Goal: Communication & Community: Share content

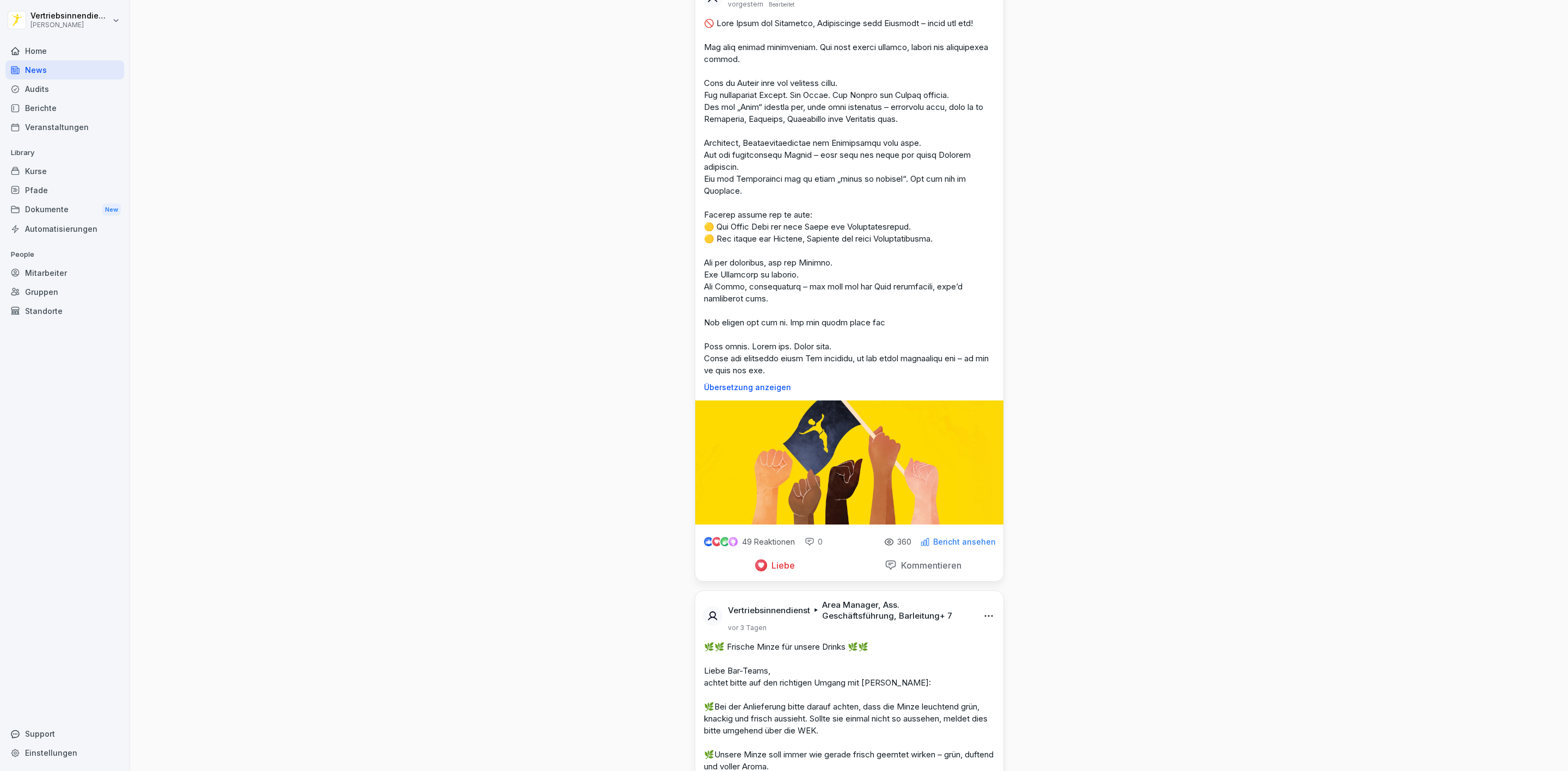
scroll to position [3510, 0]
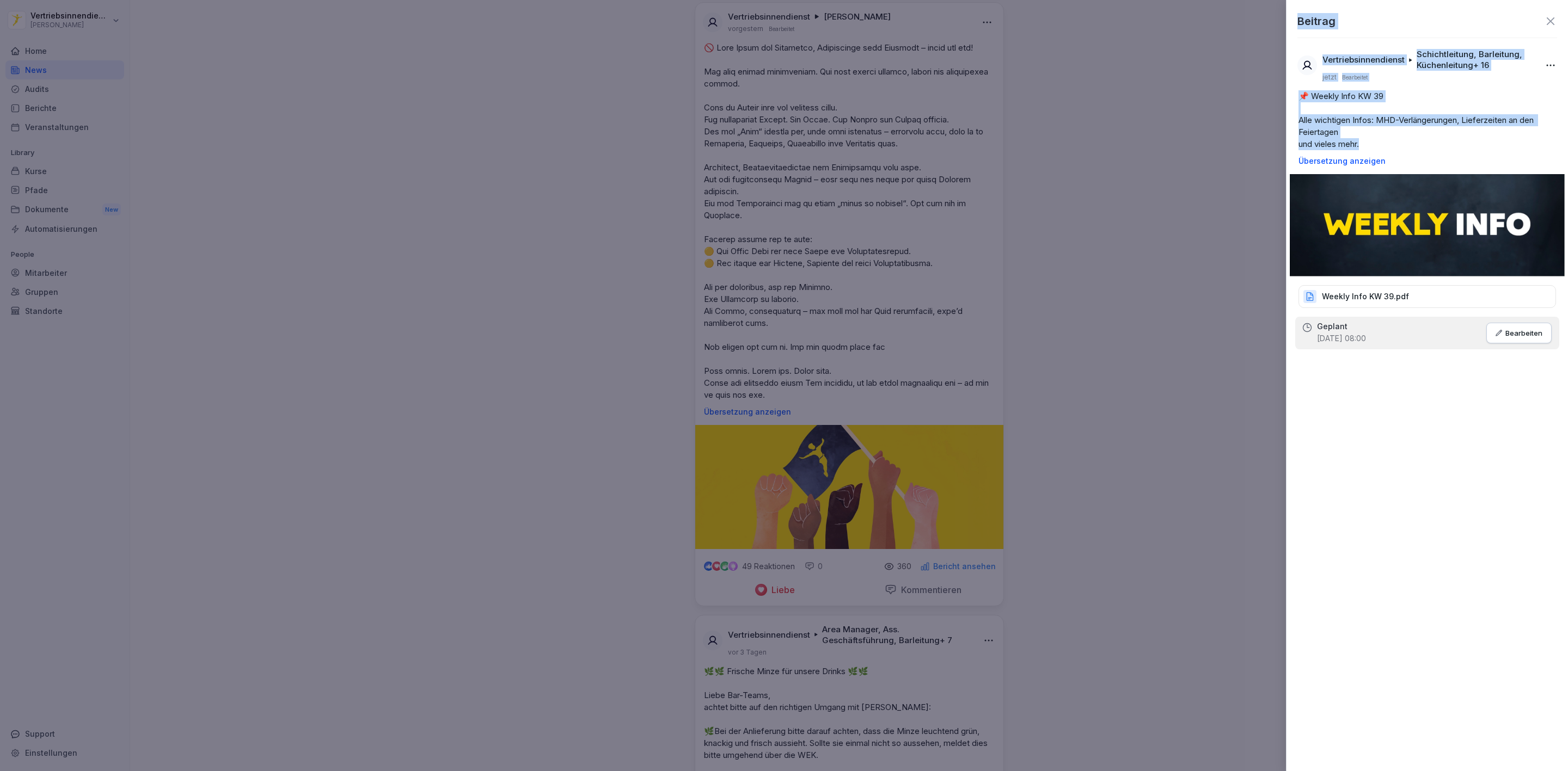
drag, startPoint x: 1373, startPoint y: 141, endPoint x: 1284, endPoint y: 111, distance: 93.9
click at [1284, 111] on body "Vertriebsinnendienst Peter Pane Home News Audits Berichte Veranstaltungen Libra…" at bounding box center [784, 386] width 1568 height 771
click at [1376, 133] on p "📌 Weekly Info KW 39 Alle wichtigen Infos: MHD-Verlängerungen, Lieferzeiten an d…" at bounding box center [1427, 120] width 257 height 60
drag, startPoint x: 1373, startPoint y: 145, endPoint x: 1301, endPoint y: 94, distance: 88.2
click at [1301, 94] on p "📌 Weekly Info KW 39 Alle wichtigen Infos: MHD-Verlängerungen, Lieferzeiten an d…" at bounding box center [1427, 120] width 257 height 60
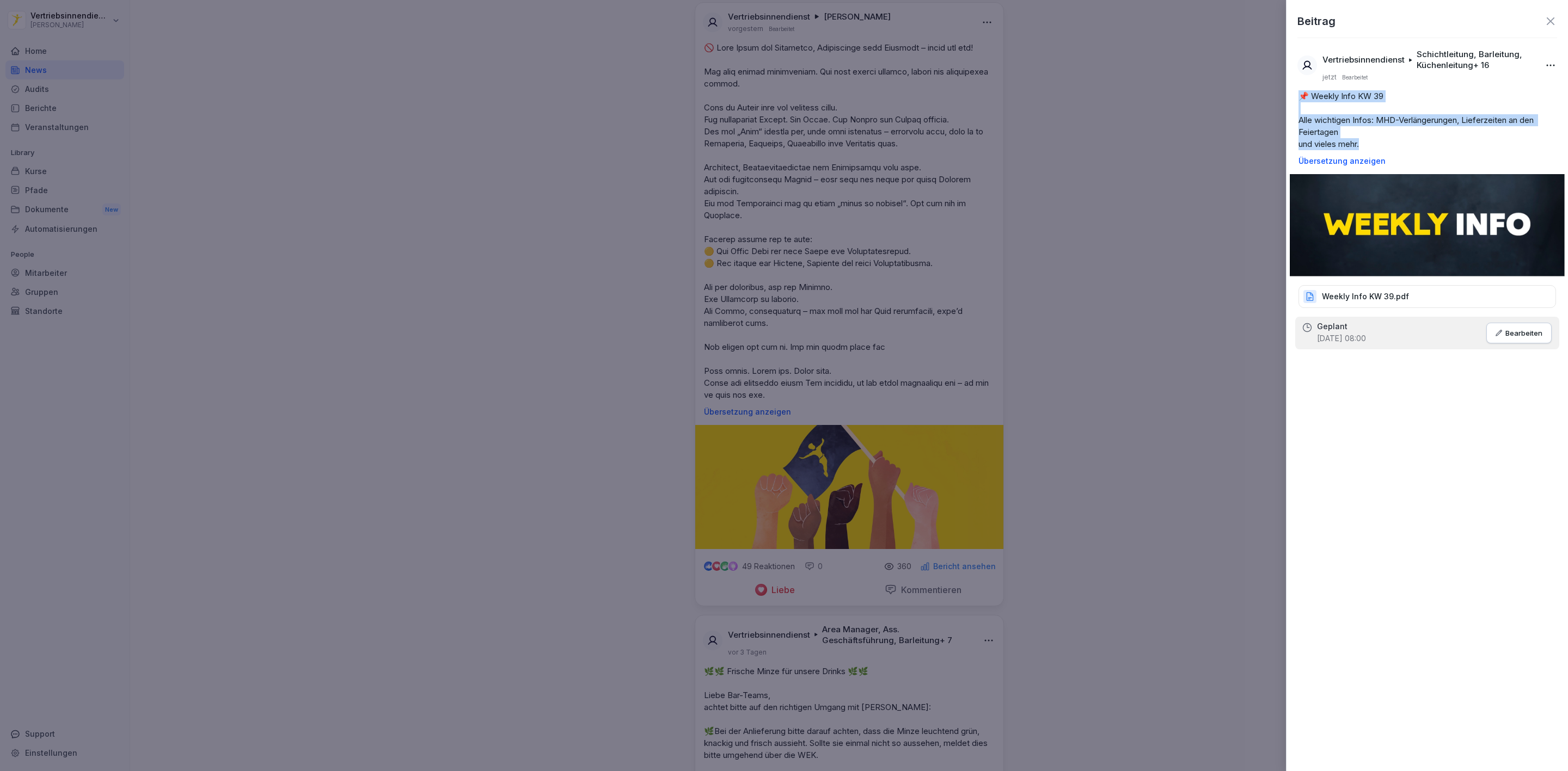
copy p "📌 Weekly Info KW 39 Alle wichtigen Infos: MHD-Verlängerungen, Lieferzeiten an d…"
drag, startPoint x: 986, startPoint y: 402, endPoint x: 991, endPoint y: 340, distance: 62.2
click at [986, 402] on div at bounding box center [784, 386] width 1568 height 771
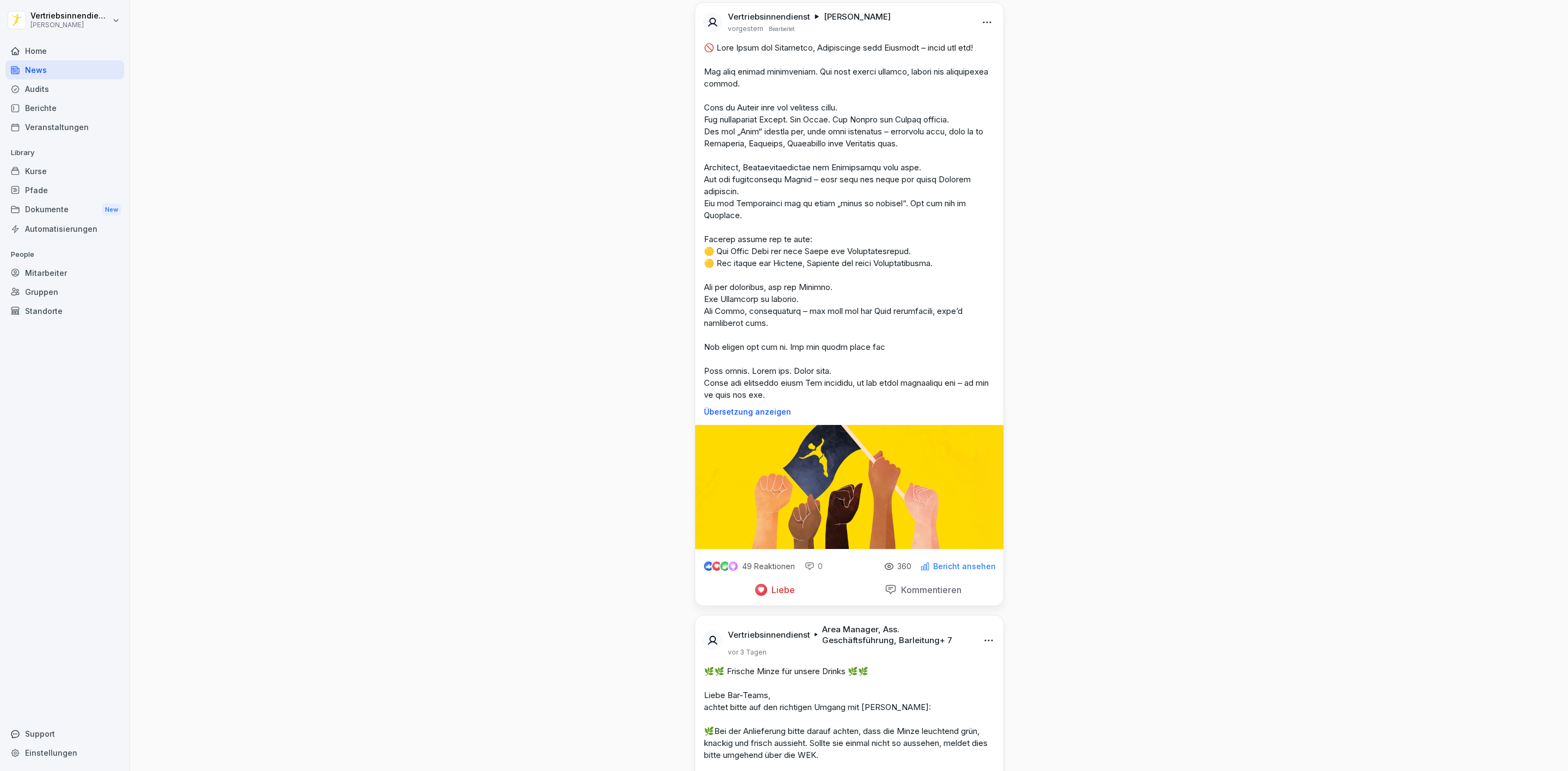
click at [983, 183] on html "Vertriebsinnendienst Peter Pane Home News Audits Berichte Veranstaltungen Libra…" at bounding box center [784, 386] width 1568 height 771
click at [940, 252] on div "Löschen" at bounding box center [921, 253] width 135 height 22
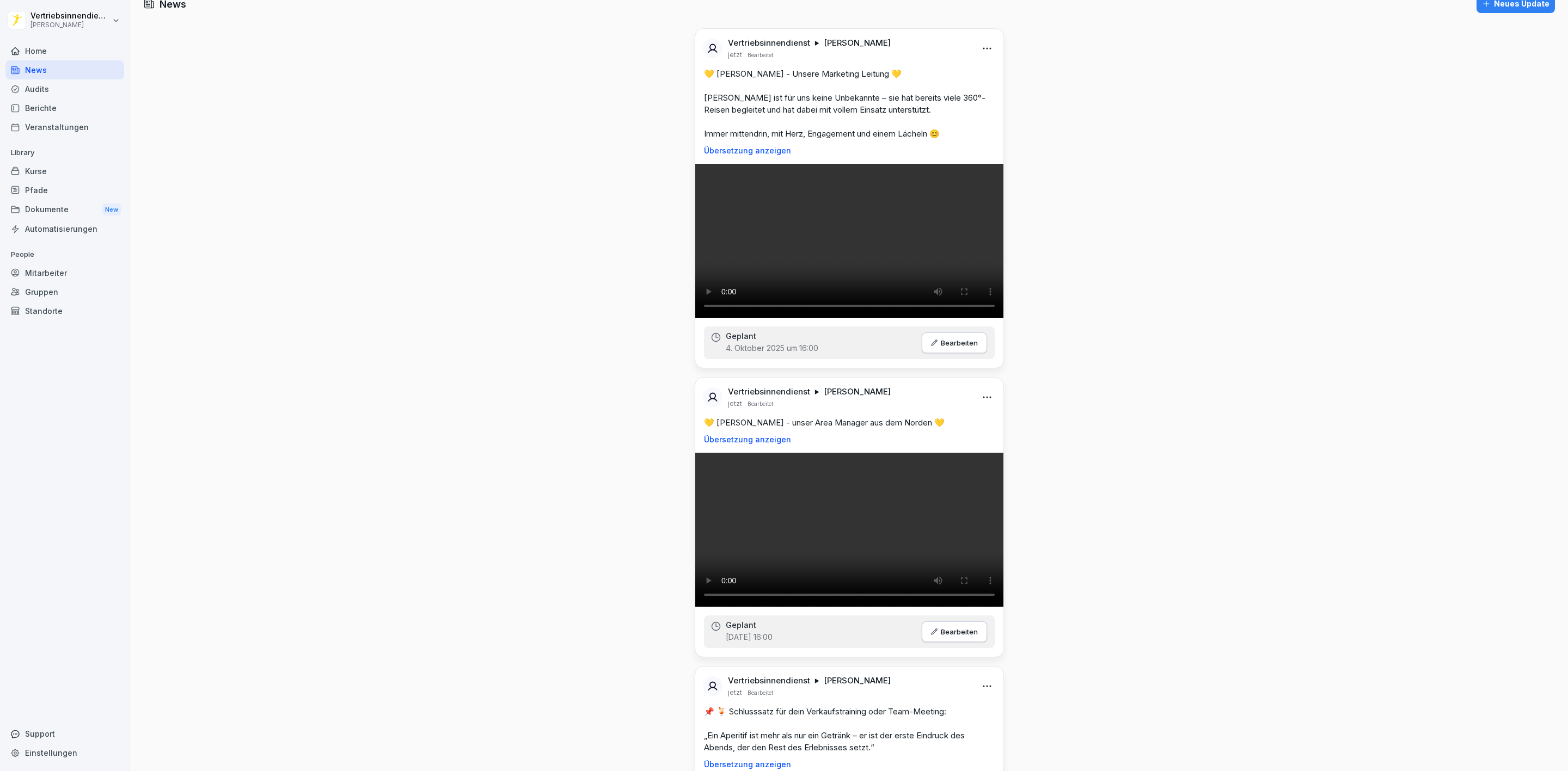
scroll to position [0, 0]
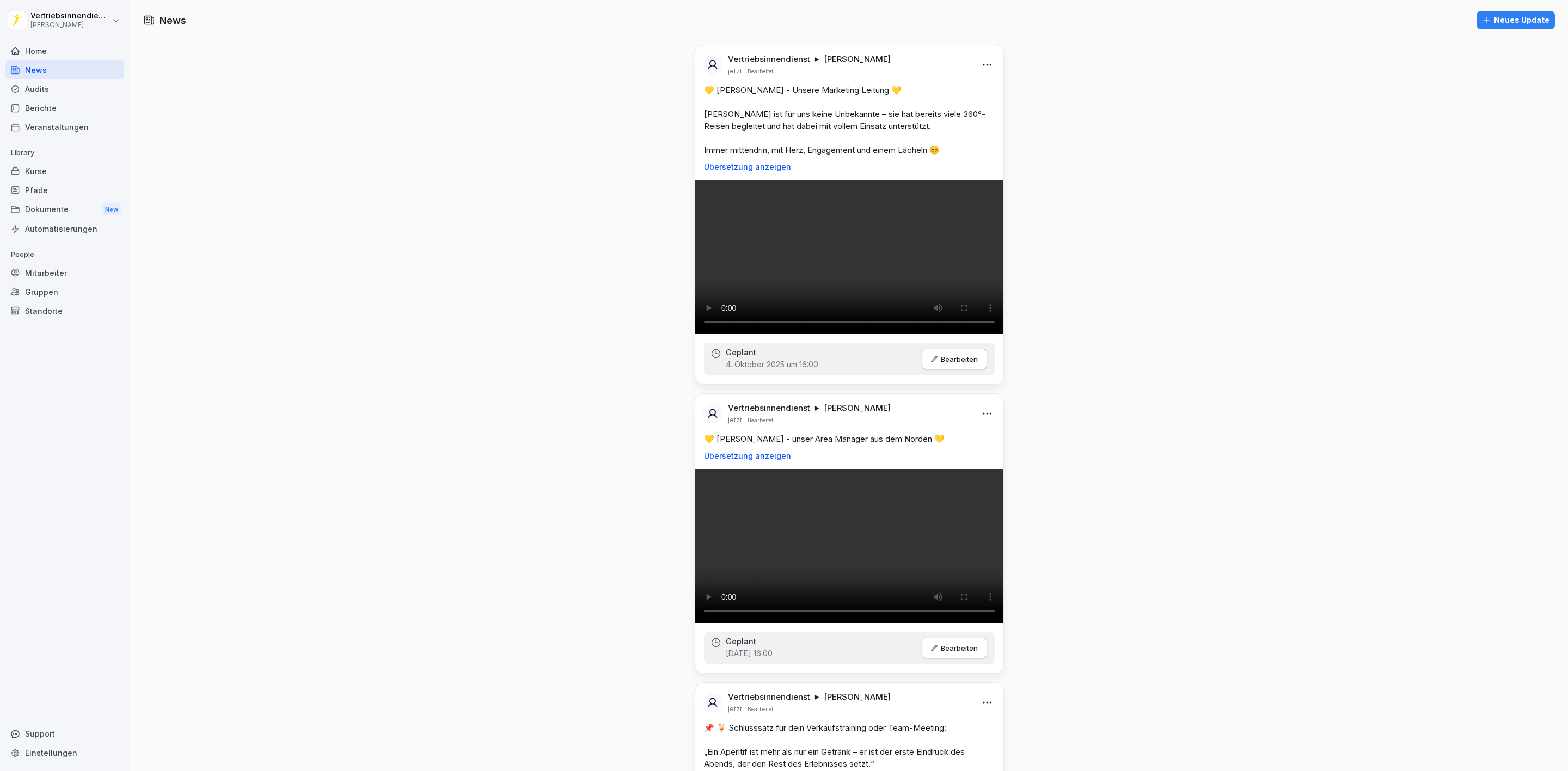
click at [1493, 19] on div "Neues Update" at bounding box center [1516, 20] width 68 height 12
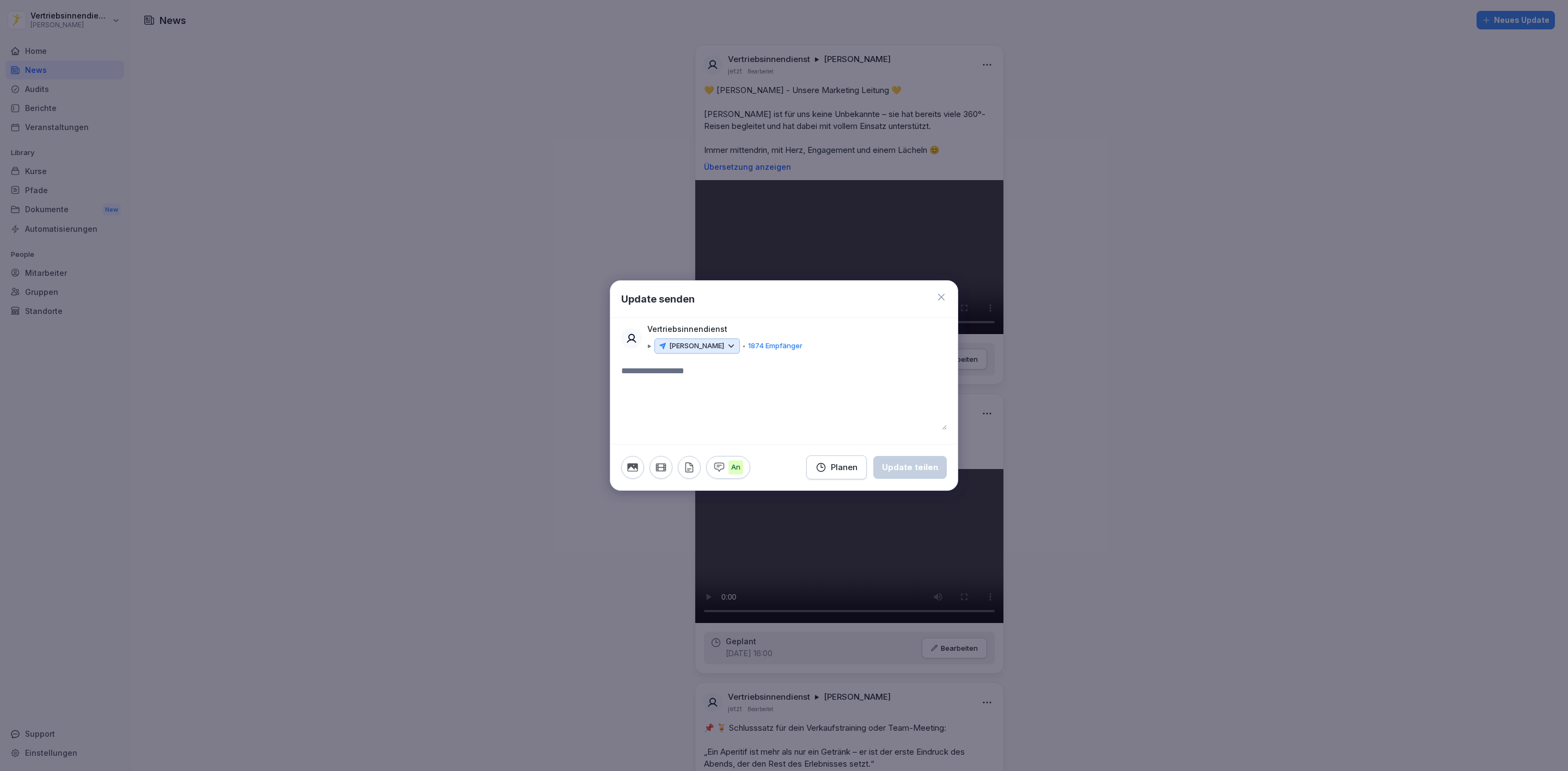
click at [665, 377] on textarea at bounding box center [784, 397] width 326 height 65
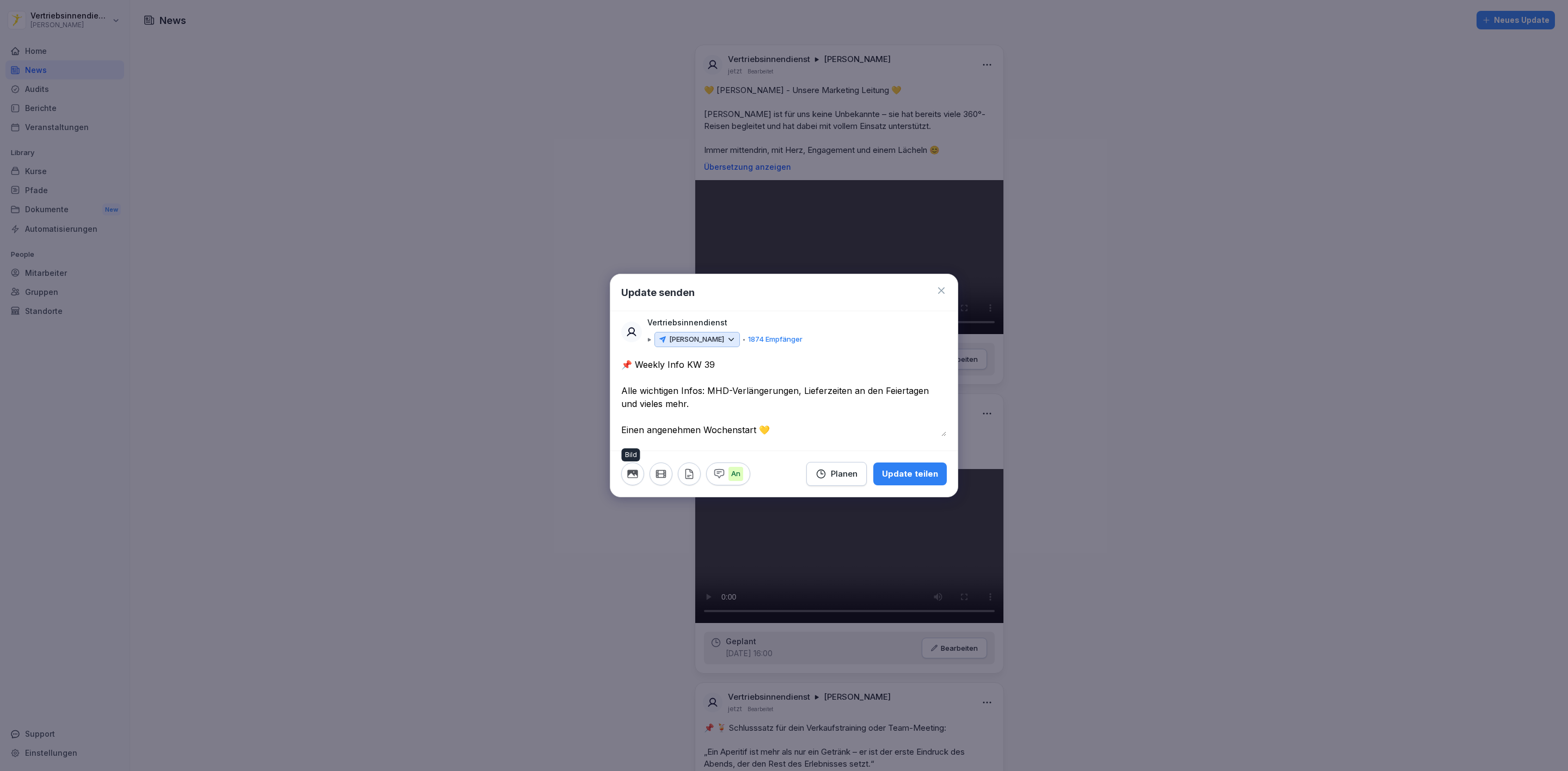
type textarea "**********"
click at [636, 477] on icon "button" at bounding box center [632, 474] width 12 height 12
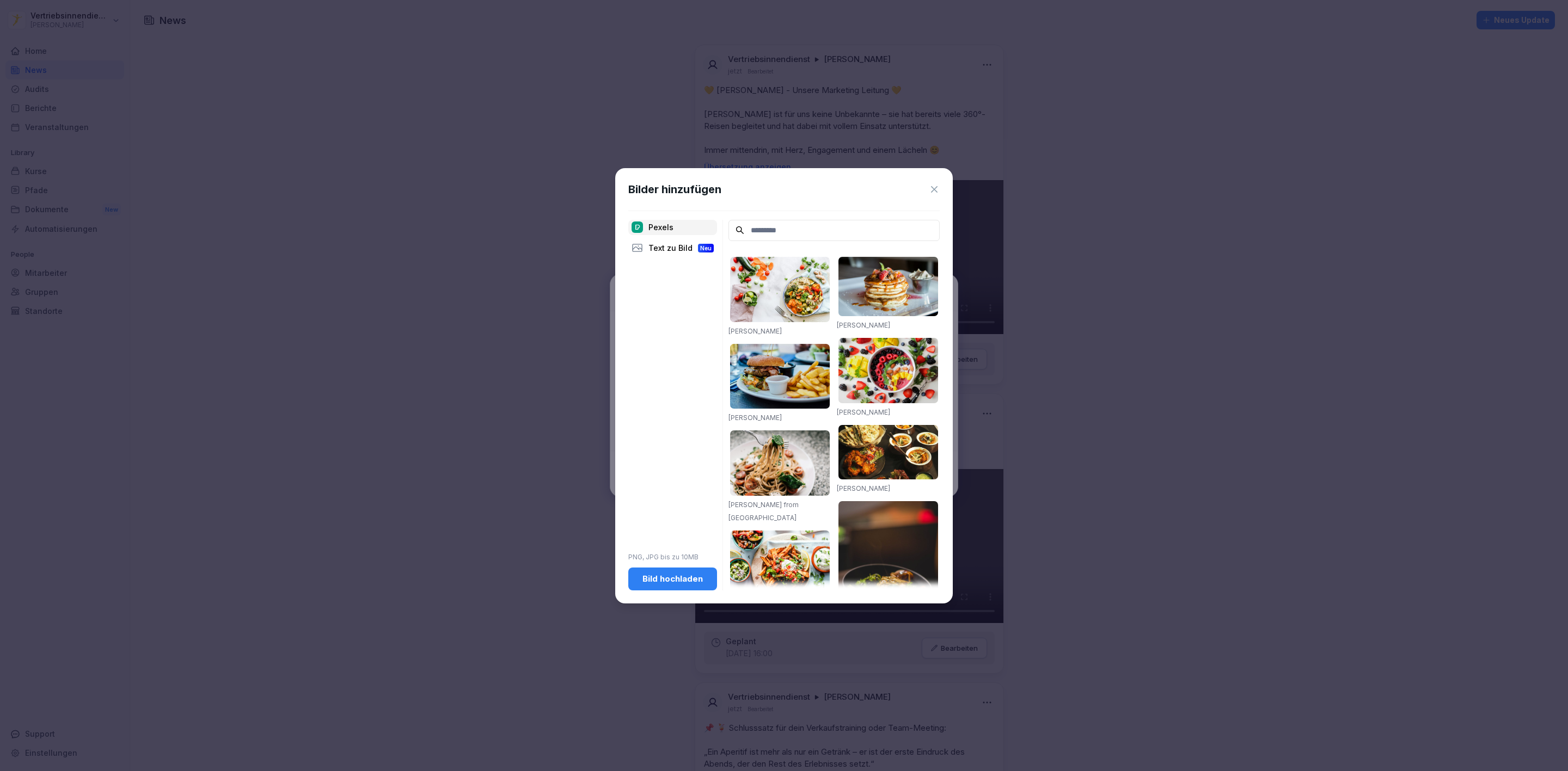
click at [671, 578] on div "Bild hochladen" at bounding box center [673, 579] width 71 height 12
click at [668, 580] on div "Bild hochladen" at bounding box center [673, 579] width 71 height 12
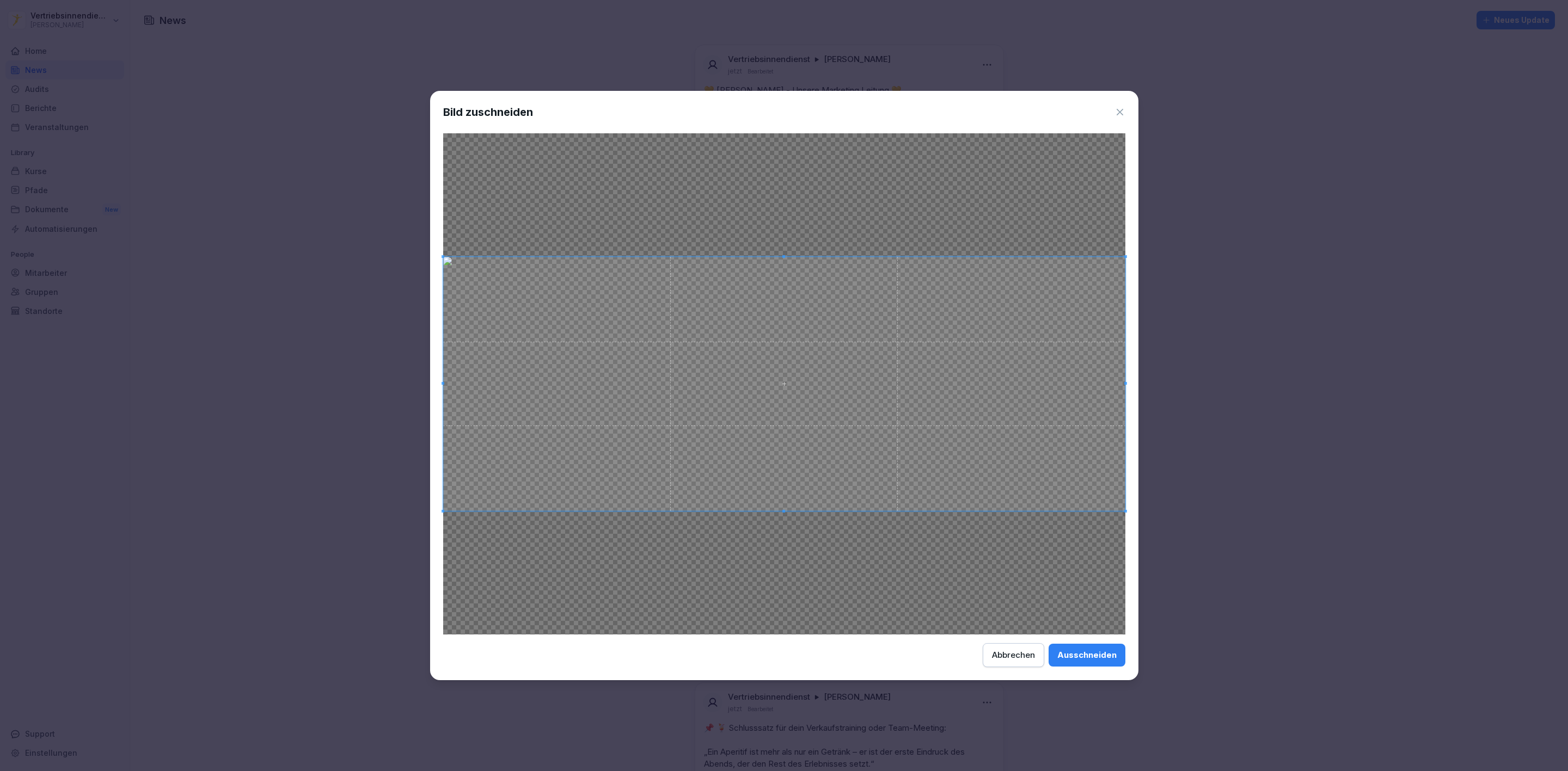
click at [1086, 653] on div "Ausschneiden" at bounding box center [1087, 655] width 59 height 12
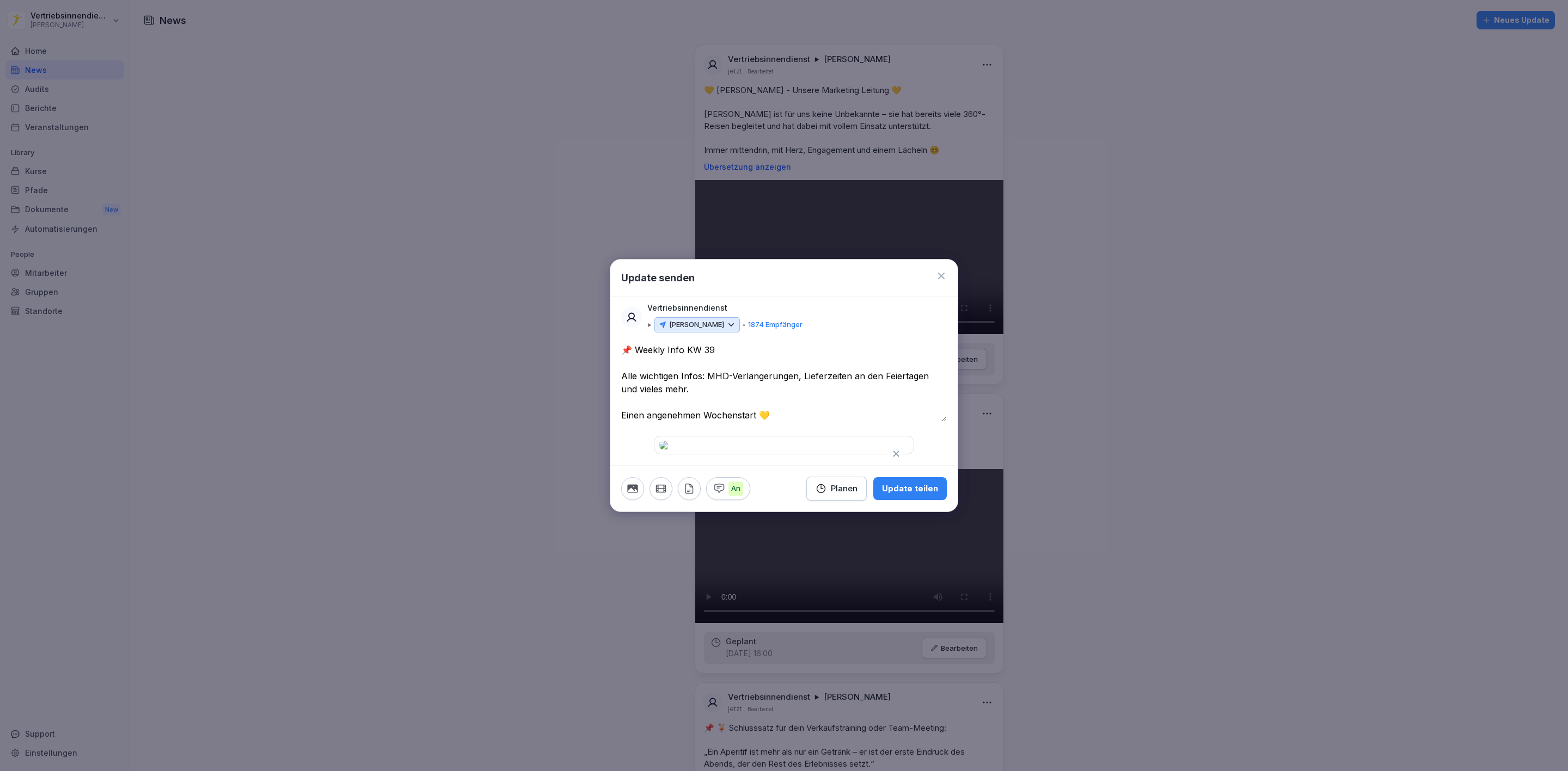
click at [687, 494] on icon "button" at bounding box center [689, 488] width 12 height 12
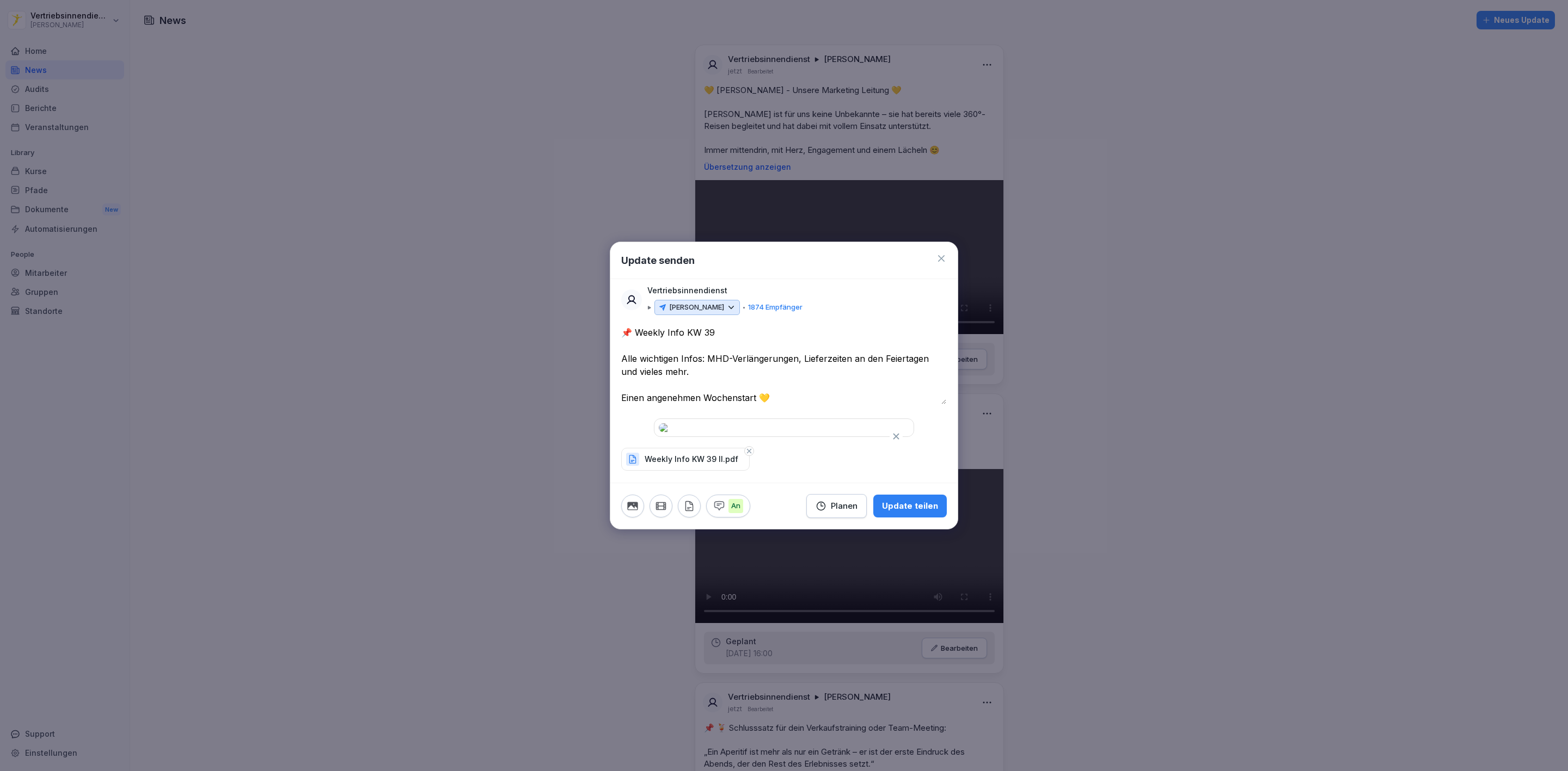
click at [846, 512] on div "Planen" at bounding box center [837, 506] width 42 height 12
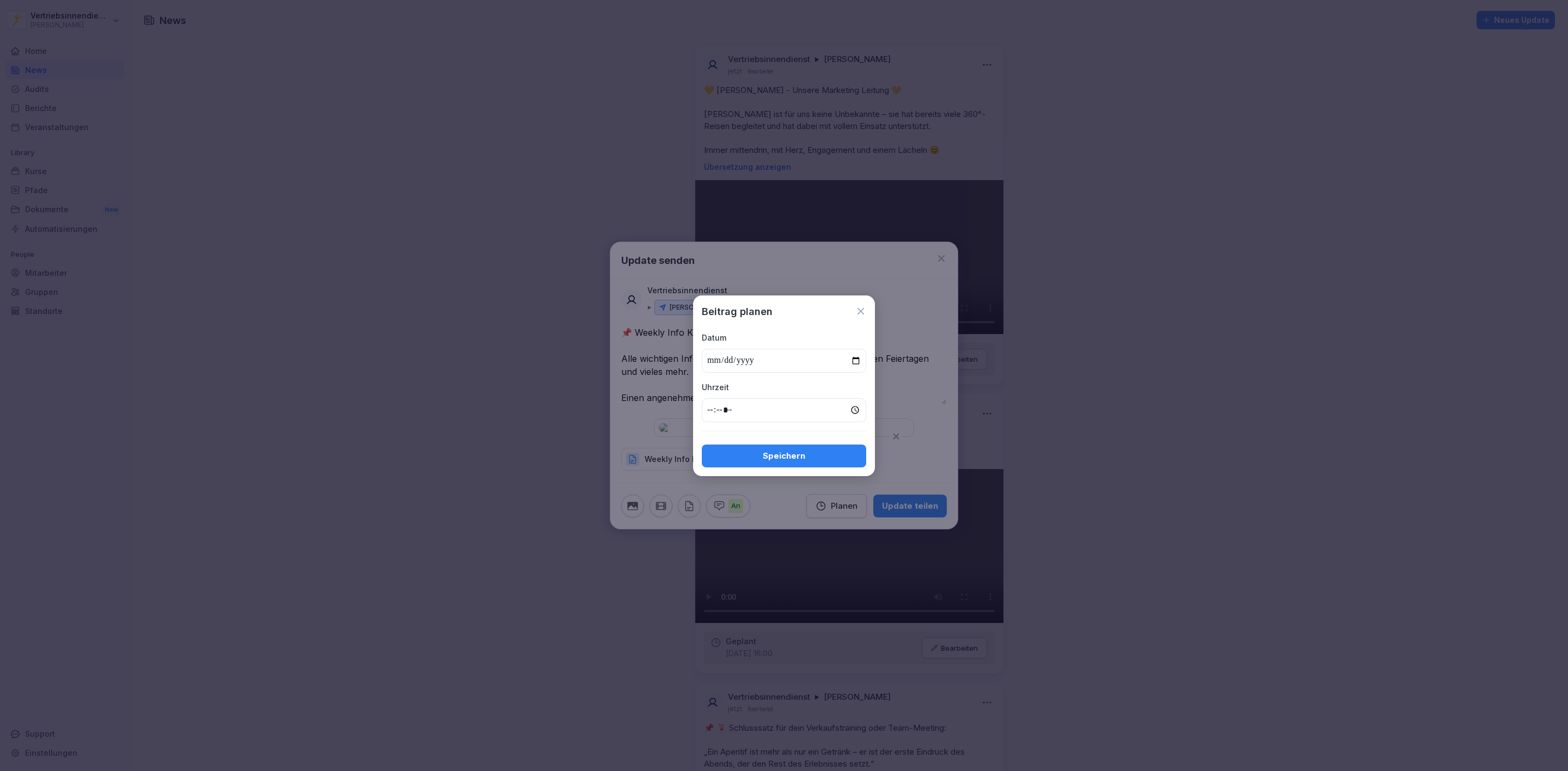
type input "**********"
click at [701, 410] on div "**********" at bounding box center [784, 386] width 182 height 181
click at [711, 413] on input "time" at bounding box center [784, 411] width 165 height 24
type input "*****"
click at [749, 452] on div "Speichern" at bounding box center [784, 456] width 147 height 12
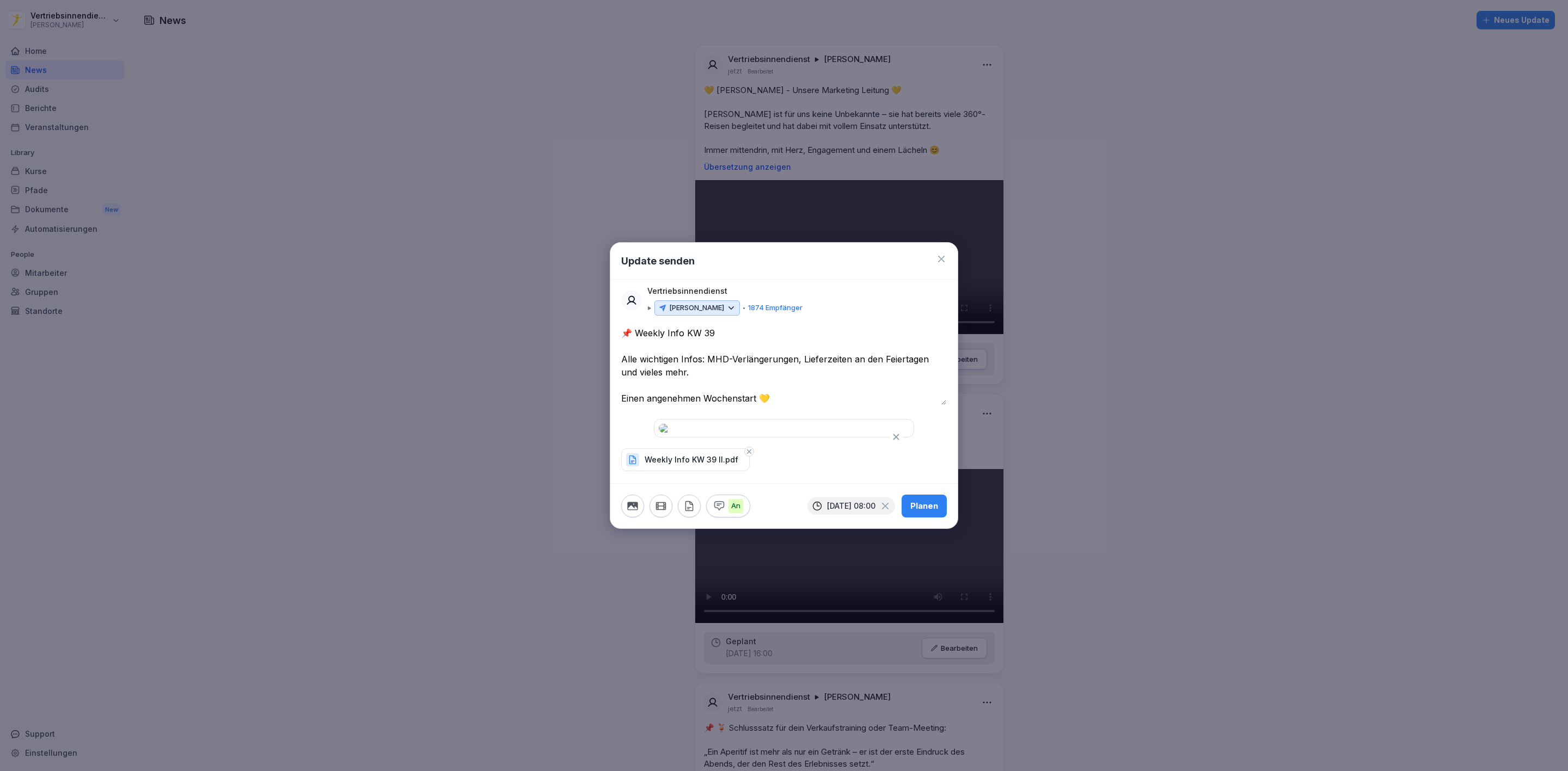
click at [726, 303] on icon at bounding box center [731, 308] width 10 height 10
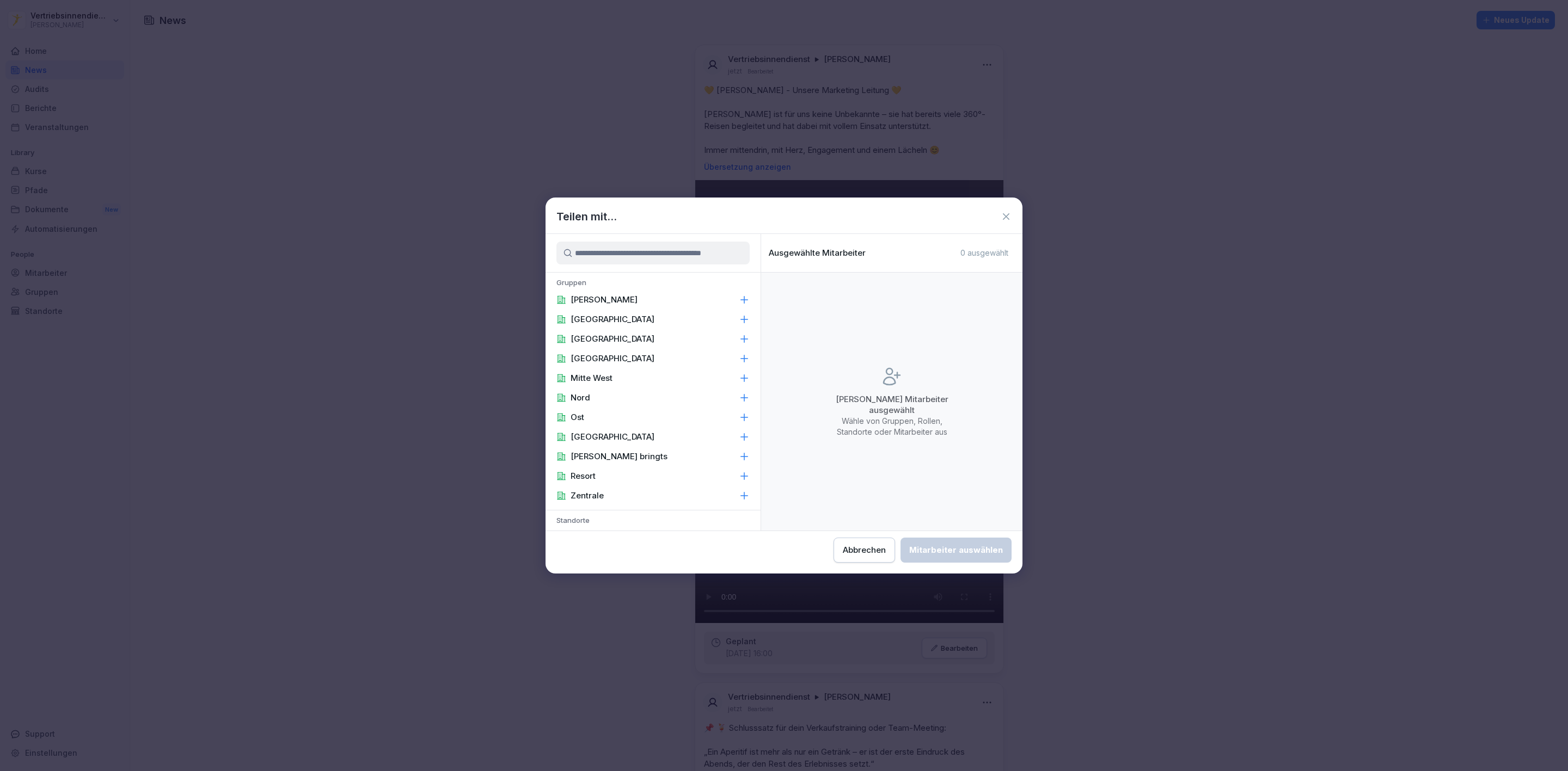
click at [626, 300] on div "[PERSON_NAME]" at bounding box center [652, 299] width 215 height 19
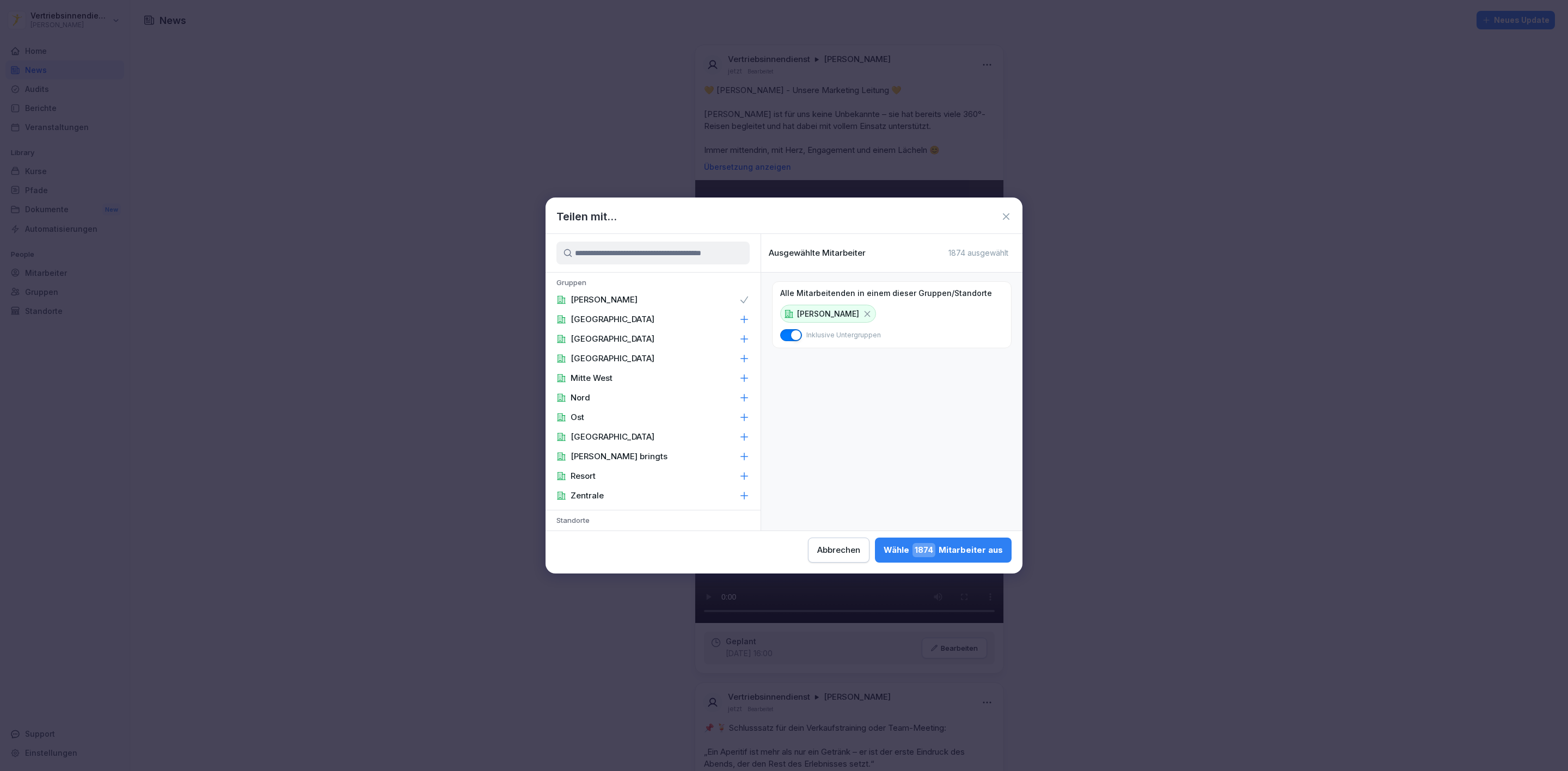
click at [622, 492] on div "Zentrale" at bounding box center [652, 496] width 215 height 19
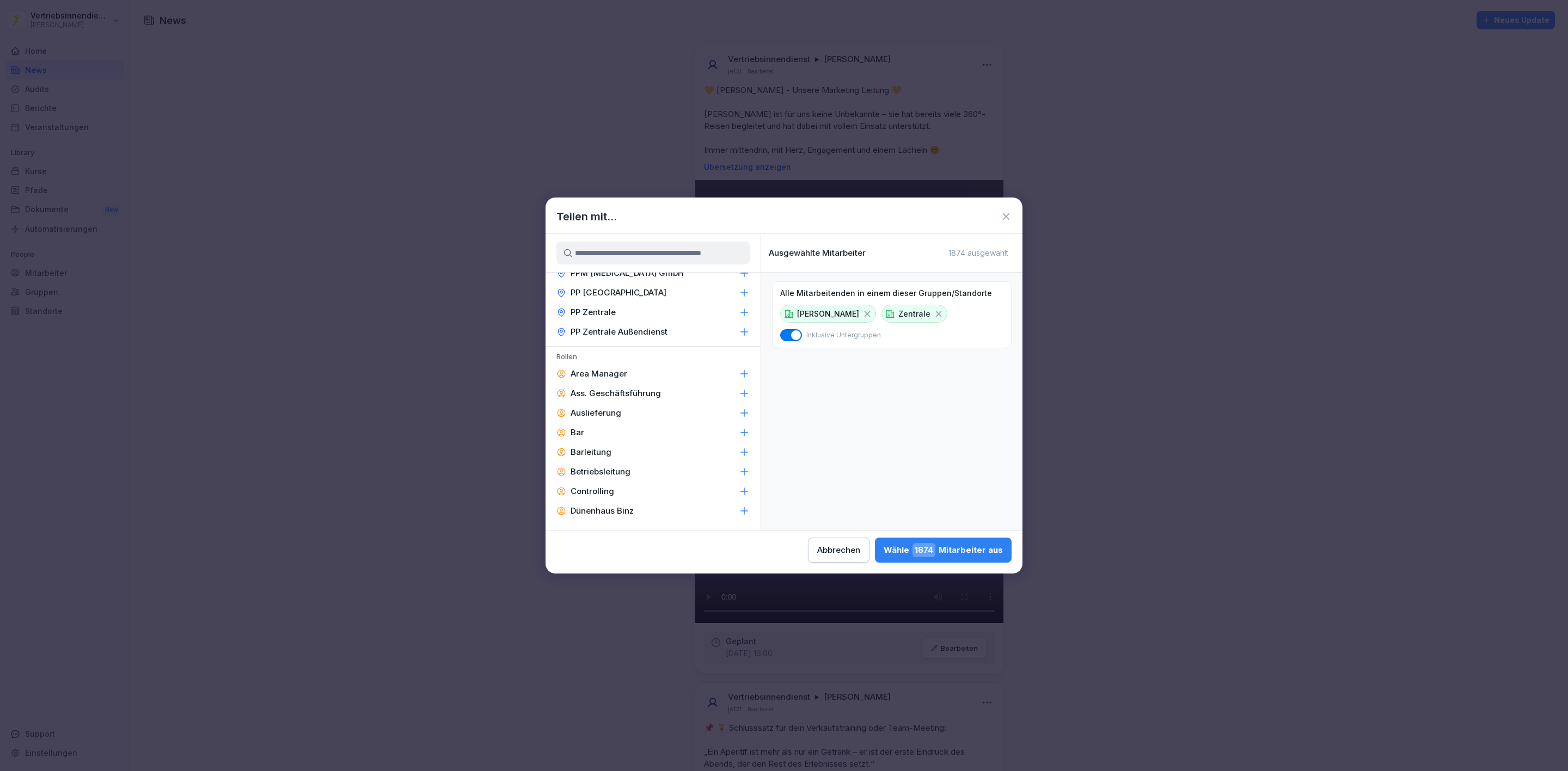
scroll to position [1372, 0]
click at [641, 367] on div "Area Manager" at bounding box center [652, 376] width 215 height 19
click at [634, 391] on p "Ass. Geschäftsführung" at bounding box center [616, 396] width 90 height 11
click at [606, 449] on p "Barleitung" at bounding box center [591, 454] width 41 height 11
click at [610, 469] on p "Betriebsleitung" at bounding box center [601, 474] width 60 height 11
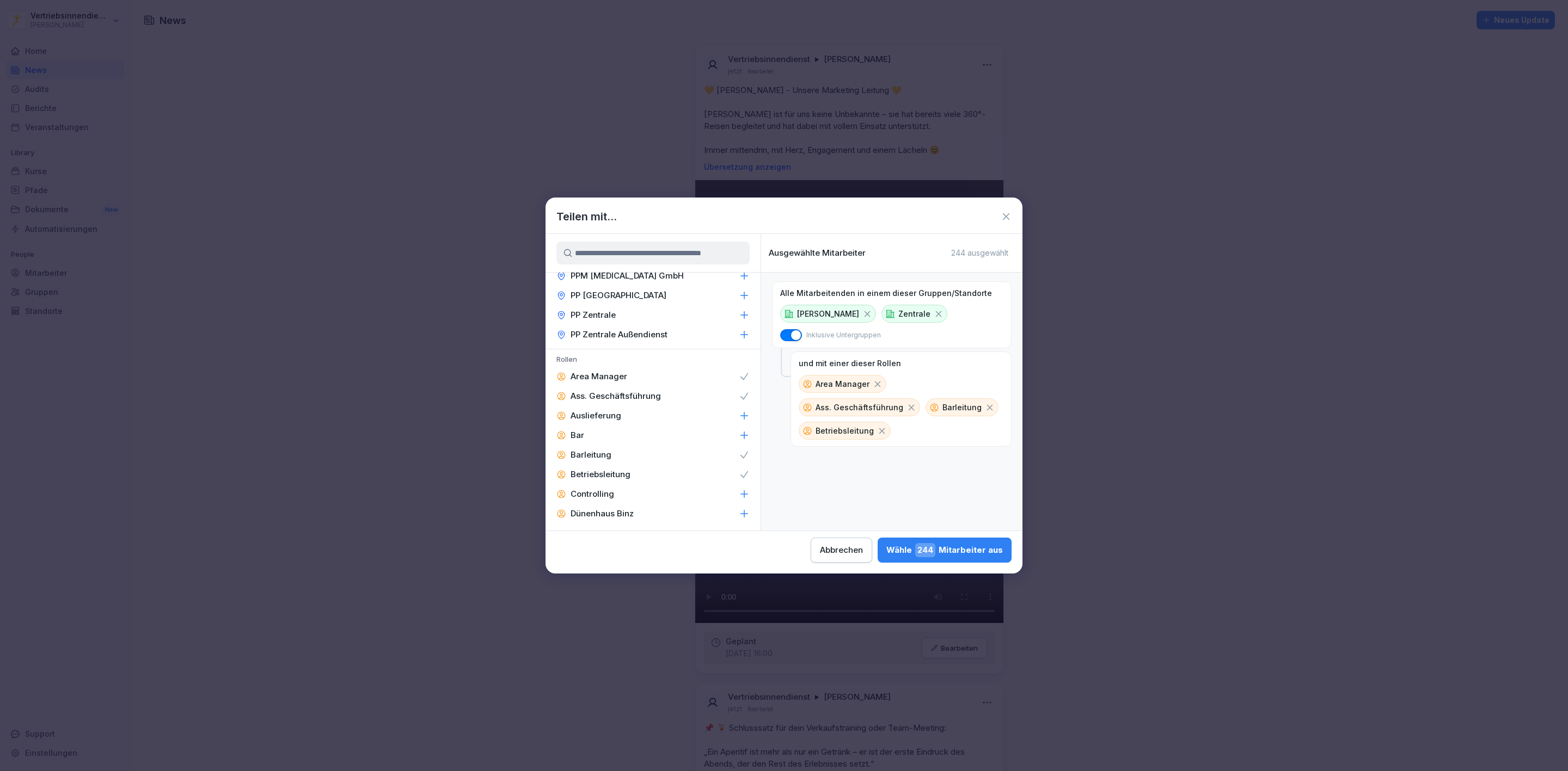
click at [598, 489] on p "Controlling" at bounding box center [592, 494] width 44 height 11
click at [593, 524] on div "F&B" at bounding box center [652, 533] width 215 height 19
click at [601, 548] on p "Geschäftsführung" at bounding box center [606, 553] width 72 height 11
click at [618, 371] on p "Guest Relation" at bounding box center [599, 376] width 57 height 11
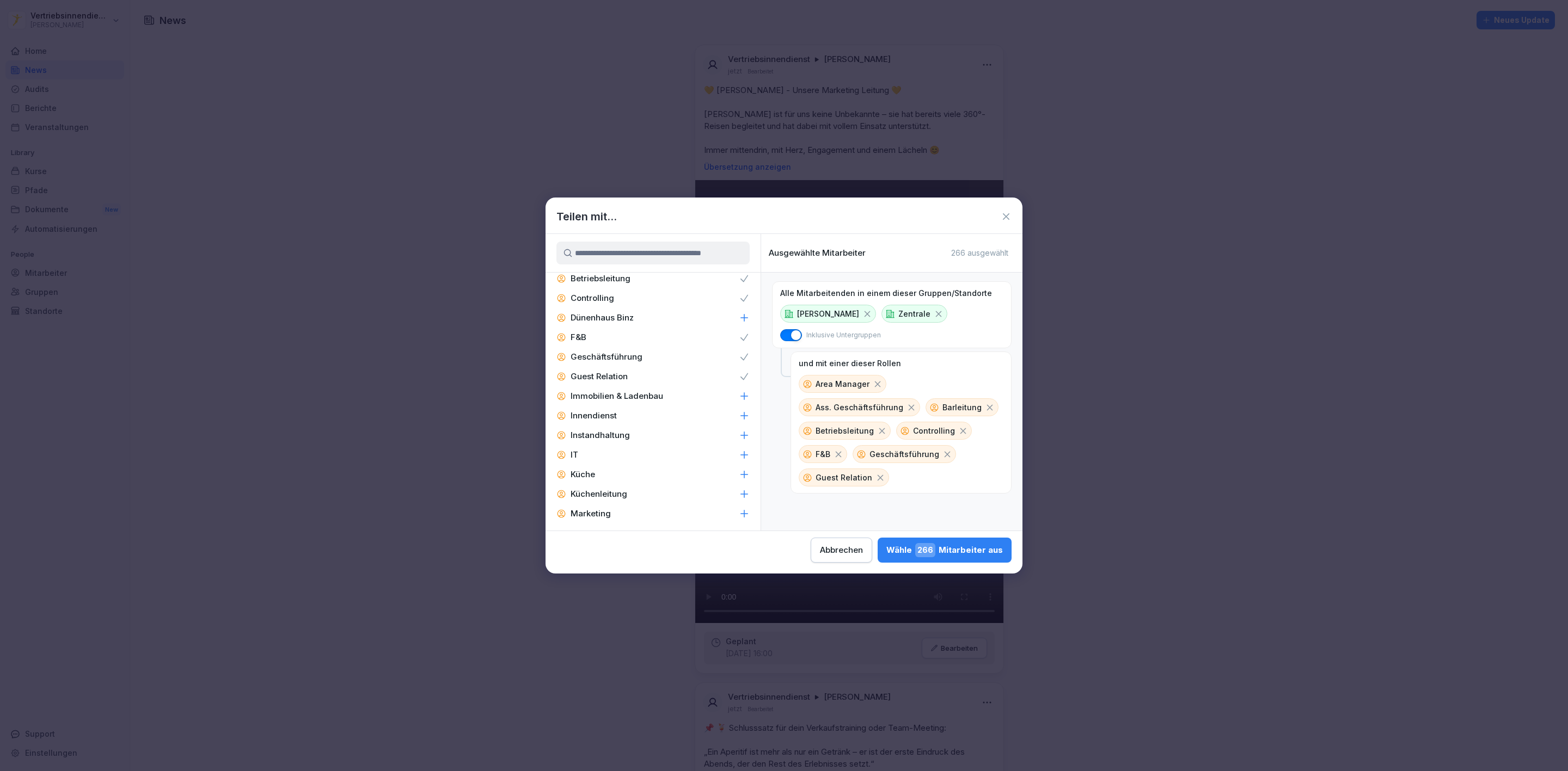
click at [613, 391] on p "Immobilien & Ladenbau" at bounding box center [617, 396] width 93 height 11
click at [603, 430] on p "Instandhaltung" at bounding box center [600, 435] width 59 height 11
click at [583, 411] on p "Innendienst" at bounding box center [594, 416] width 46 height 11
click at [582, 445] on div "IT" at bounding box center [652, 454] width 215 height 19
click at [611, 489] on p "Küchenleitung" at bounding box center [599, 494] width 56 height 11
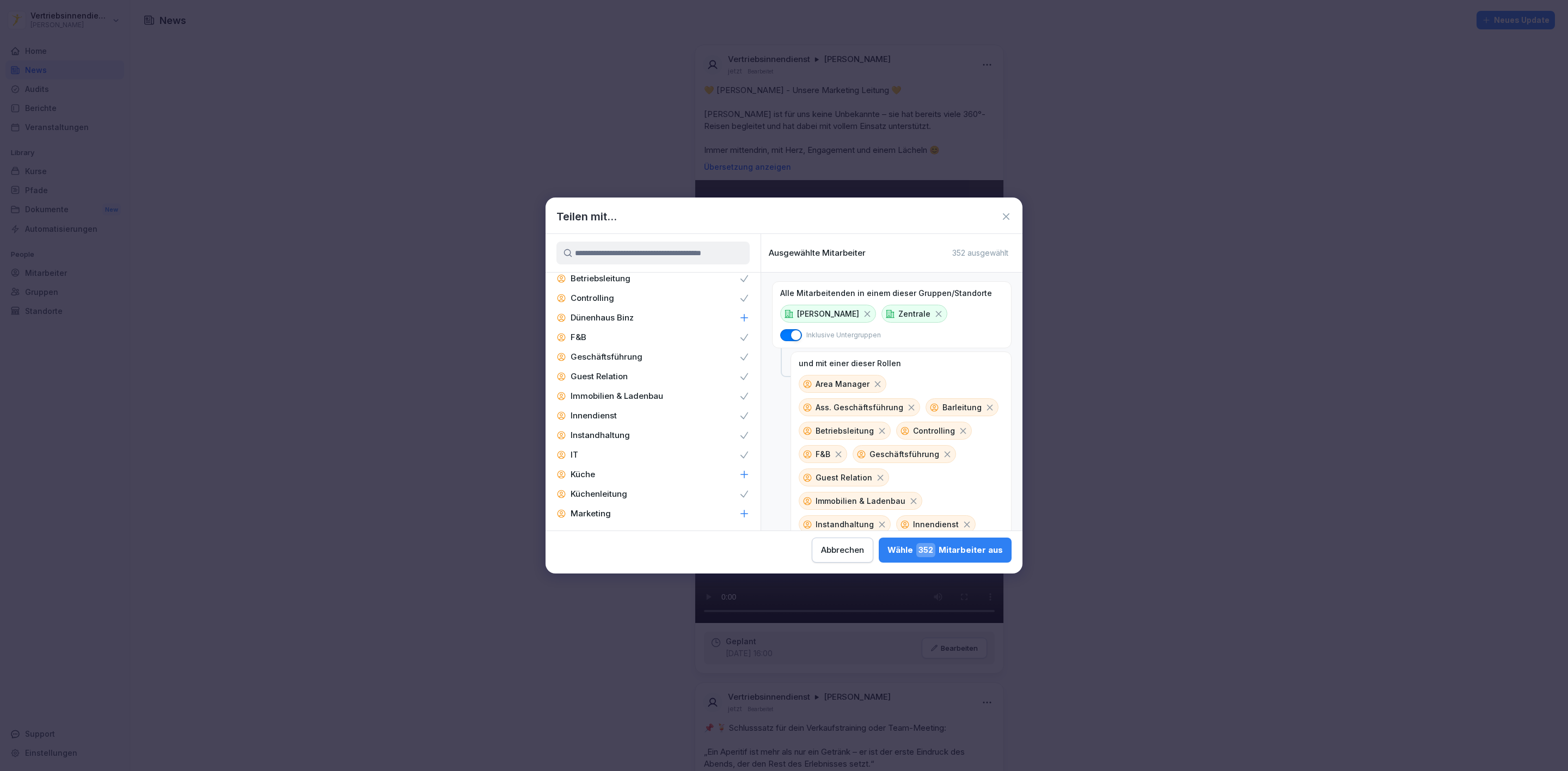
click at [596, 508] on p "Marketing" at bounding box center [591, 513] width 40 height 11
click at [619, 543] on div "Personalabteilung" at bounding box center [652, 553] width 215 height 19
click at [602, 519] on p "Zentral-Admin" at bounding box center [599, 524] width 57 height 11
click at [606, 538] on p "Zentral-Admins" at bounding box center [601, 543] width 61 height 11
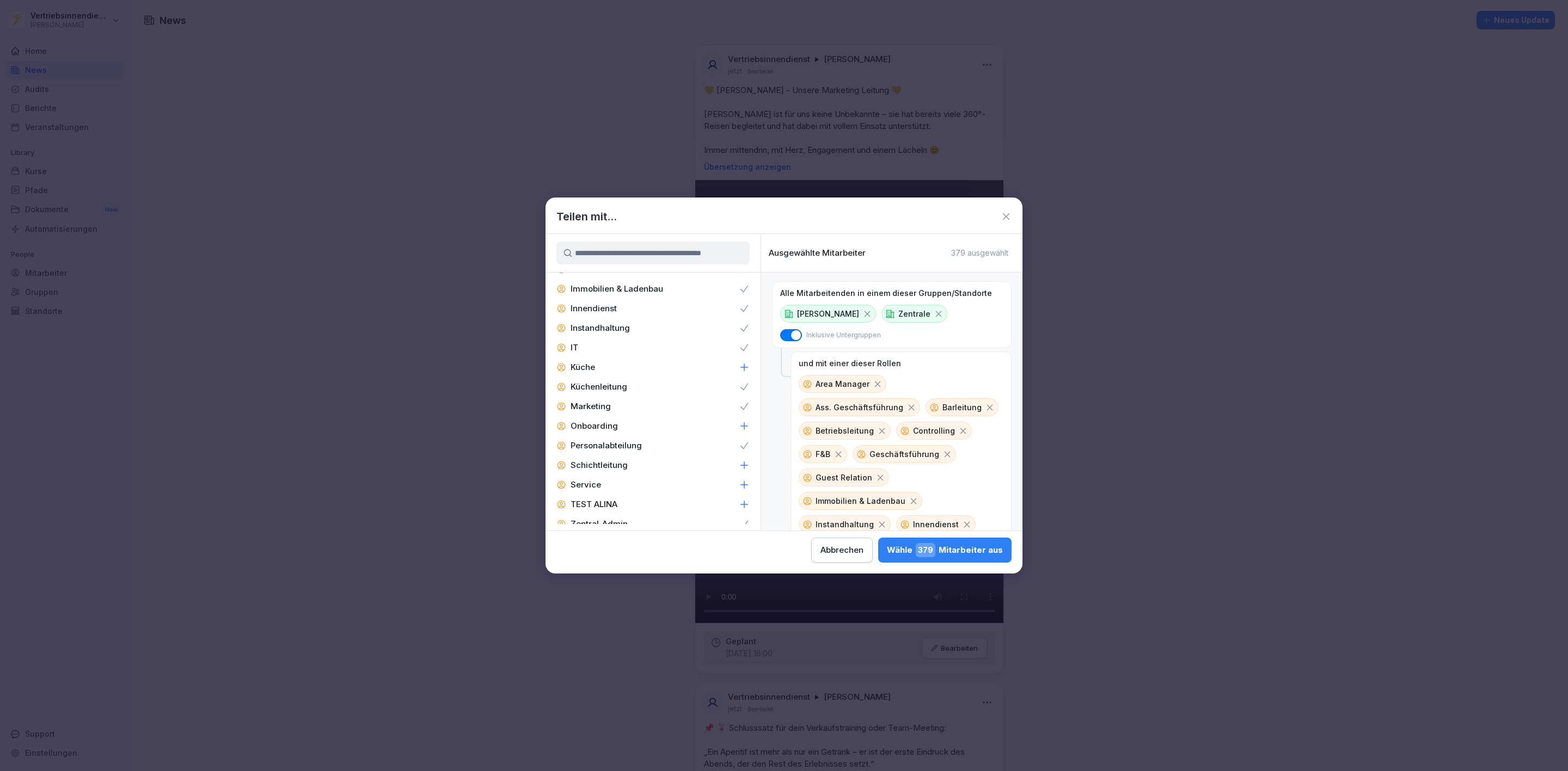
click at [962, 553] on div "Wähle 379 Mitarbeiter aus" at bounding box center [945, 550] width 116 height 14
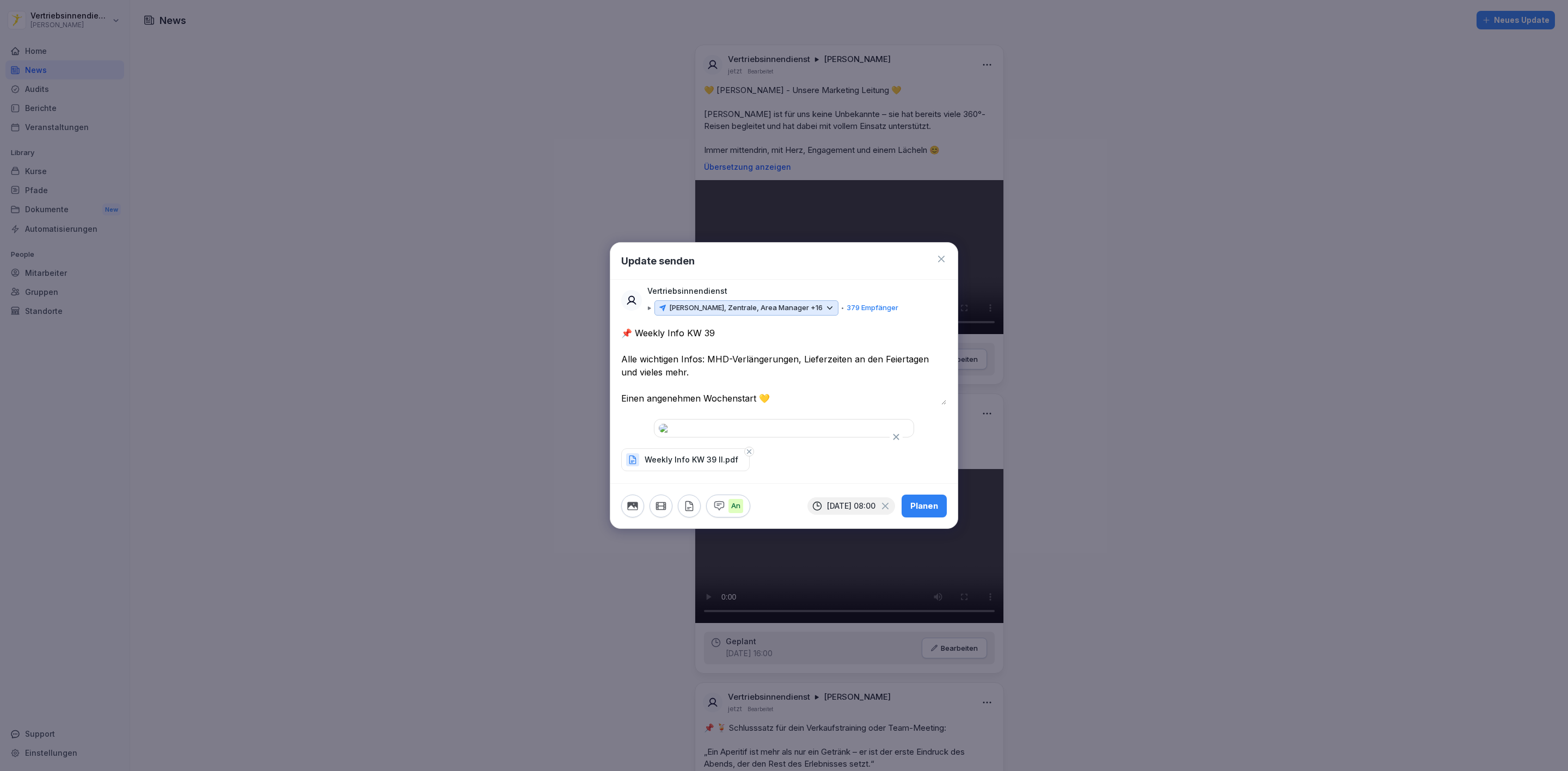
click at [920, 512] on div "Planen" at bounding box center [924, 506] width 28 height 12
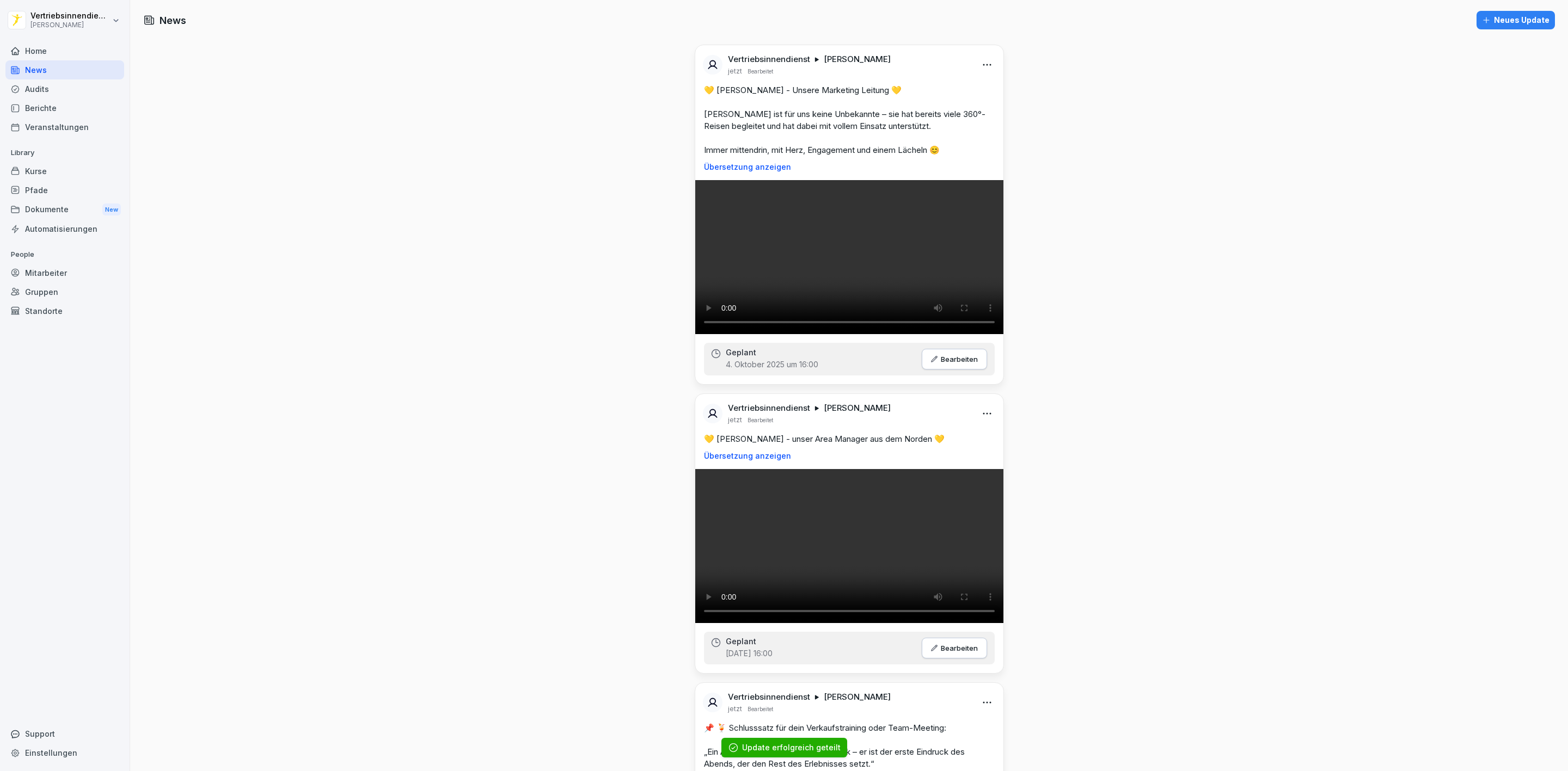
click at [39, 202] on div "Dokumente New" at bounding box center [65, 210] width 119 height 20
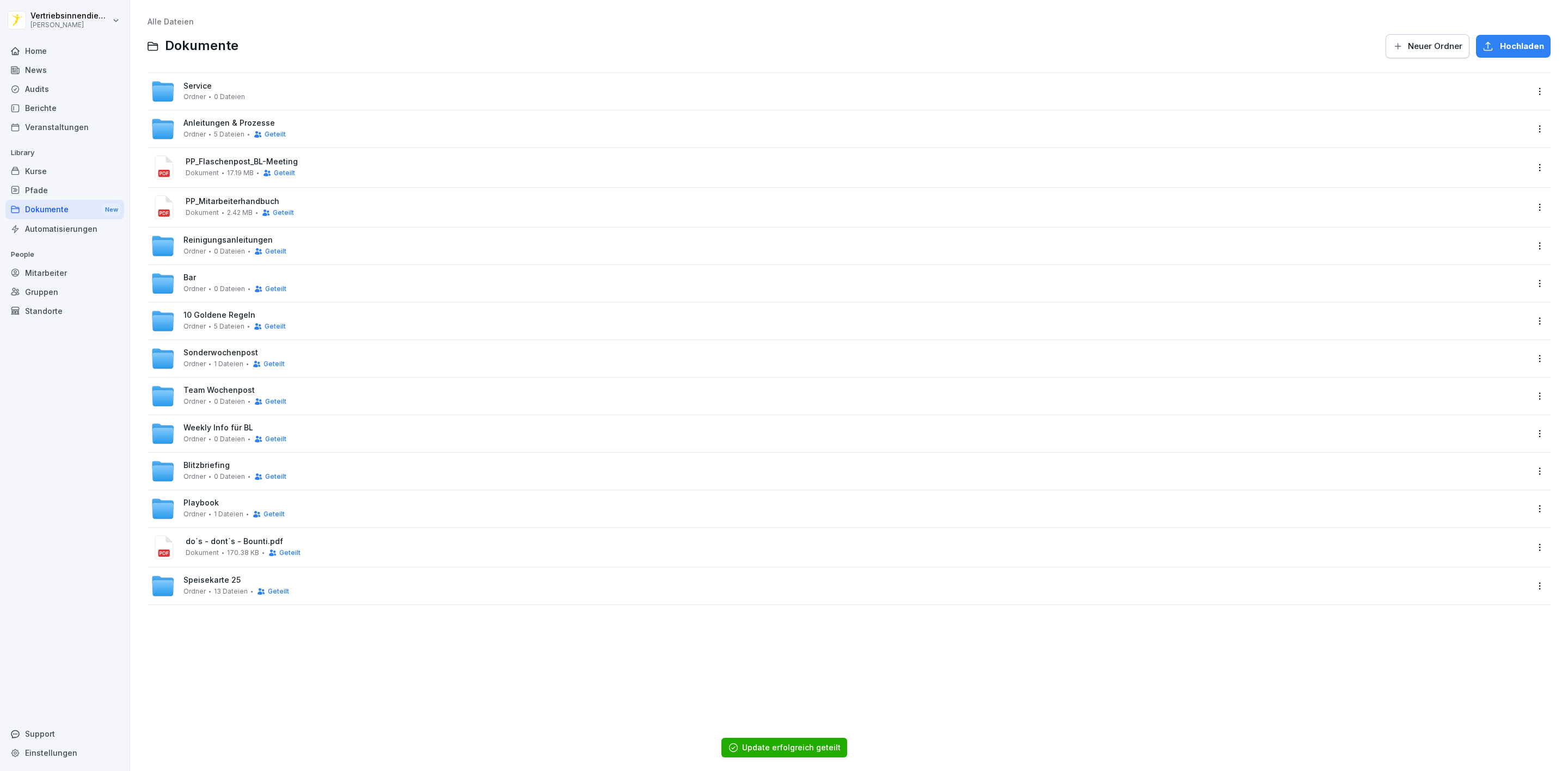
click at [232, 432] on span "Weekly Info für BL" at bounding box center [218, 428] width 70 height 9
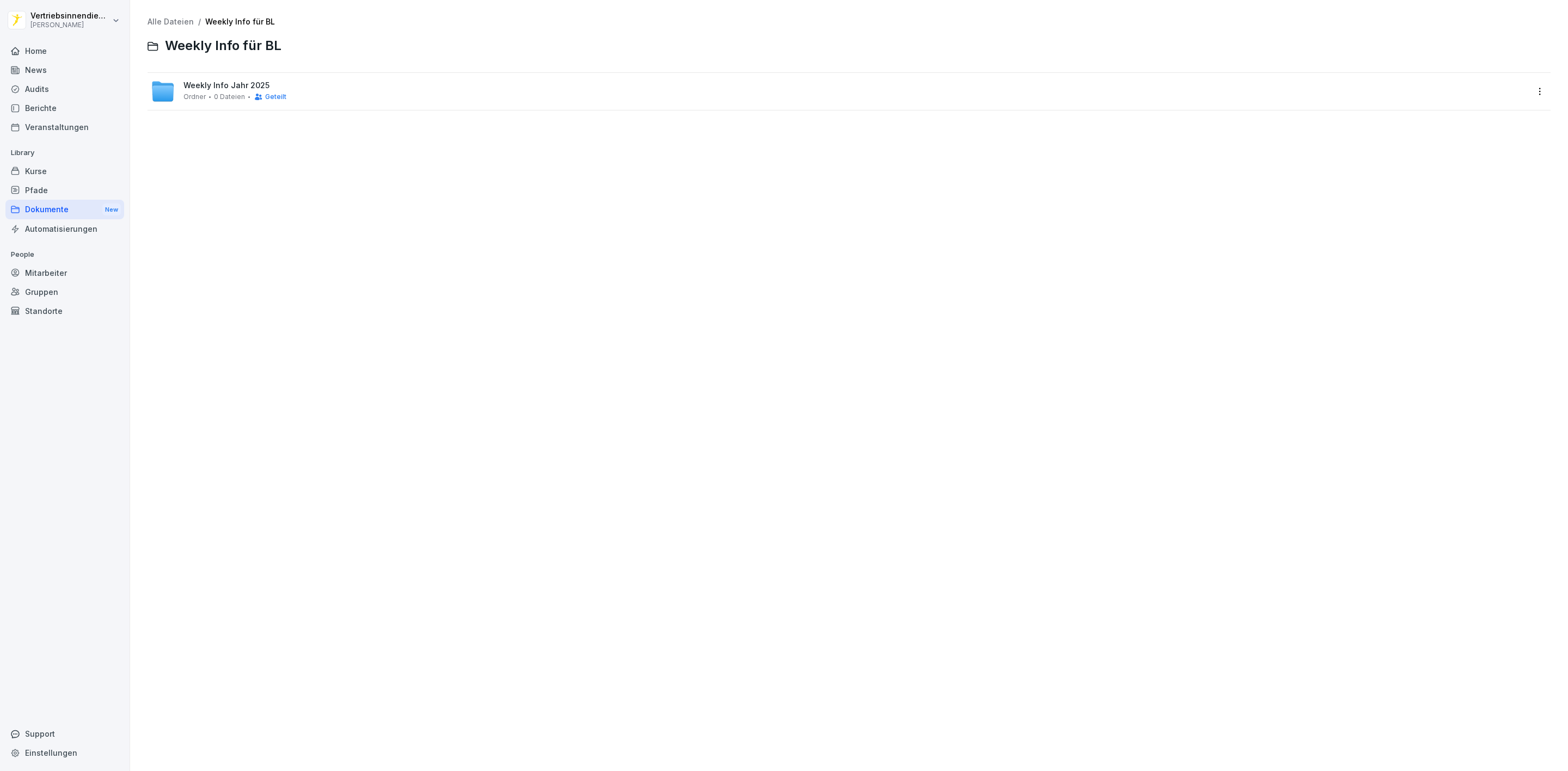
click at [244, 90] on div "Weekly Info Jahr 2025 Ordner 0 Dateien Geteilt" at bounding box center [235, 91] width 103 height 20
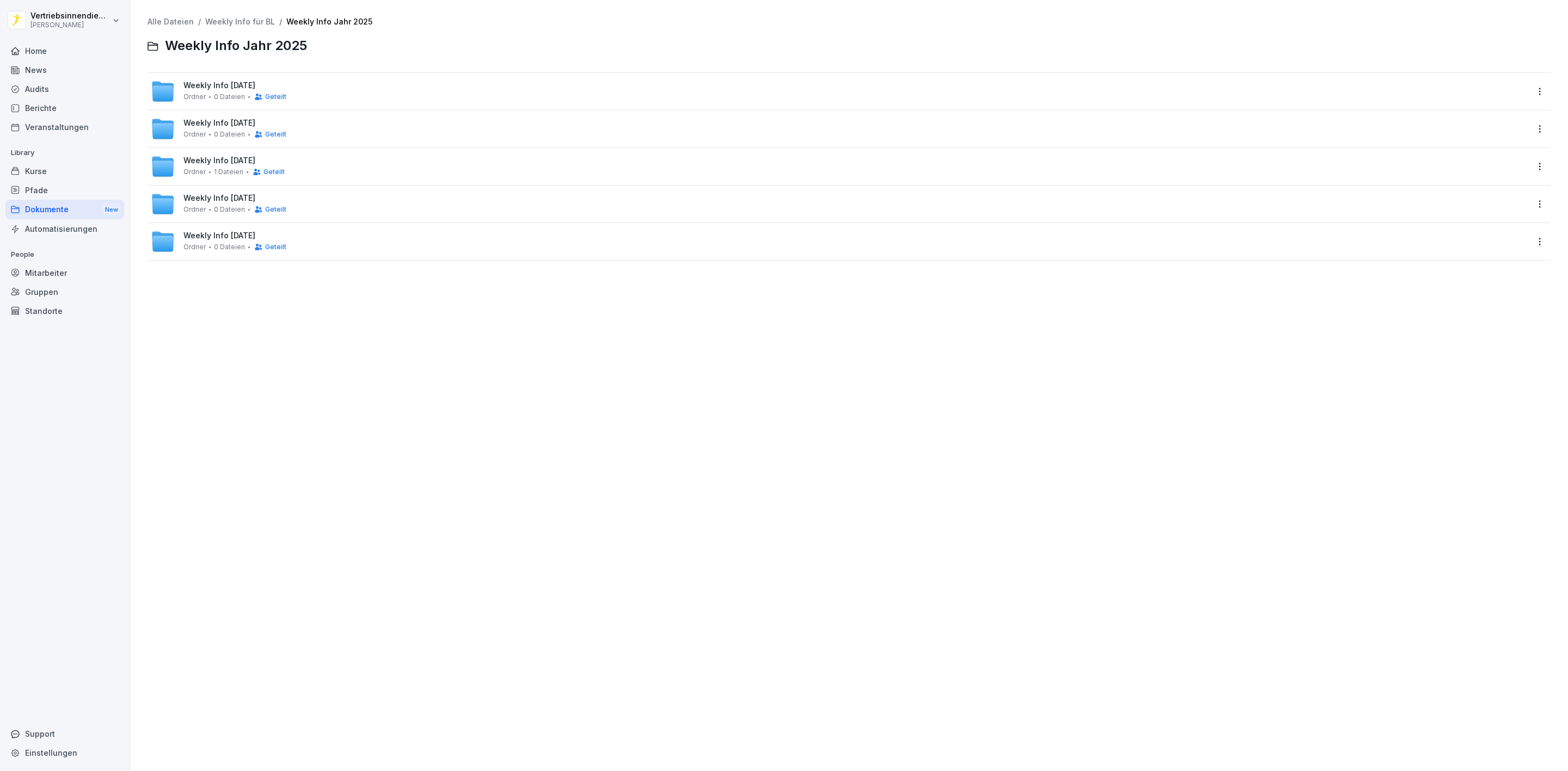
click at [229, 106] on div "Weekly Info September 2025 Ordner 0 Dateien Geteilt" at bounding box center [849, 91] width 1403 height 37
click at [234, 97] on span "0 Dateien" at bounding box center [230, 97] width 31 height 8
click at [200, 85] on span "Weekly Info KW 39" at bounding box center [219, 86] width 72 height 9
click at [31, 209] on div "Dokumente New" at bounding box center [65, 210] width 119 height 20
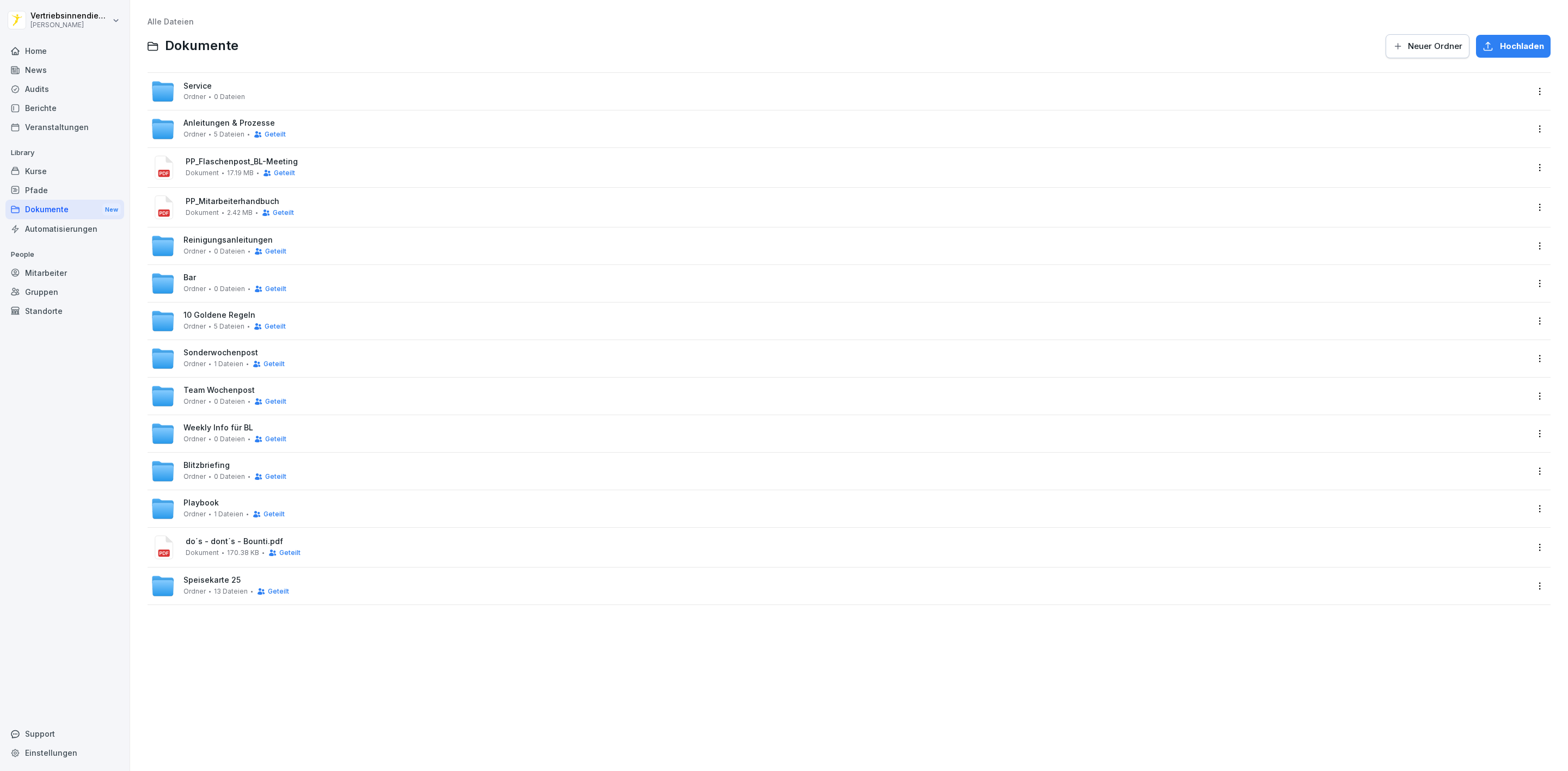
click at [242, 392] on span "Team Wochenpost" at bounding box center [219, 391] width 71 height 9
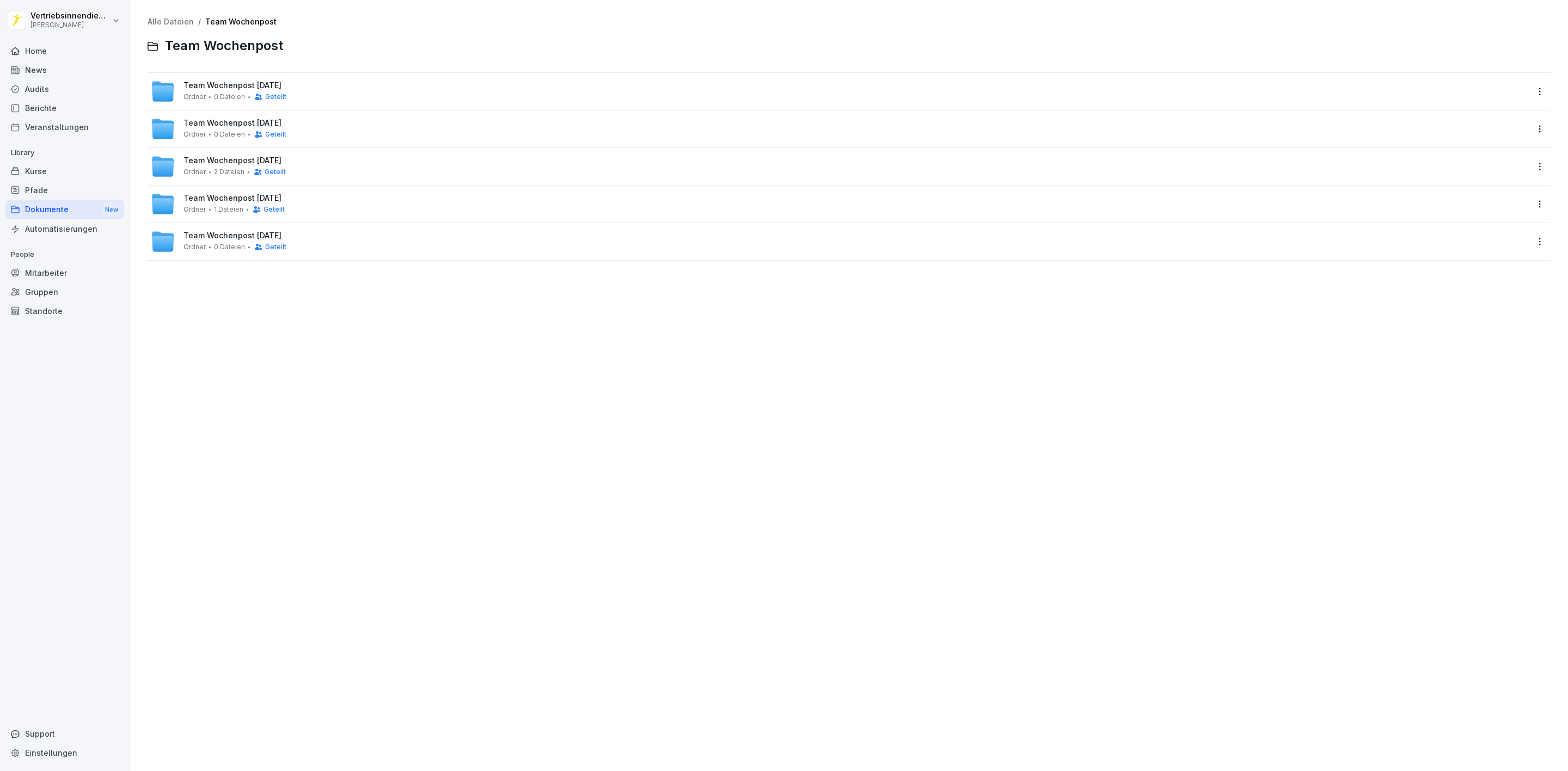
click at [218, 90] on div "Team Wochenpost September 2025 Ordner 0 Dateien Geteilt" at bounding box center [235, 91] width 103 height 20
click at [264, 94] on div "Team Wochenpost KW 39 Ordner 2 Dateien" at bounding box center [232, 91] width 98 height 19
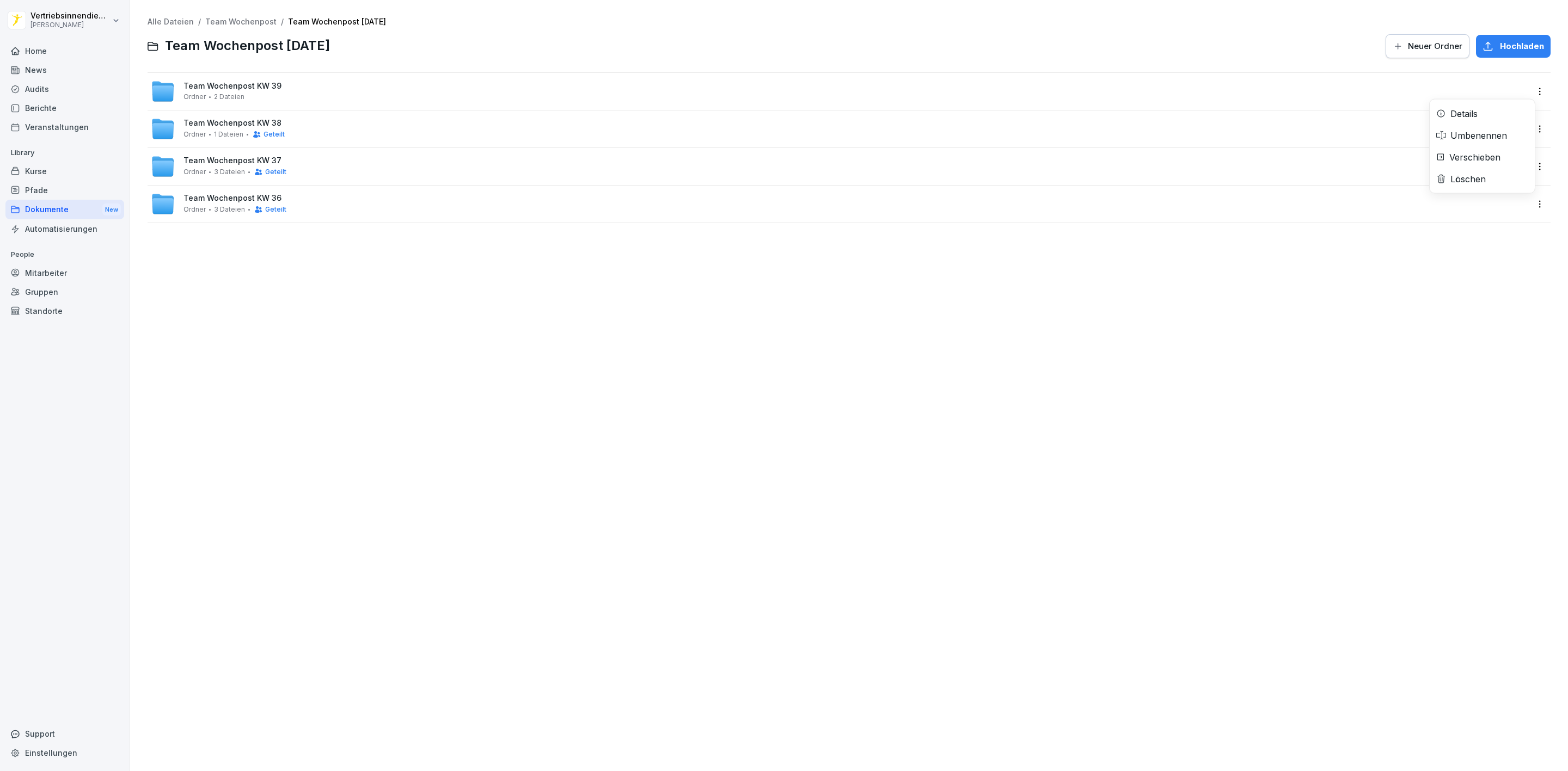
click at [1526, 88] on html "Vertriebsinnendienst Peter Pane Home News Audits Berichte Veranstaltungen Libra…" at bounding box center [784, 386] width 1568 height 771
click at [1474, 131] on div "Umbenennen" at bounding box center [1479, 135] width 56 height 13
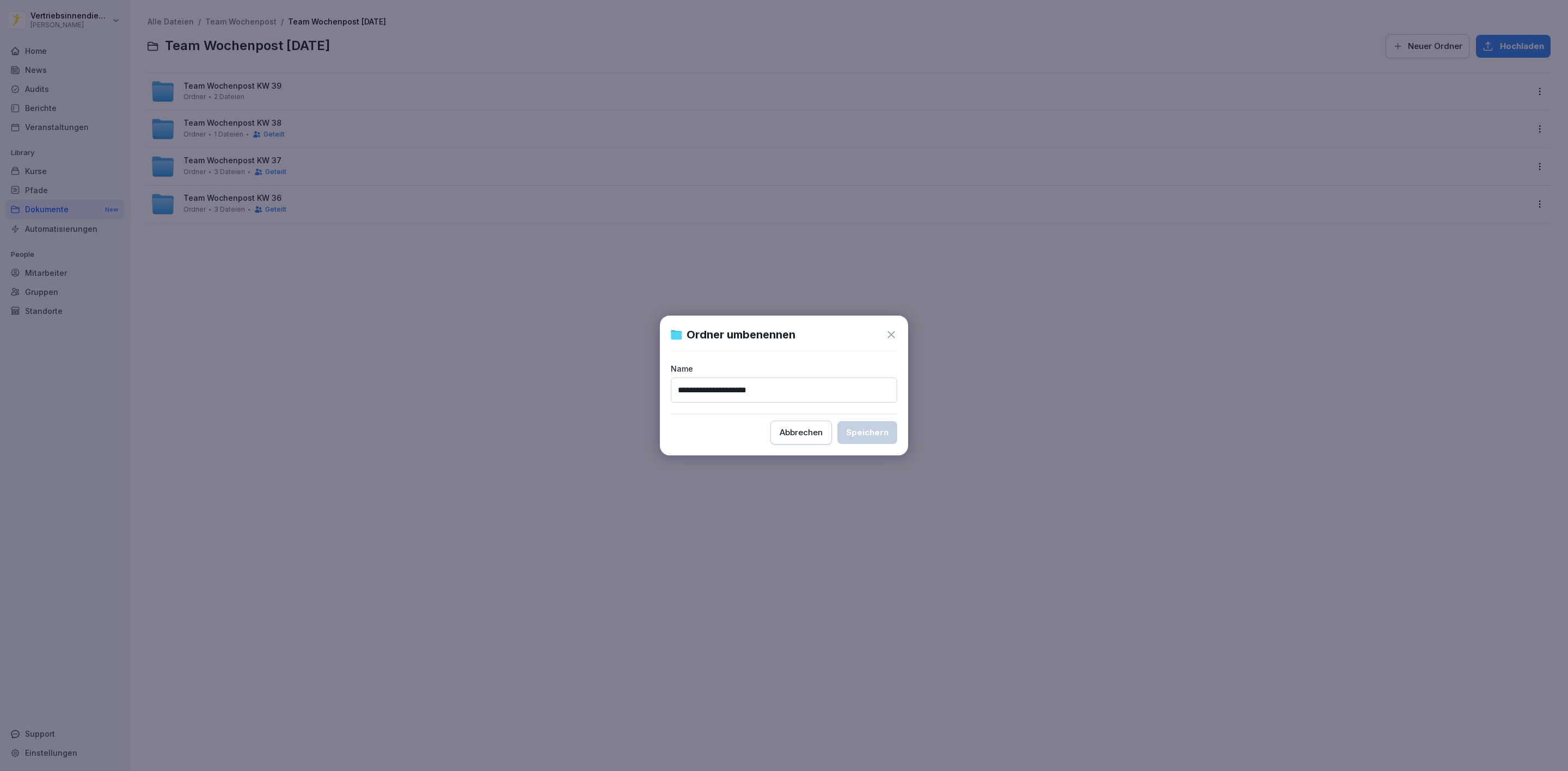
click at [885, 332] on div "Ordner umbenennen" at bounding box center [784, 335] width 227 height 16
click at [887, 334] on icon at bounding box center [891, 334] width 12 height 12
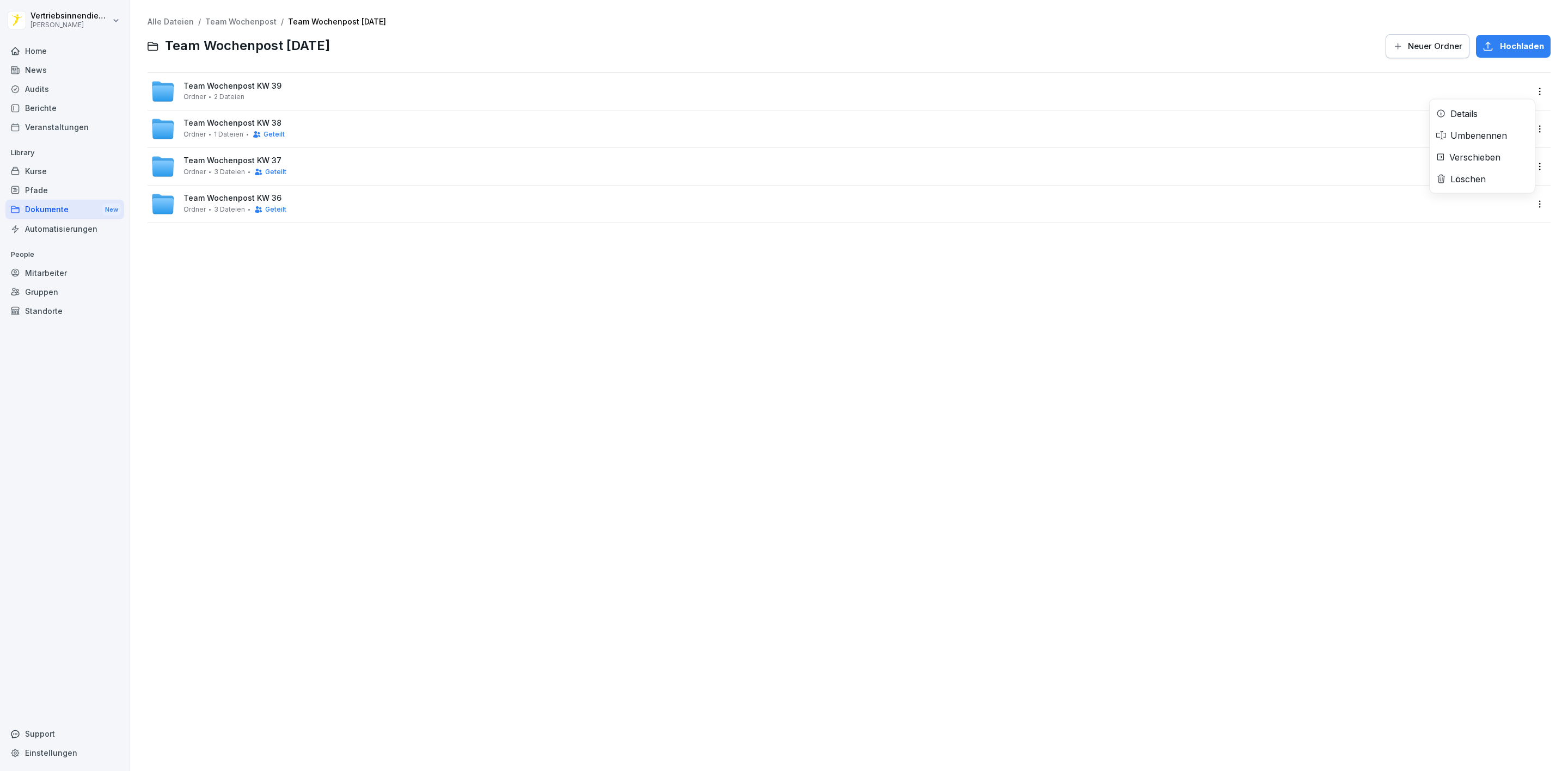
click at [1529, 93] on html "Vertriebsinnendienst Peter Pane Home News Audits Berichte Veranstaltungen Libra…" at bounding box center [784, 386] width 1568 height 771
click at [1498, 116] on div "Details" at bounding box center [1482, 113] width 105 height 22
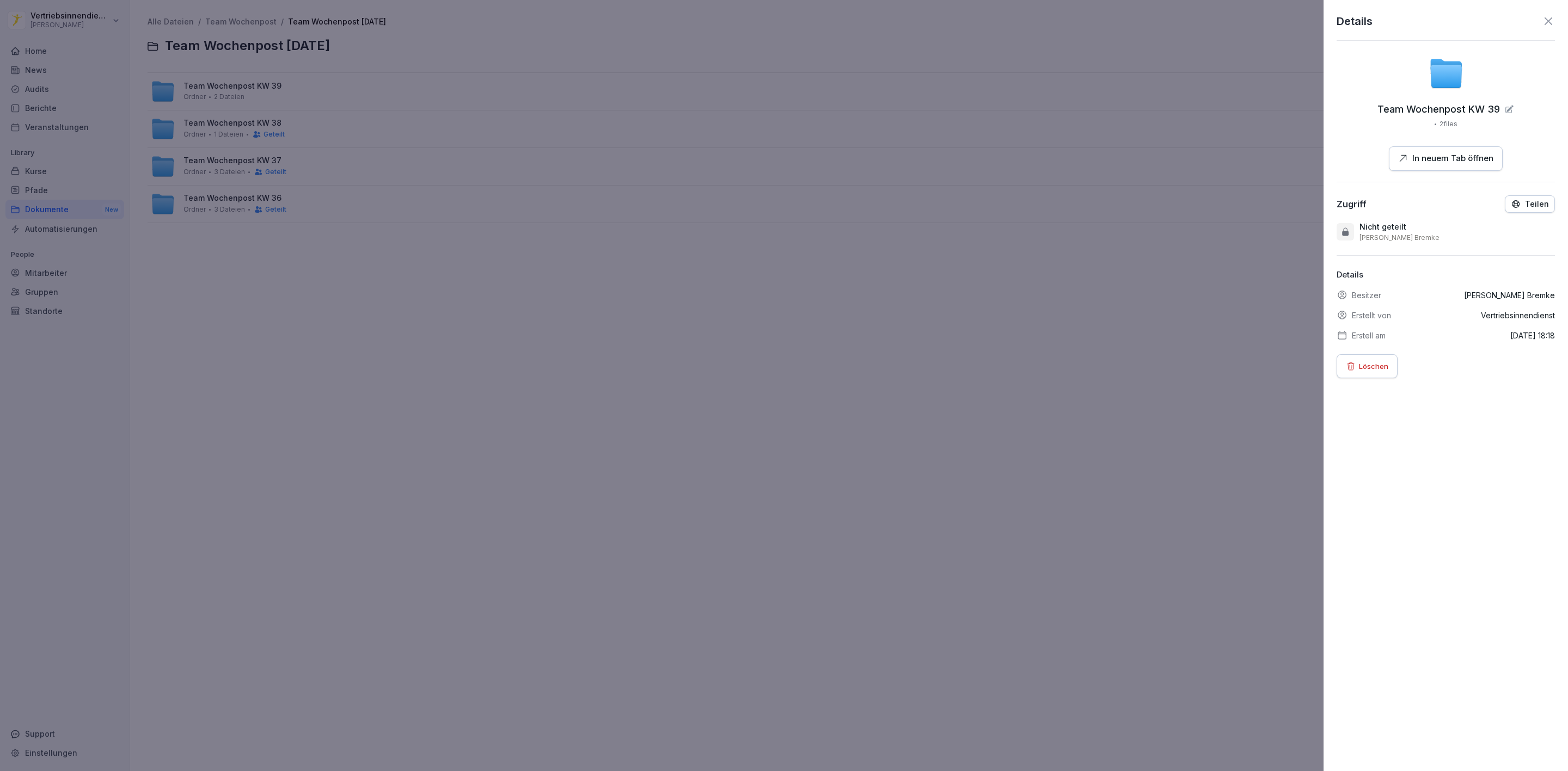
click at [1534, 208] on p "Teilen" at bounding box center [1537, 204] width 24 height 9
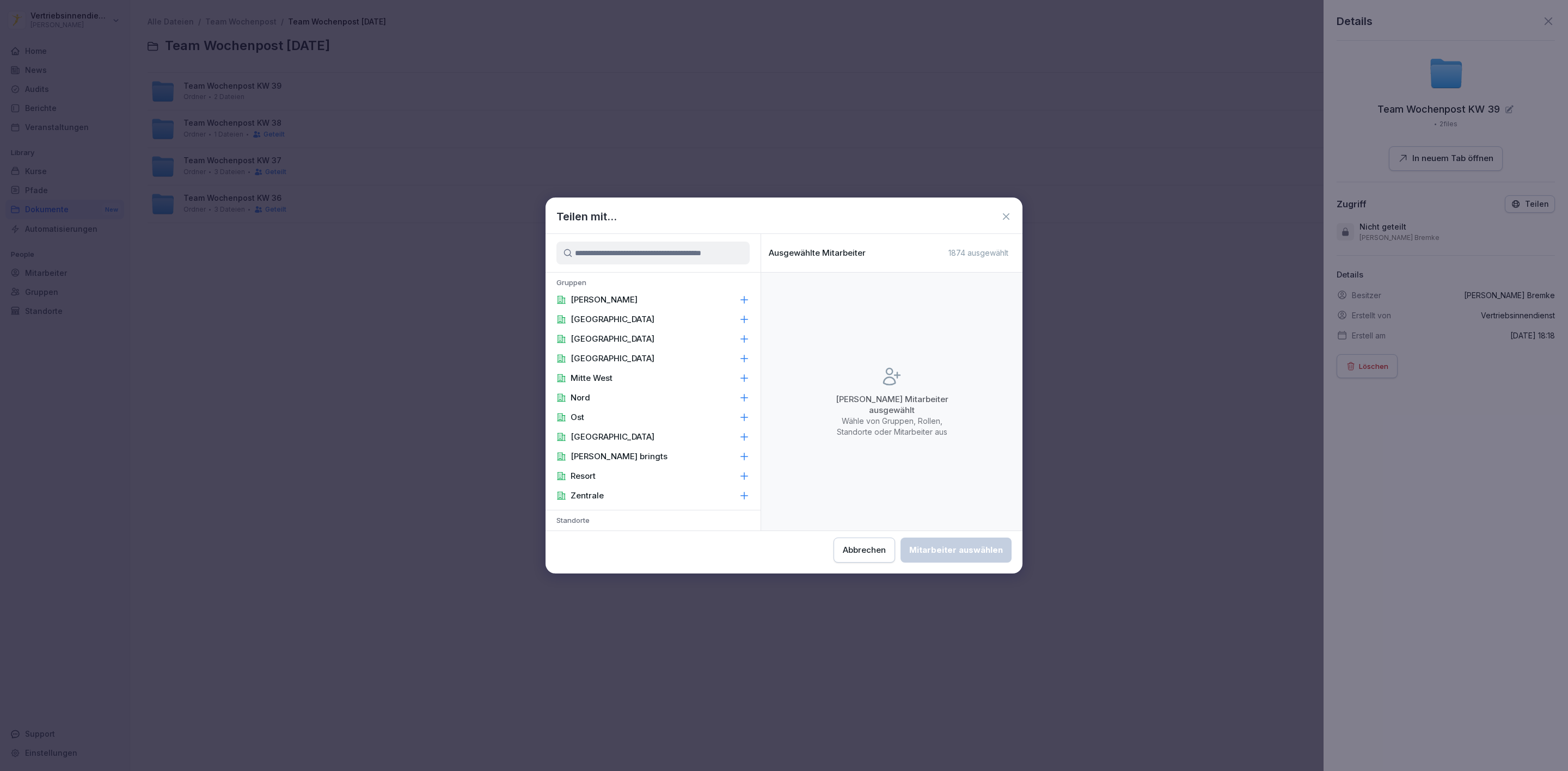
click at [639, 295] on div "[PERSON_NAME]" at bounding box center [652, 299] width 215 height 19
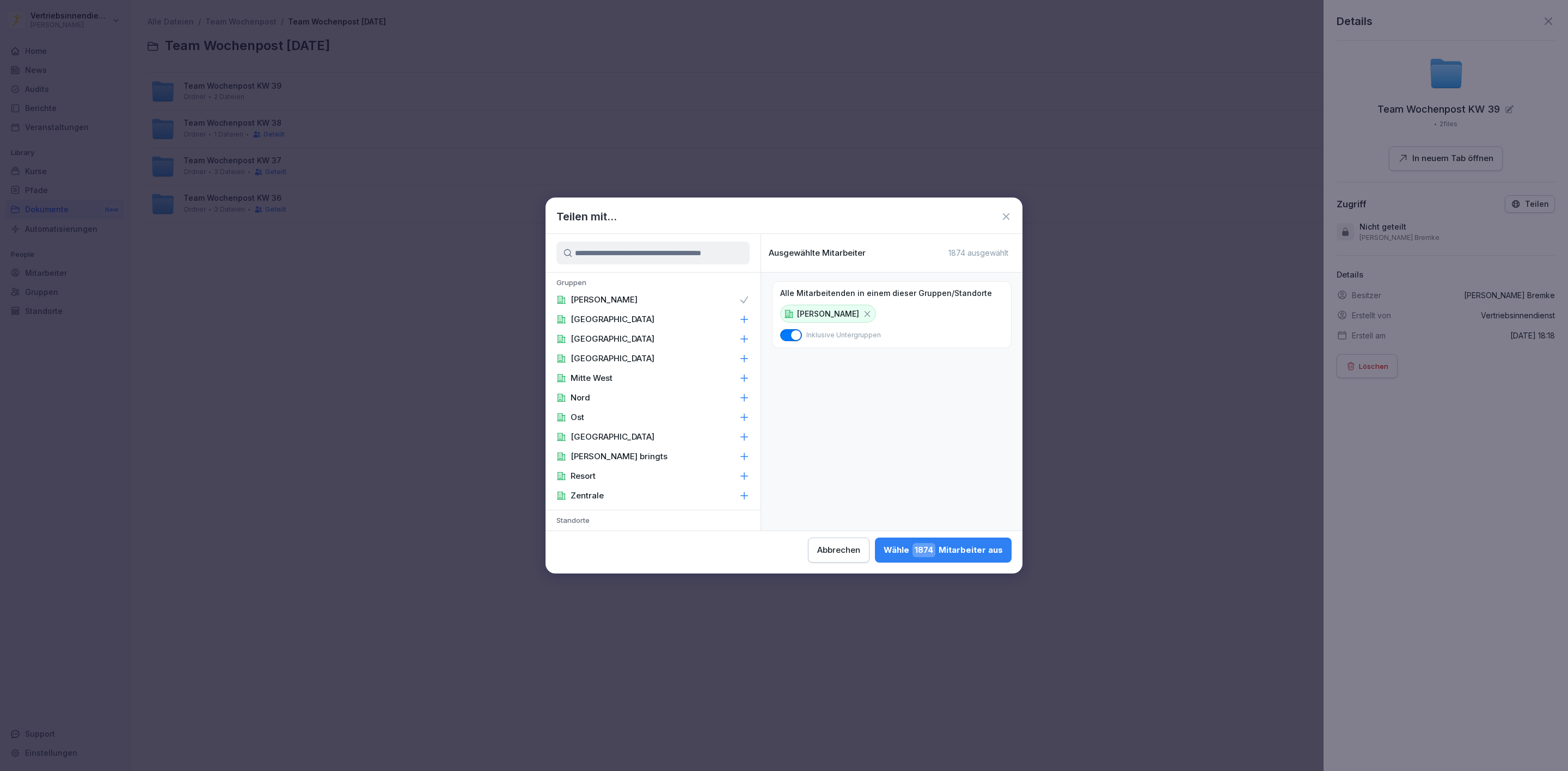
click at [964, 546] on div "Wähle 1874 Mitarbeiter aus" at bounding box center [943, 550] width 119 height 14
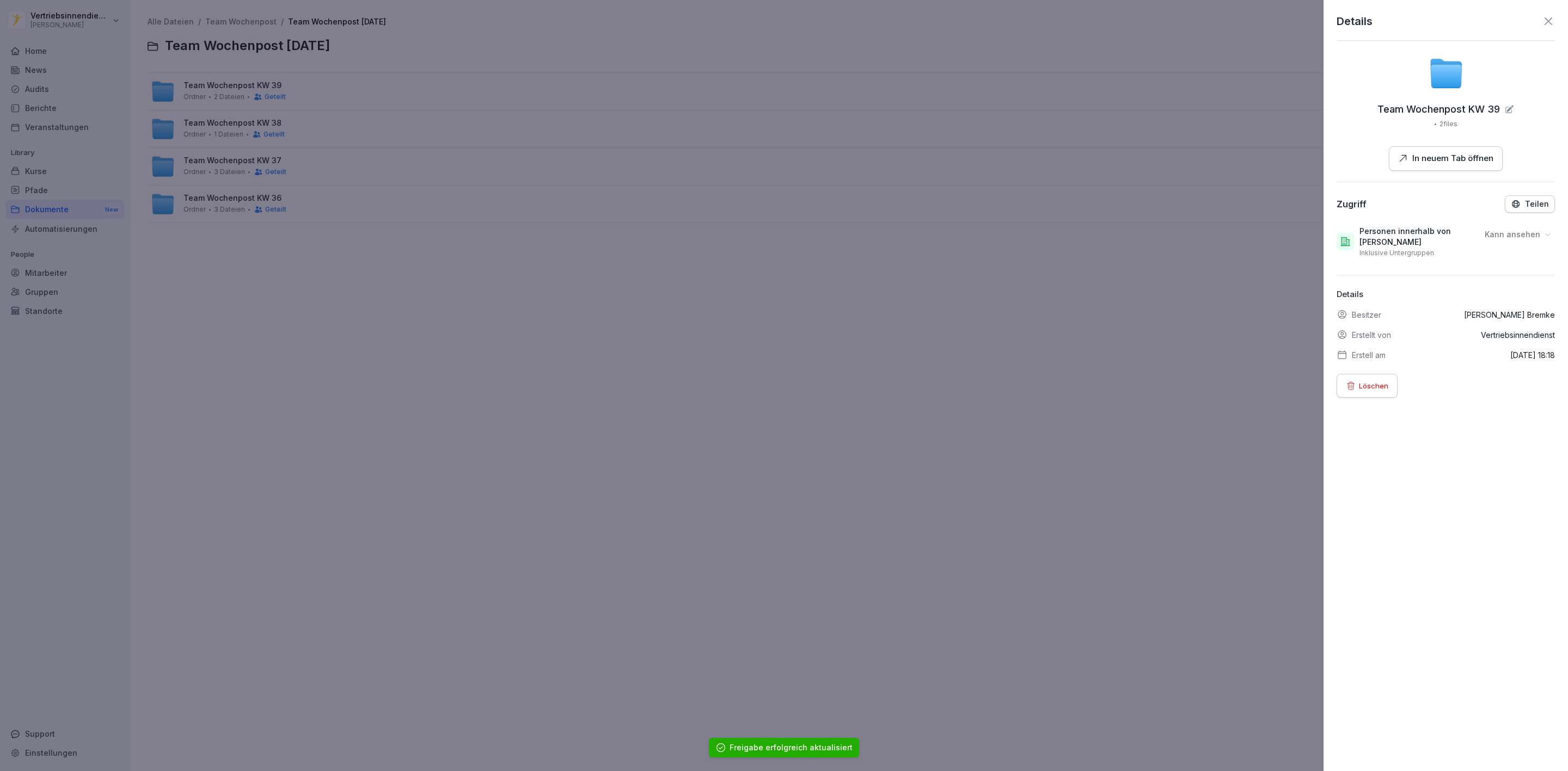
click at [1121, 335] on div at bounding box center [784, 386] width 1568 height 771
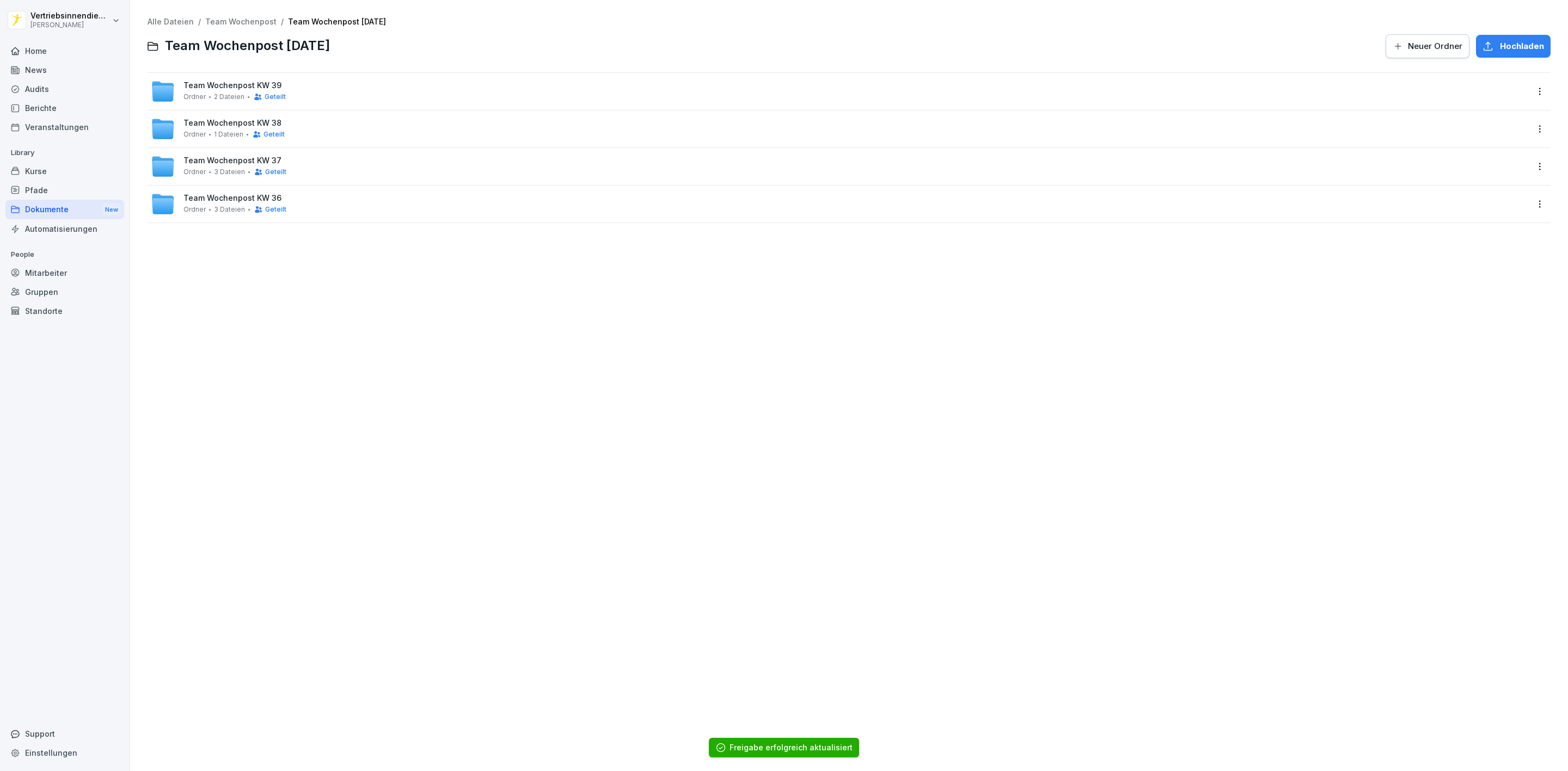
click at [358, 79] on div "Team Wochenpost KW 39 Ordner 2 Dateien Geteilt" at bounding box center [839, 91] width 1377 height 24
click at [1524, 94] on html "Vertriebsinnendienst Peter Pane Home News Audits Berichte Veranstaltungen Libra…" at bounding box center [784, 386] width 1568 height 771
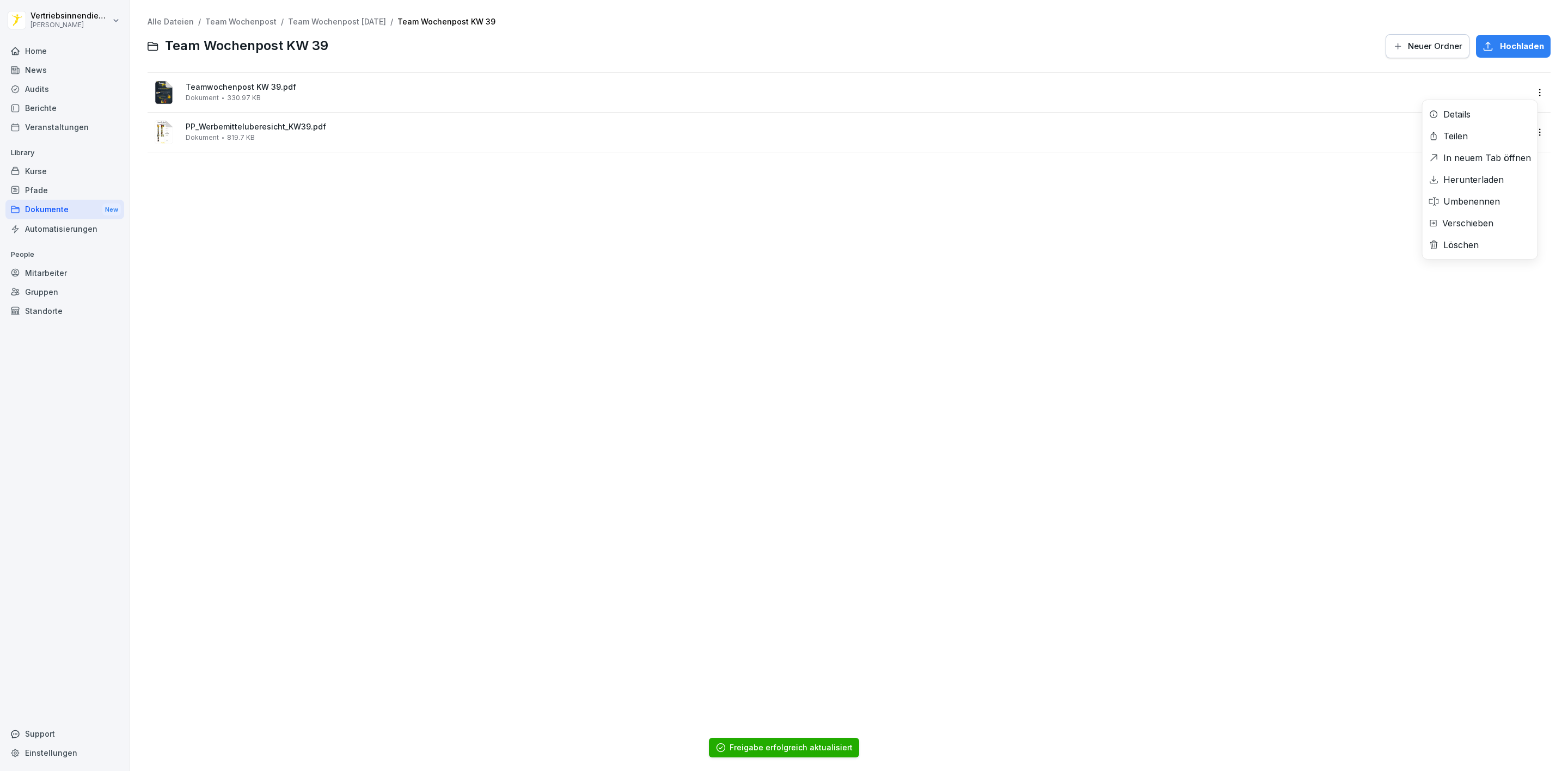
click at [1467, 131] on div "Teilen" at bounding box center [1455, 136] width 24 height 13
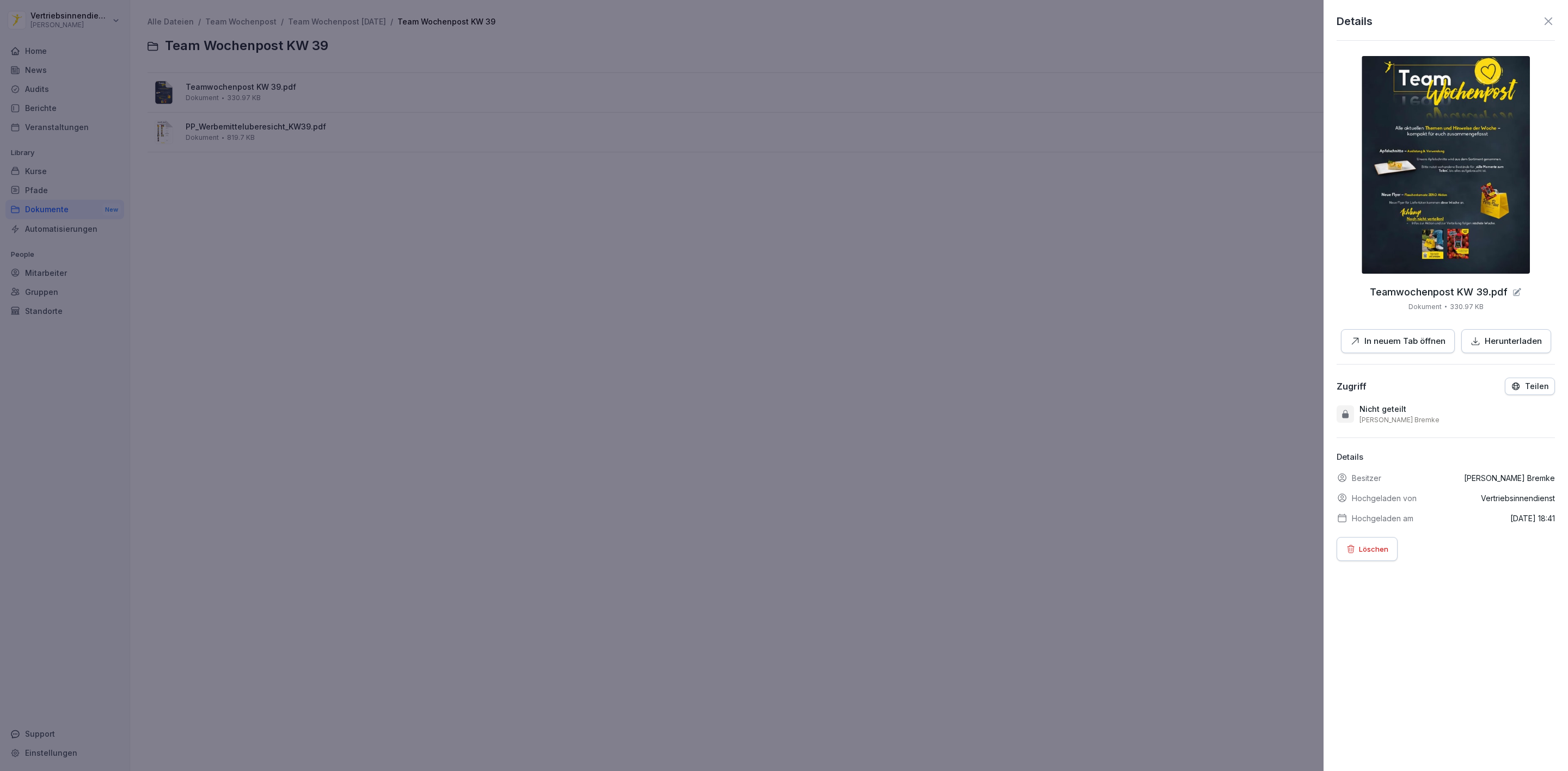
click at [1507, 382] on button "Teilen" at bounding box center [1530, 386] width 50 height 18
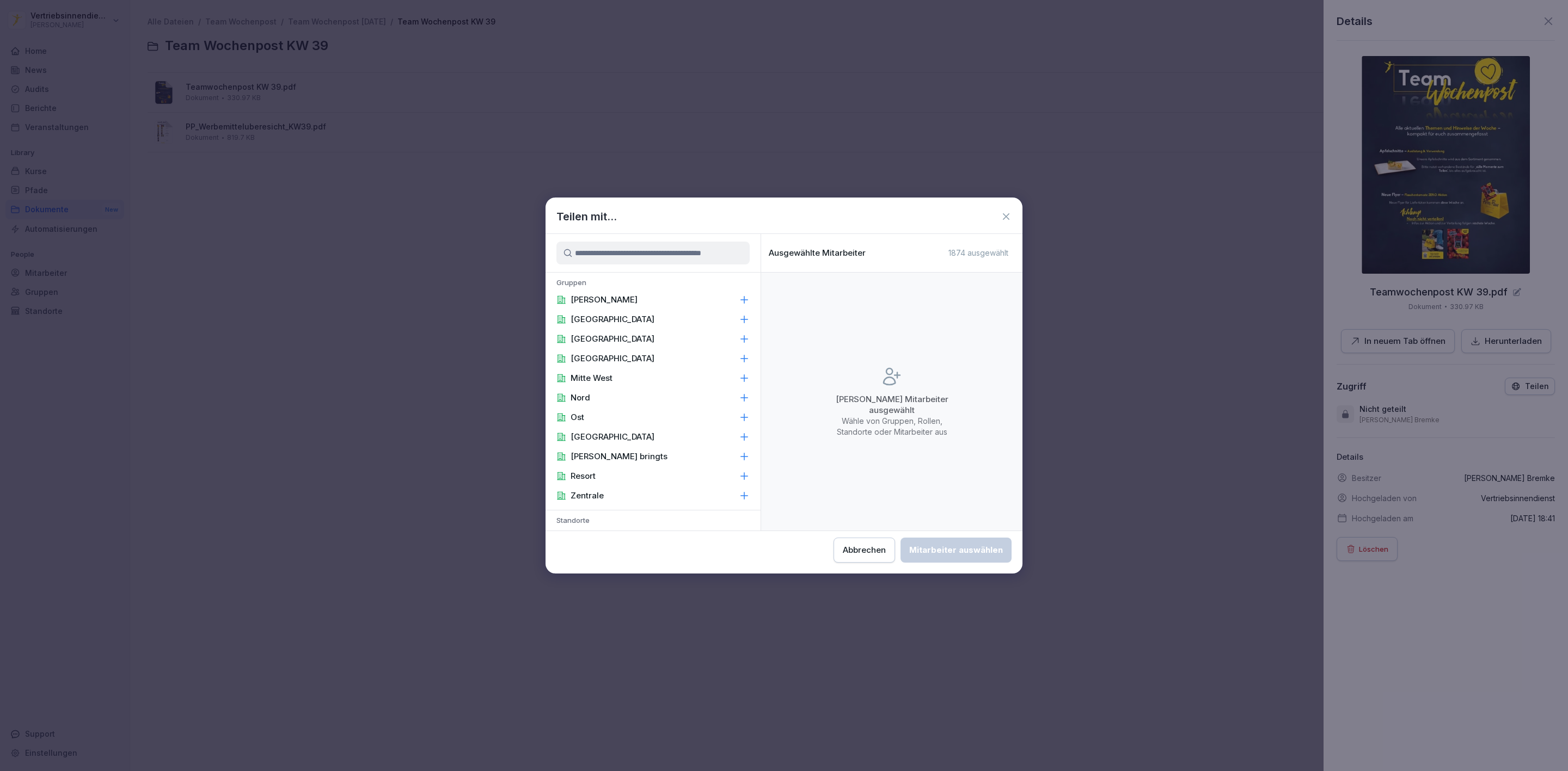
drag, startPoint x: 624, startPoint y: 301, endPoint x: 747, endPoint y: 531, distance: 260.8
click at [626, 301] on div "[PERSON_NAME]" at bounding box center [652, 299] width 215 height 19
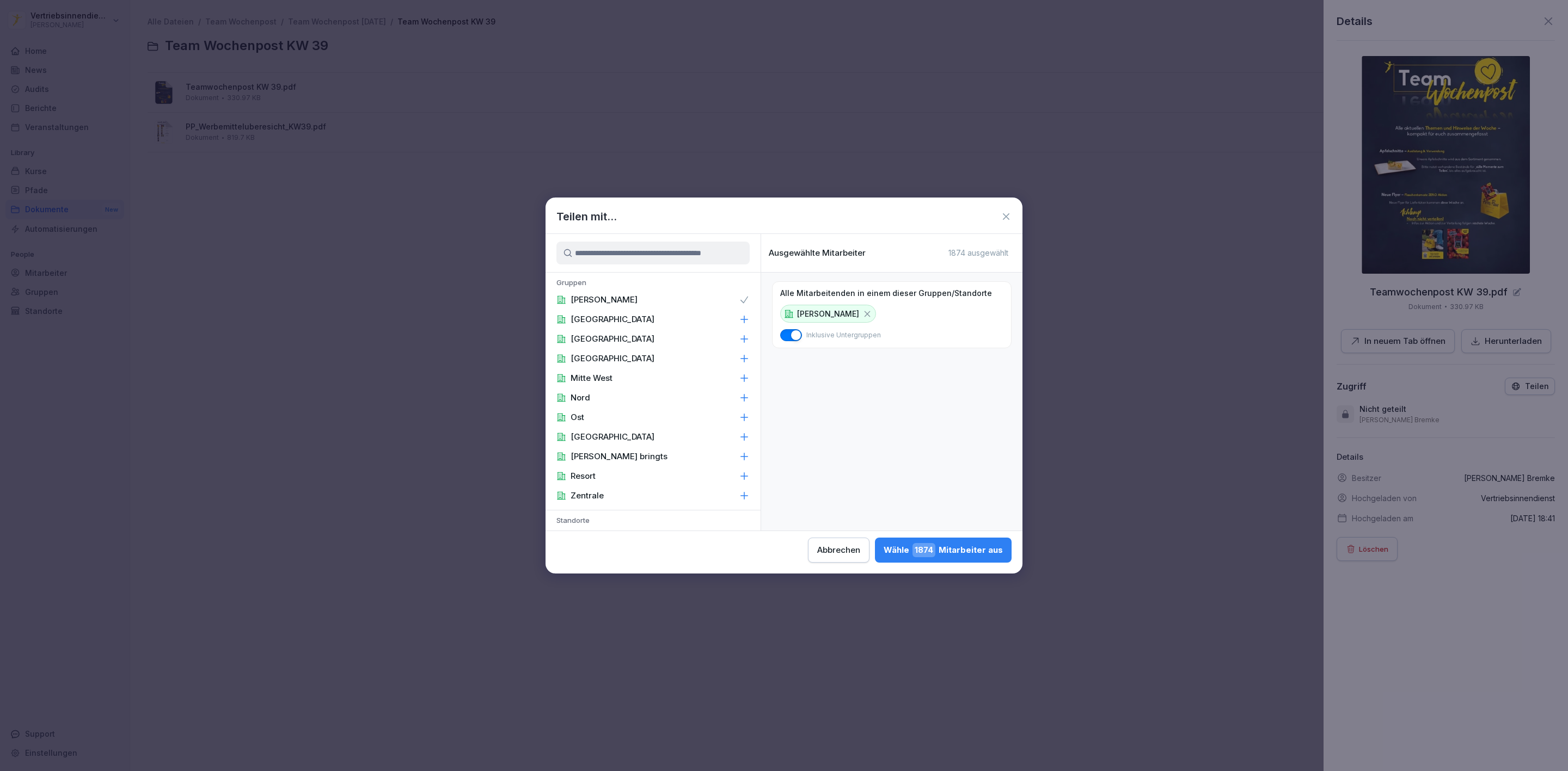
click at [910, 546] on div "Wähle 1874 Mitarbeiter aus" at bounding box center [943, 550] width 119 height 14
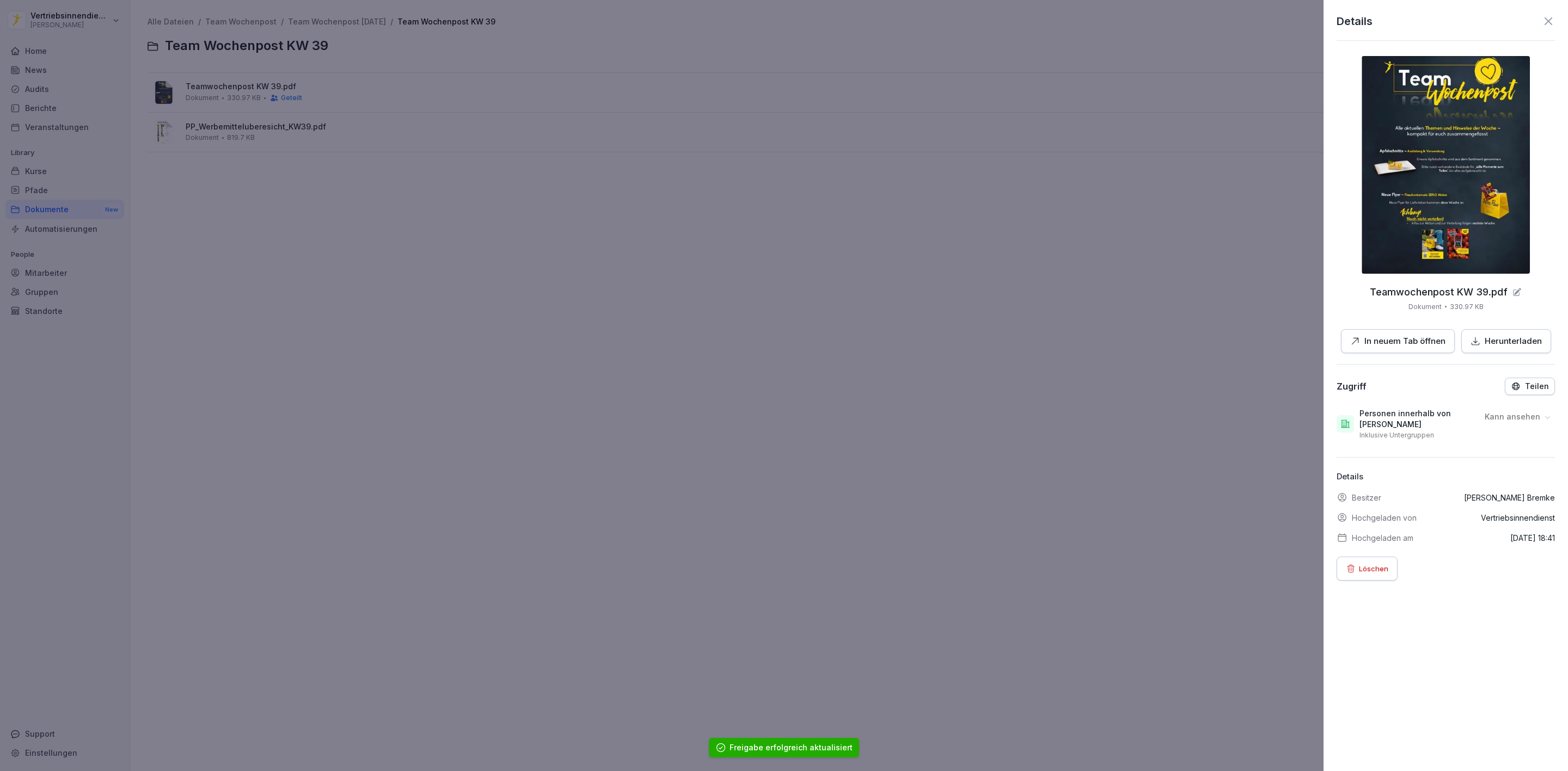
click at [521, 215] on div at bounding box center [784, 386] width 1568 height 771
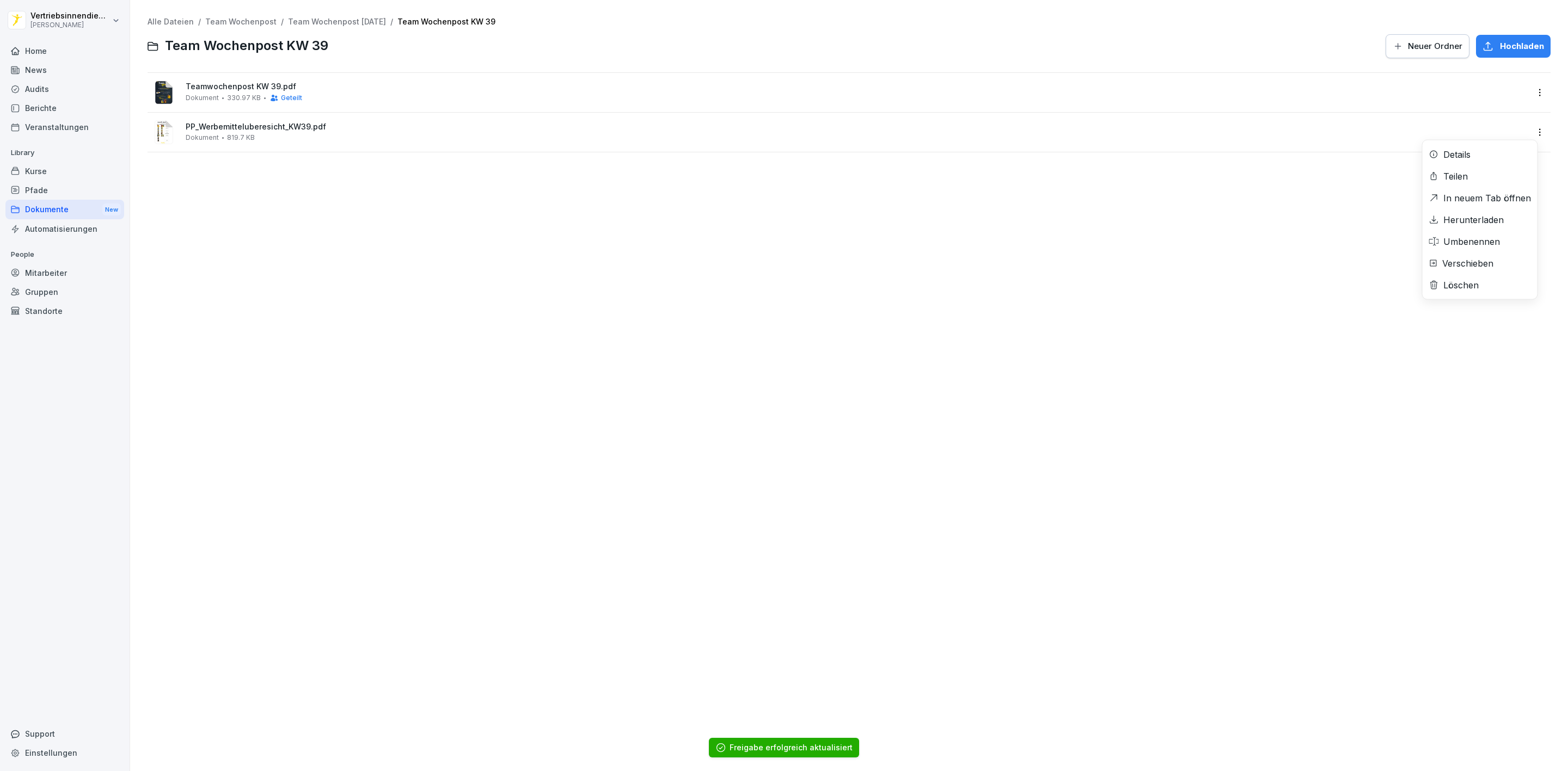
click at [1531, 132] on html "Vertriebsinnendienst Peter Pane Home News Audits Berichte Veranstaltungen Libra…" at bounding box center [784, 386] width 1568 height 771
click at [1470, 176] on div "Teilen" at bounding box center [1480, 176] width 115 height 22
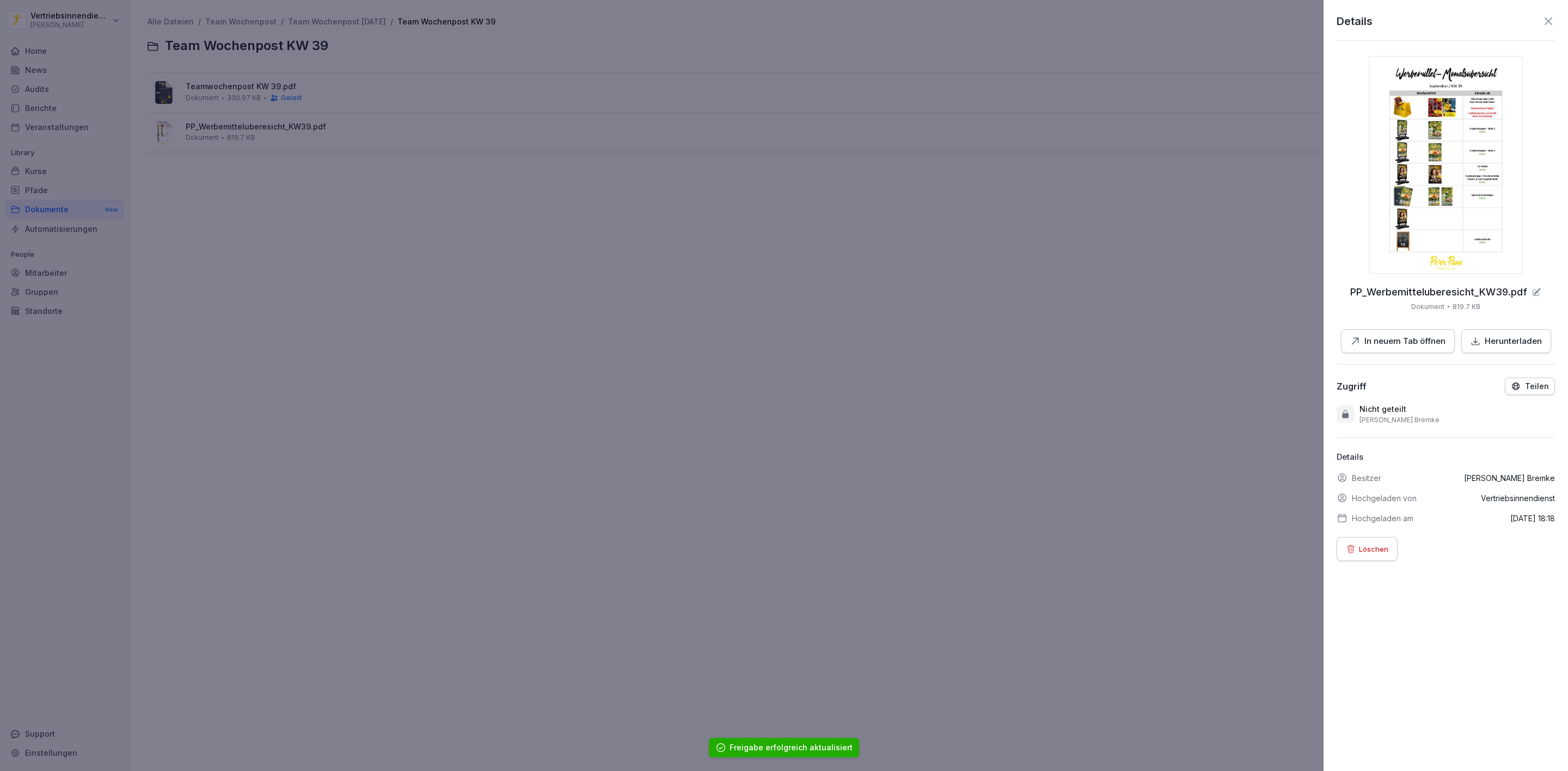
click at [1525, 386] on p "Teilen" at bounding box center [1537, 386] width 24 height 9
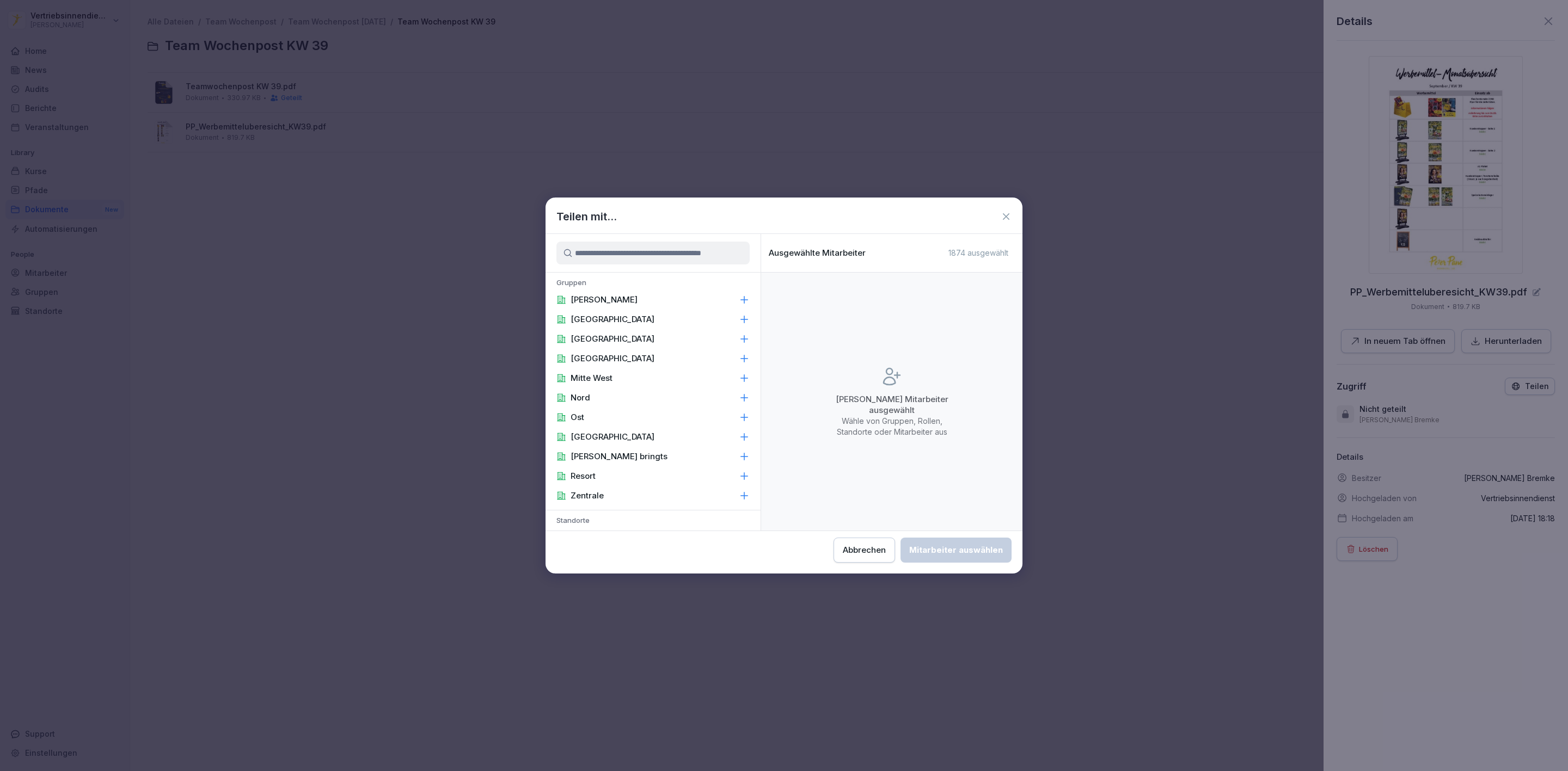
click at [670, 300] on div "[PERSON_NAME]" at bounding box center [652, 299] width 215 height 19
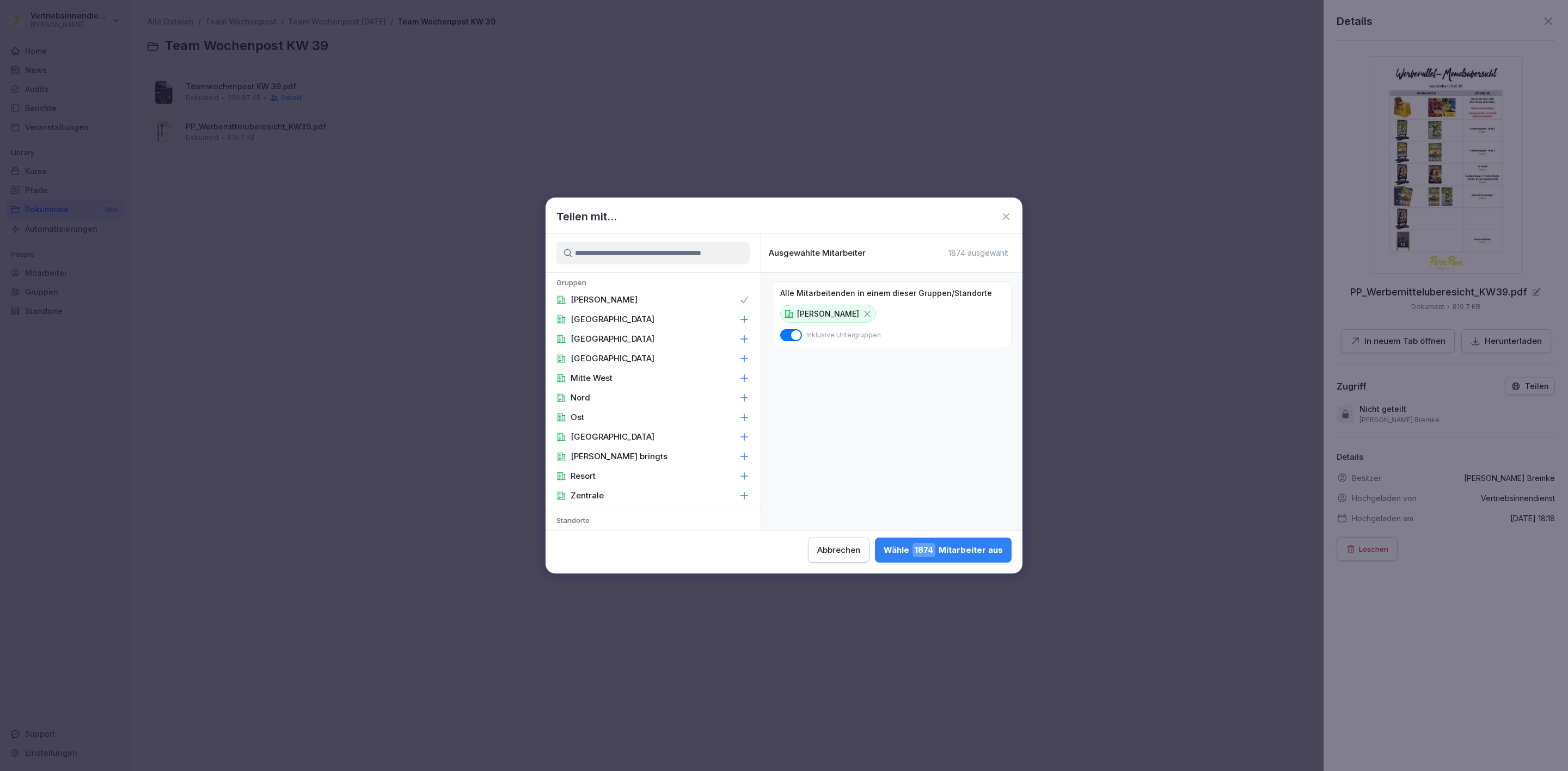
click at [919, 545] on span "1874" at bounding box center [924, 550] width 23 height 14
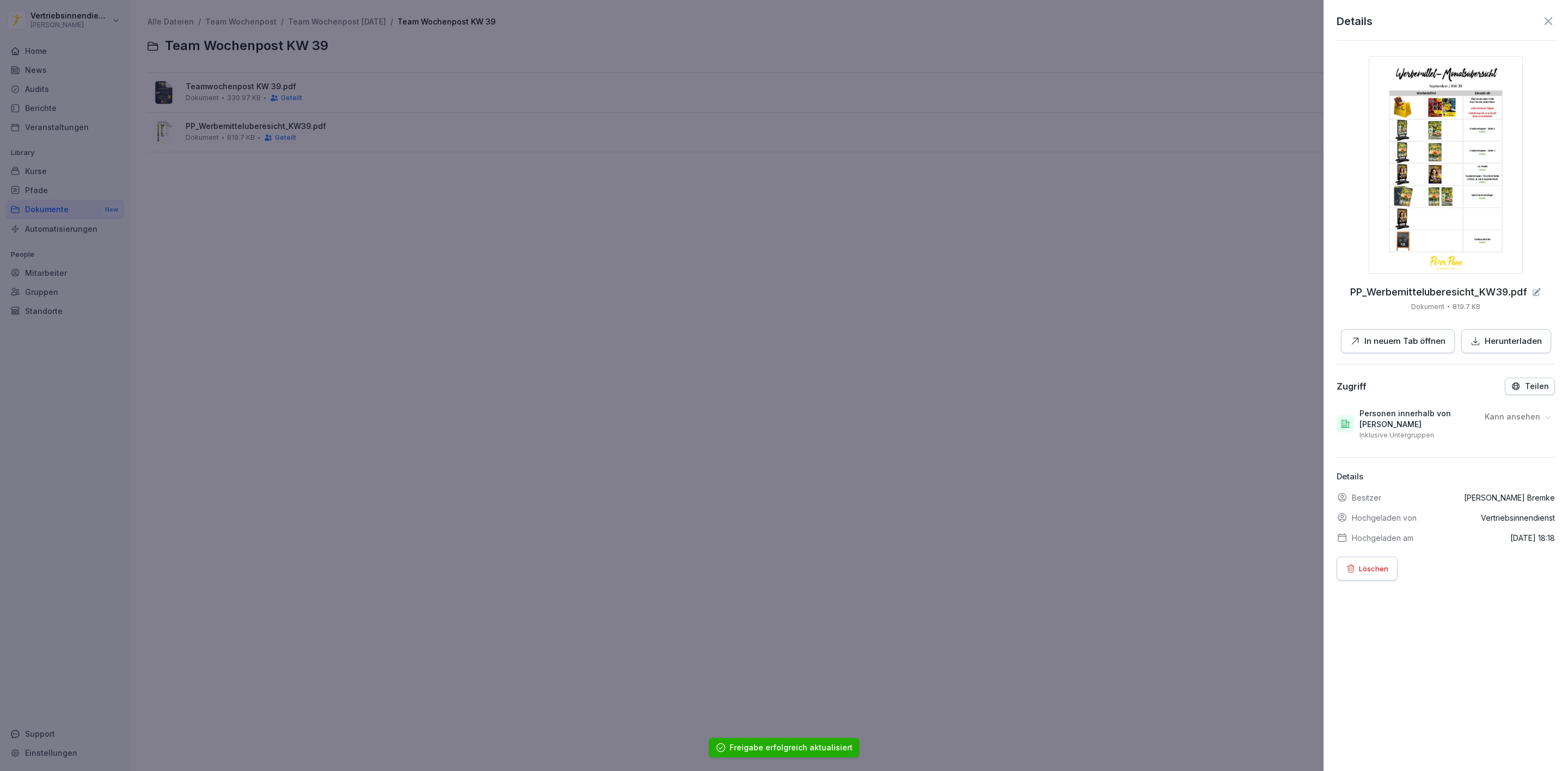
click at [430, 257] on div at bounding box center [784, 386] width 1568 height 771
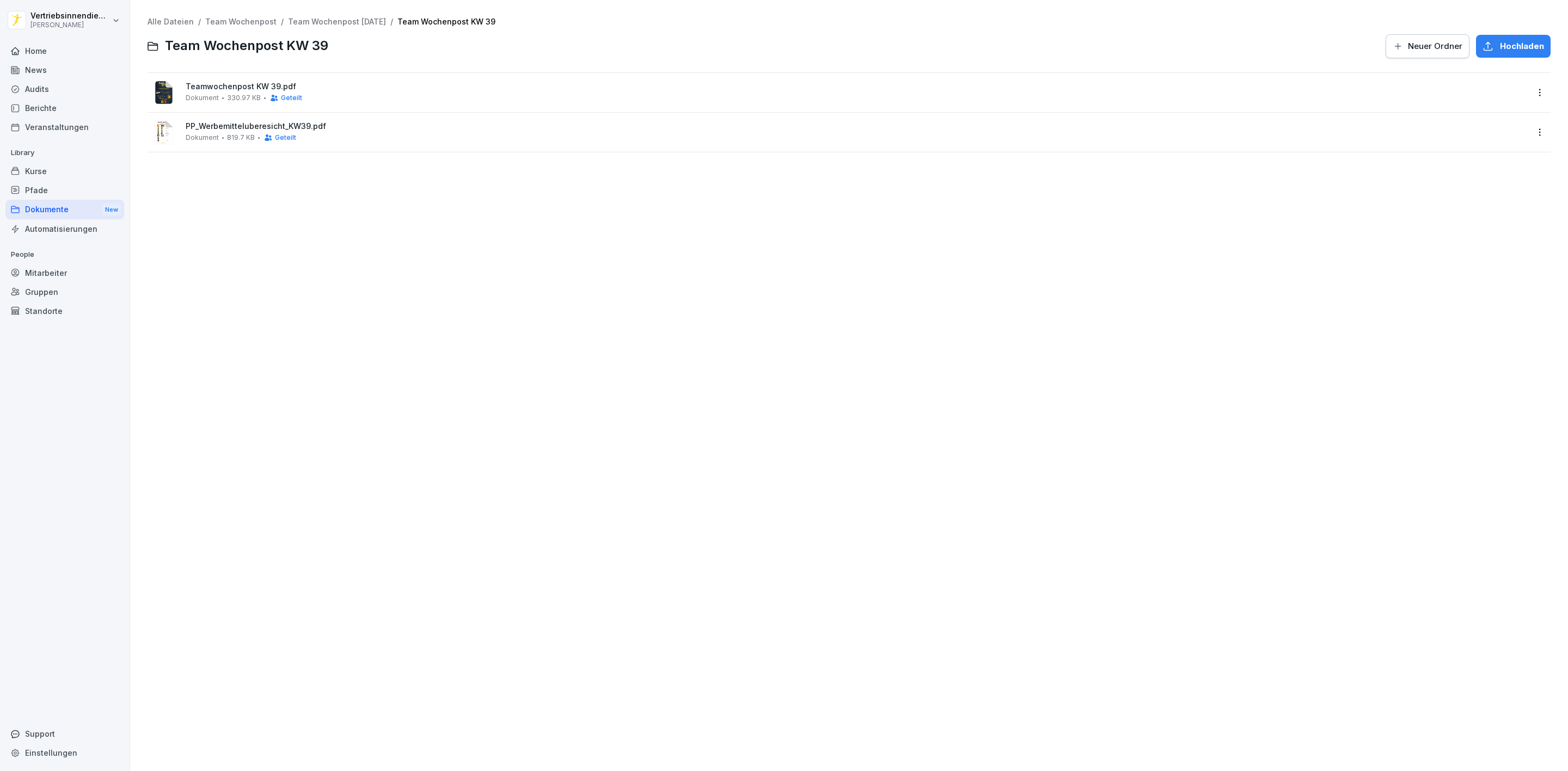
click at [57, 205] on div "Dokumente New" at bounding box center [65, 210] width 119 height 20
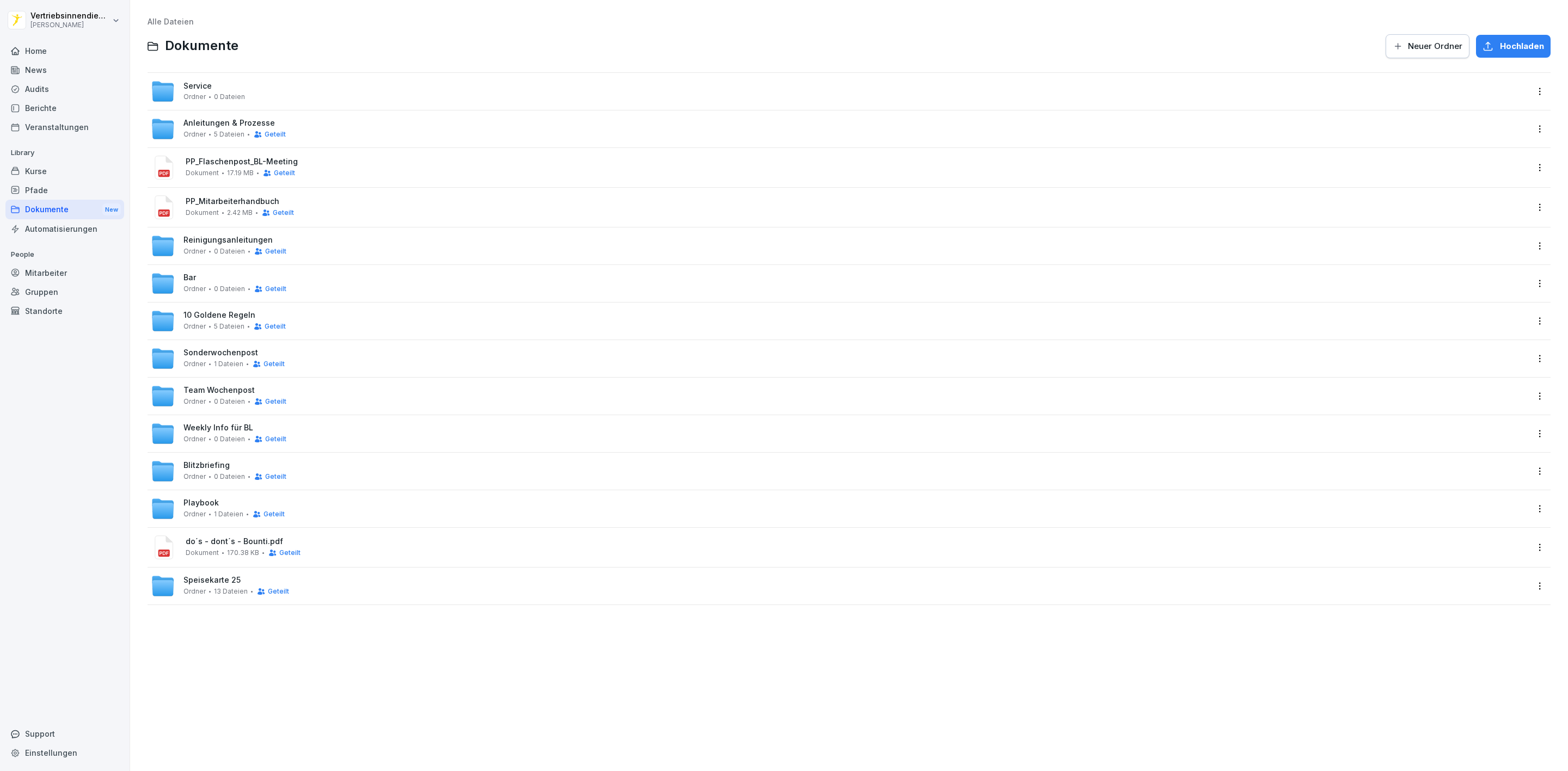
click at [229, 426] on span "Weekly Info für BL" at bounding box center [218, 428] width 70 height 9
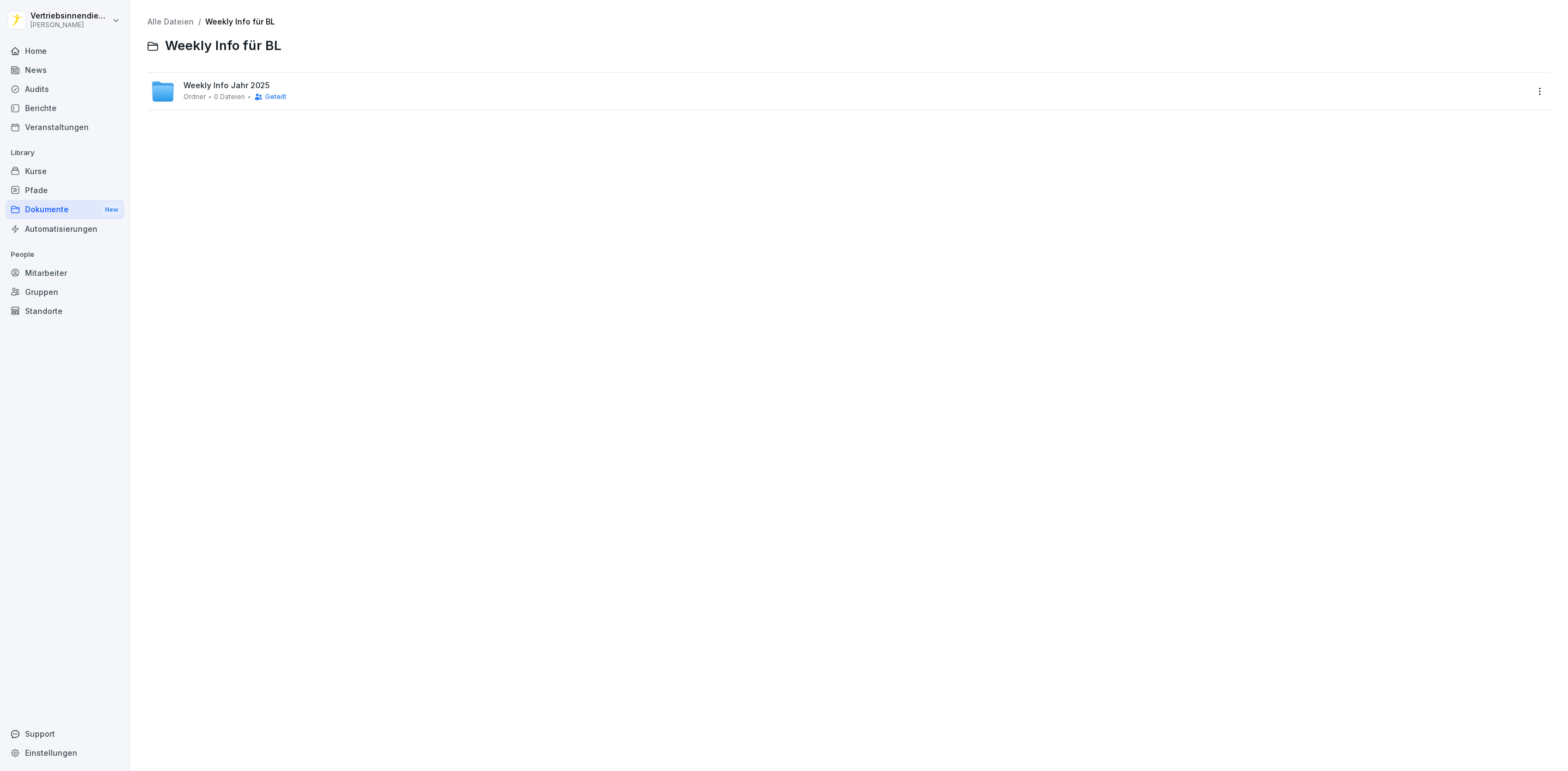
click at [283, 89] on div "Weekly Info Jahr 2025 Ordner 0 Dateien Geteilt" at bounding box center [839, 91] width 1377 height 24
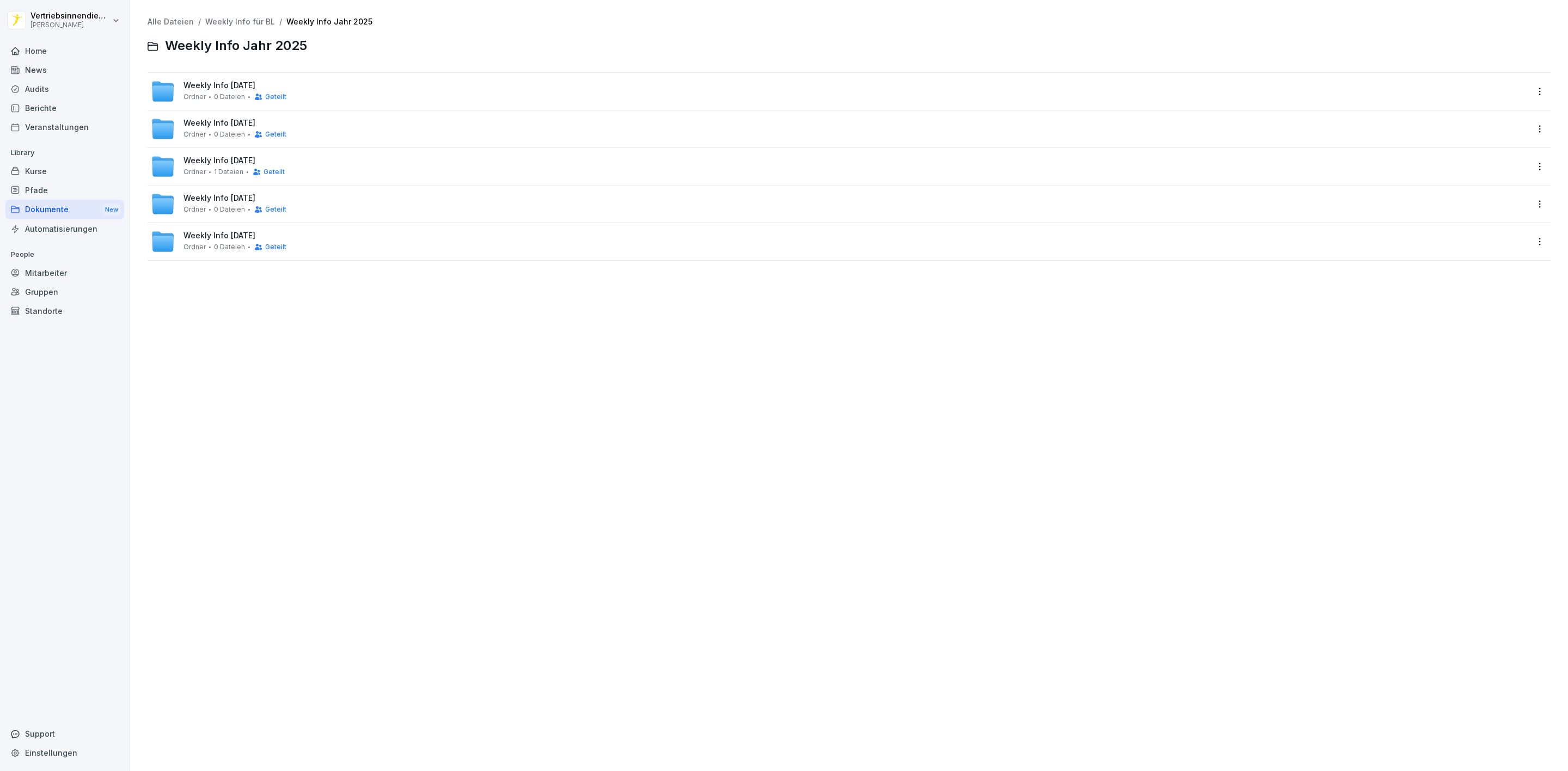
click at [265, 93] on span "Geteilt" at bounding box center [276, 97] width 21 height 8
click at [776, 91] on div "Weekly Info KW 39 Ordner 11 Dateien" at bounding box center [839, 91] width 1377 height 24
click at [247, 127] on span "Weekly Info KW 38" at bounding box center [219, 123] width 72 height 9
click at [1530, 88] on html "Vertriebsinnendienst Peter Pane Home News Audits Berichte Veranstaltungen Libra…" at bounding box center [784, 386] width 1568 height 771
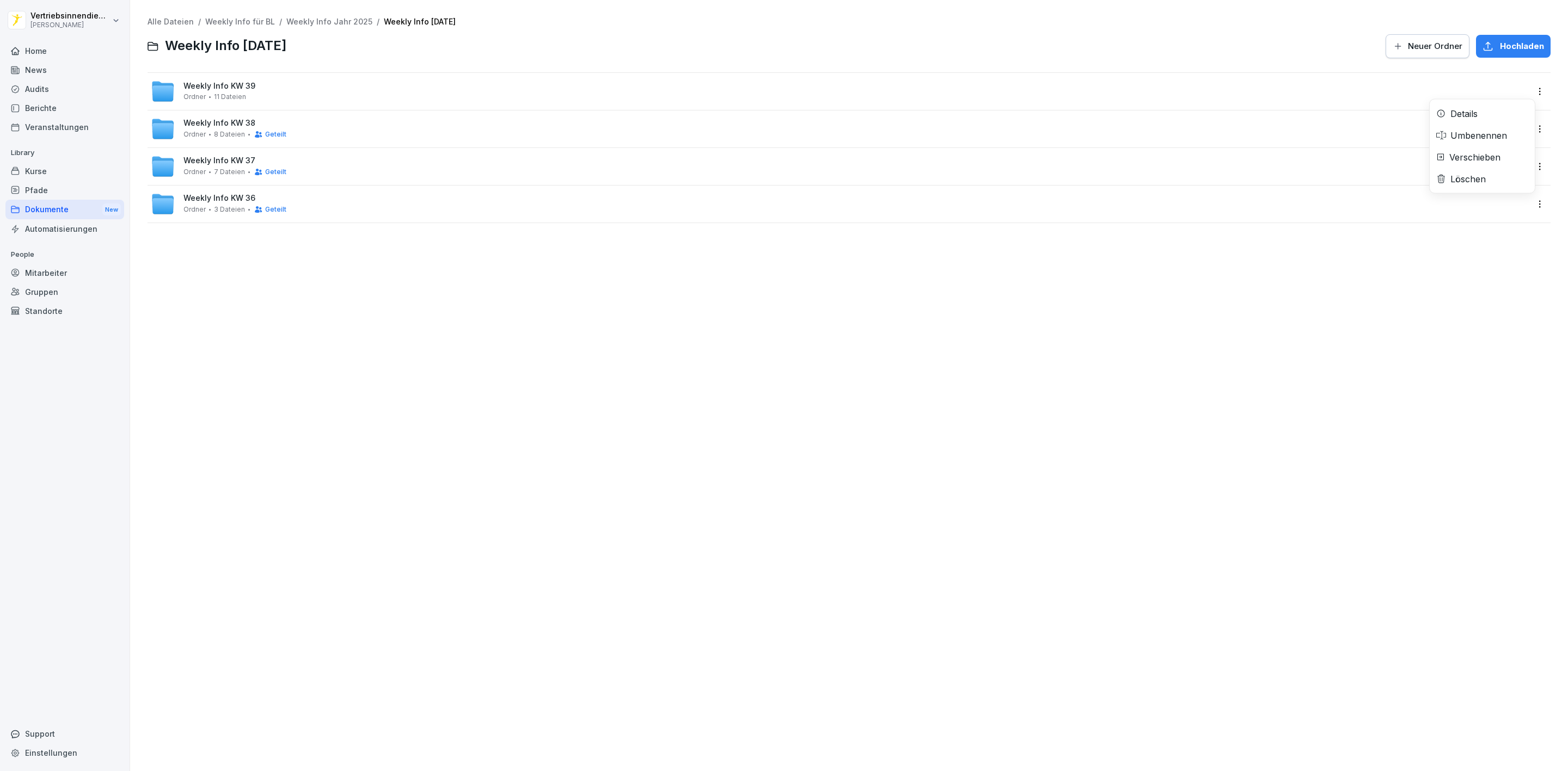
click at [1459, 115] on div "Details" at bounding box center [1464, 113] width 27 height 13
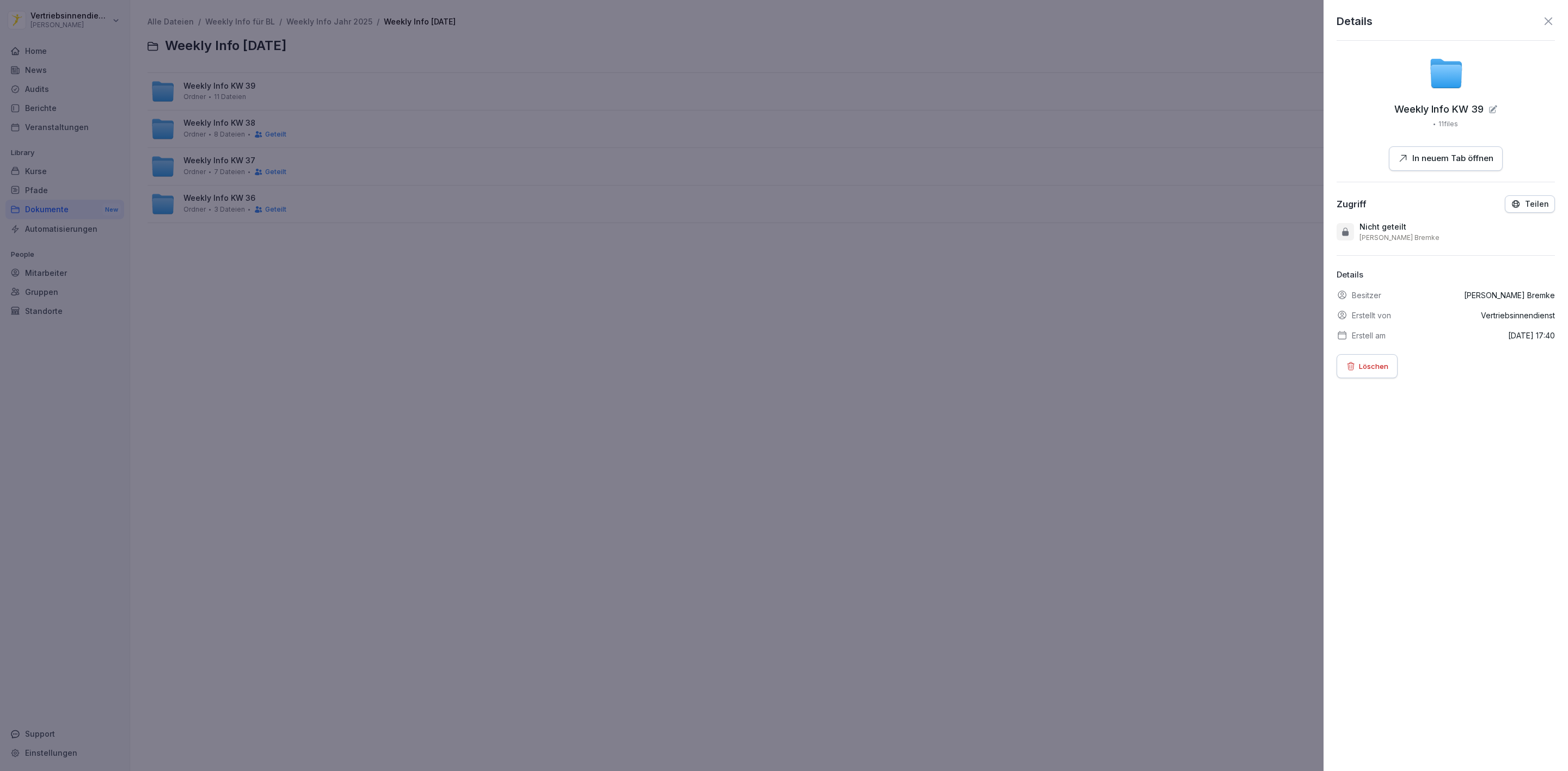
click at [1506, 193] on div "Details Weekly Info KW 39 11 files In neuem Tab öffnen Zugriff Teilen Nicht get…" at bounding box center [1446, 386] width 244 height 771
click at [1525, 206] on p "Teilen" at bounding box center [1537, 204] width 24 height 9
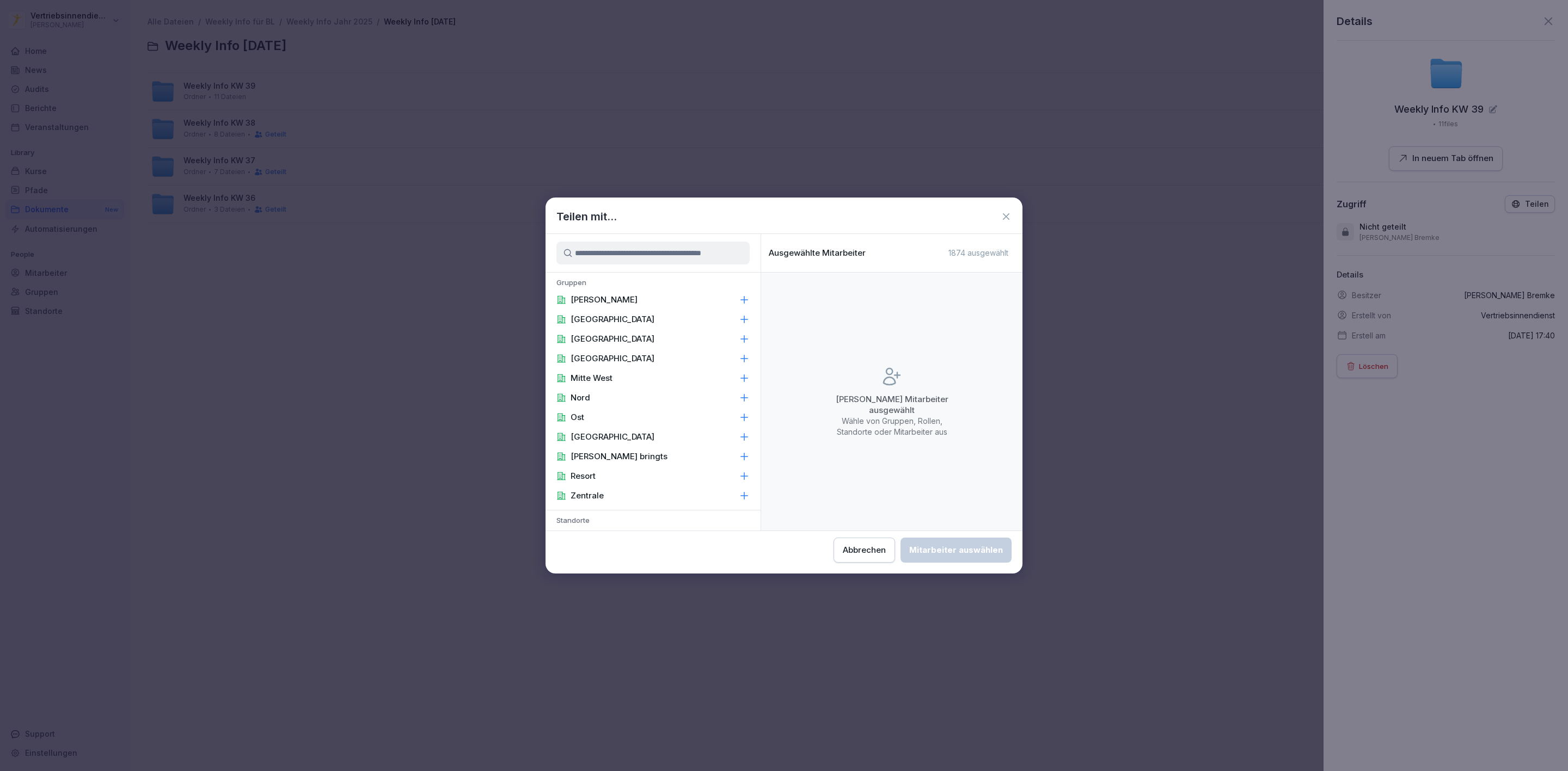
click at [668, 299] on div "[PERSON_NAME]" at bounding box center [652, 299] width 215 height 19
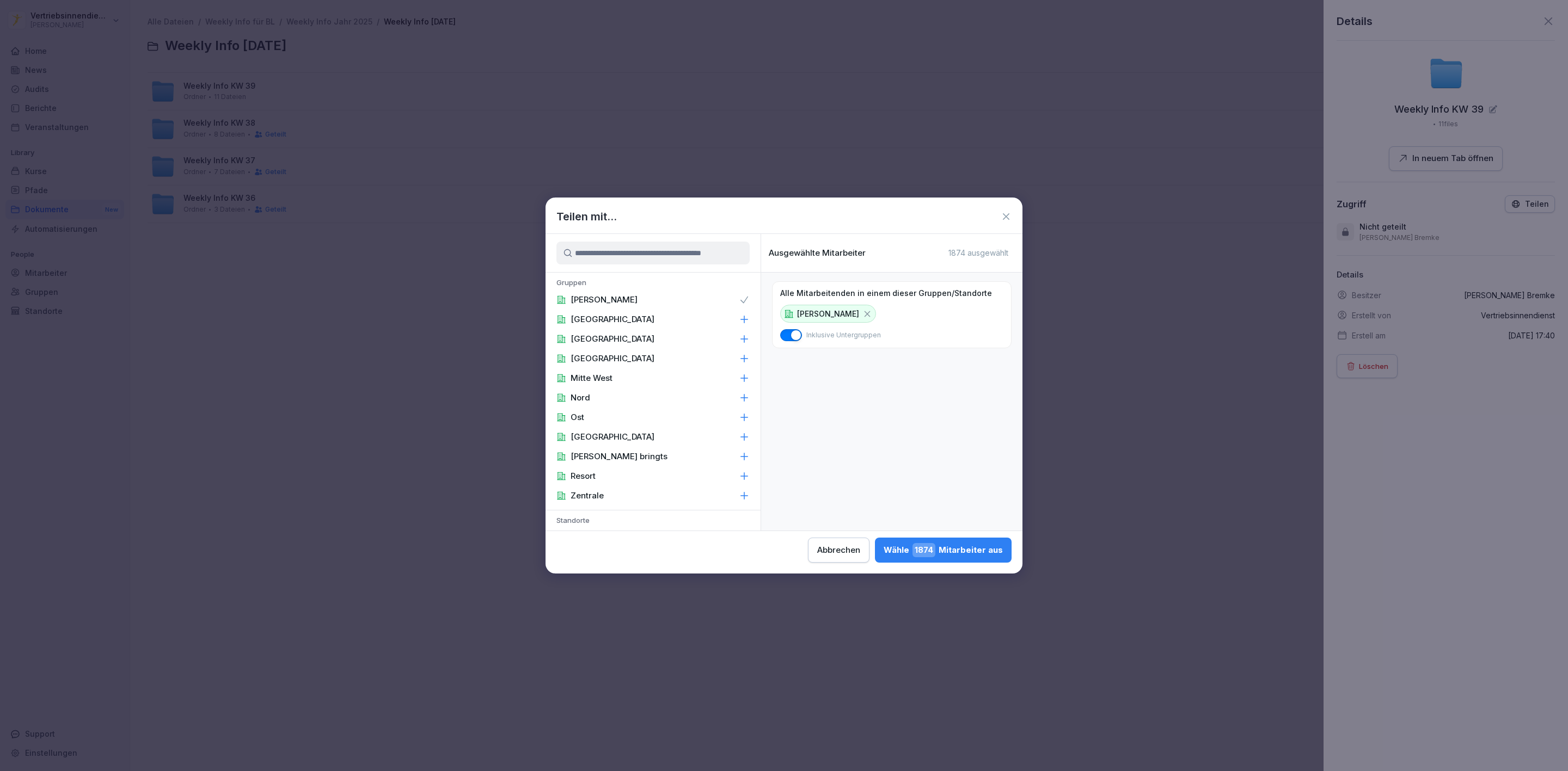
click at [634, 502] on div "Zentrale" at bounding box center [652, 496] width 215 height 19
click at [684, 344] on div "Area Manager" at bounding box center [652, 354] width 215 height 19
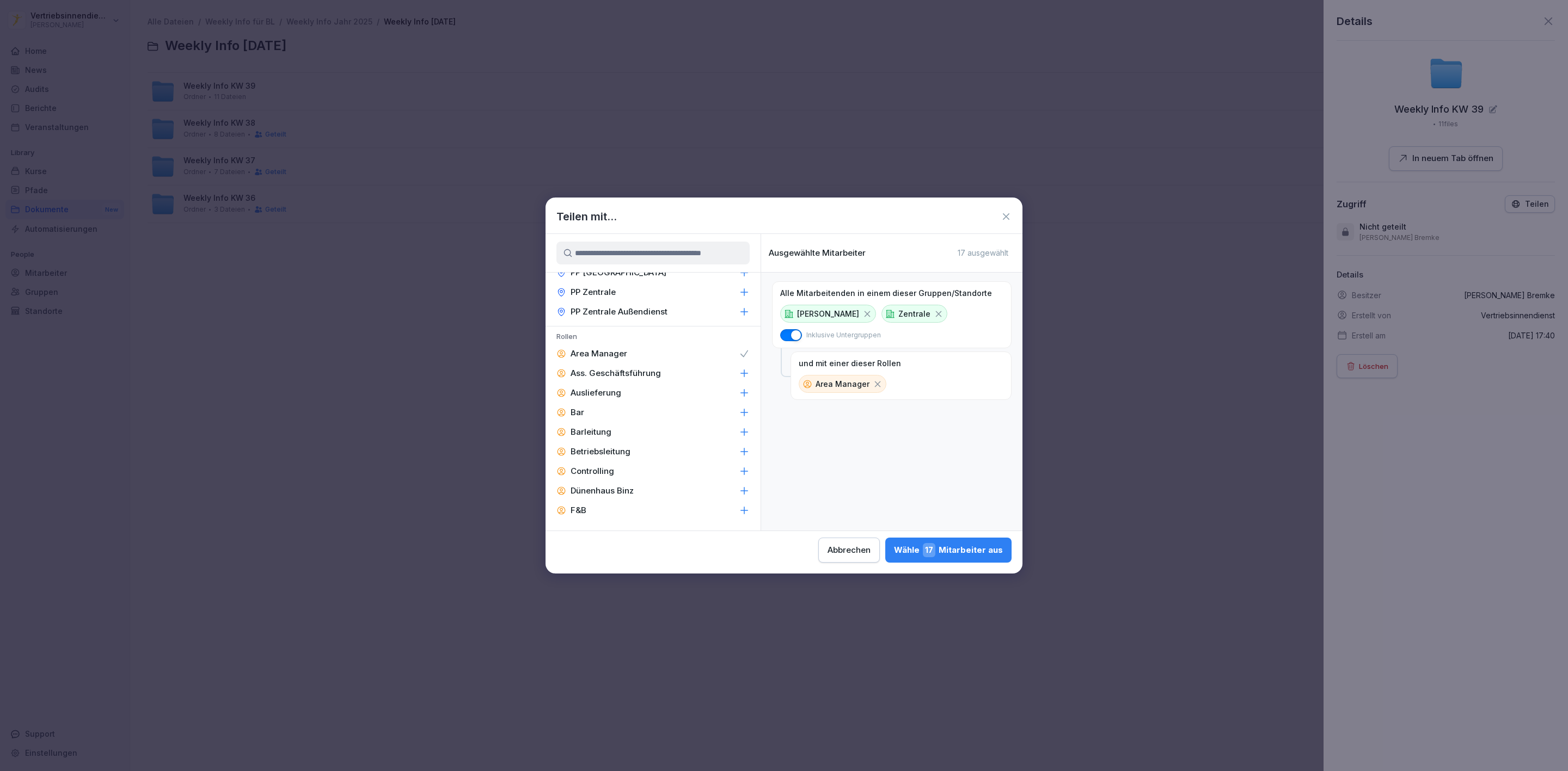
click at [670, 364] on div "Ass. Geschäftsführung" at bounding box center [652, 373] width 215 height 19
click at [588, 427] on p "Barleitung" at bounding box center [591, 432] width 41 height 11
click at [589, 446] on p "Betriebsleitung" at bounding box center [601, 451] width 60 height 11
click at [631, 461] on div "Controlling" at bounding box center [652, 471] width 215 height 19
click at [608, 501] on div "F&B" at bounding box center [652, 510] width 215 height 19
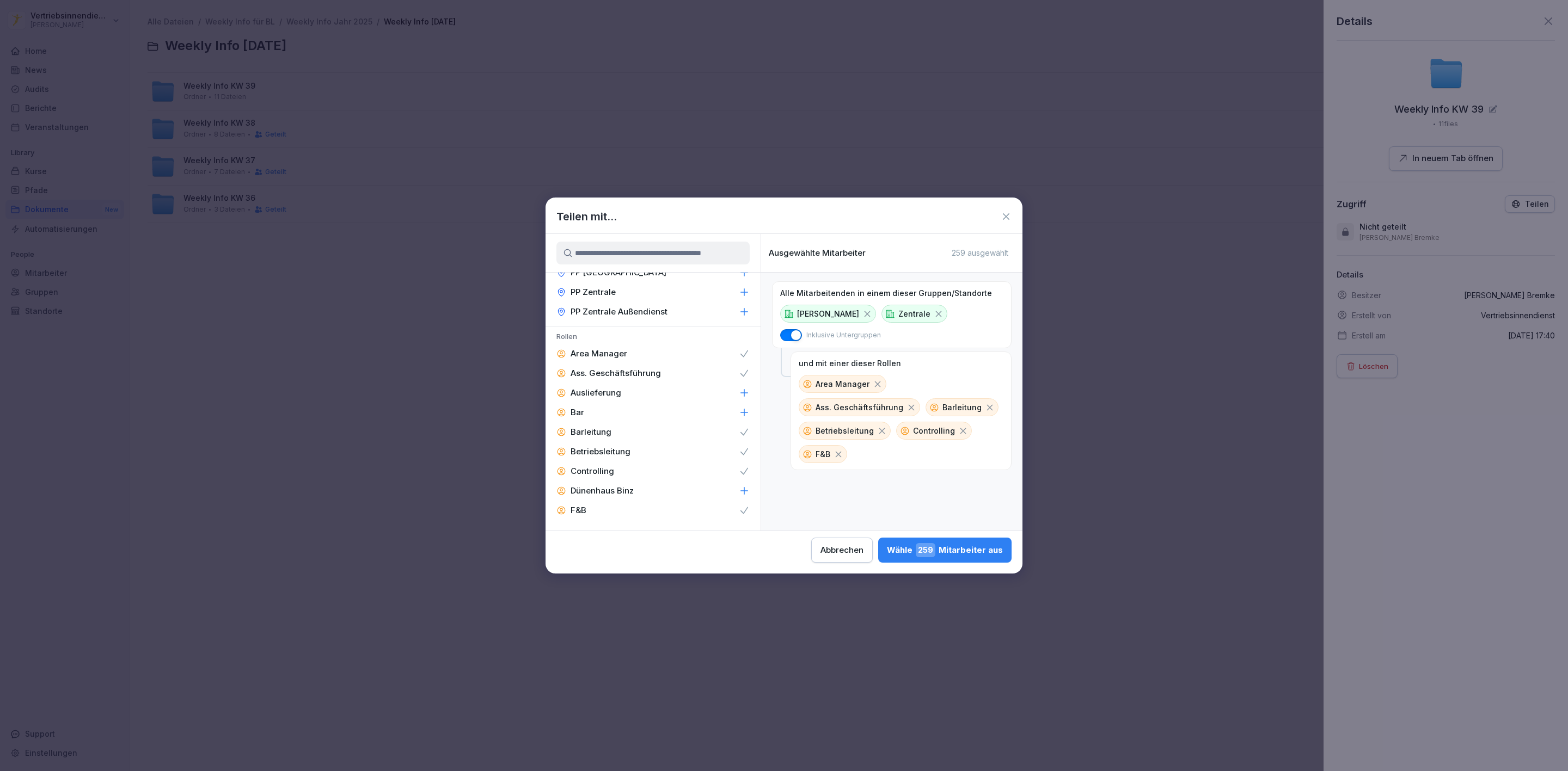
click at [622, 524] on p "Geschäftsführung" at bounding box center [606, 529] width 72 height 11
click at [620, 335] on p "Immobilien & Ladenbau" at bounding box center [617, 340] width 93 height 11
click at [607, 355] on p "Innendienst" at bounding box center [594, 360] width 46 height 11
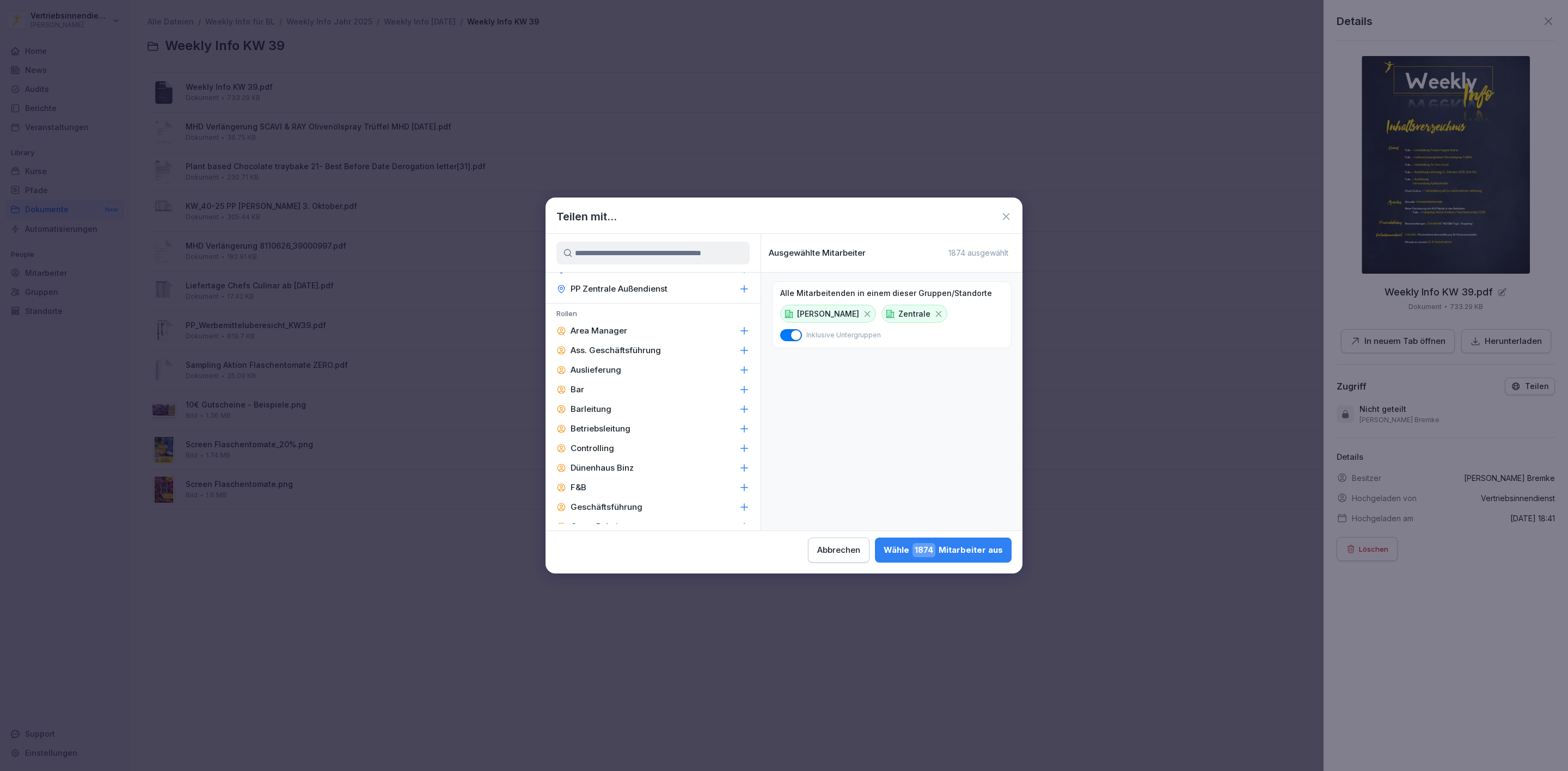
scroll to position [1427, 0]
click at [709, 322] on div "Area Manager" at bounding box center [652, 332] width 215 height 19
click at [699, 342] on div "Ass. Geschäftsführung" at bounding box center [652, 351] width 215 height 19
click at [589, 405] on p "Barleitung" at bounding box center [591, 410] width 41 height 11
click at [593, 424] on p "Betriebsleitung" at bounding box center [601, 429] width 60 height 11
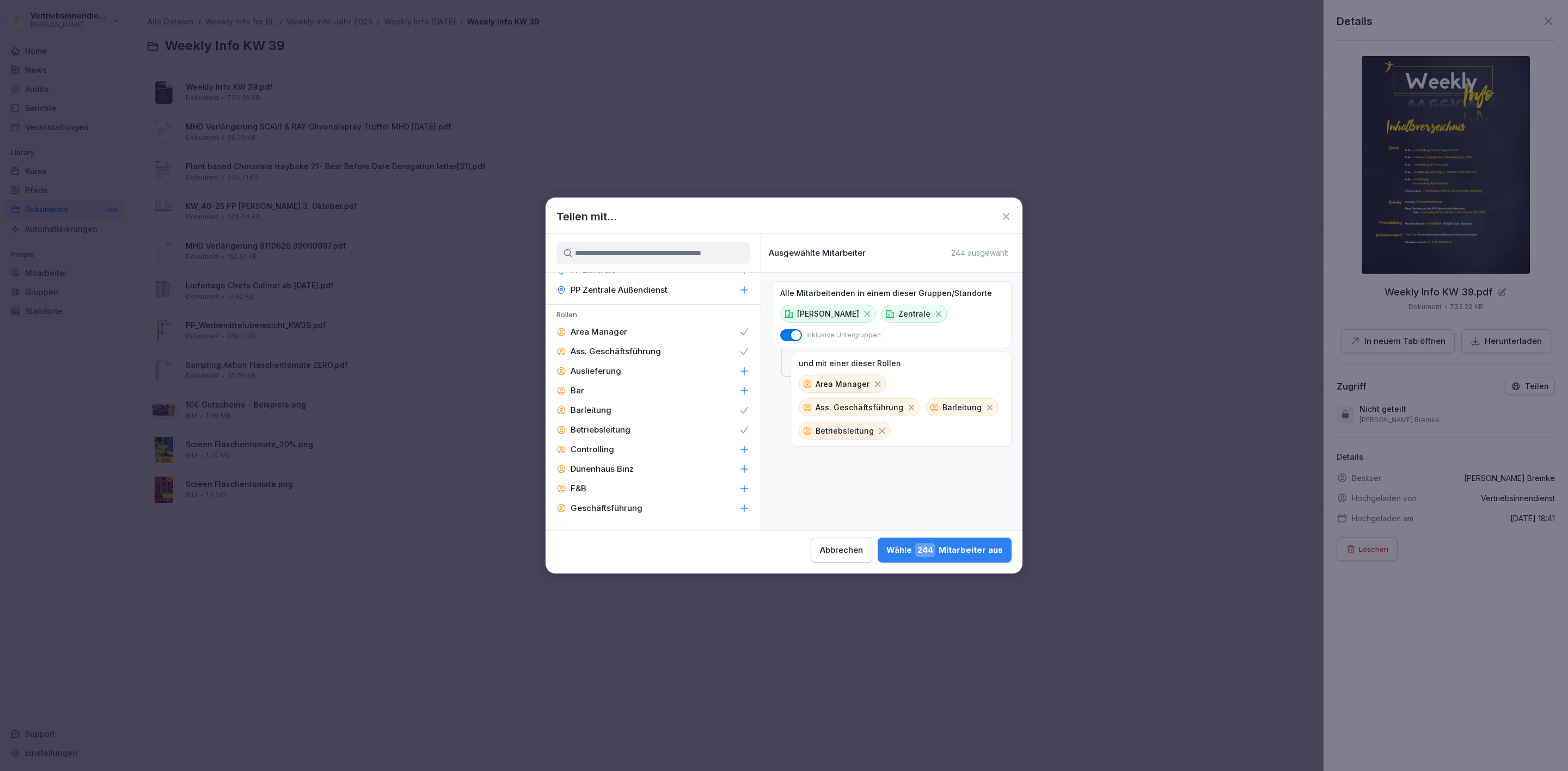
click at [599, 444] on p "Controlling" at bounding box center [592, 449] width 44 height 11
click at [582, 483] on p "F&B" at bounding box center [578, 488] width 16 height 11
click at [591, 503] on p "Geschäftsführung" at bounding box center [606, 508] width 72 height 11
click at [607, 523] on p "Guest Relation" at bounding box center [599, 528] width 57 height 11
click at [613, 542] on p "Immobilien & Ladenbau" at bounding box center [617, 547] width 93 height 11
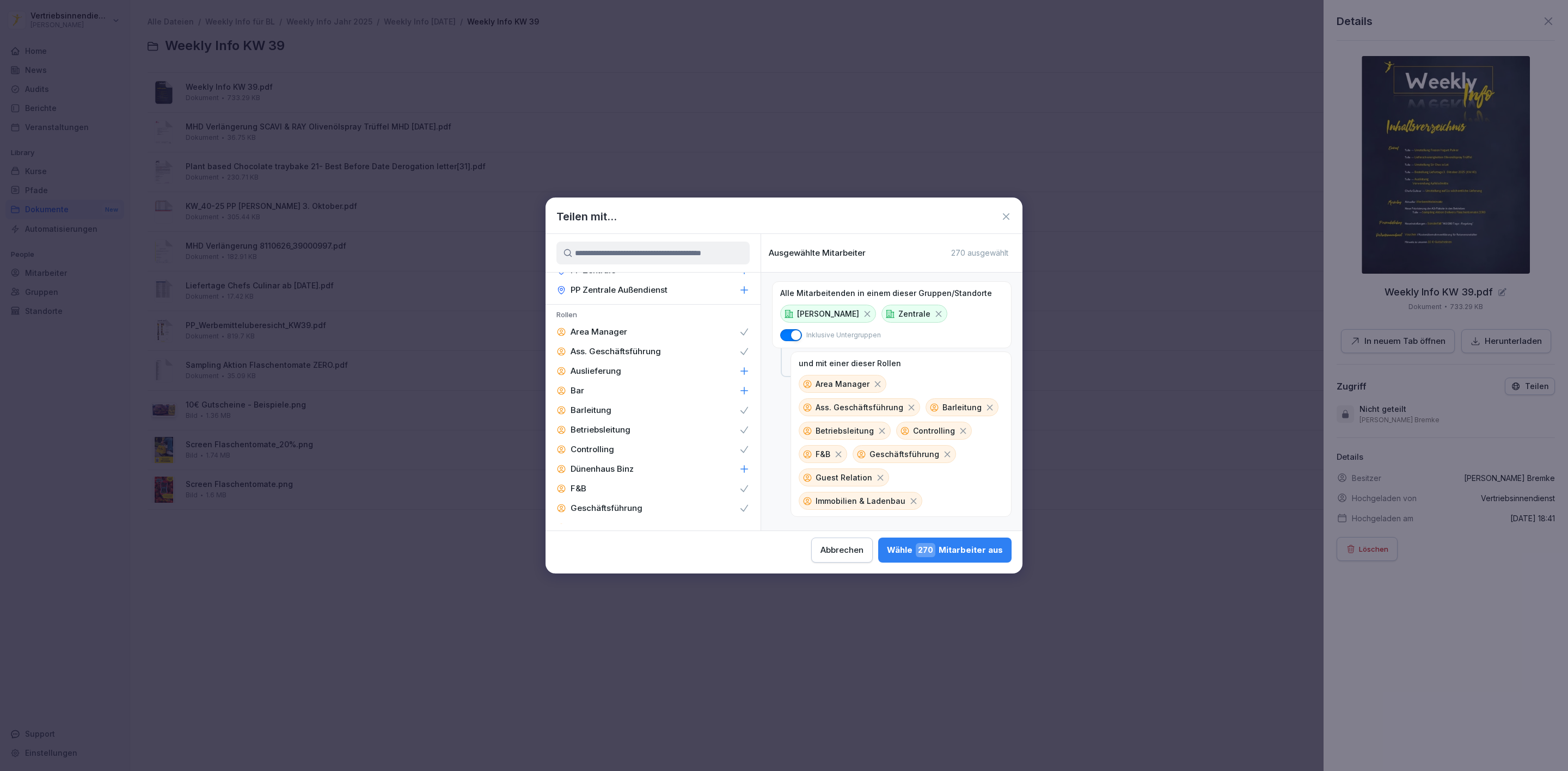
click at [624, 524] on div "Gruppen Peter Pane Baden Württemberg Bayern Hamburg Mitte West Nord Ost Österre…" at bounding box center [652, 382] width 215 height 297
click at [609, 386] on p "Instandhaltung" at bounding box center [600, 391] width 59 height 11
click at [599, 401] on div "IT" at bounding box center [652, 410] width 215 height 19
click at [616, 444] on p "Küchenleitung" at bounding box center [599, 449] width 56 height 11
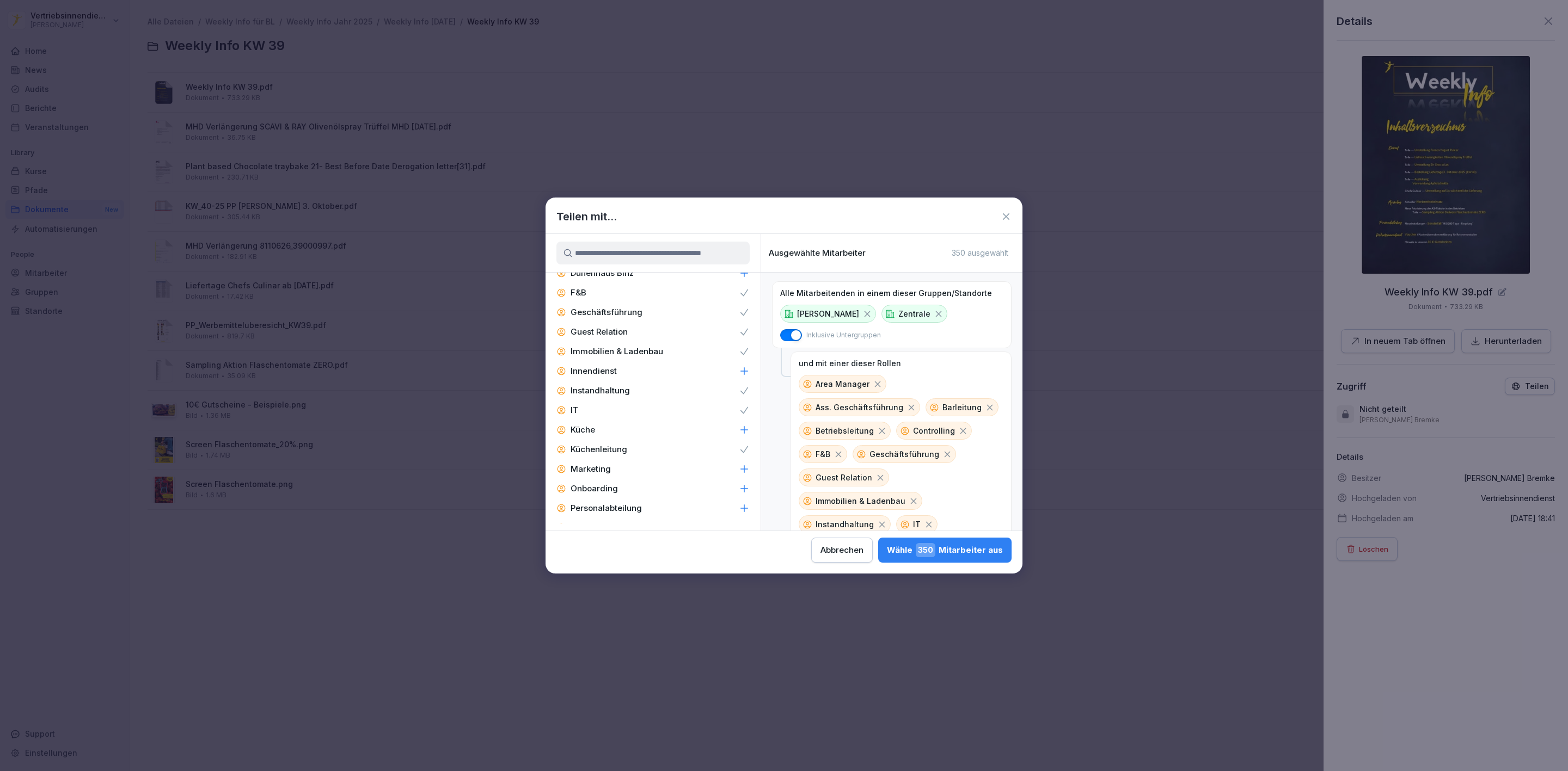
click at [612, 503] on p "Personalabteilung" at bounding box center [606, 508] width 71 height 11
click at [639, 466] on div "Zentral-Admins" at bounding box center [652, 475] width 215 height 19
click at [739, 333] on icon at bounding box center [744, 338] width 11 height 11
click at [984, 549] on div "Wähle 377 Mitarbeiter aus" at bounding box center [945, 550] width 115 height 14
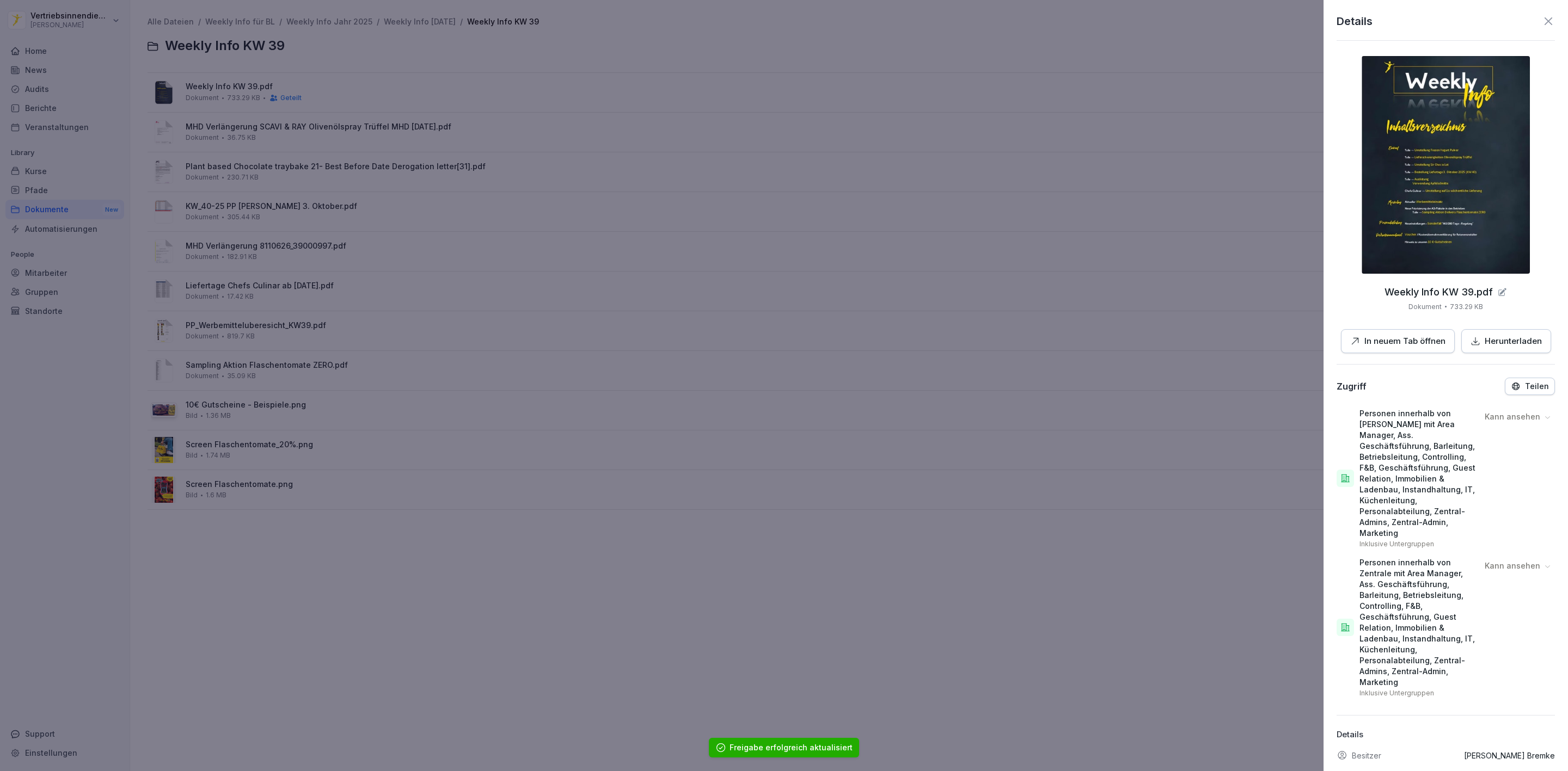
click at [529, 193] on div at bounding box center [784, 386] width 1568 height 771
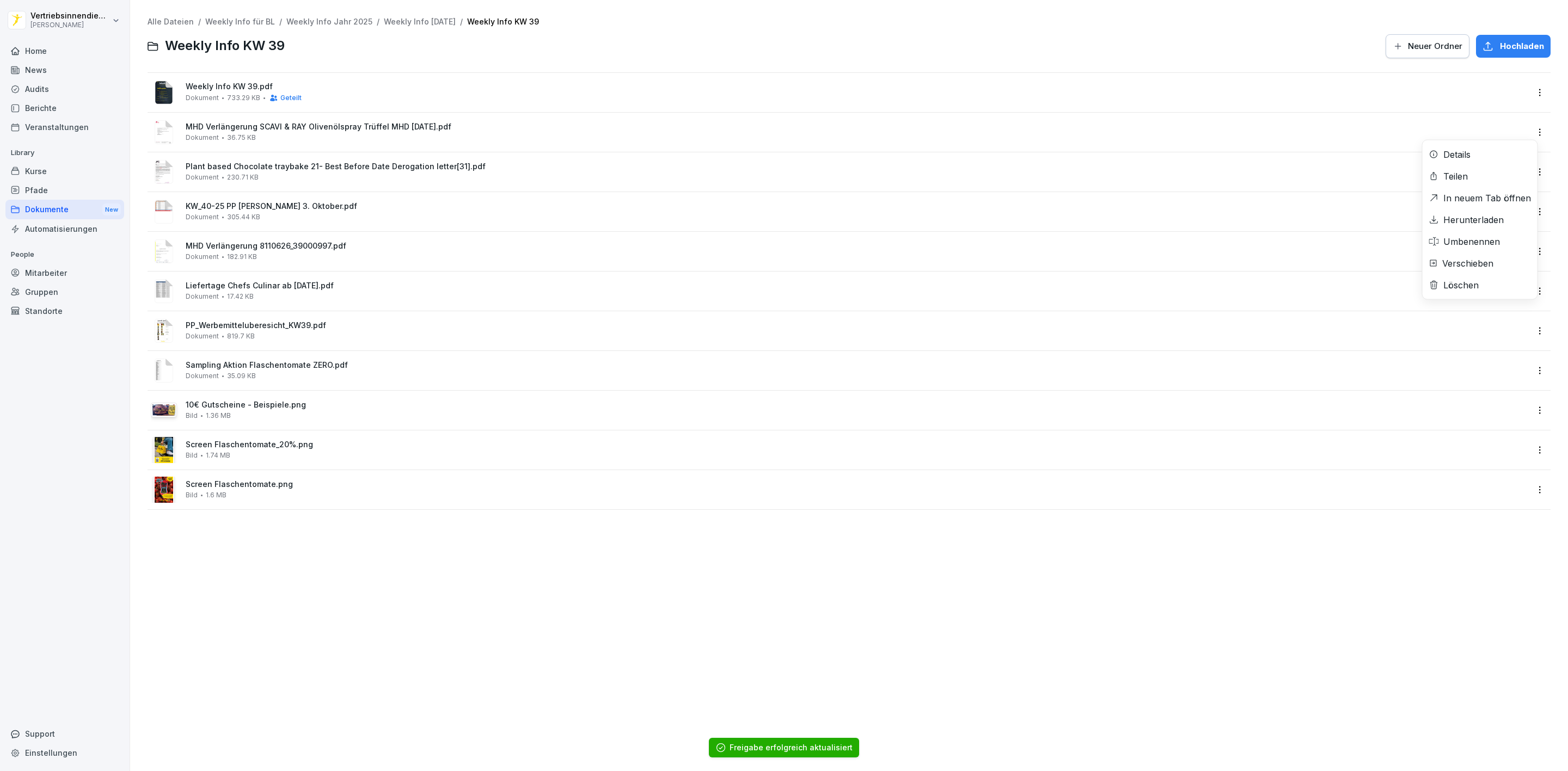
click at [1525, 127] on html "Vertriebsinnendienst Peter Pane Home News Audits Berichte Veranstaltungen Libra…" at bounding box center [784, 386] width 1568 height 771
click at [1465, 172] on div "Teilen" at bounding box center [1455, 176] width 24 height 13
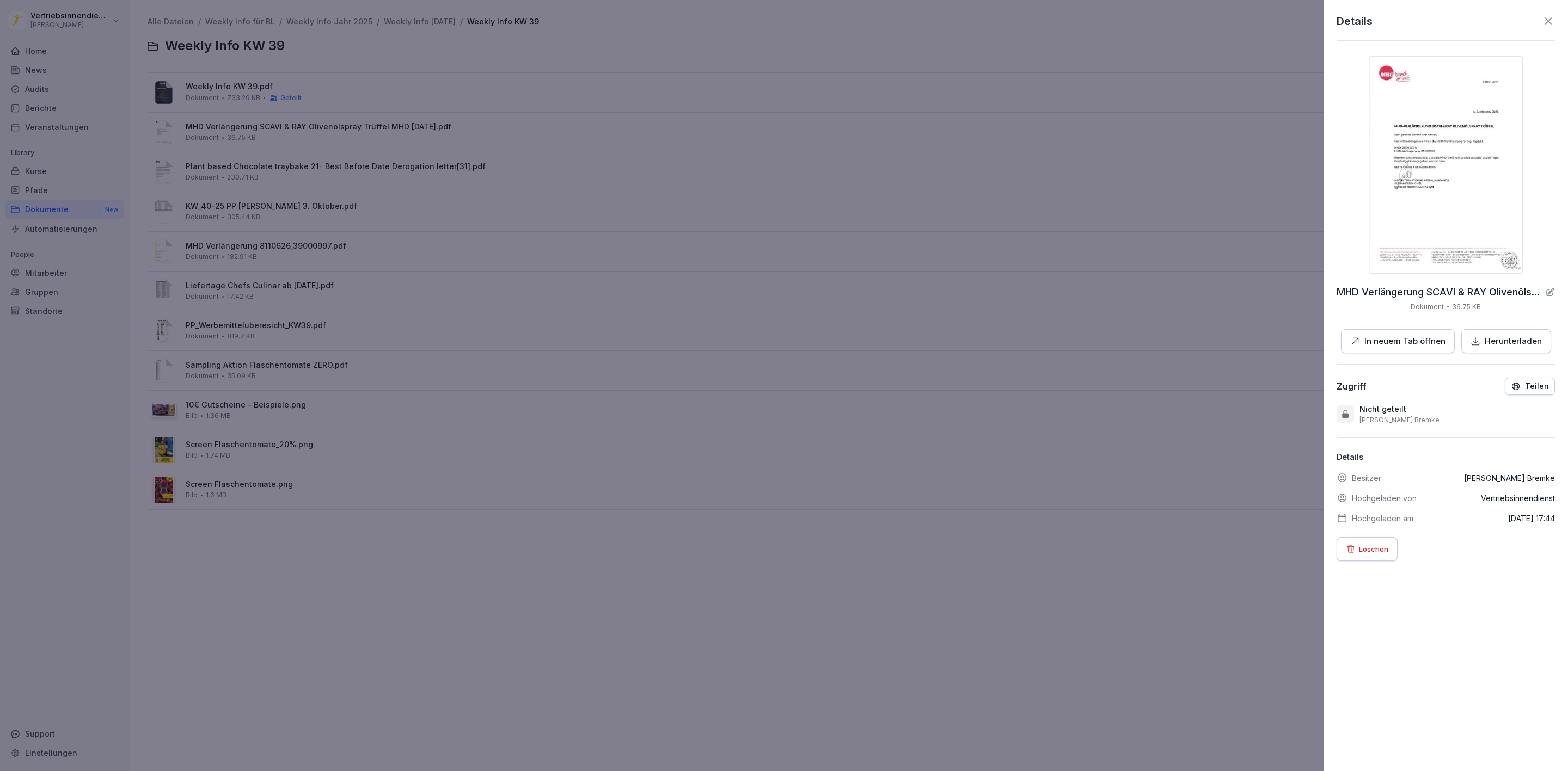
click at [1525, 382] on p "Teilen" at bounding box center [1537, 386] width 24 height 9
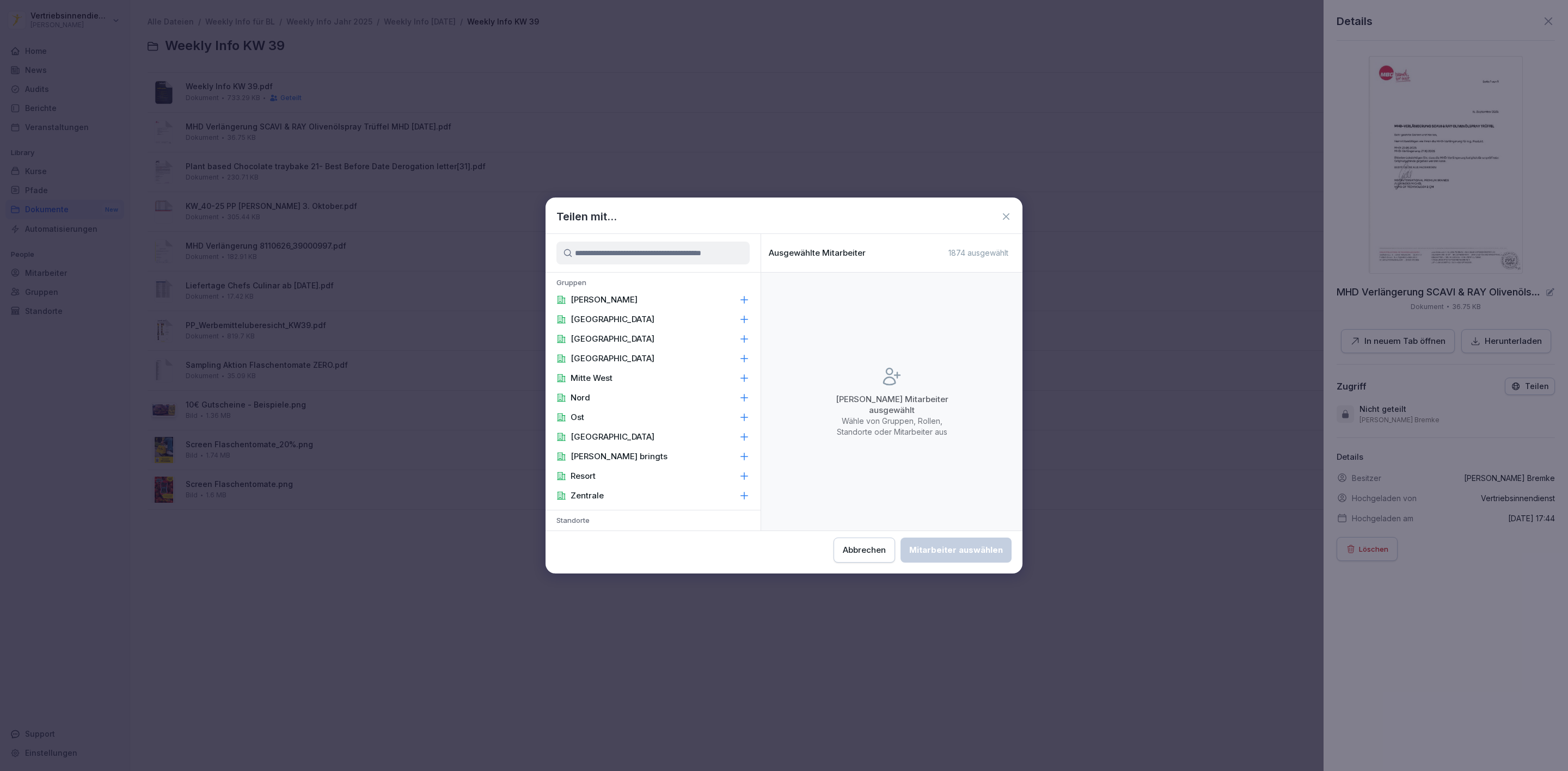
click at [549, 292] on div "[PERSON_NAME]" at bounding box center [652, 299] width 215 height 19
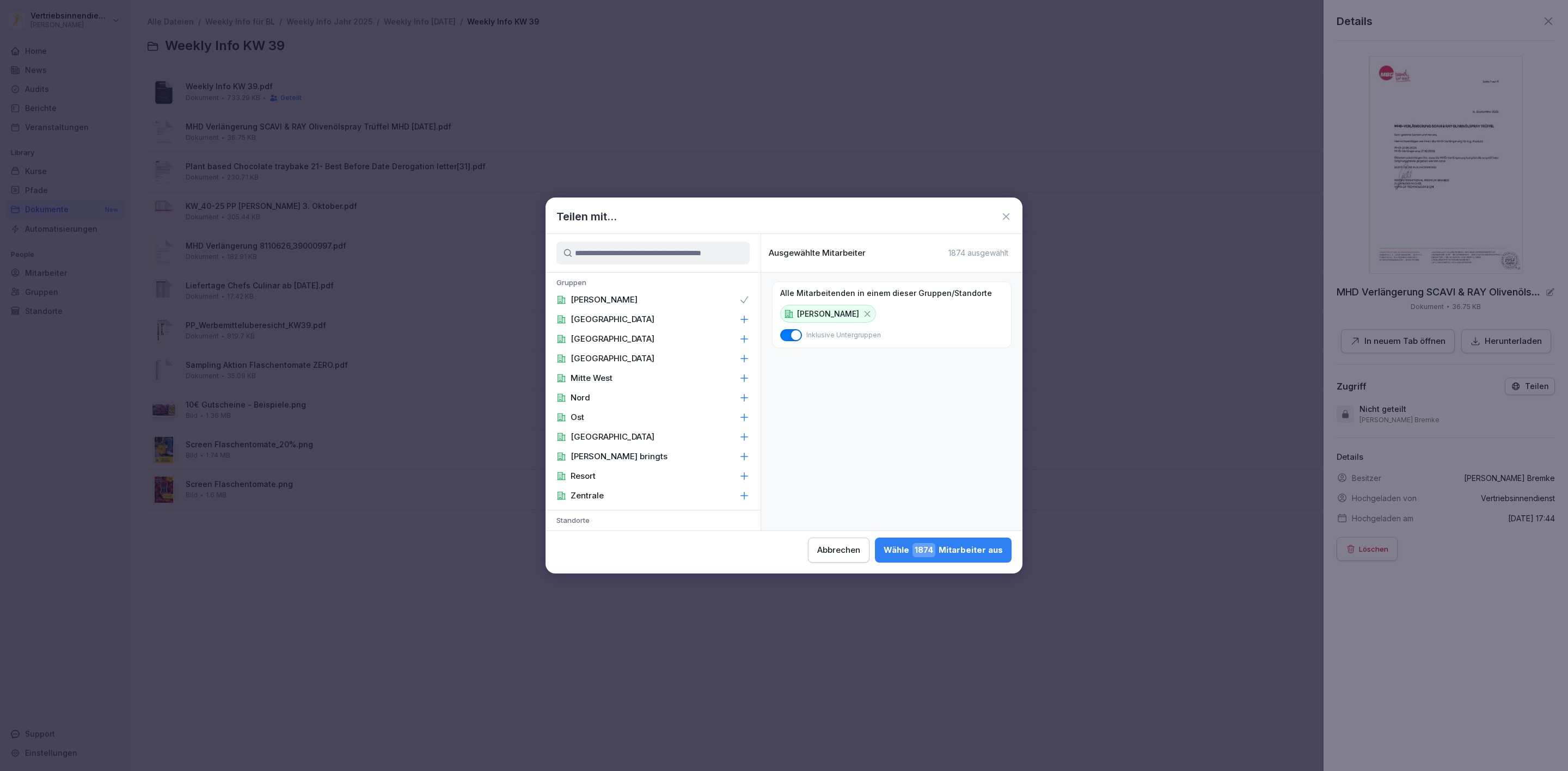
click at [603, 493] on p "Zentrale" at bounding box center [587, 495] width 33 height 11
click at [624, 338] on p "Area Manager" at bounding box center [599, 343] width 56 height 11
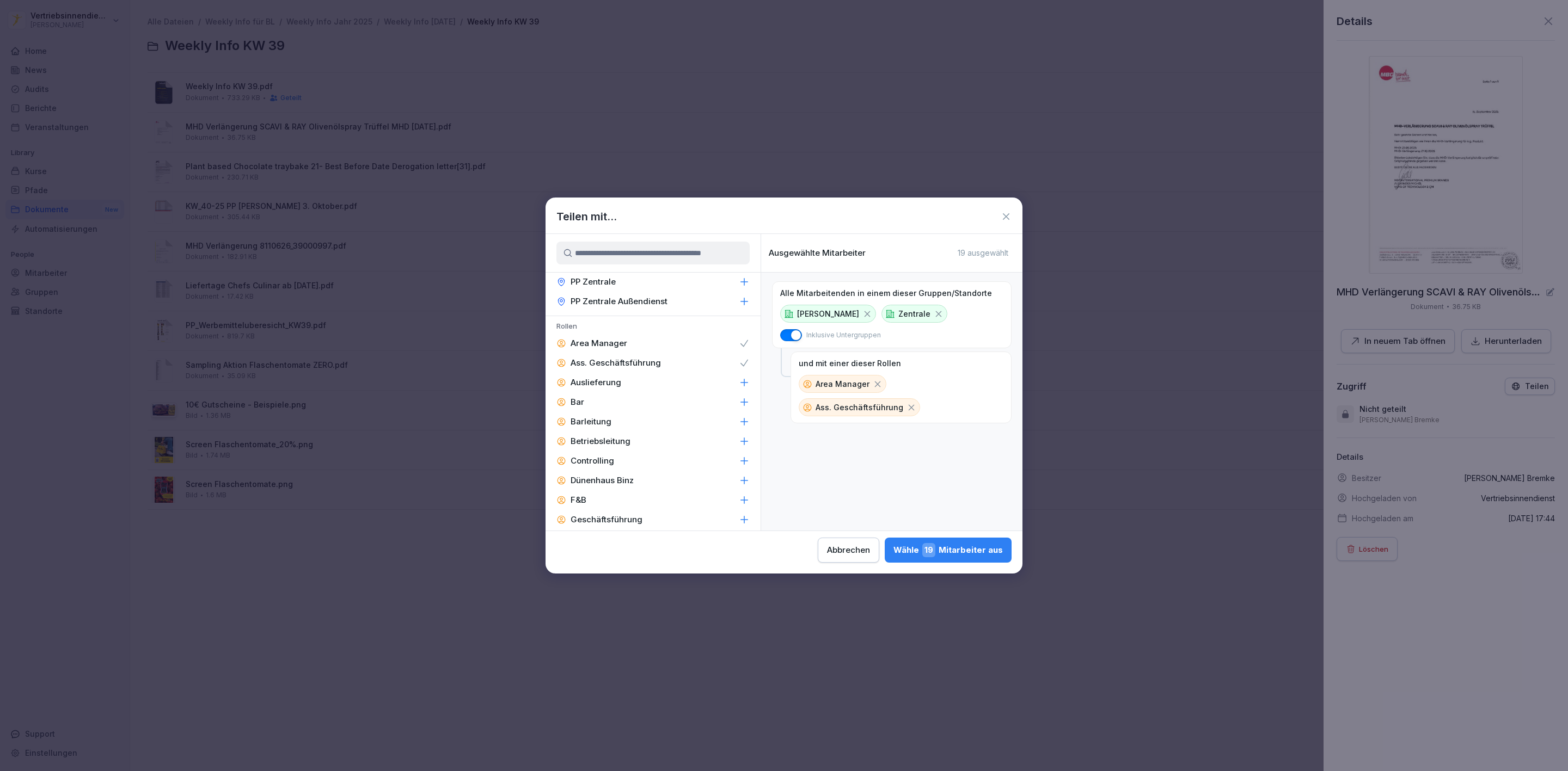
click at [583, 416] on p "Barleitung" at bounding box center [591, 421] width 41 height 11
click at [591, 436] on p "Betriebsleitung" at bounding box center [601, 441] width 60 height 11
click at [592, 456] on p "Controlling" at bounding box center [592, 461] width 44 height 11
click at [582, 494] on p "F&B" at bounding box center [578, 499] width 16 height 11
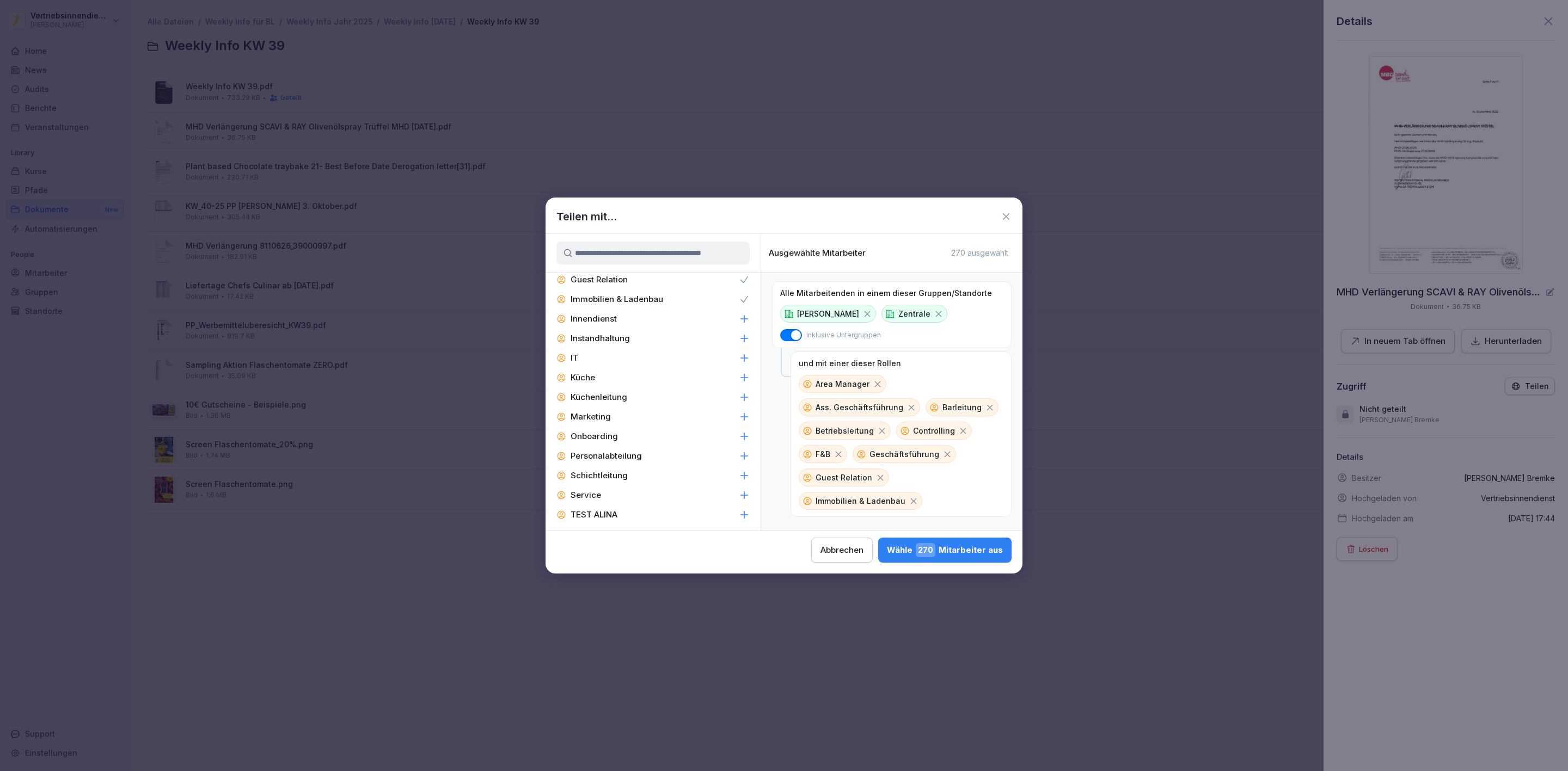
scroll to position [1677, 0]
click at [614, 312] on p "Innendienst" at bounding box center [594, 317] width 46 height 11
click at [610, 332] on p "Instandhaltung" at bounding box center [600, 337] width 59 height 11
click at [588, 390] on p "Küchenleitung" at bounding box center [599, 395] width 56 height 11
click at [595, 410] on p "Marketing" at bounding box center [591, 415] width 40 height 11
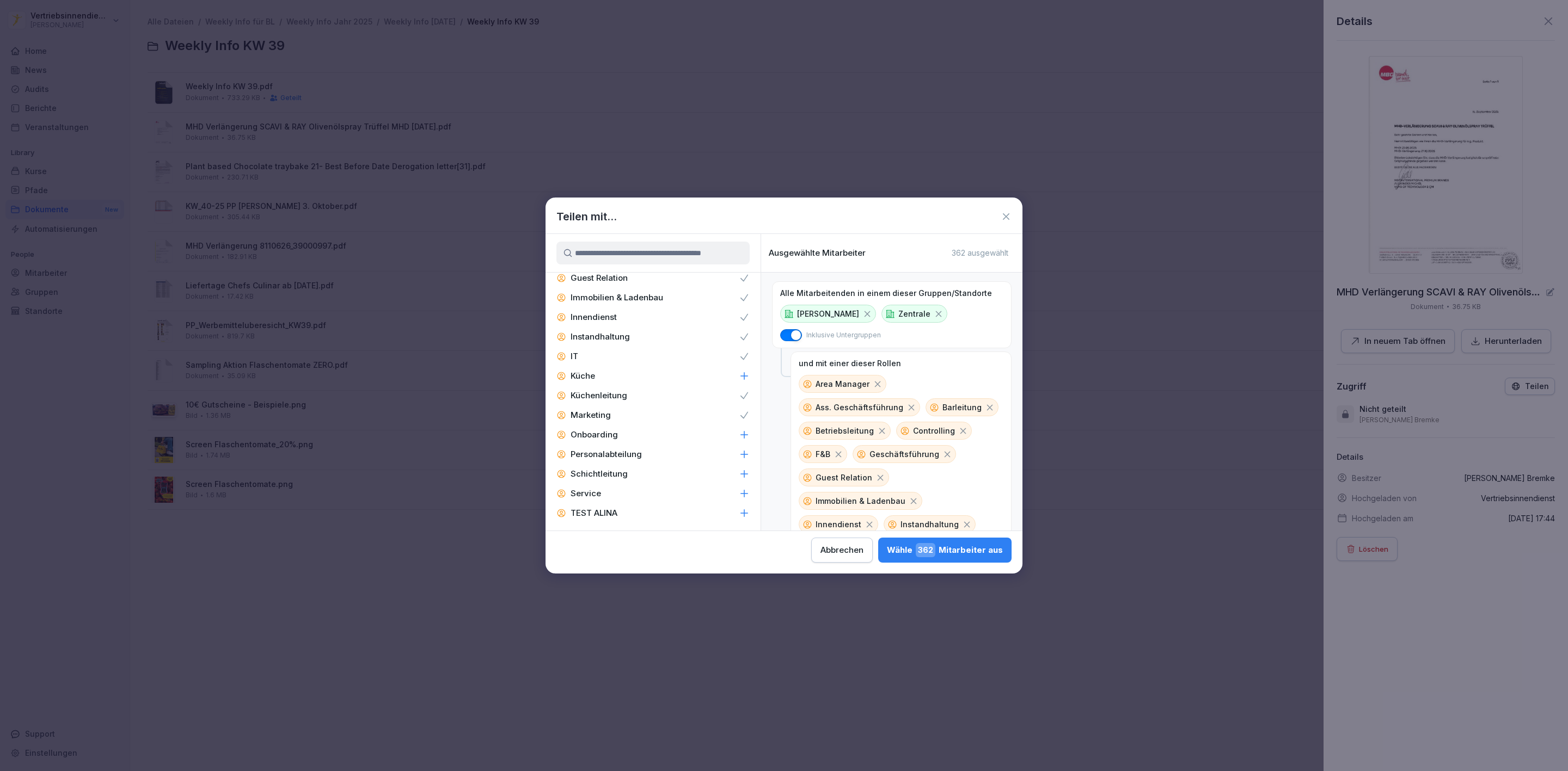
click at [601, 449] on p "Personalabteilung" at bounding box center [606, 454] width 71 height 11
click at [619, 449] on p "Zentral-Admins" at bounding box center [601, 454] width 61 height 11
click at [892, 557] on div "Wähle 379 Mitarbeiter aus" at bounding box center [945, 550] width 116 height 14
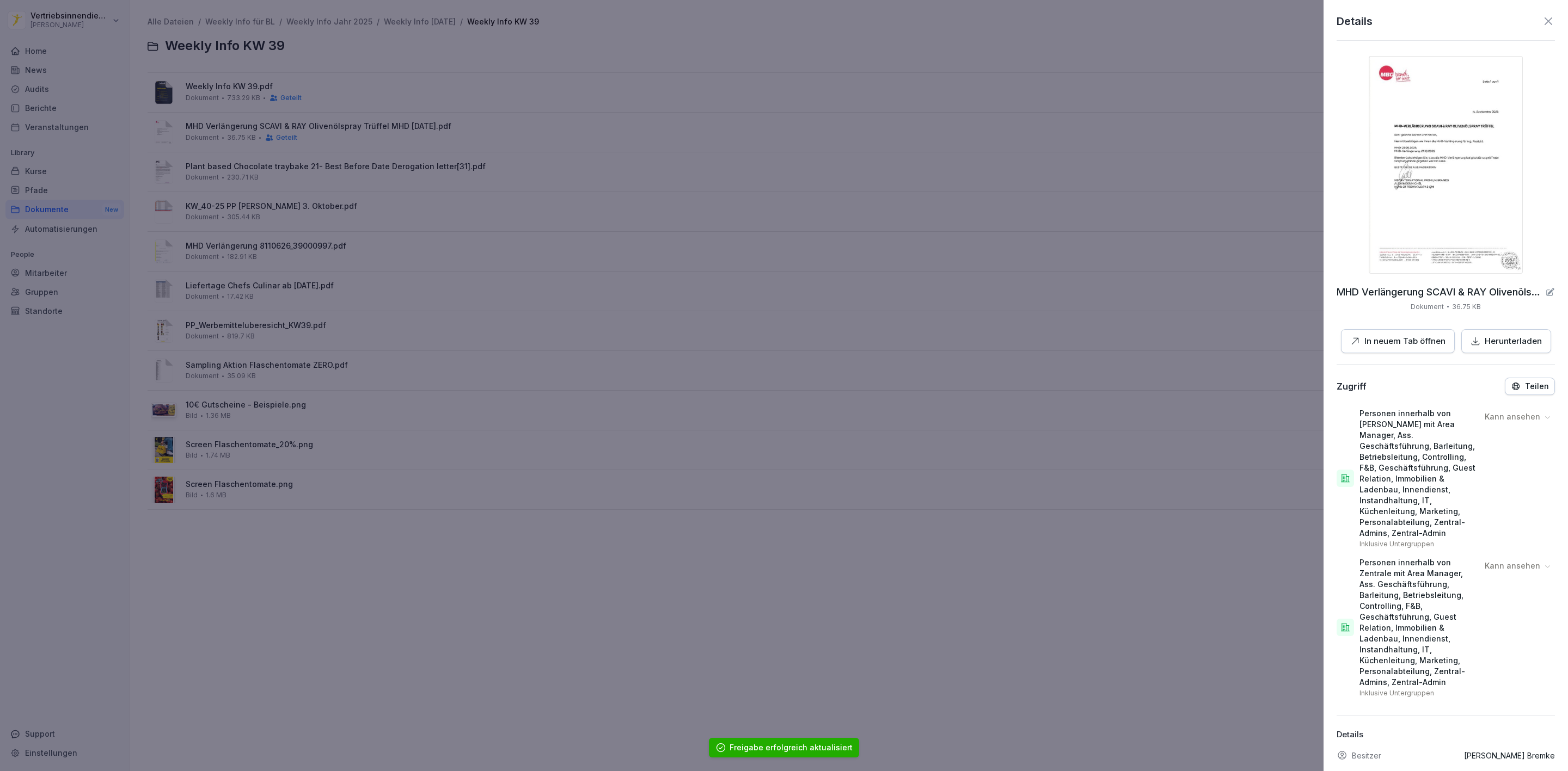
click at [428, 165] on div at bounding box center [784, 386] width 1568 height 771
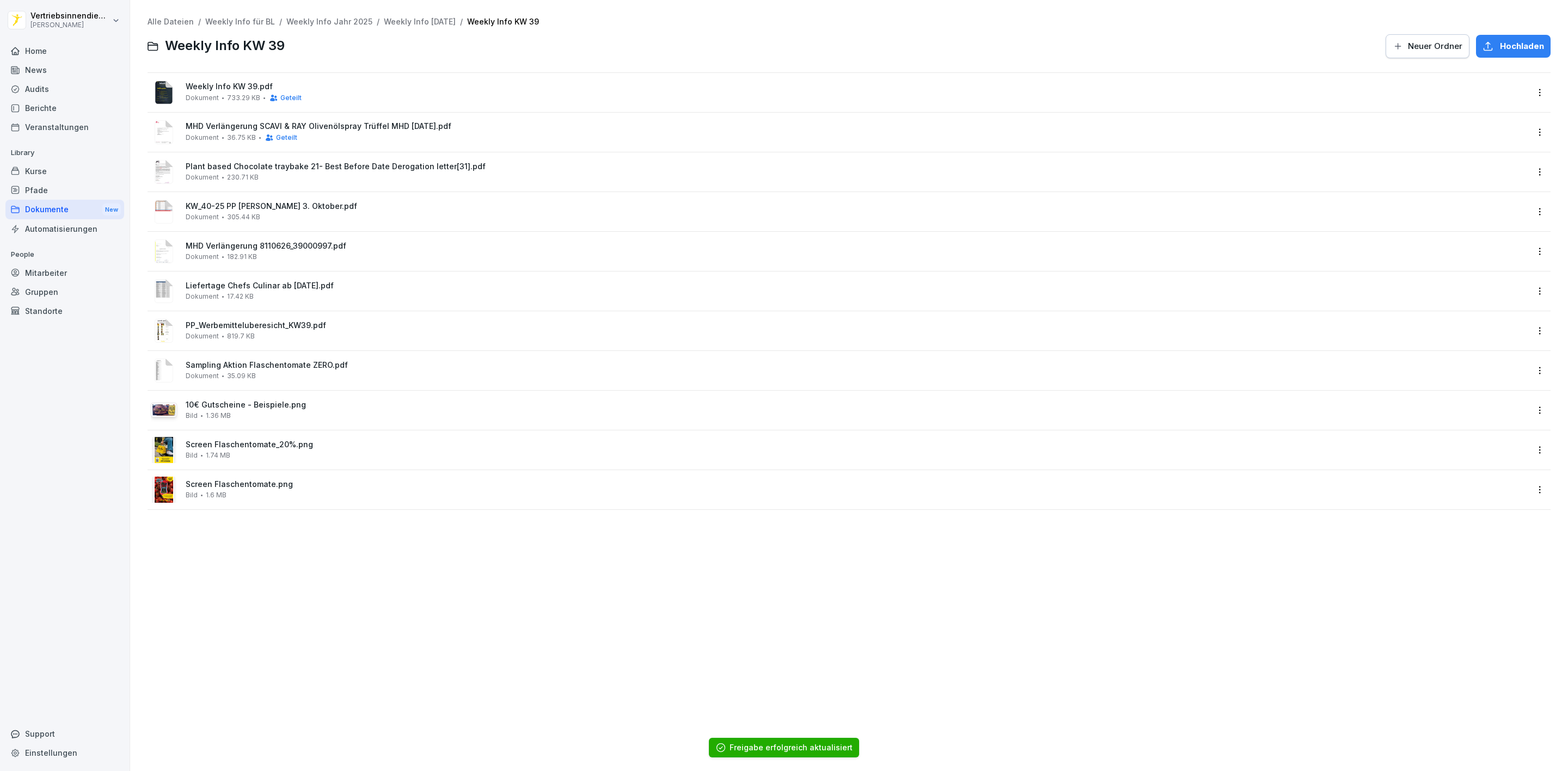
click at [1534, 173] on html "Vertriebsinnendienst Peter Pane Home News Audits Berichte Veranstaltungen Libra…" at bounding box center [784, 386] width 1568 height 771
click at [1467, 190] on div "Details" at bounding box center [1457, 193] width 27 height 13
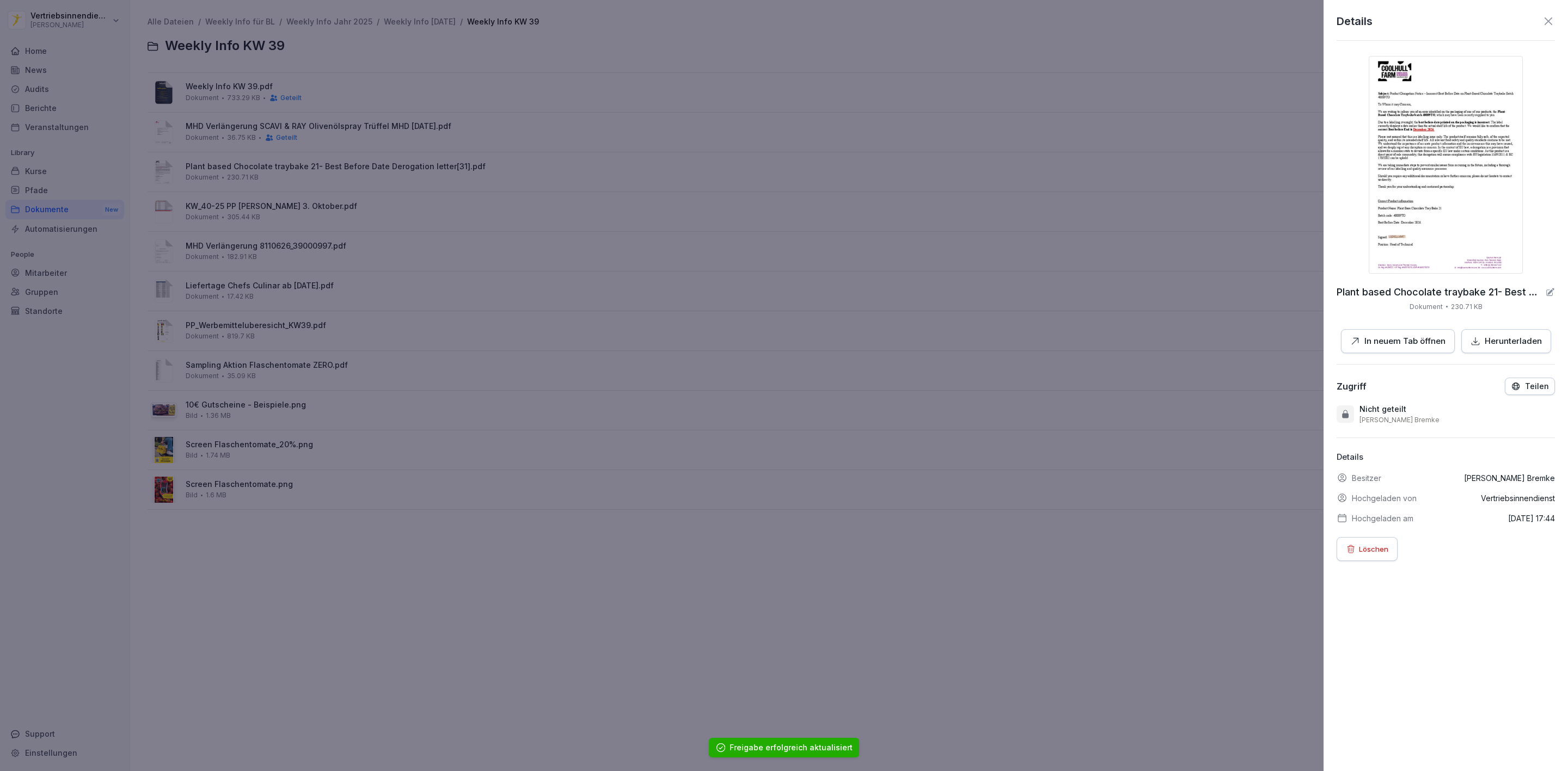
click at [1162, 153] on div at bounding box center [784, 386] width 1568 height 771
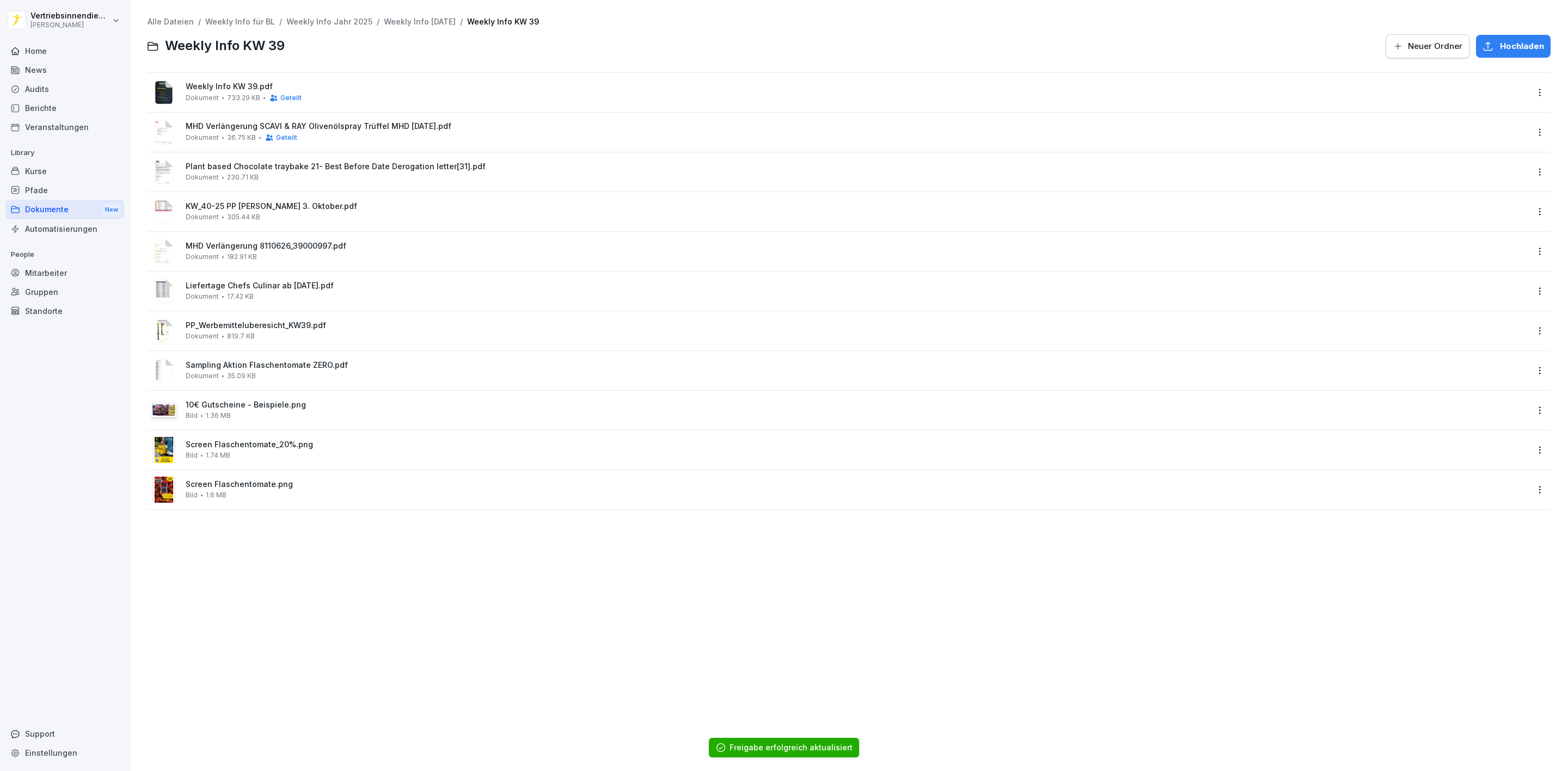
click at [1526, 206] on html "Vertriebsinnendienst Peter Pane Home News Audits Berichte Veranstaltungen Libra…" at bounding box center [784, 386] width 1568 height 771
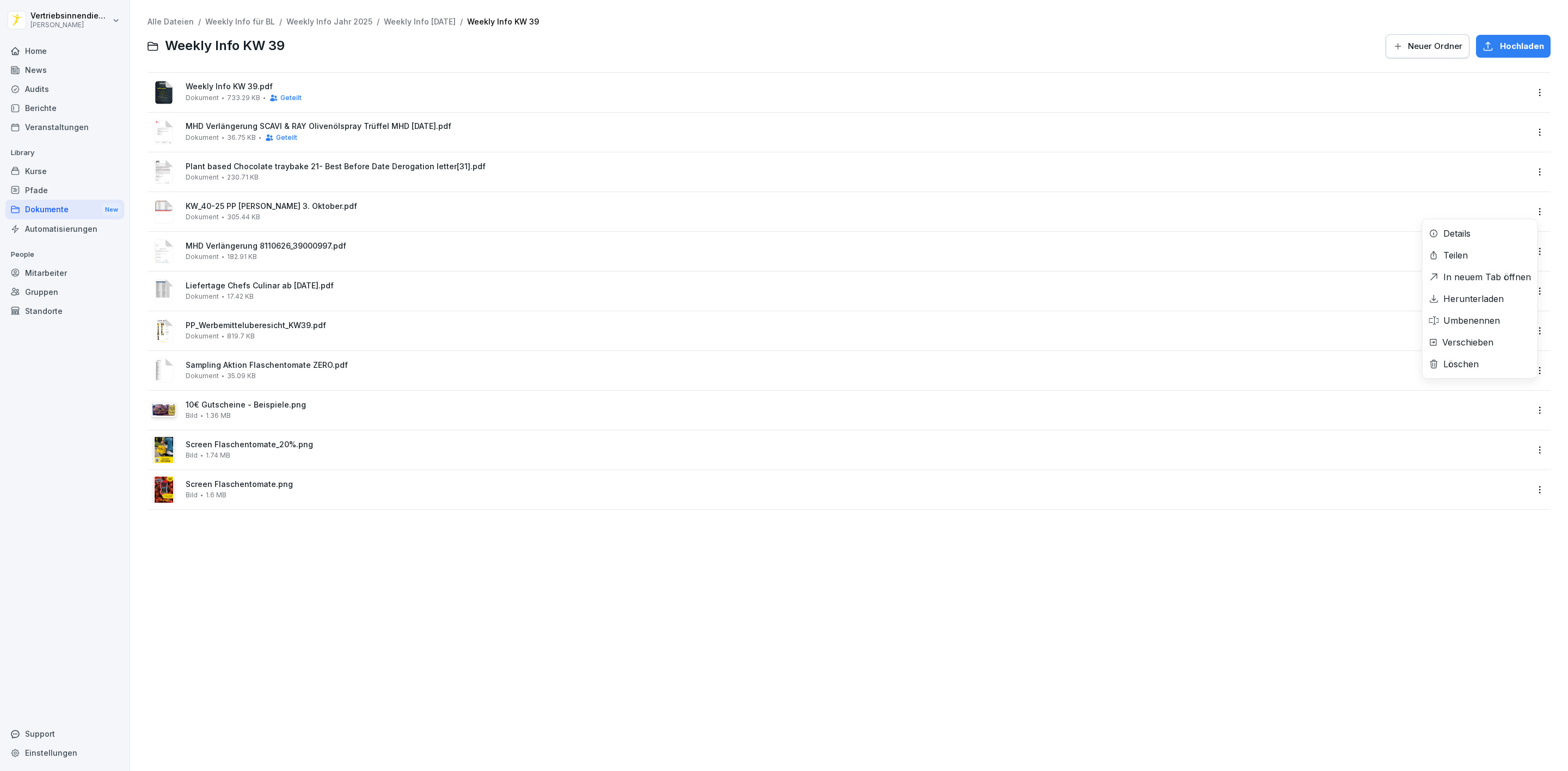
click at [1526, 170] on html "Vertriebsinnendienst Peter Pane Home News Audits Berichte Veranstaltungen Libra…" at bounding box center [784, 386] width 1568 height 771
click at [1528, 171] on html "Vertriebsinnendienst Peter Pane Home News Audits Berichte Veranstaltungen Libra…" at bounding box center [784, 386] width 1568 height 771
click at [1476, 218] on div "Teilen" at bounding box center [1480, 215] width 115 height 22
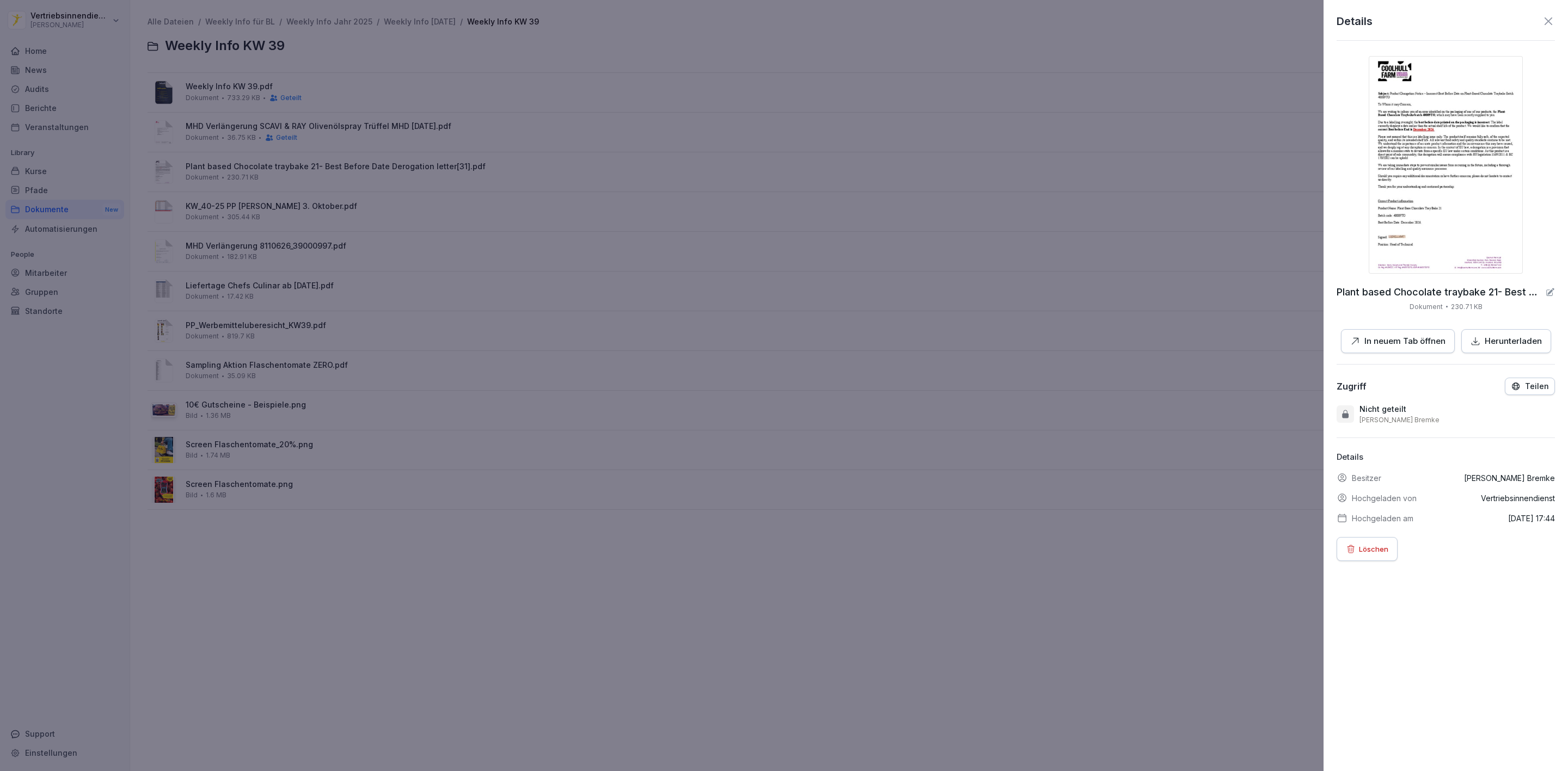
click at [1525, 387] on p "Teilen" at bounding box center [1537, 386] width 24 height 9
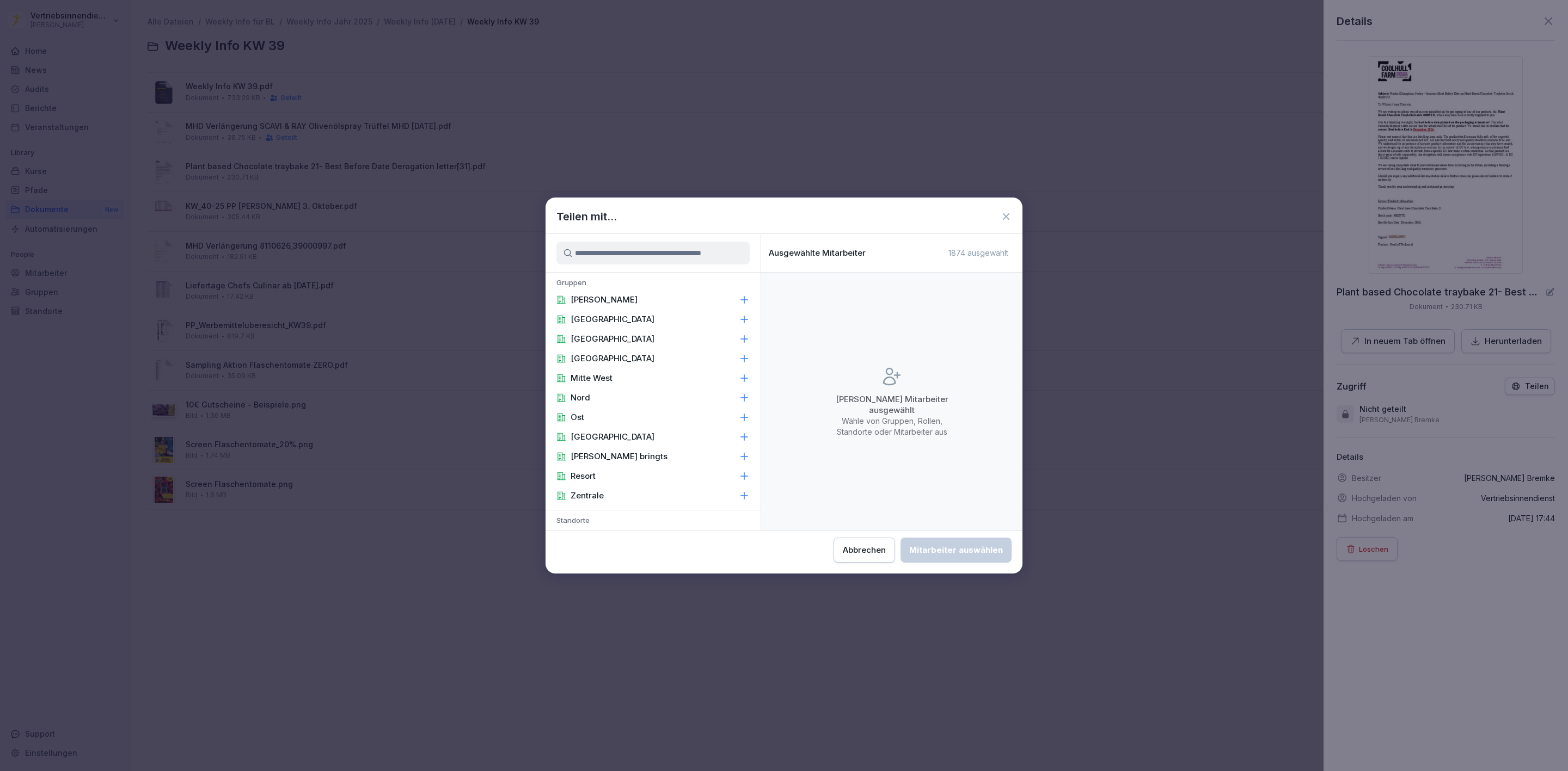
click at [673, 297] on div "[PERSON_NAME]" at bounding box center [652, 299] width 215 height 19
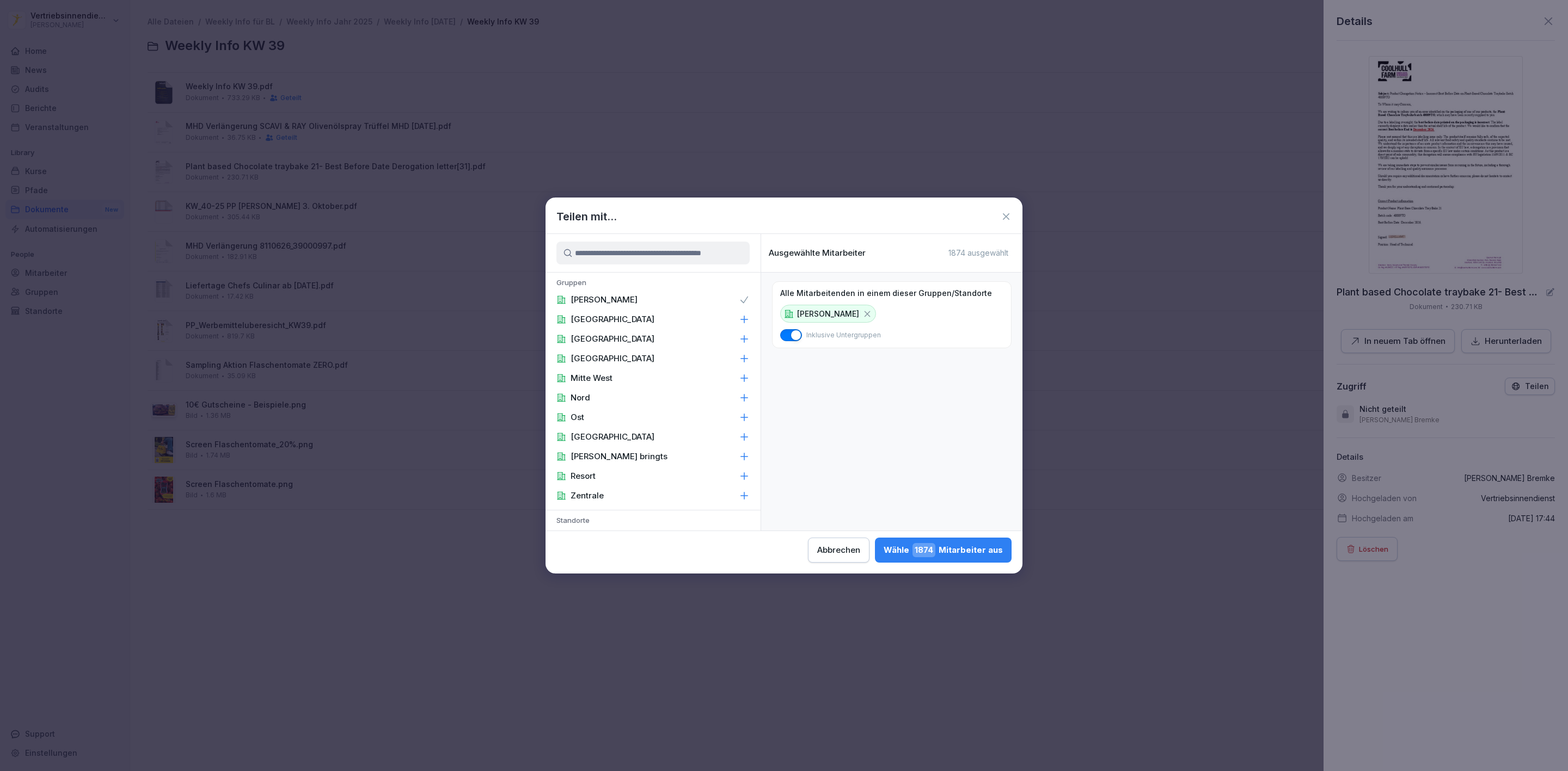
click at [651, 493] on div "Zentrale" at bounding box center [652, 496] width 215 height 19
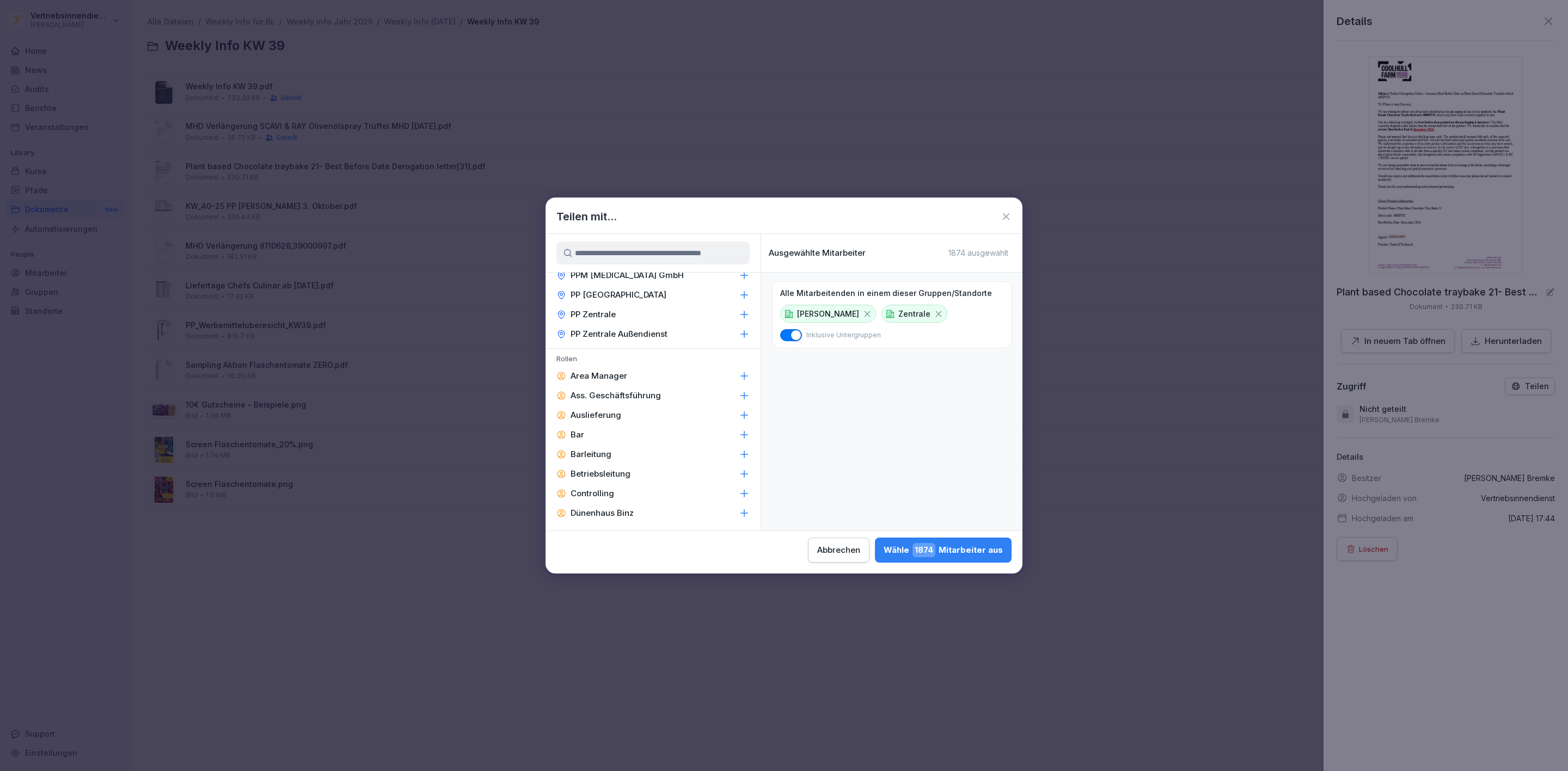
click at [662, 366] on div "Area Manager" at bounding box center [652, 375] width 215 height 19
click at [651, 390] on p "Ass. Geschäftsführung" at bounding box center [616, 395] width 90 height 11
click at [582, 449] on p "Barleitung" at bounding box center [591, 454] width 41 height 11
click at [585, 469] on p "Betriebsleitung" at bounding box center [601, 474] width 60 height 11
click at [595, 488] on p "Controlling" at bounding box center [592, 493] width 44 height 11
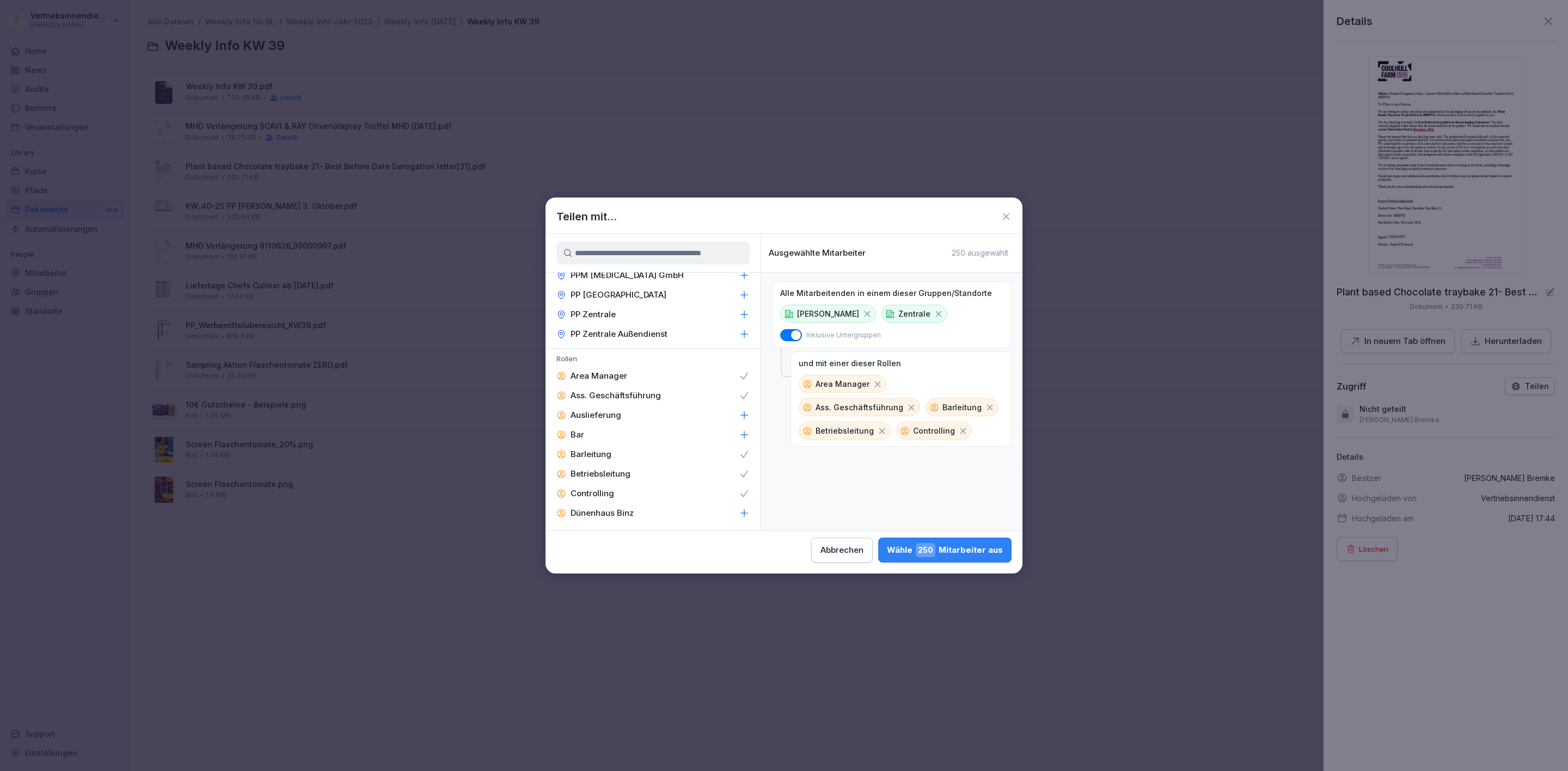
click at [584, 523] on div "F&B" at bounding box center [652, 533] width 215 height 19
click at [587, 547] on p "Geschäftsführung" at bounding box center [606, 552] width 72 height 11
click at [604, 337] on p "Guest Relation" at bounding box center [599, 342] width 57 height 11
click at [603, 357] on p "Immobilien & Ladenbau" at bounding box center [617, 362] width 93 height 11
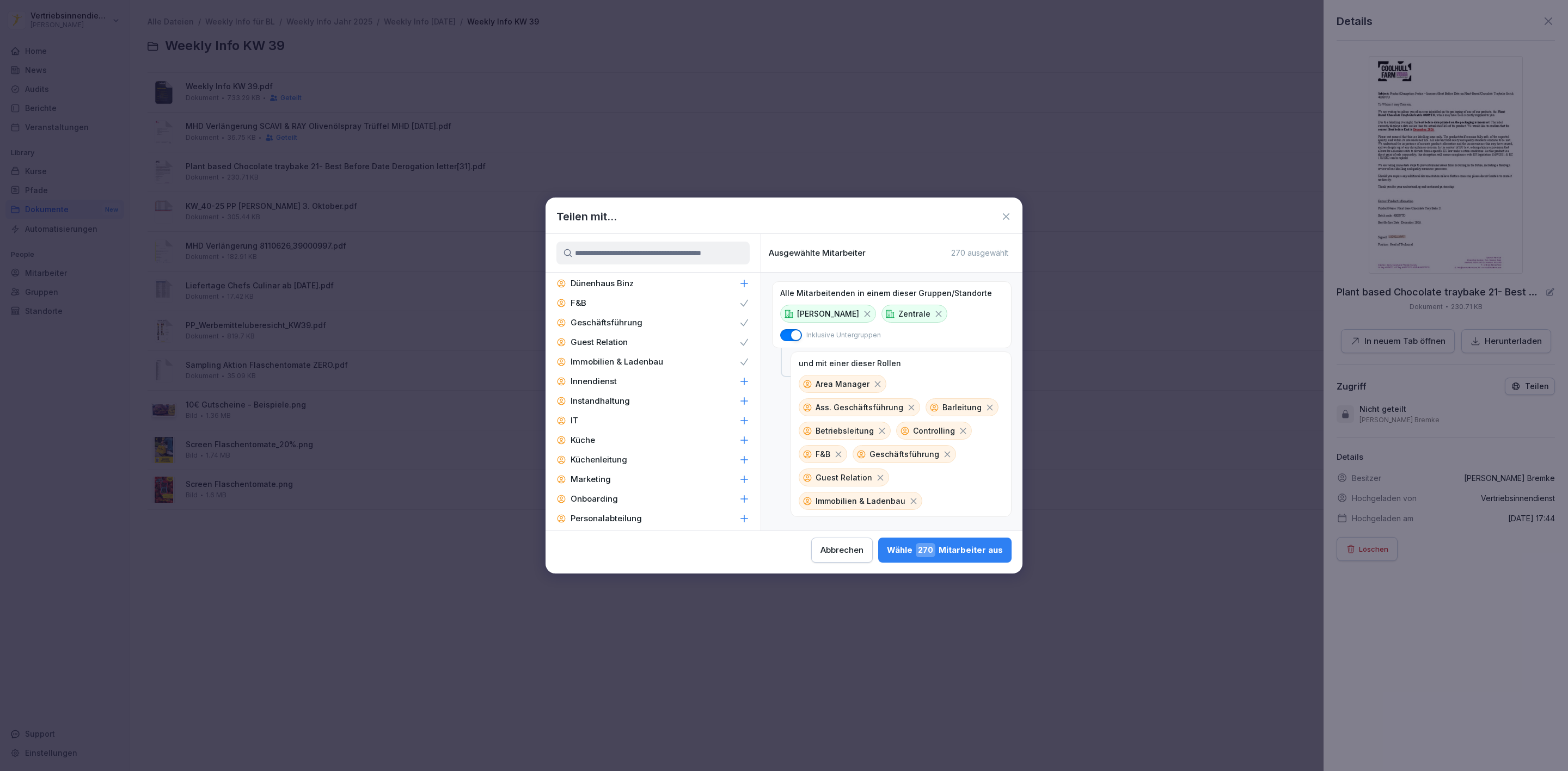
click at [589, 376] on p "Innendienst" at bounding box center [594, 381] width 46 height 11
click at [575, 415] on p "IT" at bounding box center [574, 420] width 8 height 11
click at [599, 454] on p "Küchenleitung" at bounding box center [599, 459] width 56 height 11
drag, startPoint x: 589, startPoint y: 332, endPoint x: 590, endPoint y: 433, distance: 101.0
click at [590, 474] on p "Marketing" at bounding box center [591, 479] width 40 height 11
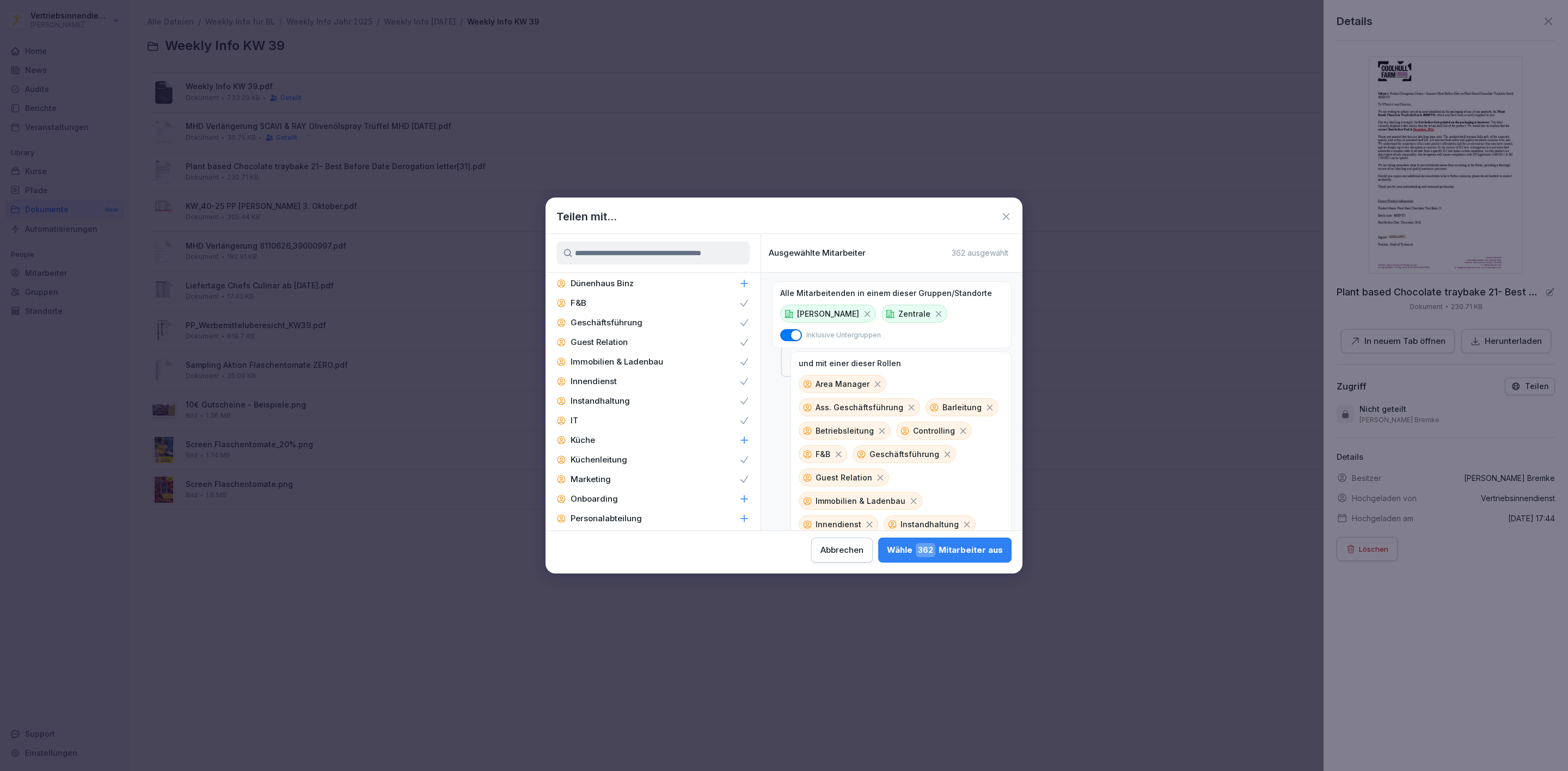
click at [589, 513] on p "Personalabteilung" at bounding box center [606, 518] width 71 height 11
click at [605, 461] on p "Zentral-Admin" at bounding box center [599, 466] width 57 height 11
click at [948, 548] on div "Wähle 379 Mitarbeiter aus" at bounding box center [945, 550] width 116 height 14
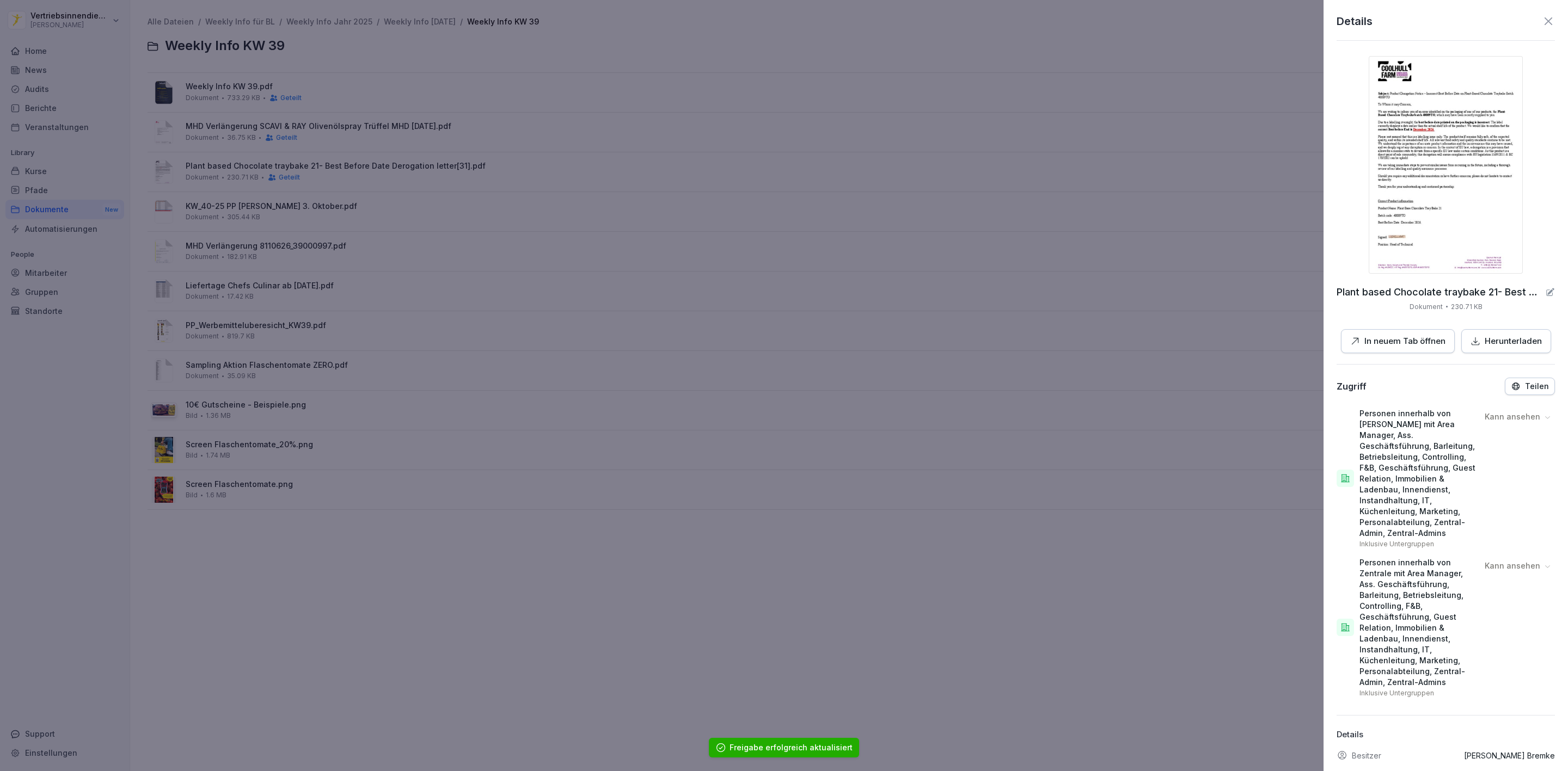
click at [283, 263] on div at bounding box center [784, 386] width 1568 height 771
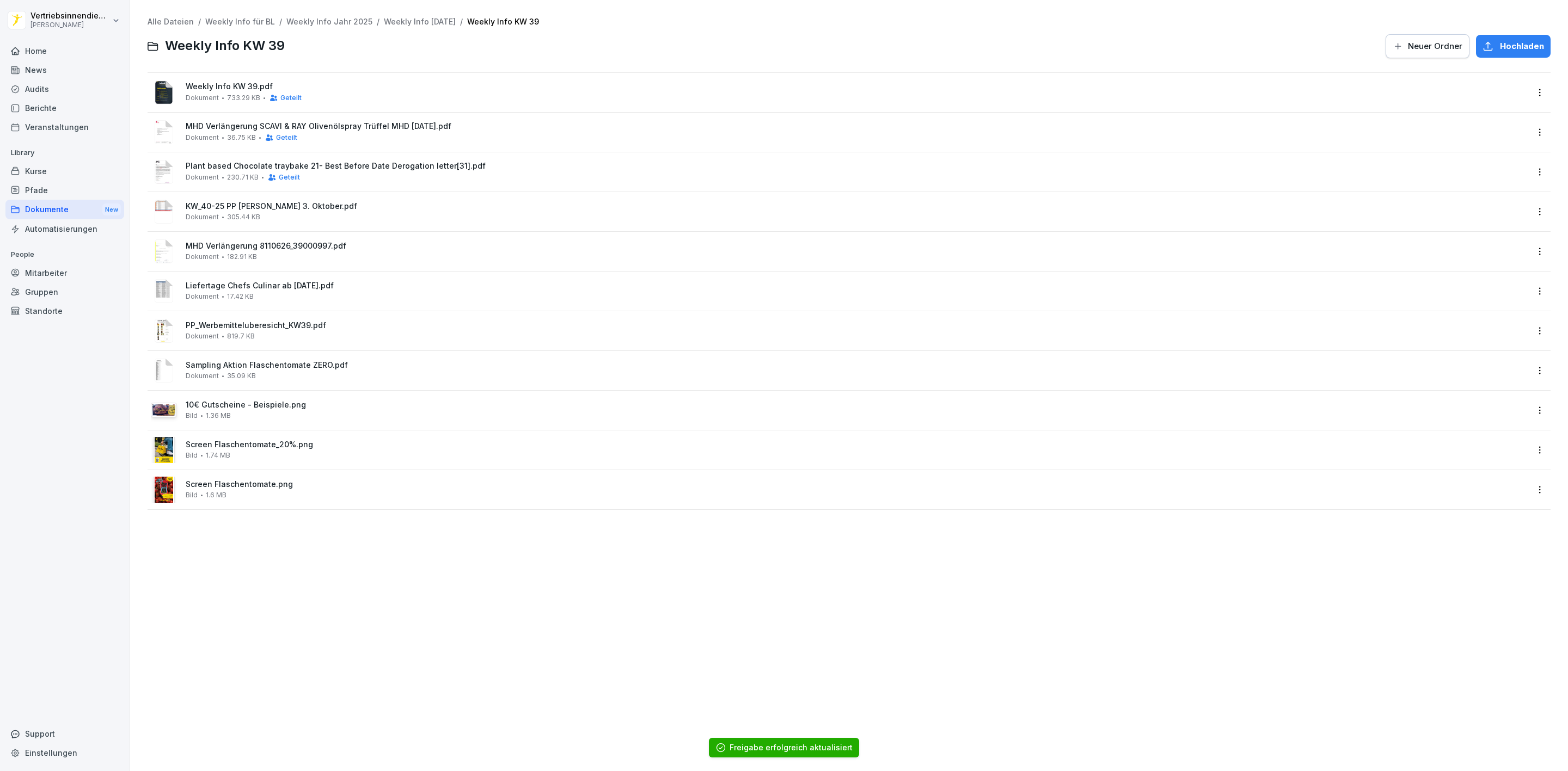
click at [1531, 213] on html "Vertriebsinnendienst Peter Pane Home News Audits Berichte Veranstaltungen Libra…" at bounding box center [784, 386] width 1568 height 771
click at [1492, 247] on div "Teilen" at bounding box center [1480, 255] width 115 height 22
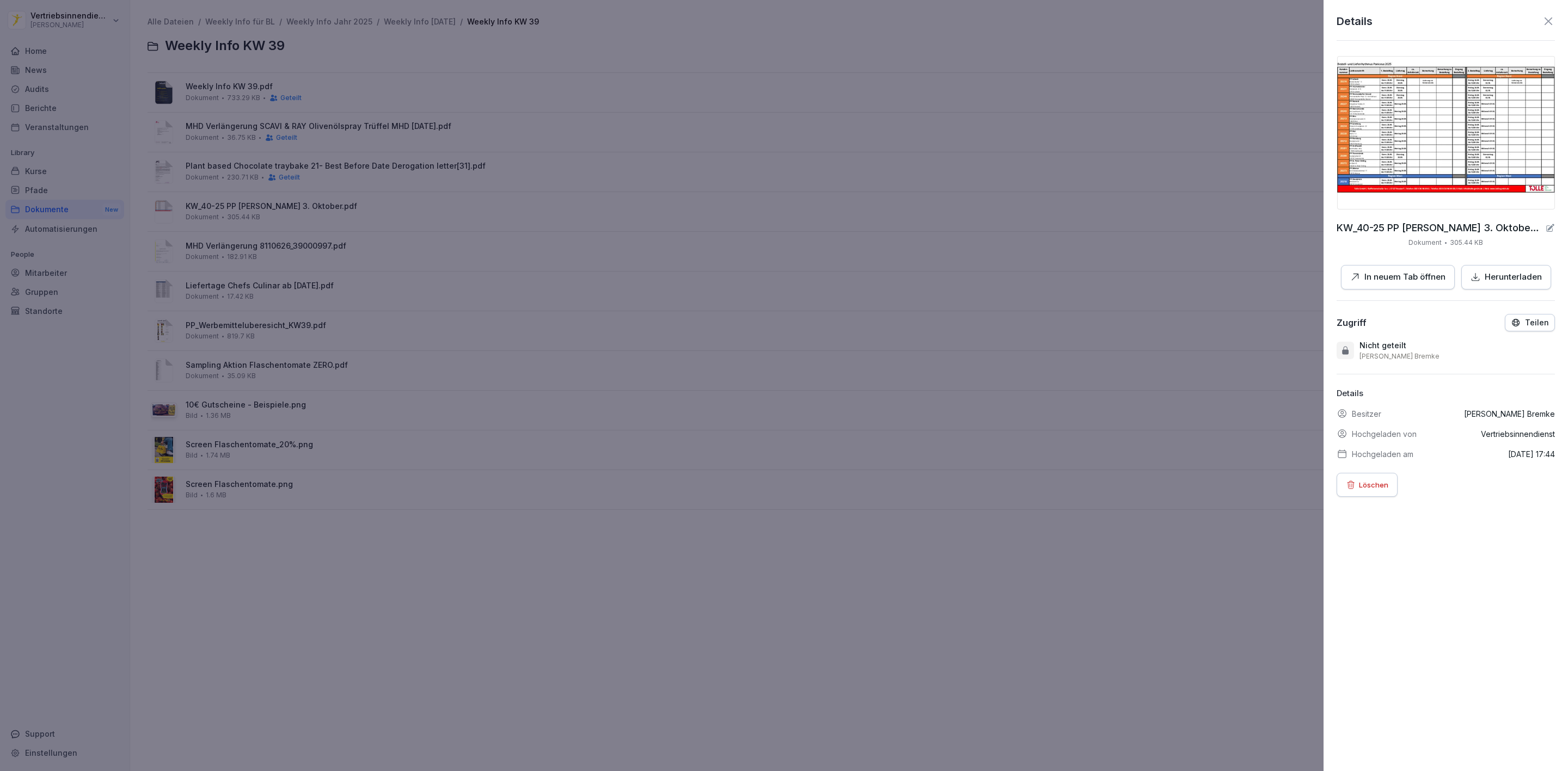
click at [1505, 314] on button "Teilen" at bounding box center [1530, 323] width 50 height 18
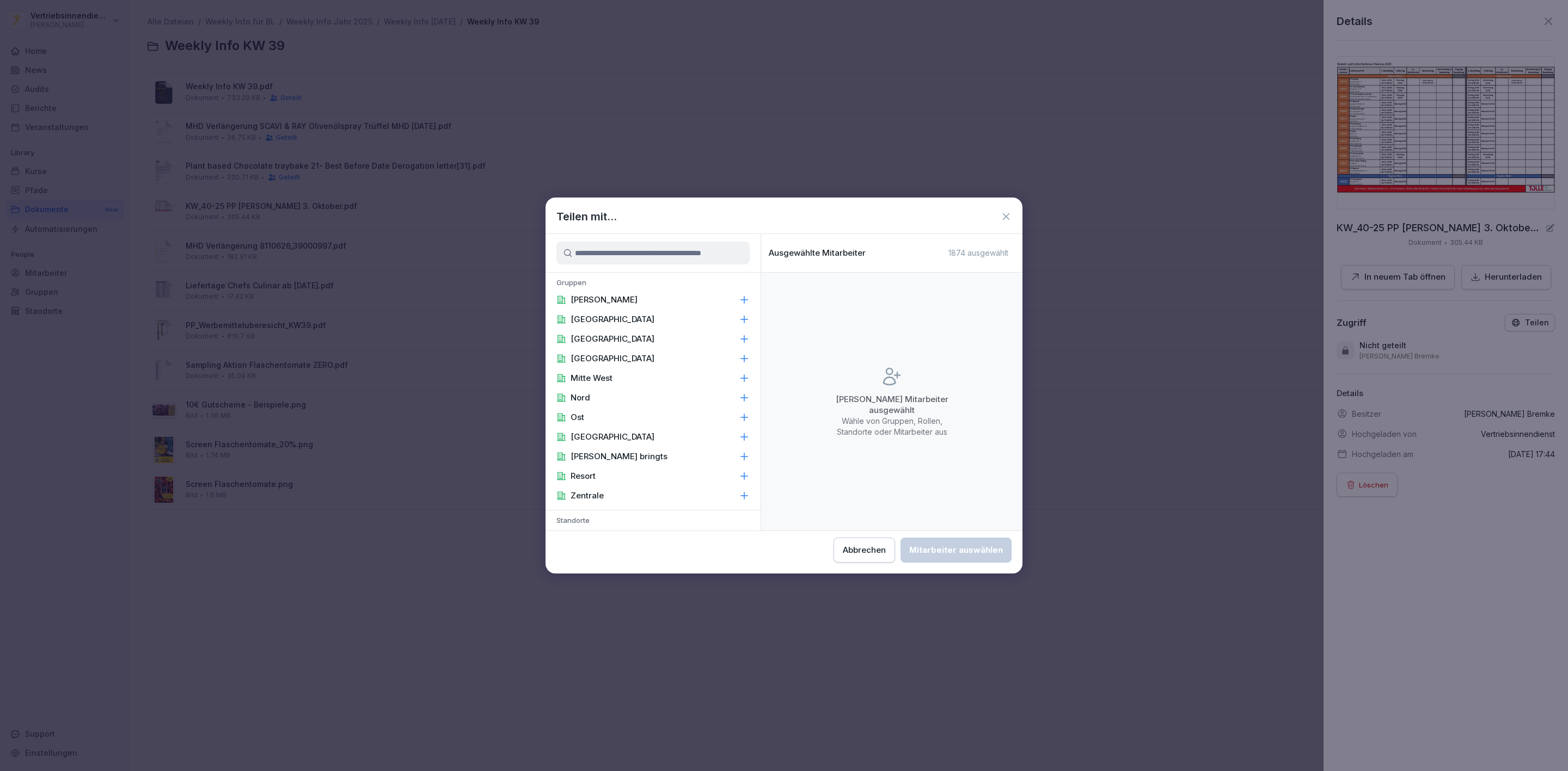
click at [599, 300] on p "[PERSON_NAME]" at bounding box center [604, 299] width 67 height 11
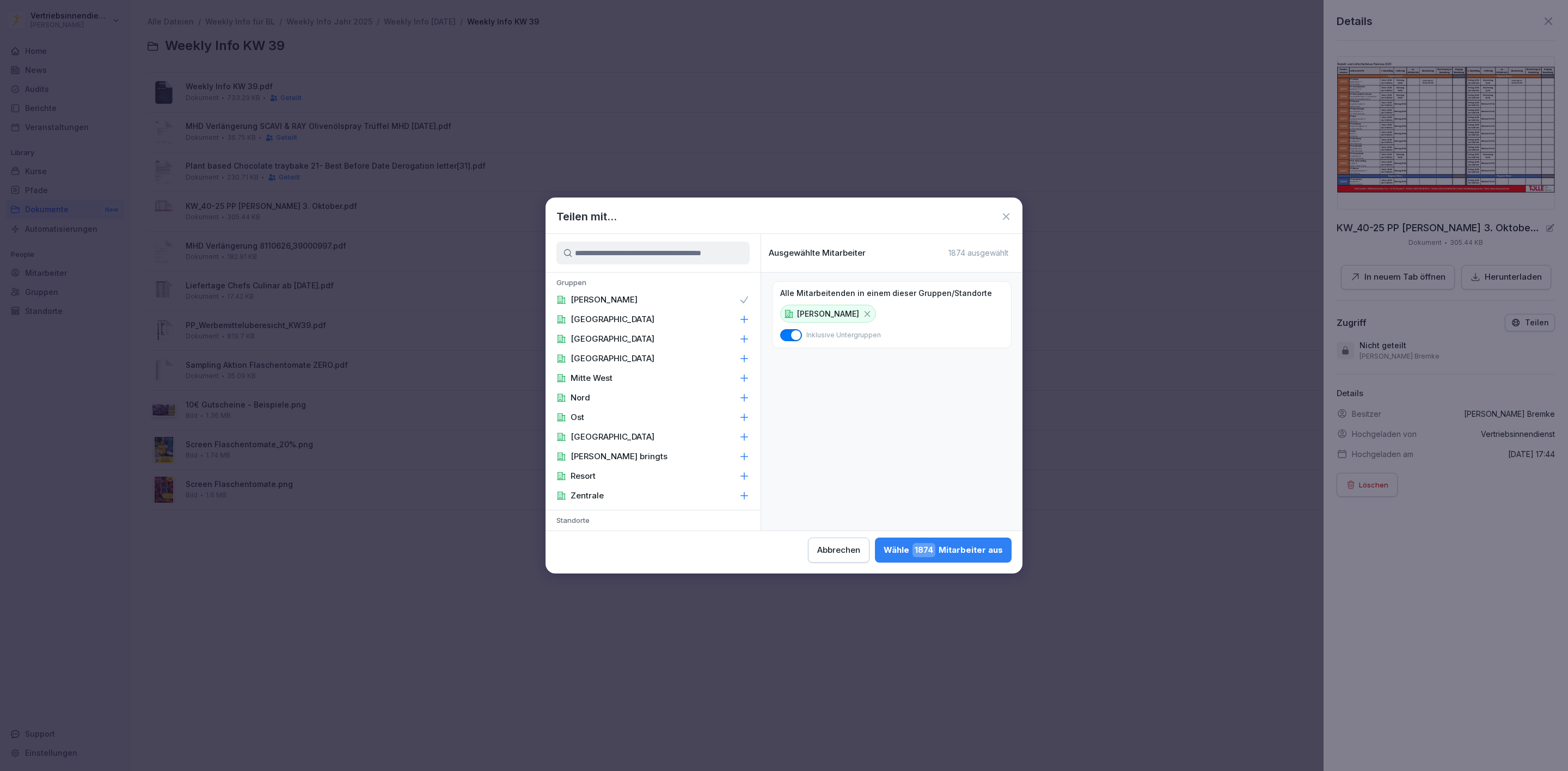
click at [603, 492] on div "Zentrale" at bounding box center [652, 496] width 215 height 19
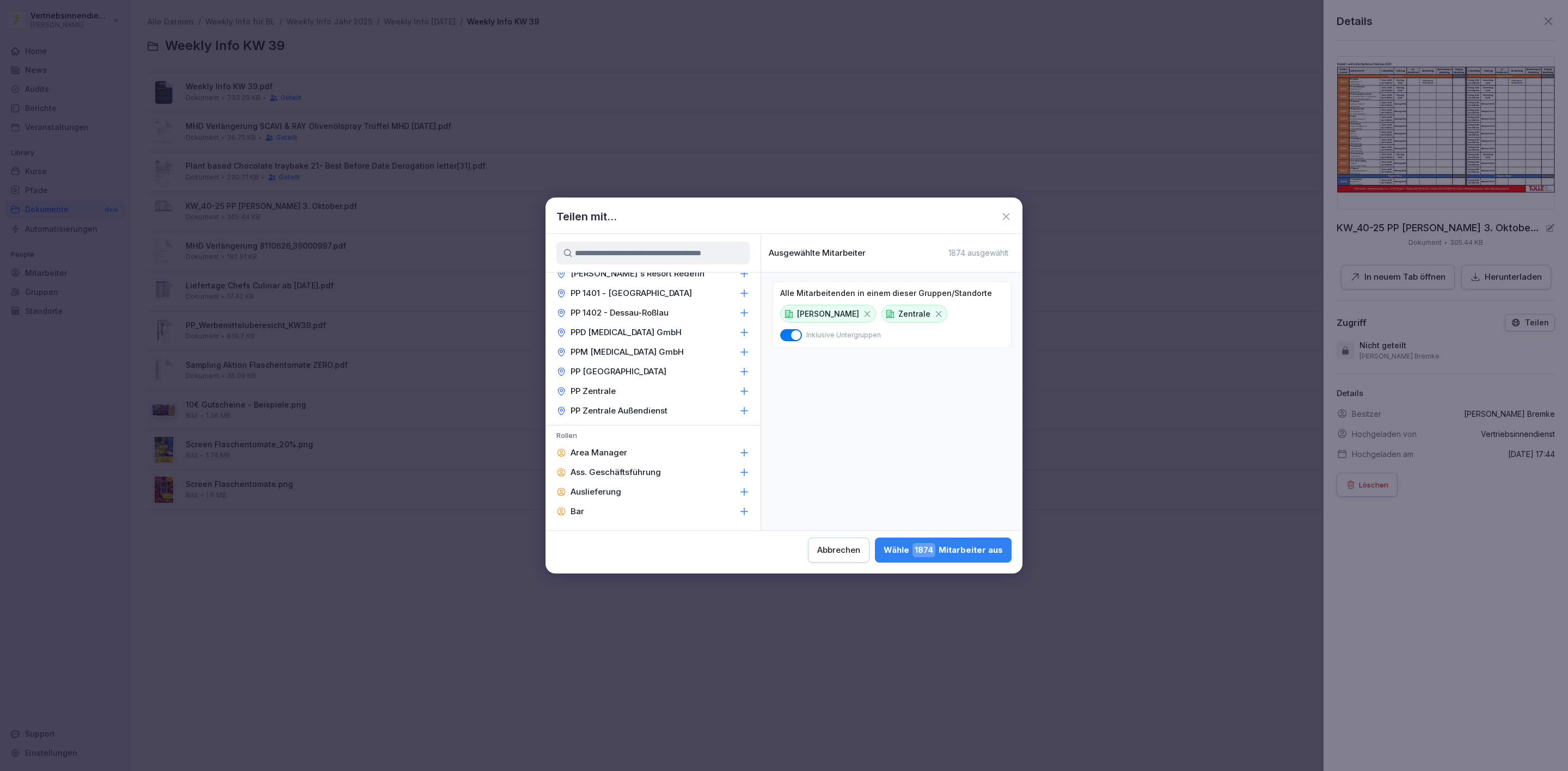
scroll to position [1372, 0]
click at [614, 377] on div "Area Manager" at bounding box center [652, 387] width 215 height 19
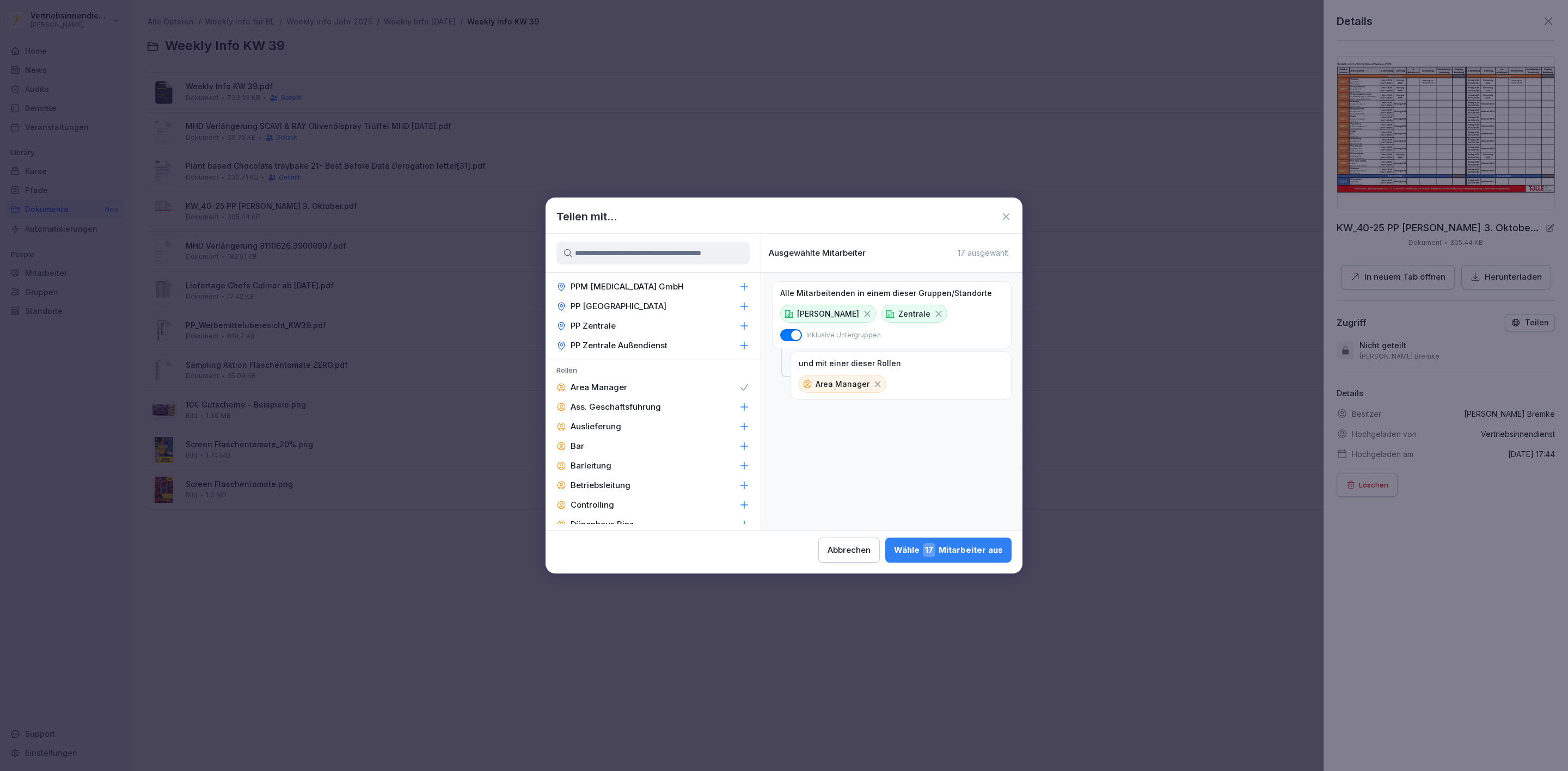
click at [608, 402] on p "Ass. Geschäftsführung" at bounding box center [616, 407] width 90 height 11
click at [591, 461] on p "Barleitung" at bounding box center [591, 466] width 41 height 11
click at [591, 480] on p "Betriebsleitung" at bounding box center [601, 485] width 60 height 11
click at [579, 539] on p "F&B" at bounding box center [578, 544] width 16 height 11
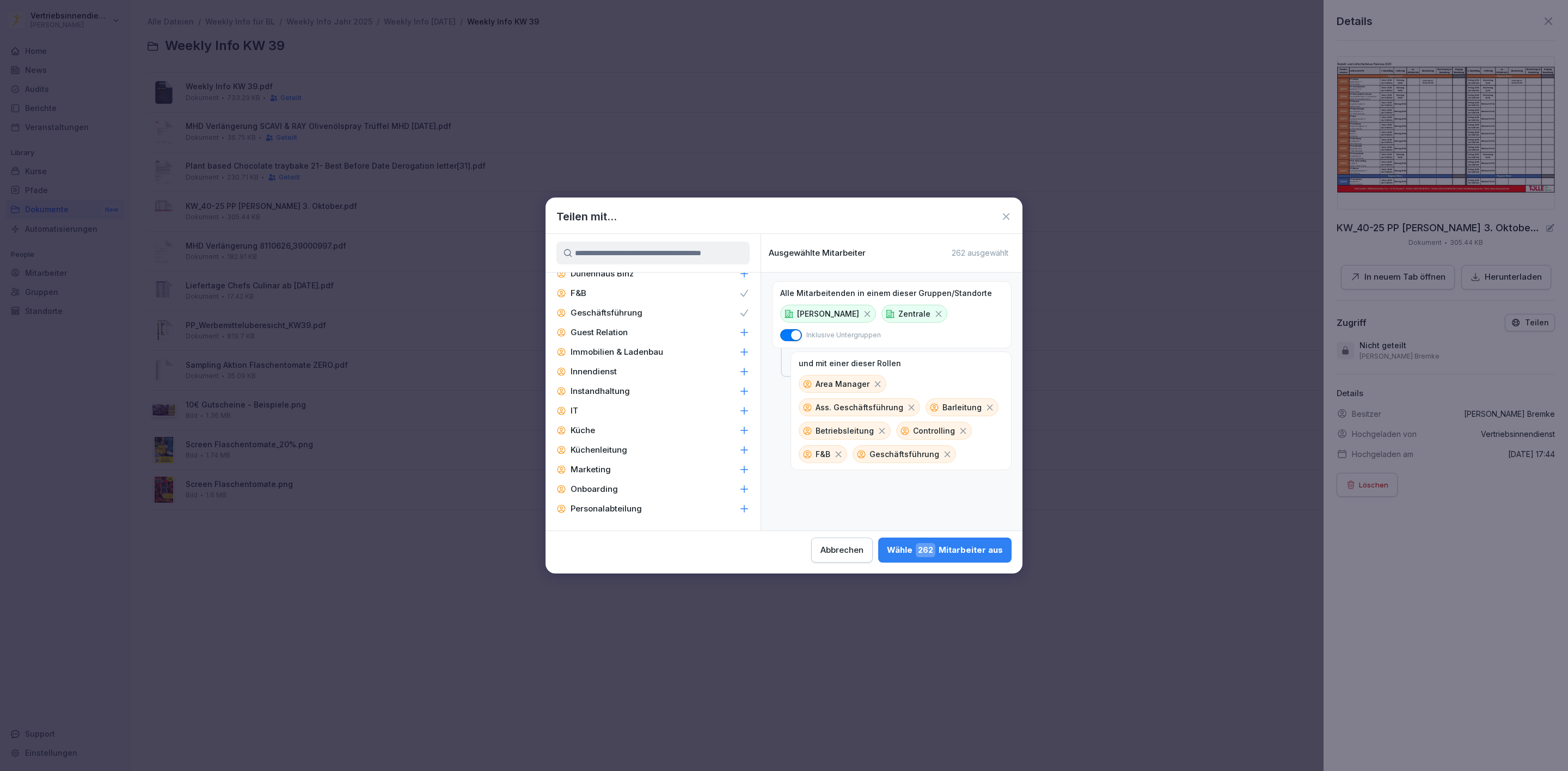
scroll to position [1633, 0]
click at [683, 312] on div "Guest Relation" at bounding box center [652, 322] width 215 height 19
click at [739, 369] on icon at bounding box center [744, 374] width 11 height 11
click at [739, 389] on icon at bounding box center [744, 394] width 11 height 11
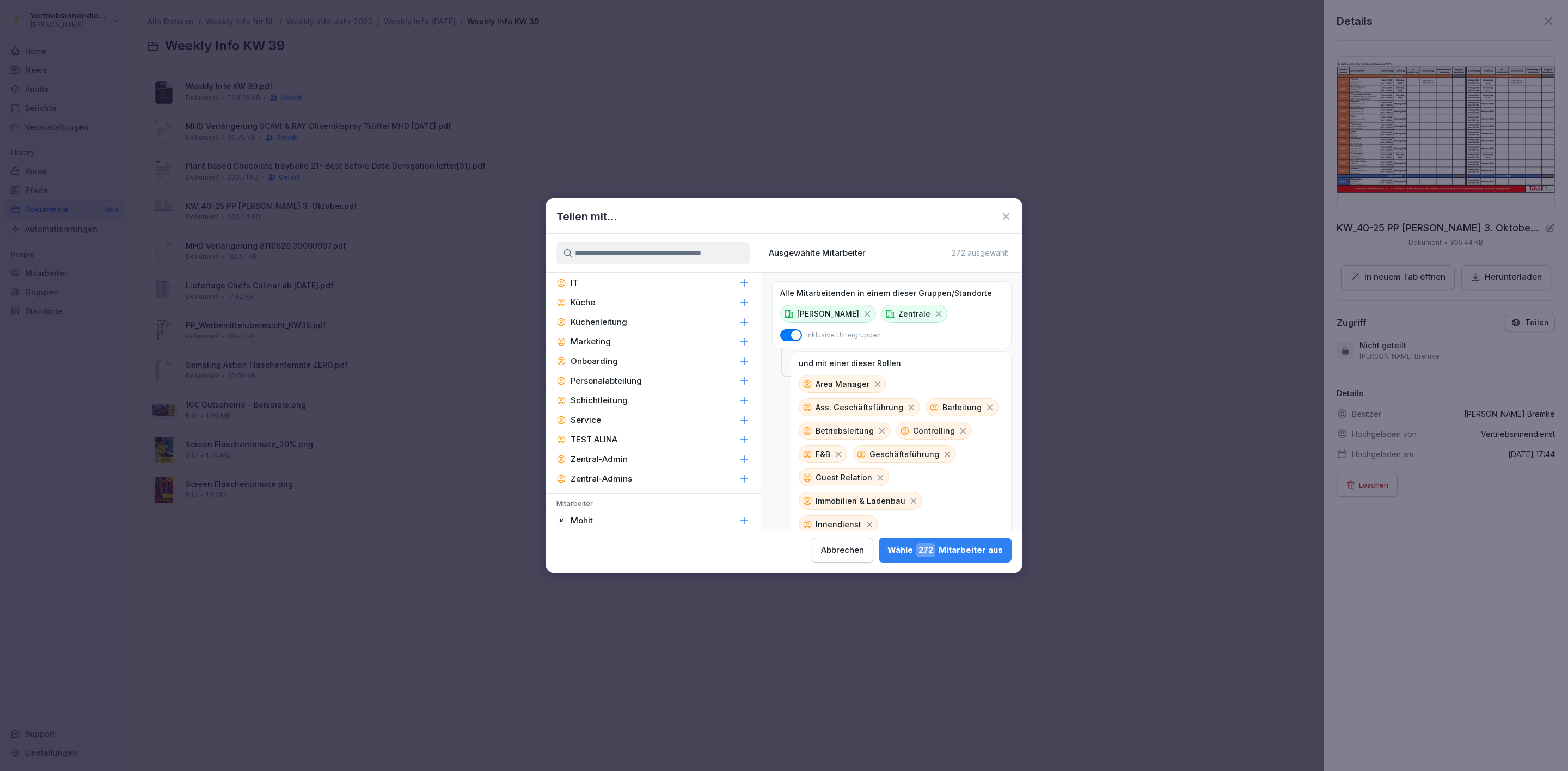
scroll to position [1657, 0]
click at [739, 352] on icon at bounding box center [744, 357] width 11 height 11
click at [572, 371] on p "IT" at bounding box center [574, 376] width 8 height 11
click at [578, 411] on p "Küchenleitung" at bounding box center [599, 416] width 56 height 11
click at [589, 430] on p "Marketing" at bounding box center [591, 435] width 40 height 11
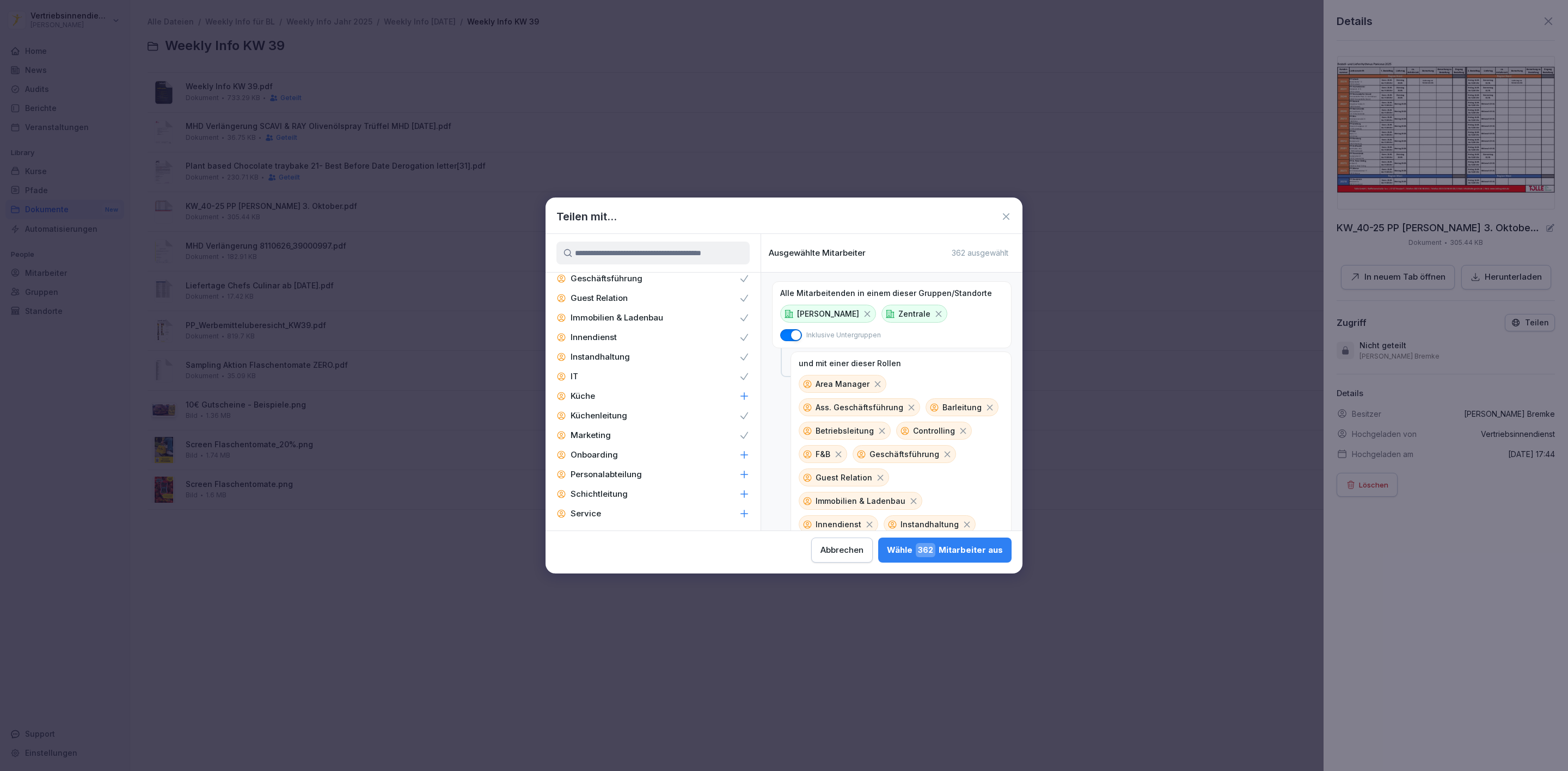
click at [587, 548] on p "Zentral-Admin" at bounding box center [599, 553] width 57 height 11
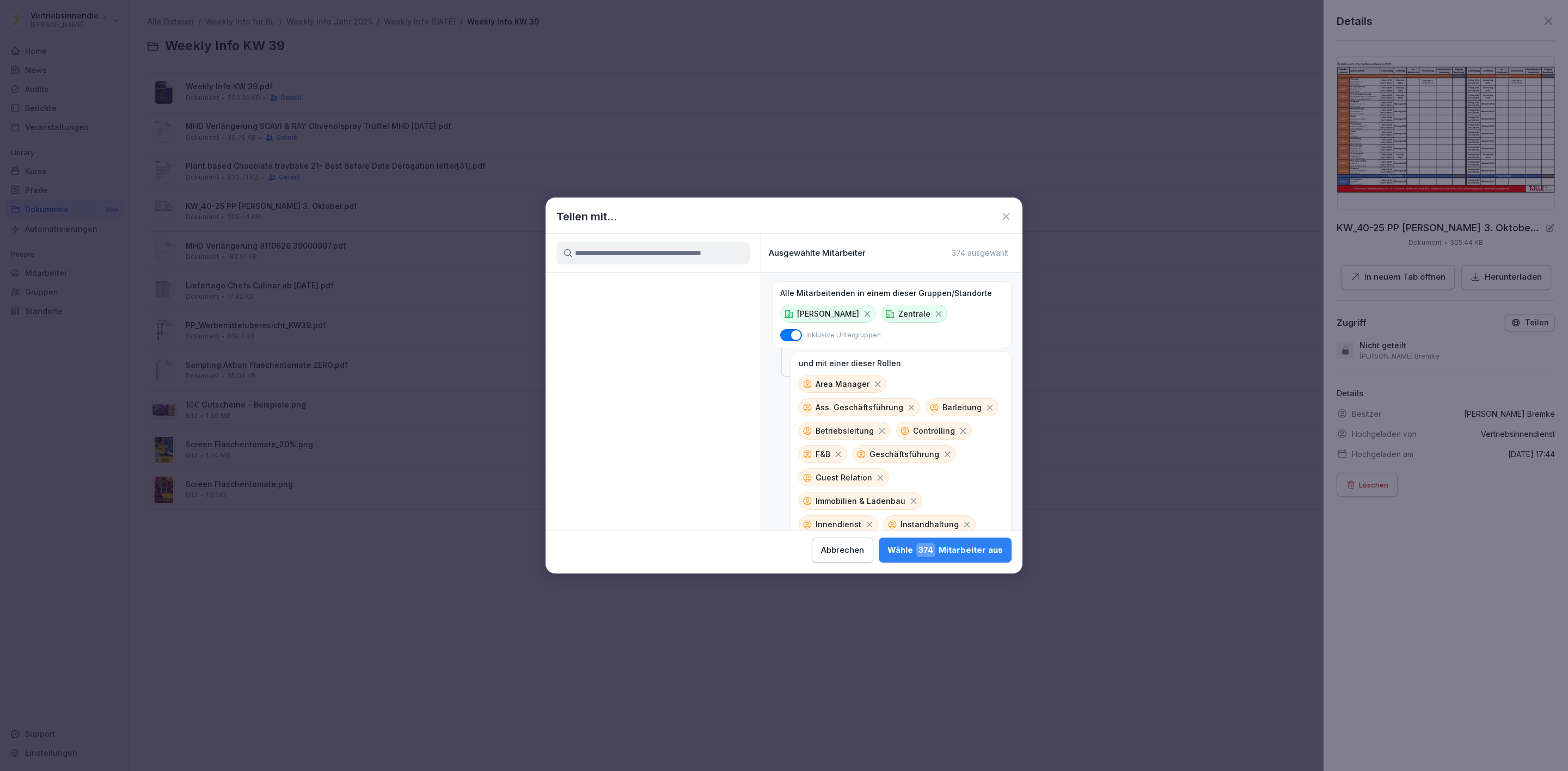
scroll to position [1820, 0]
drag, startPoint x: 605, startPoint y: 367, endPoint x: 891, endPoint y: 528, distance: 328.2
click p "Zentral-Admins"
click at [972, 553] on div "Wähle 375 Mitarbeiter aus" at bounding box center [945, 550] width 115 height 14
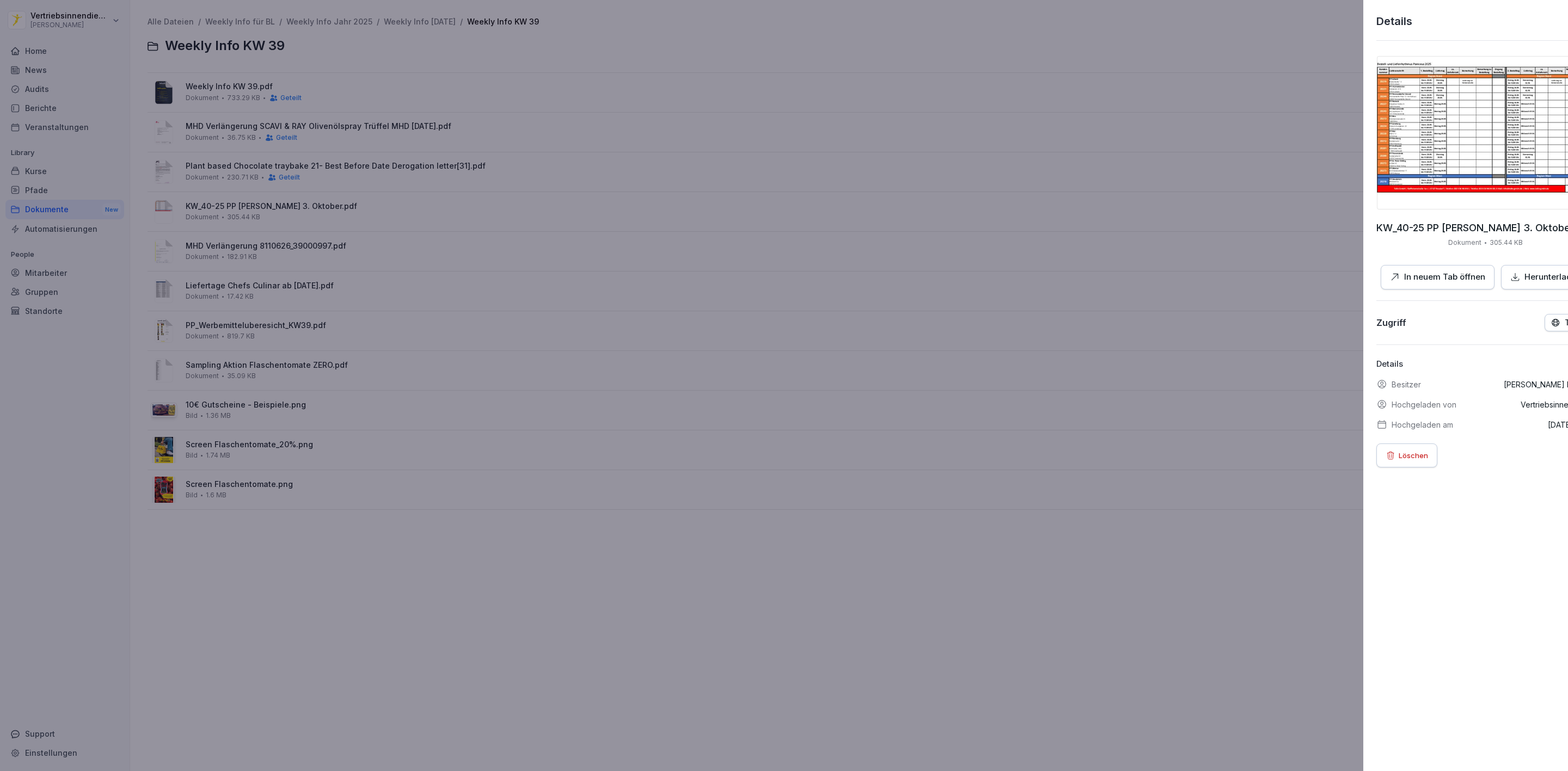
click at [825, 298] on div at bounding box center [784, 386] width 1568 height 771
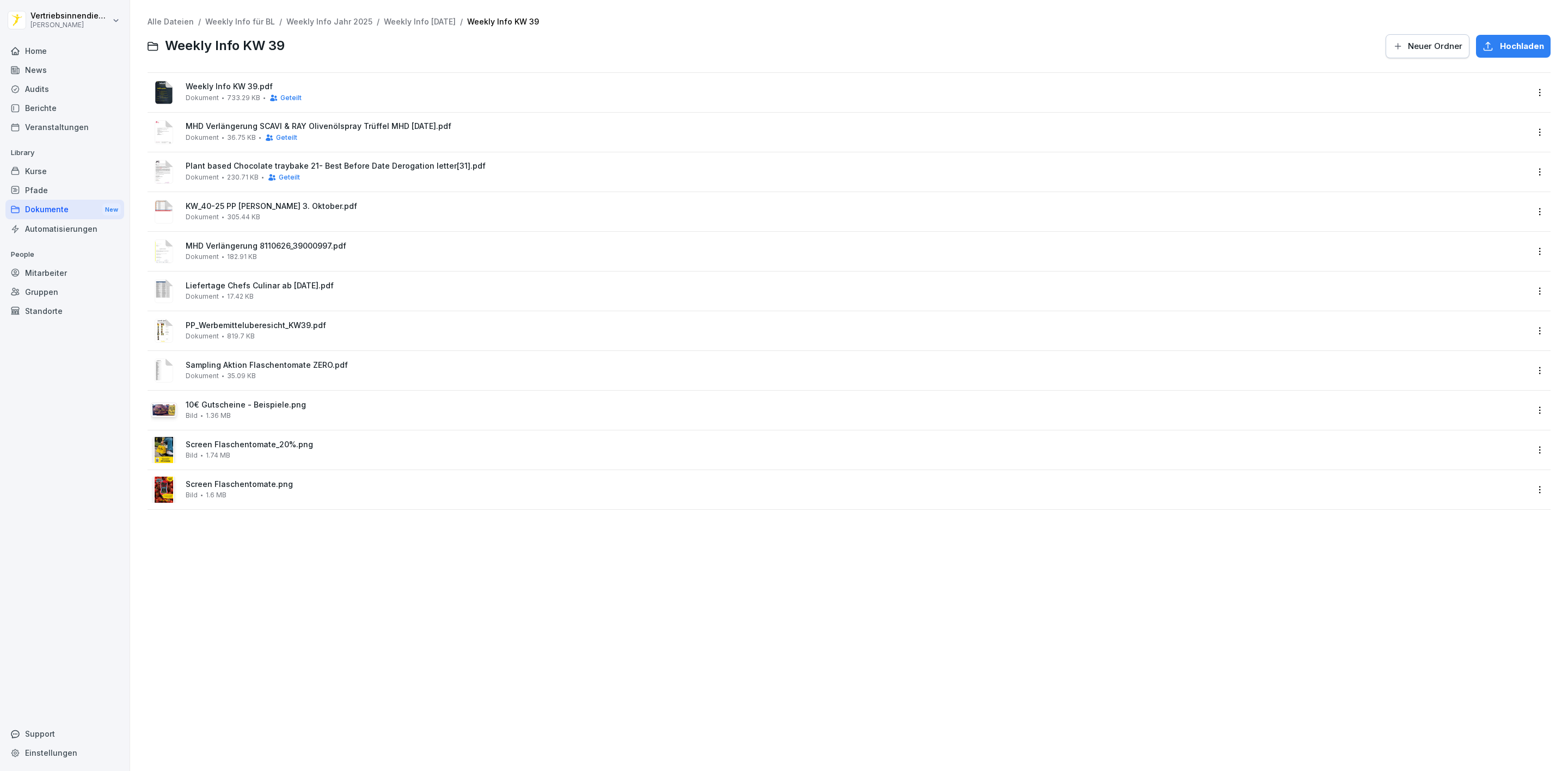
click at [1528, 252] on html "Vertriebsinnendienst Peter Pane Home News Audits Berichte Veranstaltungen Libra…" at bounding box center [784, 386] width 1568 height 771
click div "Teilen"
click icon "button"
click p "[PERSON_NAME]"
click div "Zentrale"
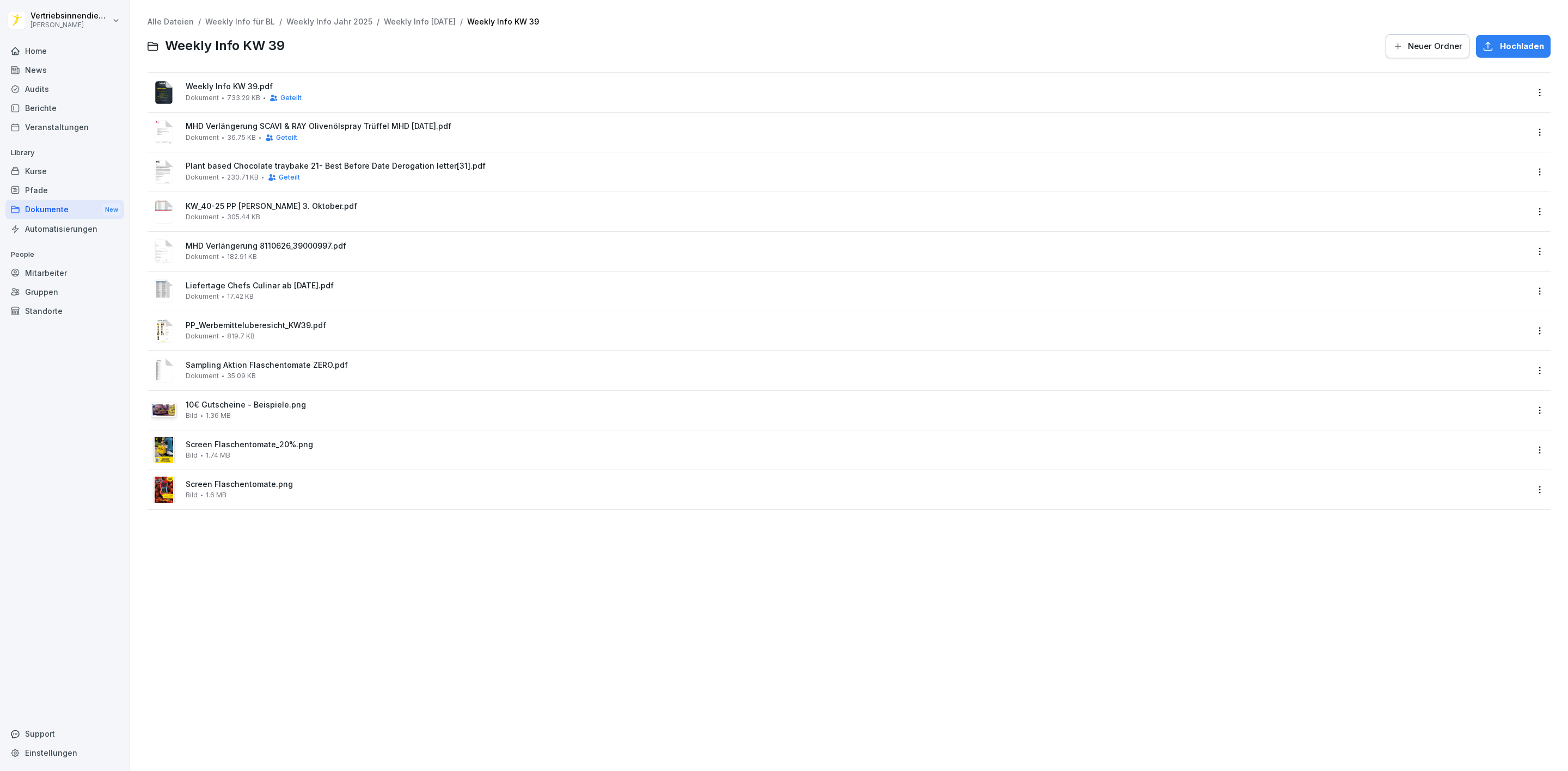
scroll to position [1395, 0]
click p "Area Manager"
click p "Barleitung"
click p "Controlling"
click div "F&B"
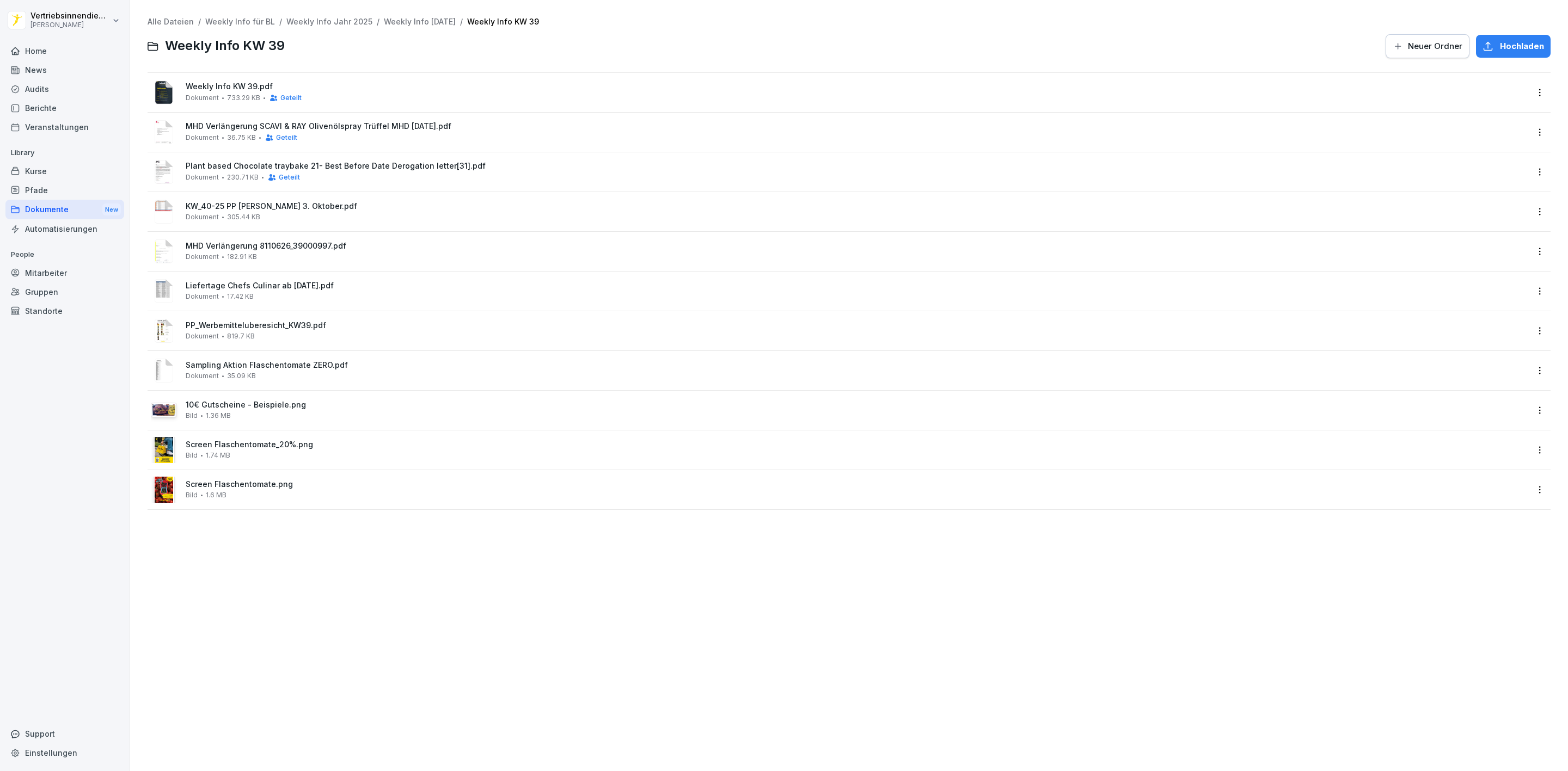
scroll to position [1640, 0]
click p "Immobilien & Ladenbau"
click p "Innendienst"
click p "IT"
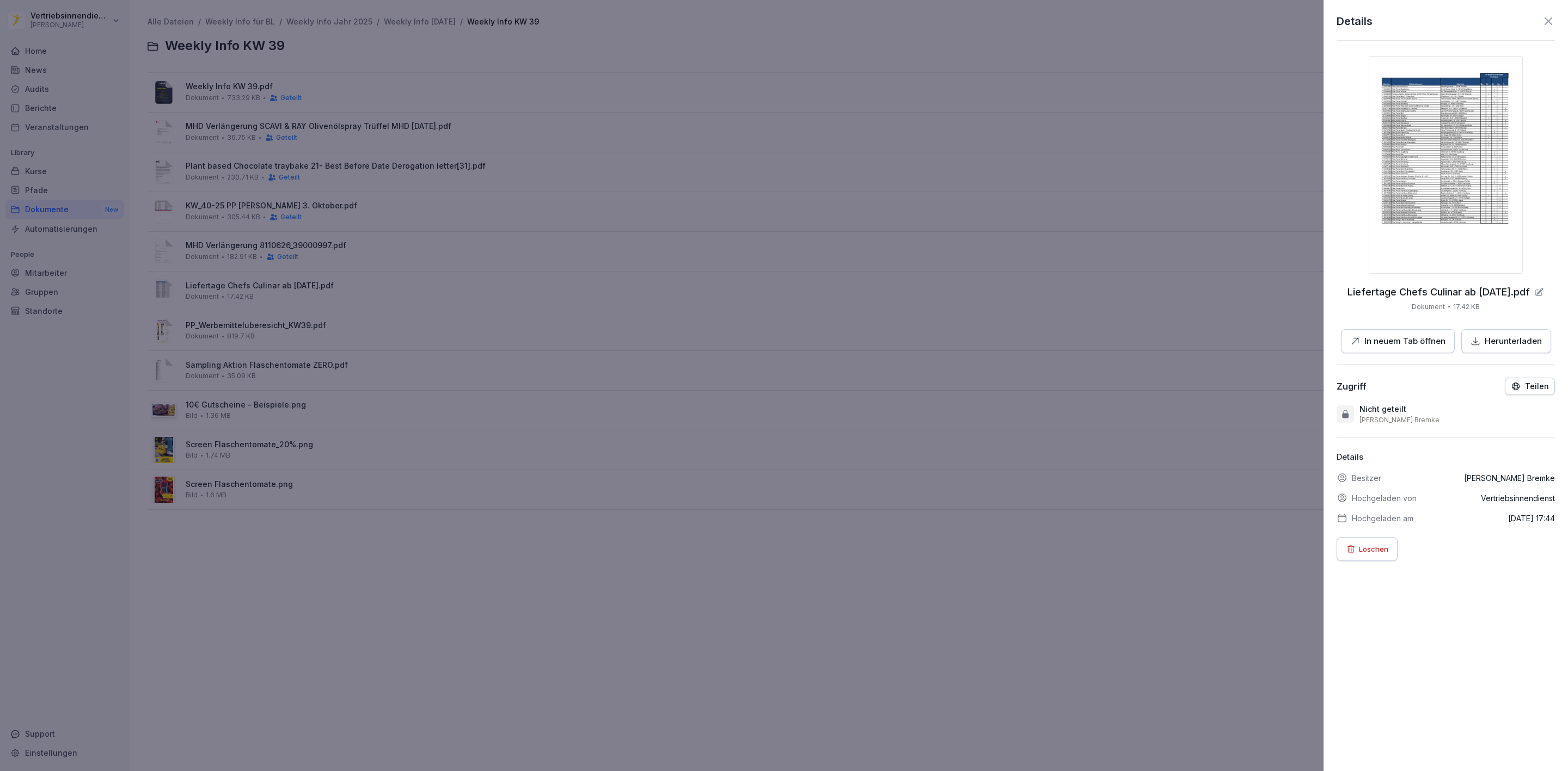
click at [1528, 382] on p "Teilen" at bounding box center [1537, 386] width 24 height 9
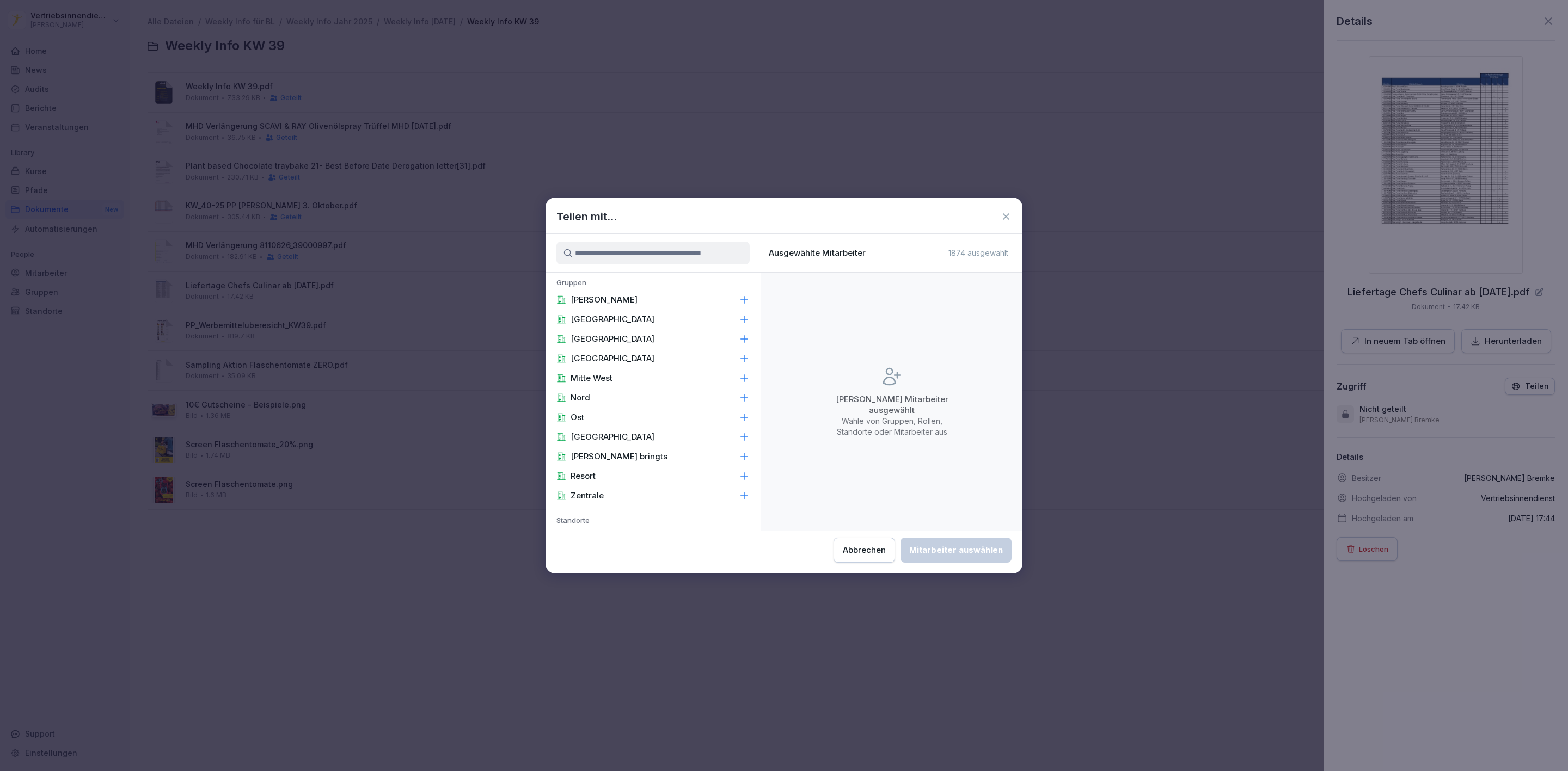
click at [612, 300] on p "[PERSON_NAME]" at bounding box center [604, 299] width 67 height 11
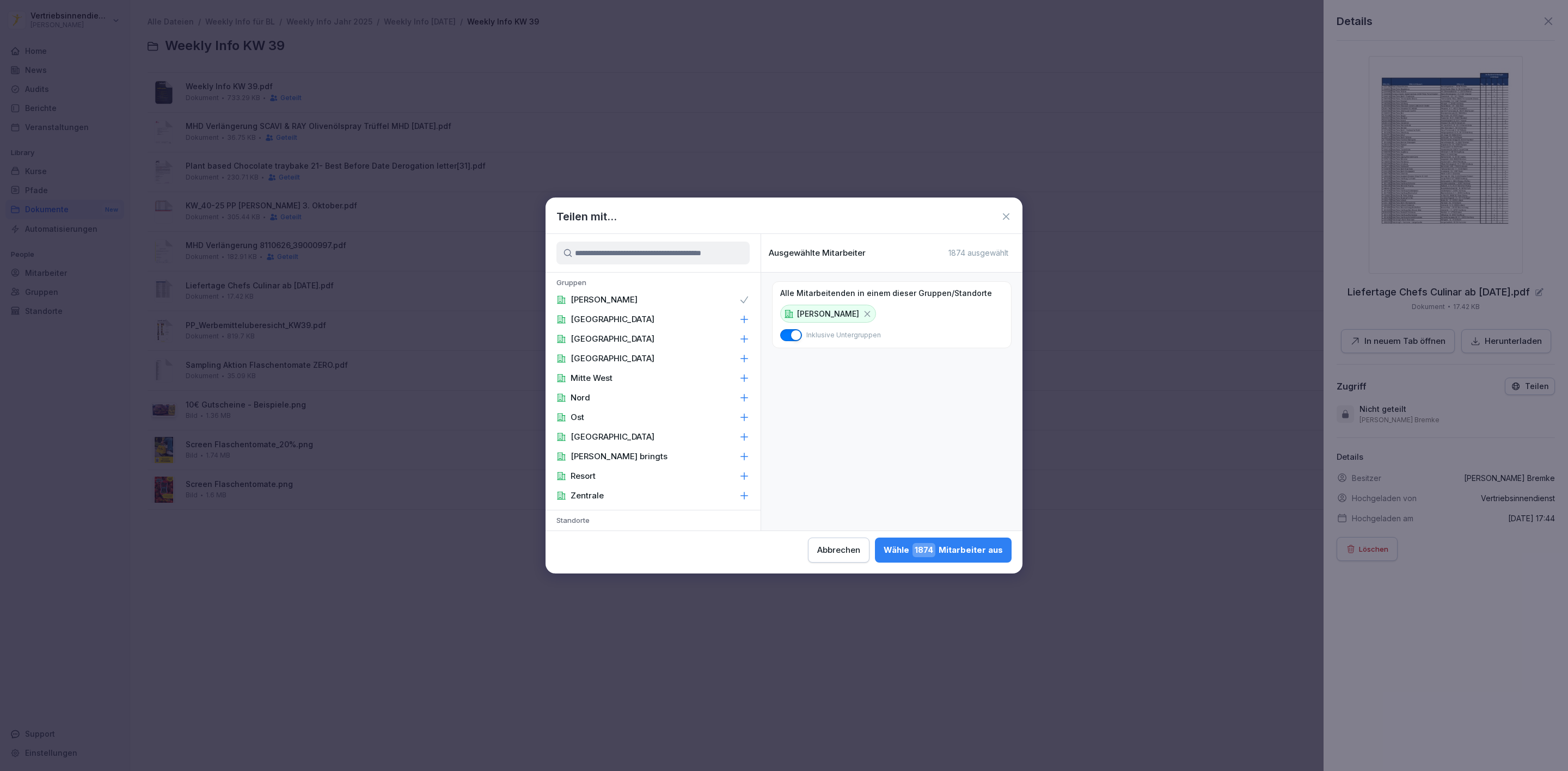
click at [599, 496] on p "Zentrale" at bounding box center [587, 495] width 33 height 11
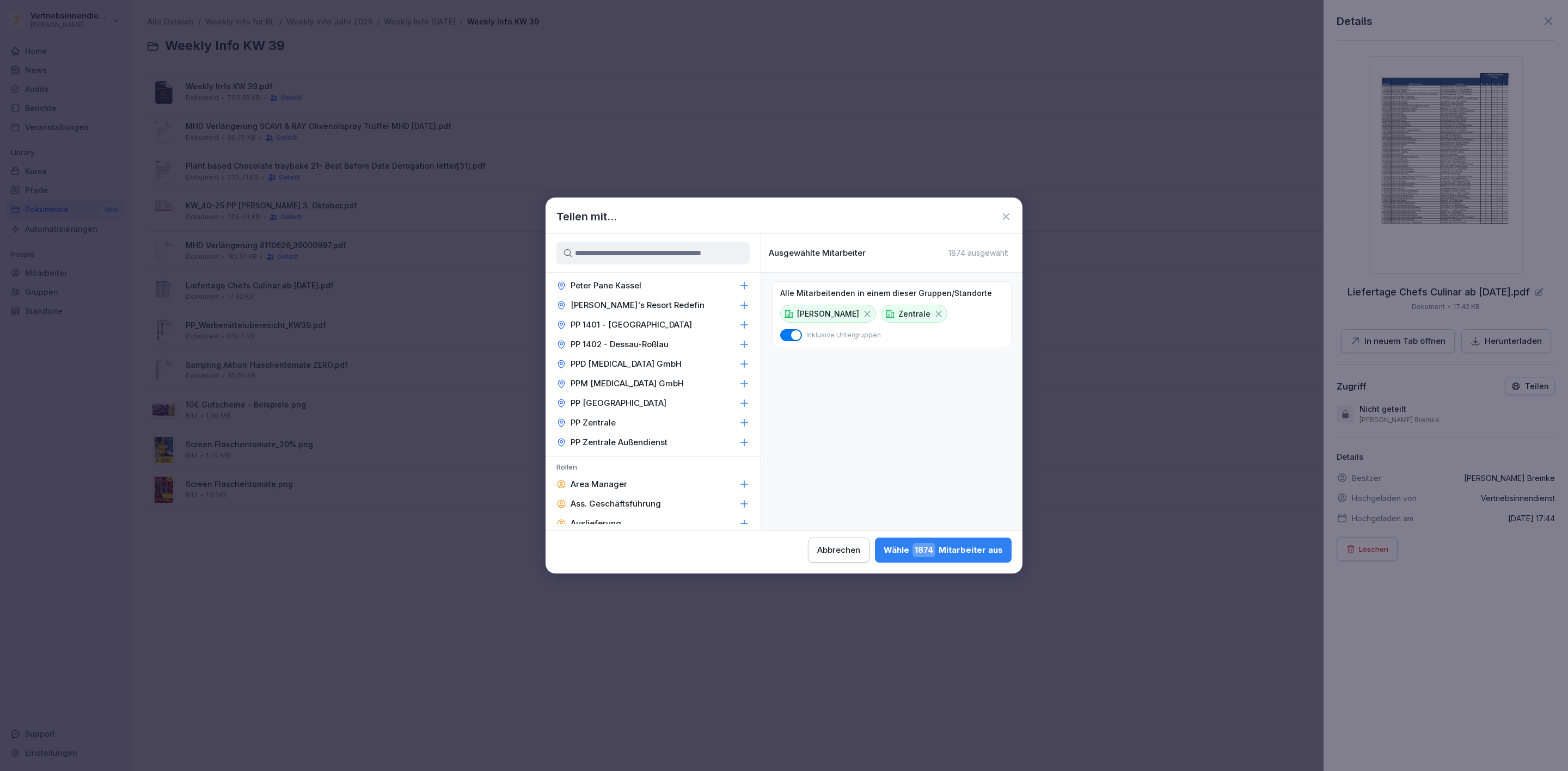
scroll to position [1362, 0]
click at [619, 392] on p "Area Manager" at bounding box center [599, 397] width 56 height 11
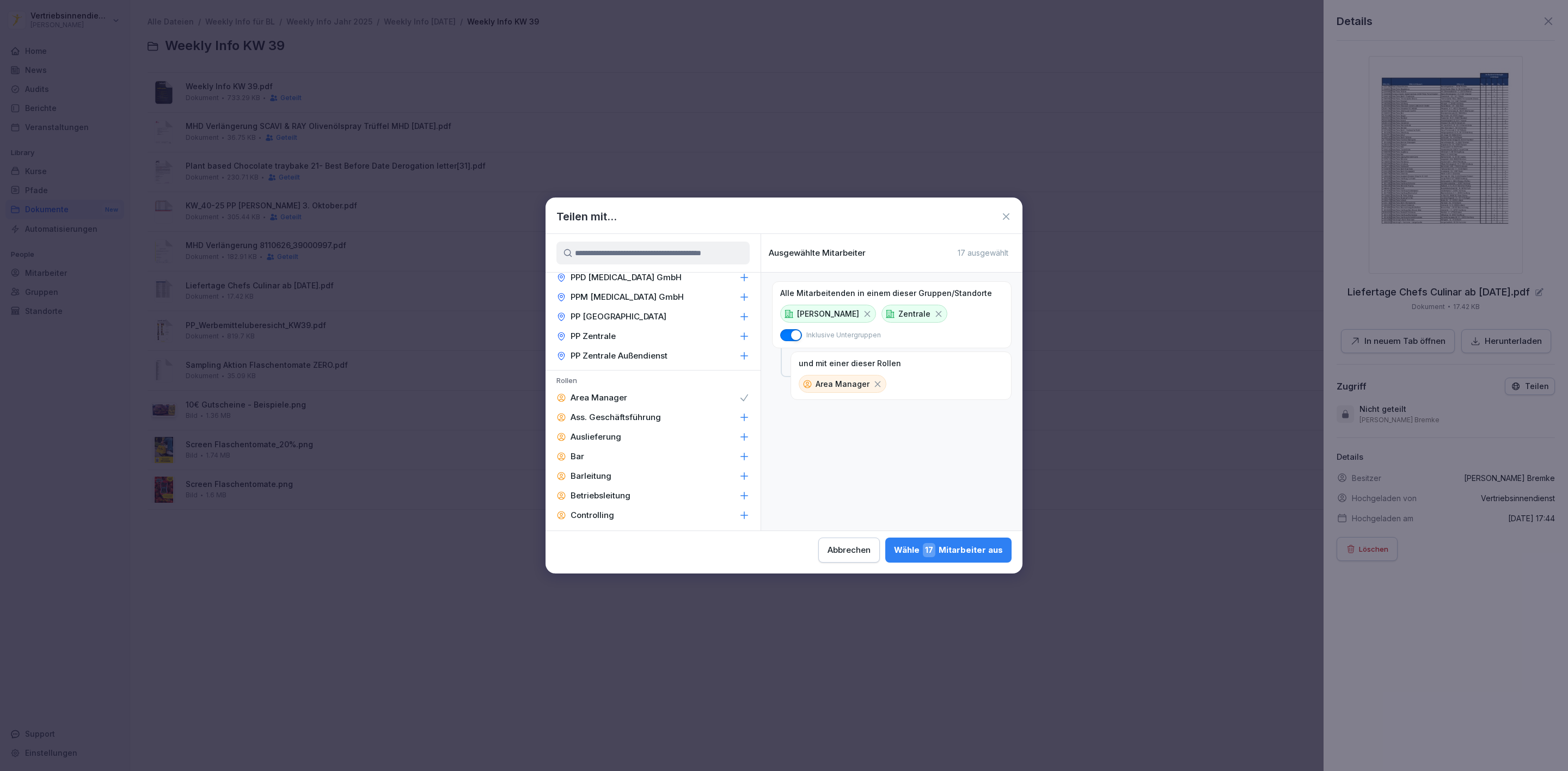
click at [612, 412] on p "Ass. Geschäftsführung" at bounding box center [616, 417] width 90 height 11
click at [610, 471] on p "Barleitung" at bounding box center [591, 476] width 41 height 11
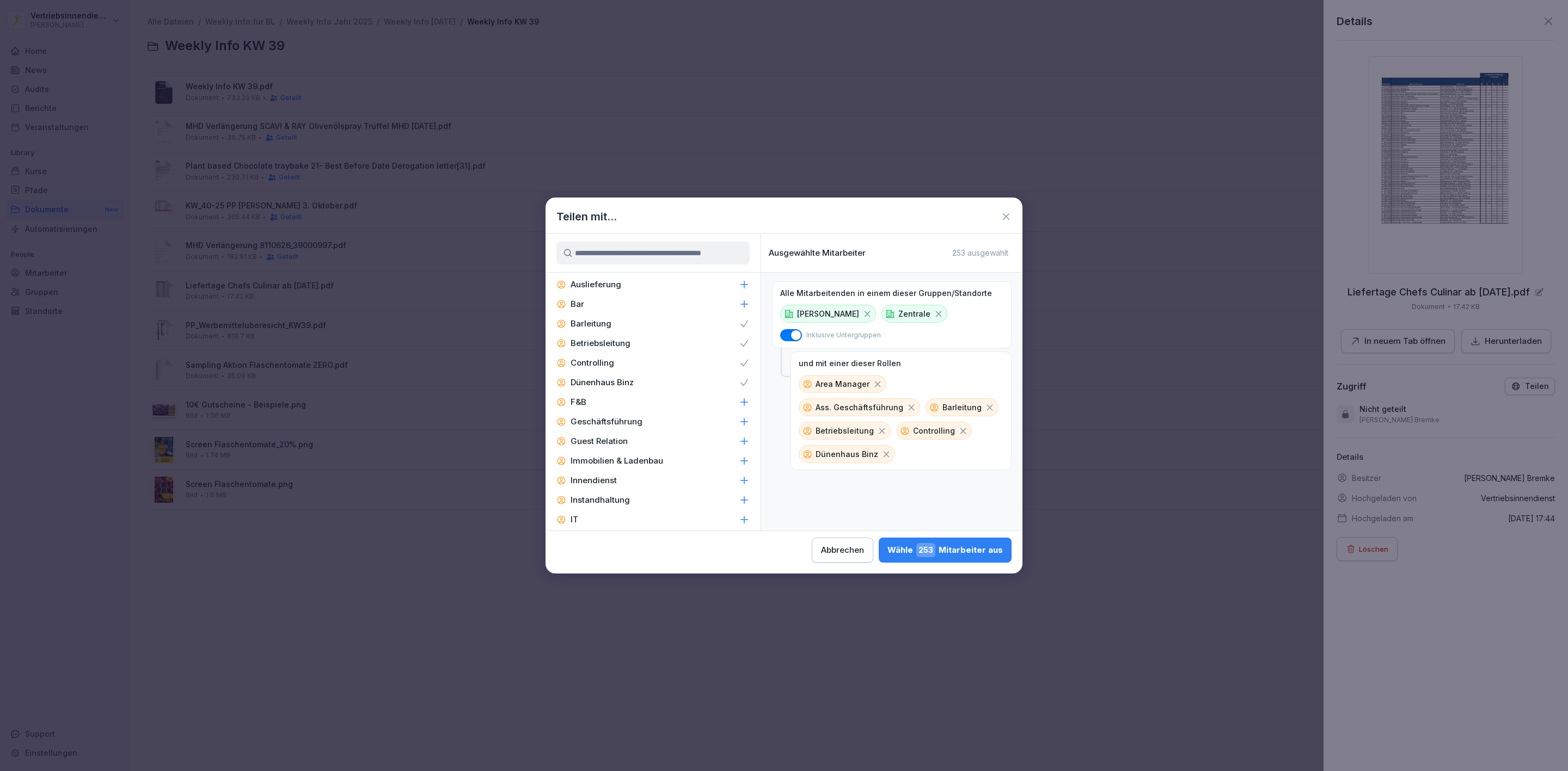
scroll to position [1568, 0]
click at [589, 339] on div "F&B" at bounding box center [652, 348] width 215 height 19
click at [589, 362] on p "Geschäftsführung" at bounding box center [606, 367] width 72 height 11
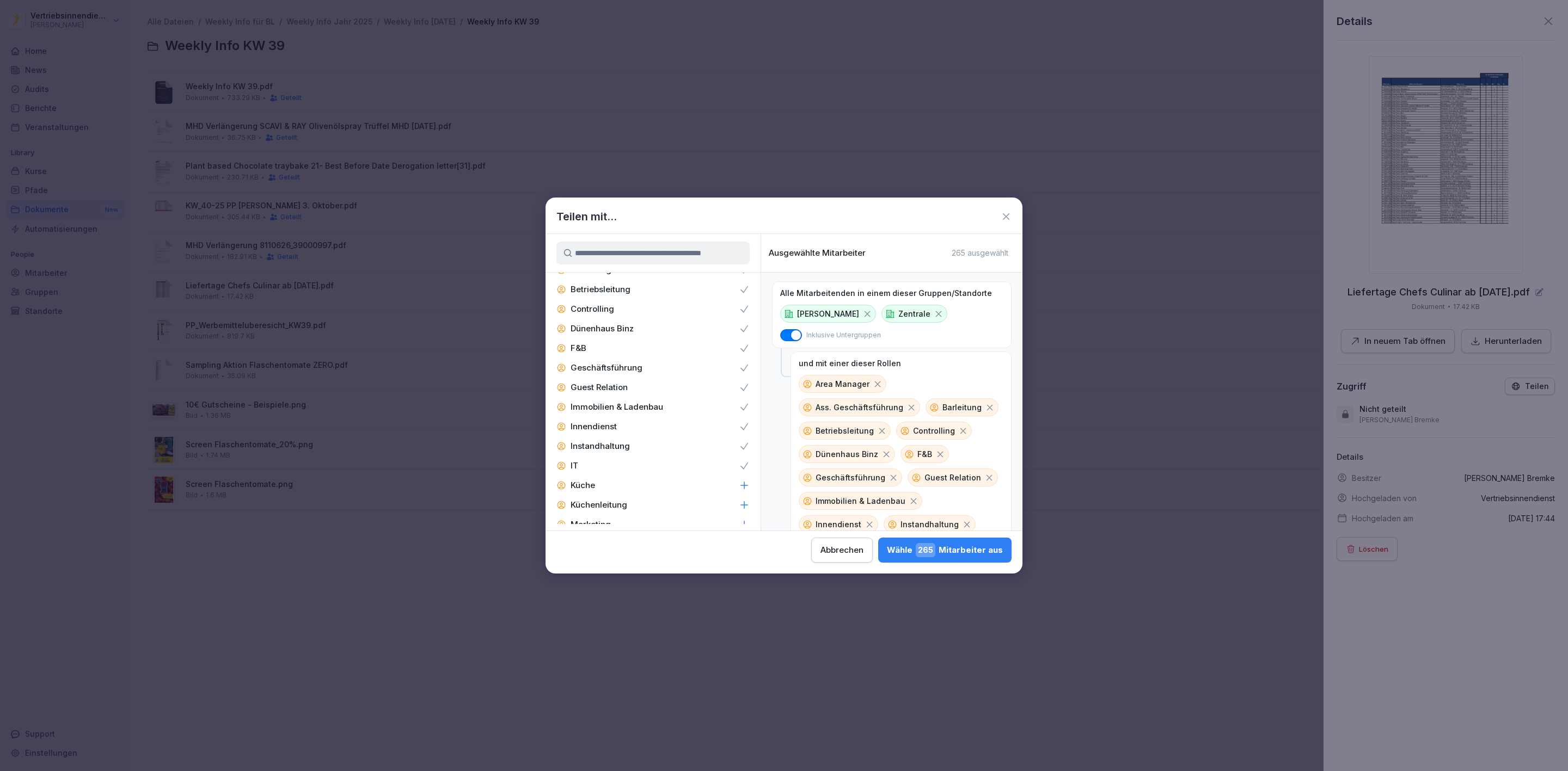
click at [593, 499] on p "Küchenleitung" at bounding box center [599, 504] width 56 height 11
click at [585, 558] on p "Personalabteilung" at bounding box center [606, 563] width 71 height 11
click at [698, 489] on div "Zentral-Admins" at bounding box center [652, 498] width 215 height 19
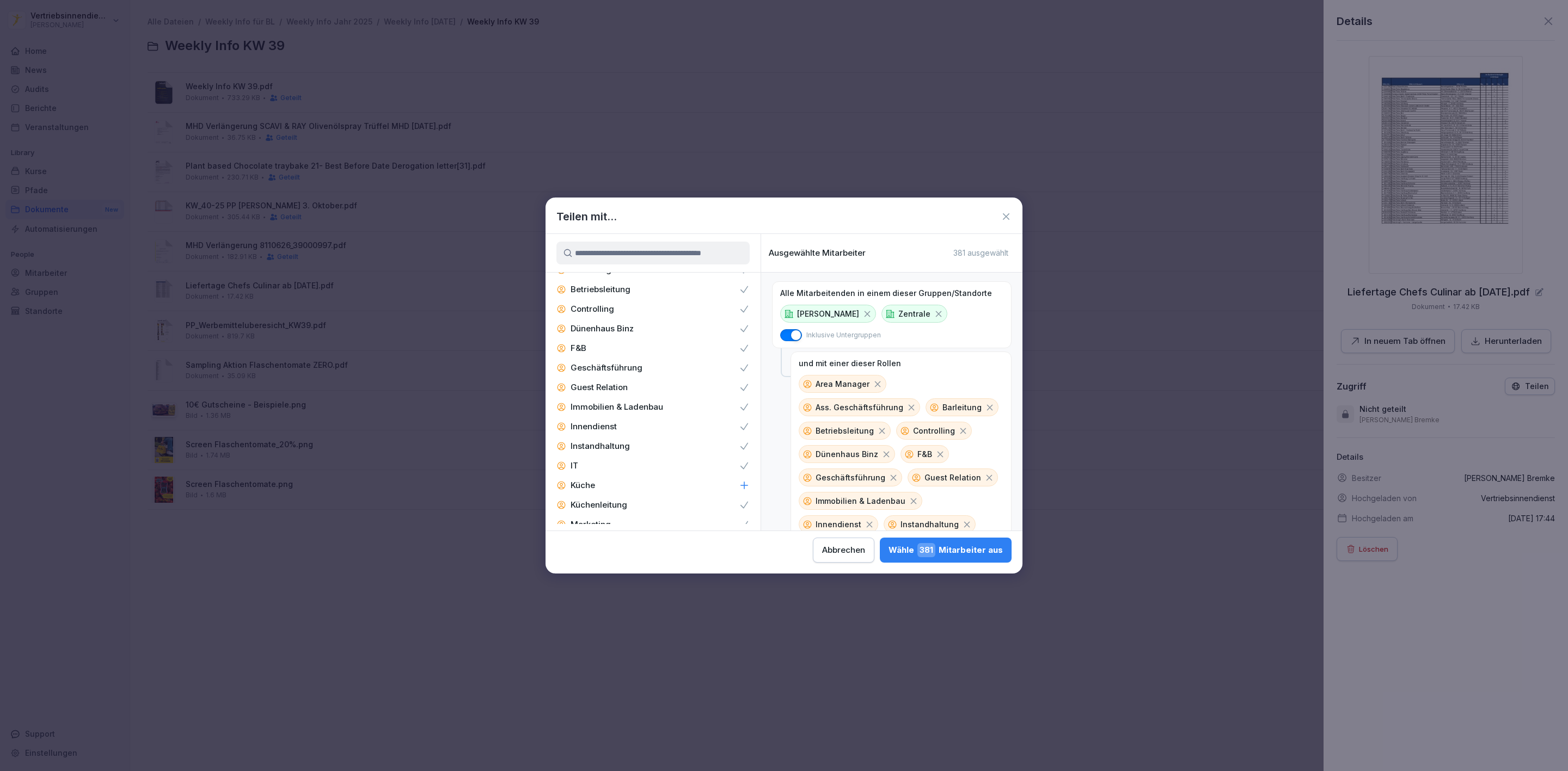
click at [669, 319] on div "Dünenhaus Binz" at bounding box center [652, 329] width 215 height 19
click at [897, 552] on div "Wähle 379 Mitarbeiter aus" at bounding box center [945, 550] width 116 height 14
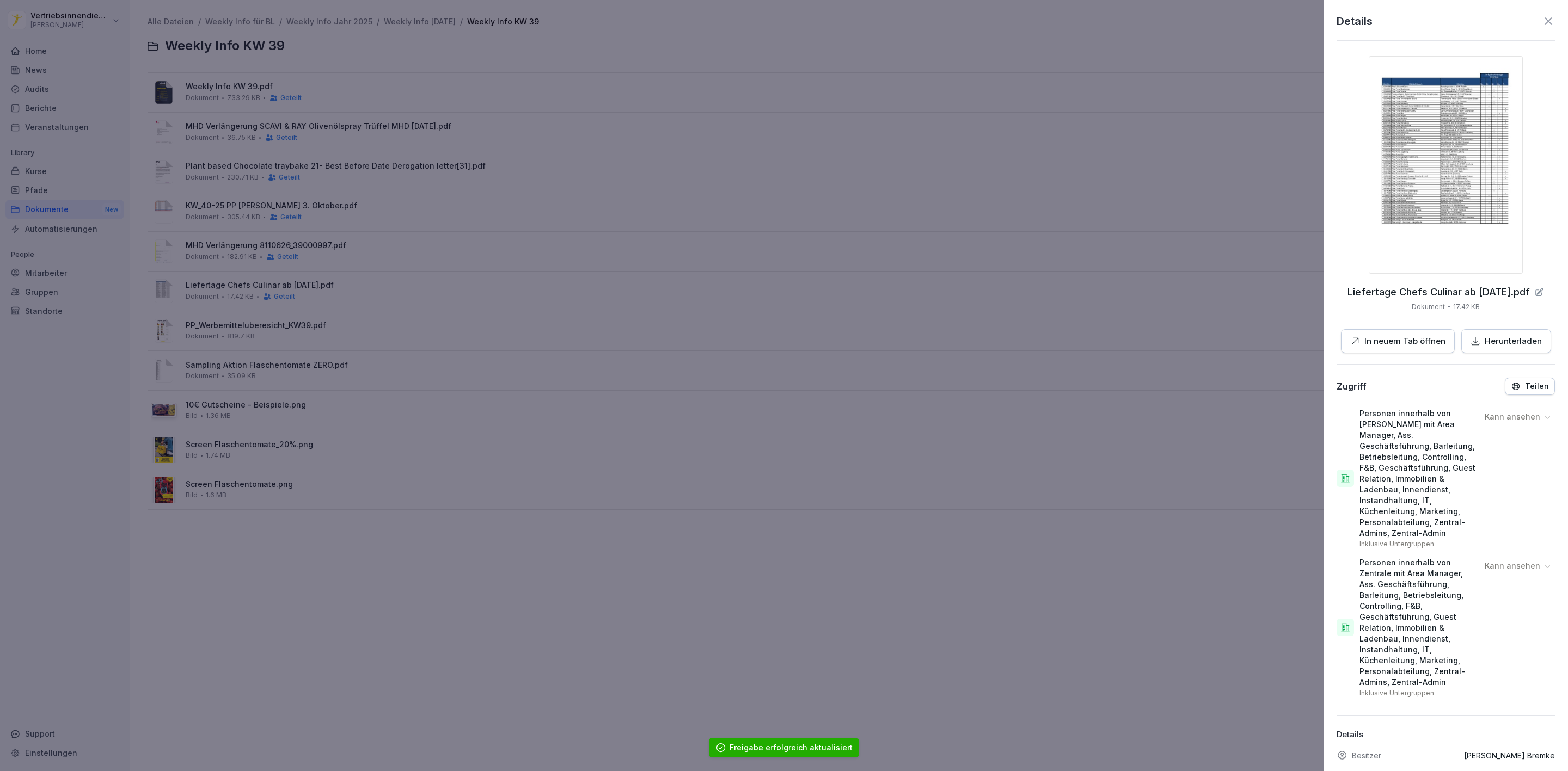
click at [908, 482] on div at bounding box center [784, 386] width 1568 height 771
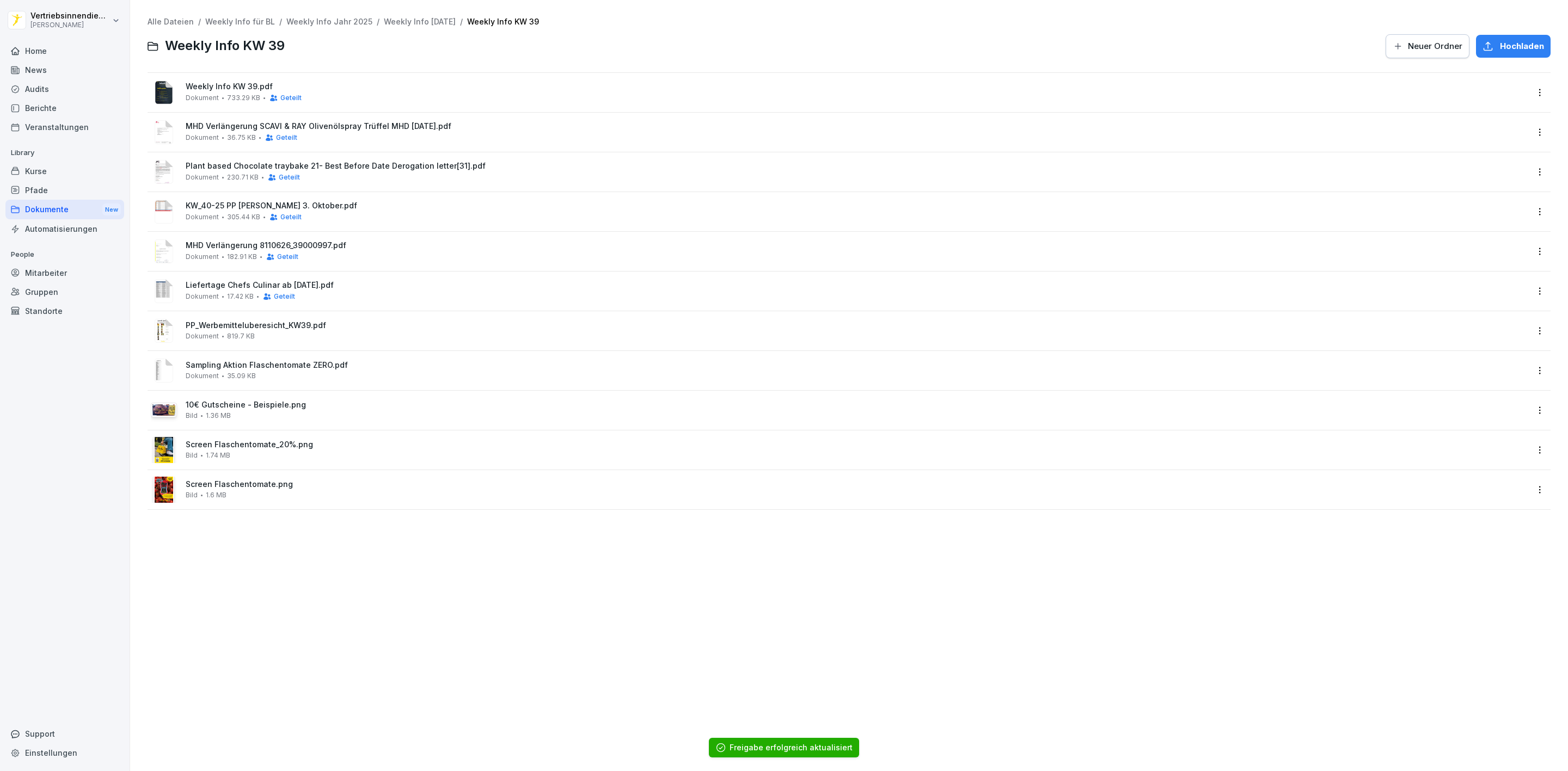
click at [1528, 332] on html "Vertriebsinnendienst Peter Pane Home News Audits Berichte Veranstaltungen Libra…" at bounding box center [784, 386] width 1568 height 771
click at [1498, 346] on div "Details" at bounding box center [1480, 352] width 115 height 22
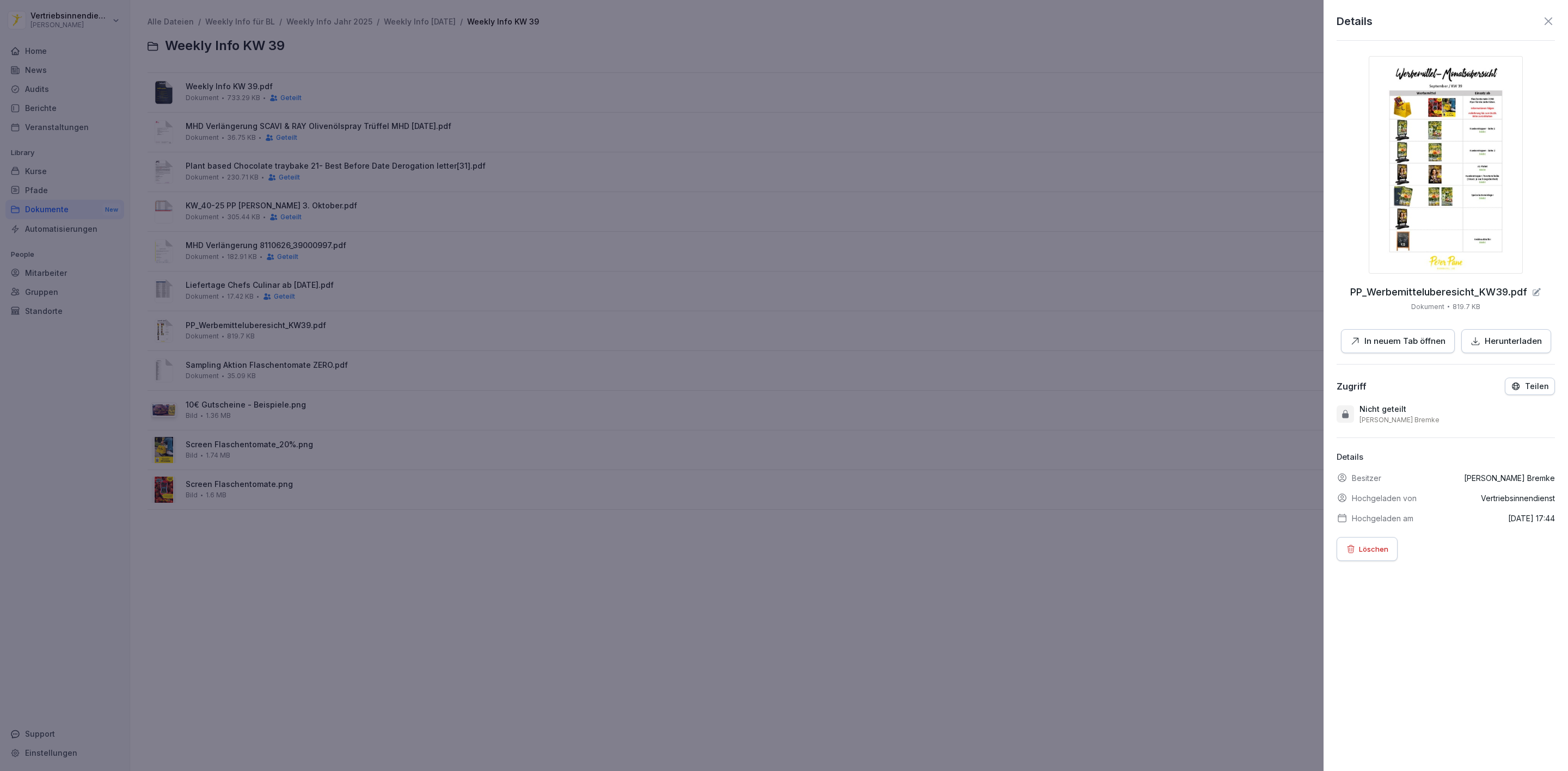
click at [1512, 389] on div "Teilen" at bounding box center [1530, 387] width 38 height 10
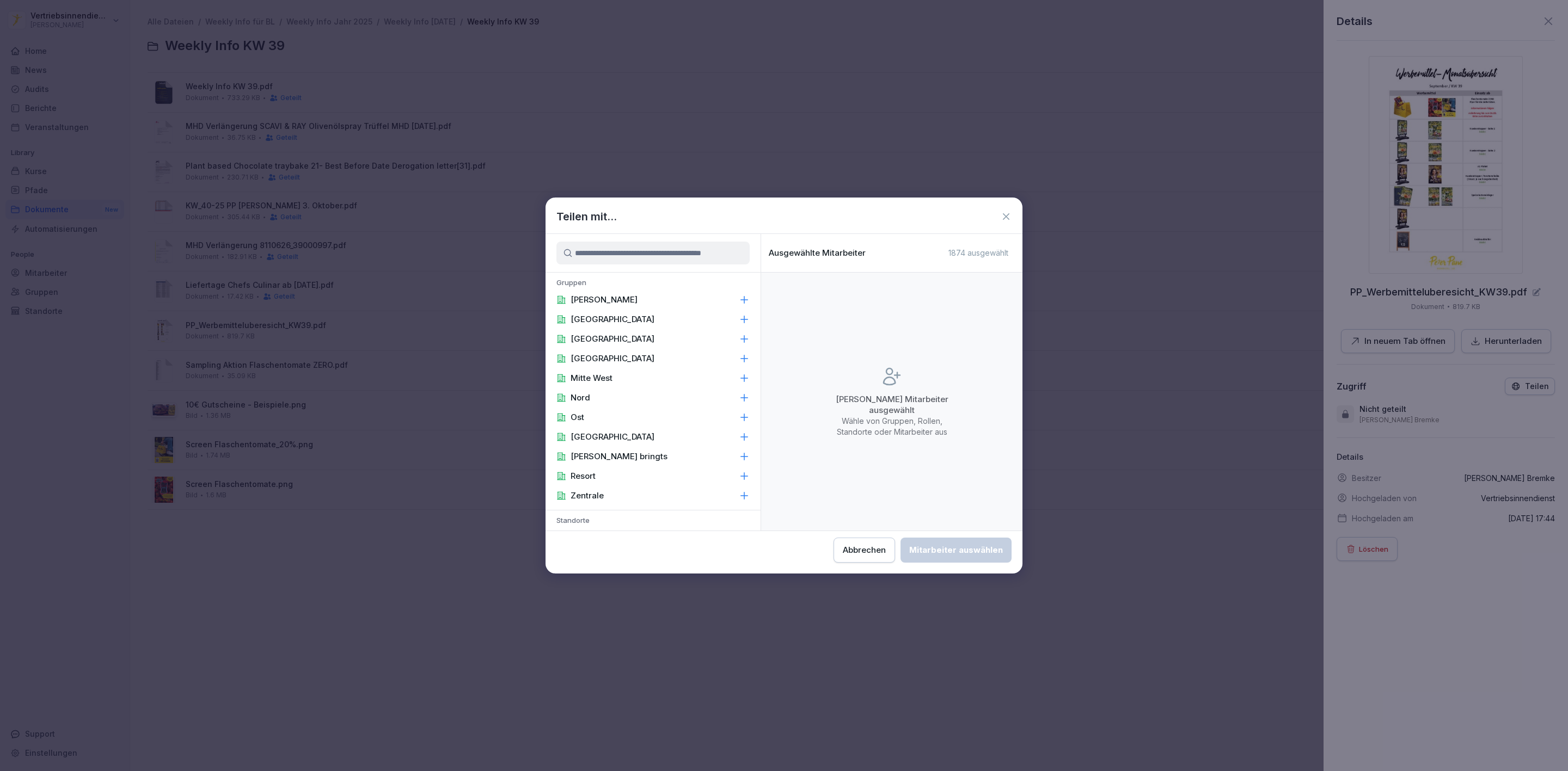
click at [646, 295] on div "[PERSON_NAME]" at bounding box center [652, 299] width 215 height 19
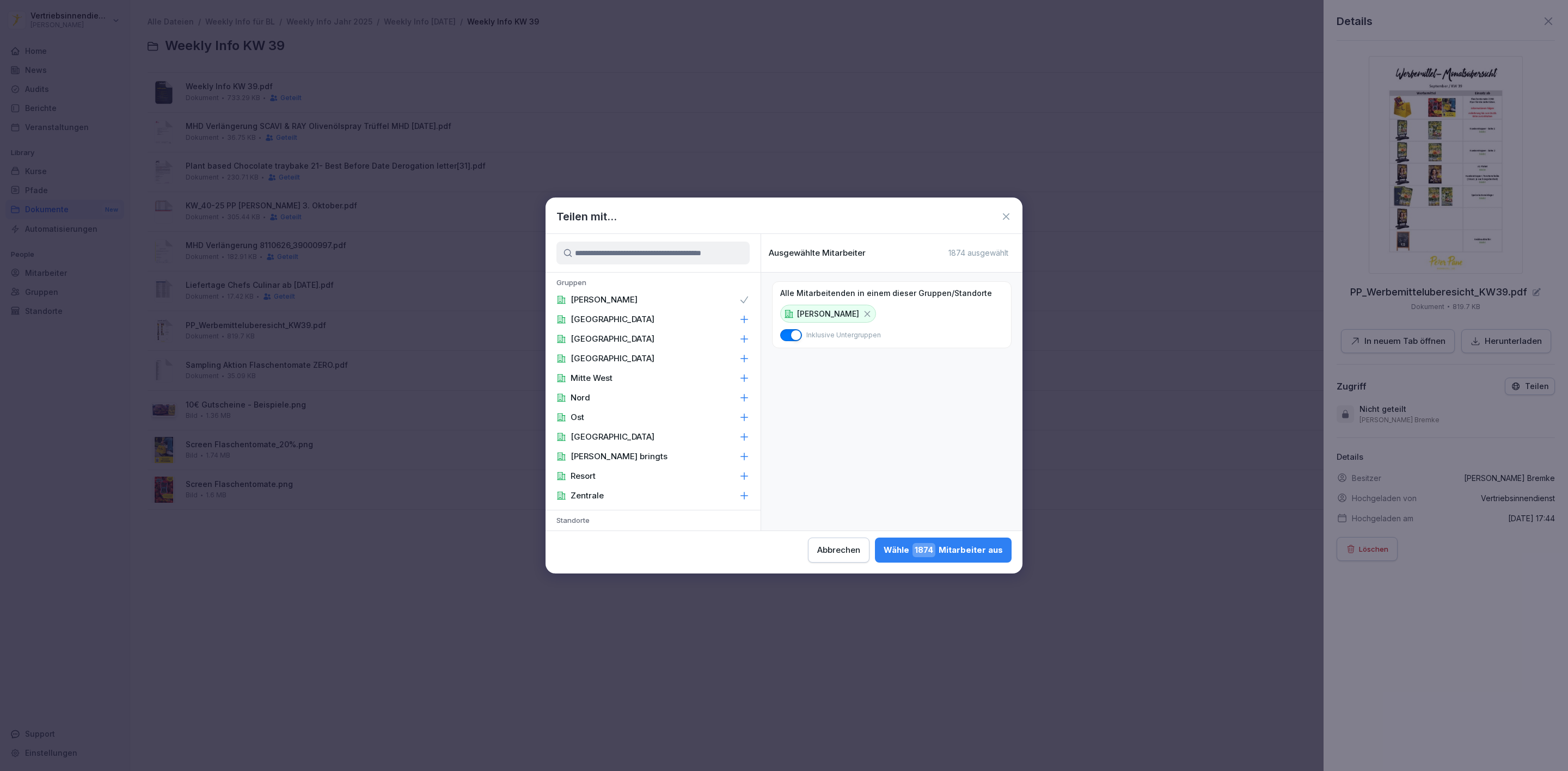
click at [600, 494] on p "Zentrale" at bounding box center [587, 495] width 33 height 11
click at [629, 311] on div "Area Manager" at bounding box center [652, 320] width 215 height 19
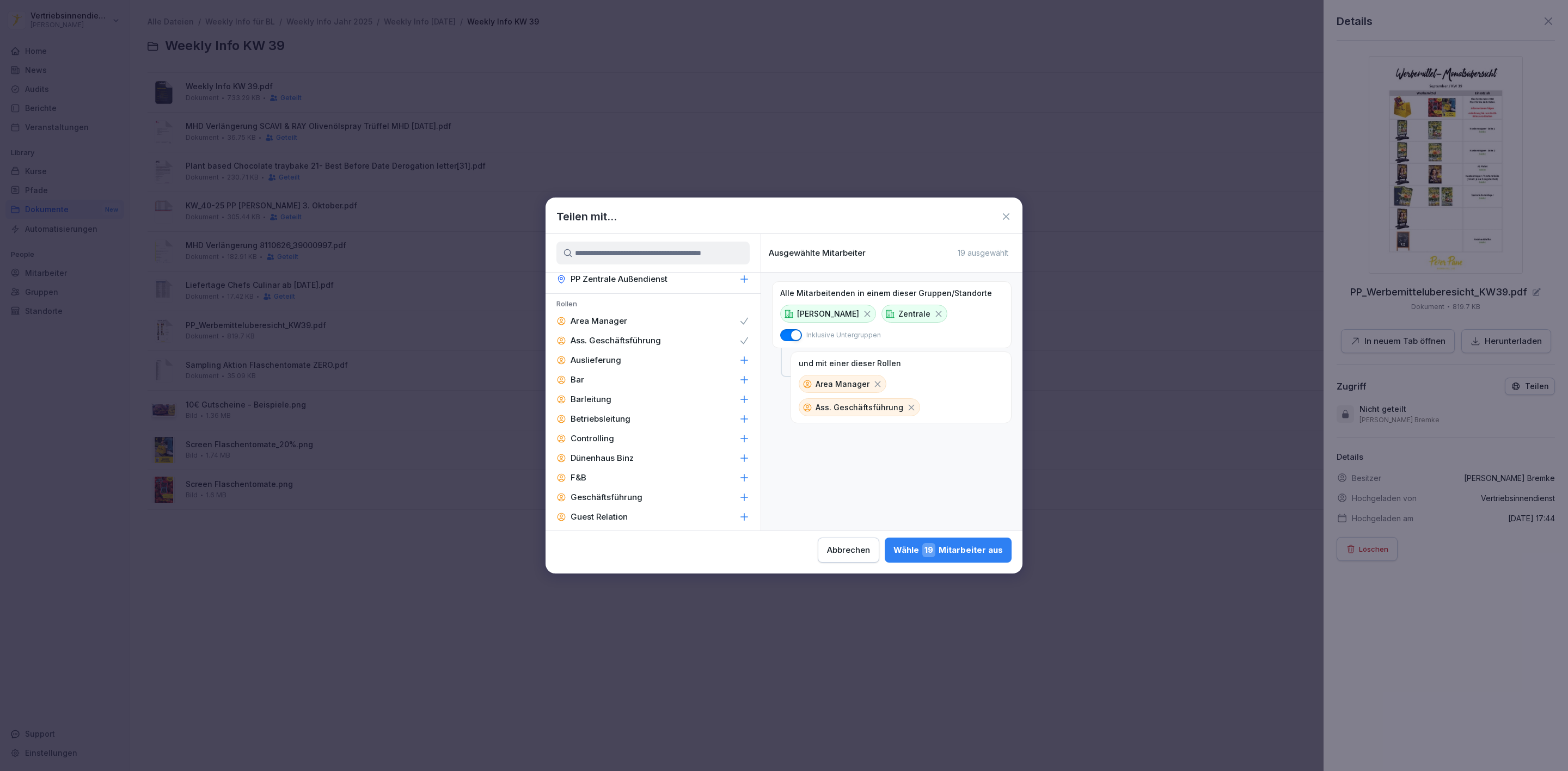
click at [577, 394] on p "Barleitung" at bounding box center [591, 399] width 41 height 11
click at [583, 414] on p "Betriebsleitung" at bounding box center [601, 419] width 60 height 11
click at [582, 433] on p "Controlling" at bounding box center [592, 438] width 44 height 11
click at [604, 468] on div "F&B" at bounding box center [652, 477] width 215 height 19
click at [612, 492] on p "Geschäftsführung" at bounding box center [606, 497] width 72 height 11
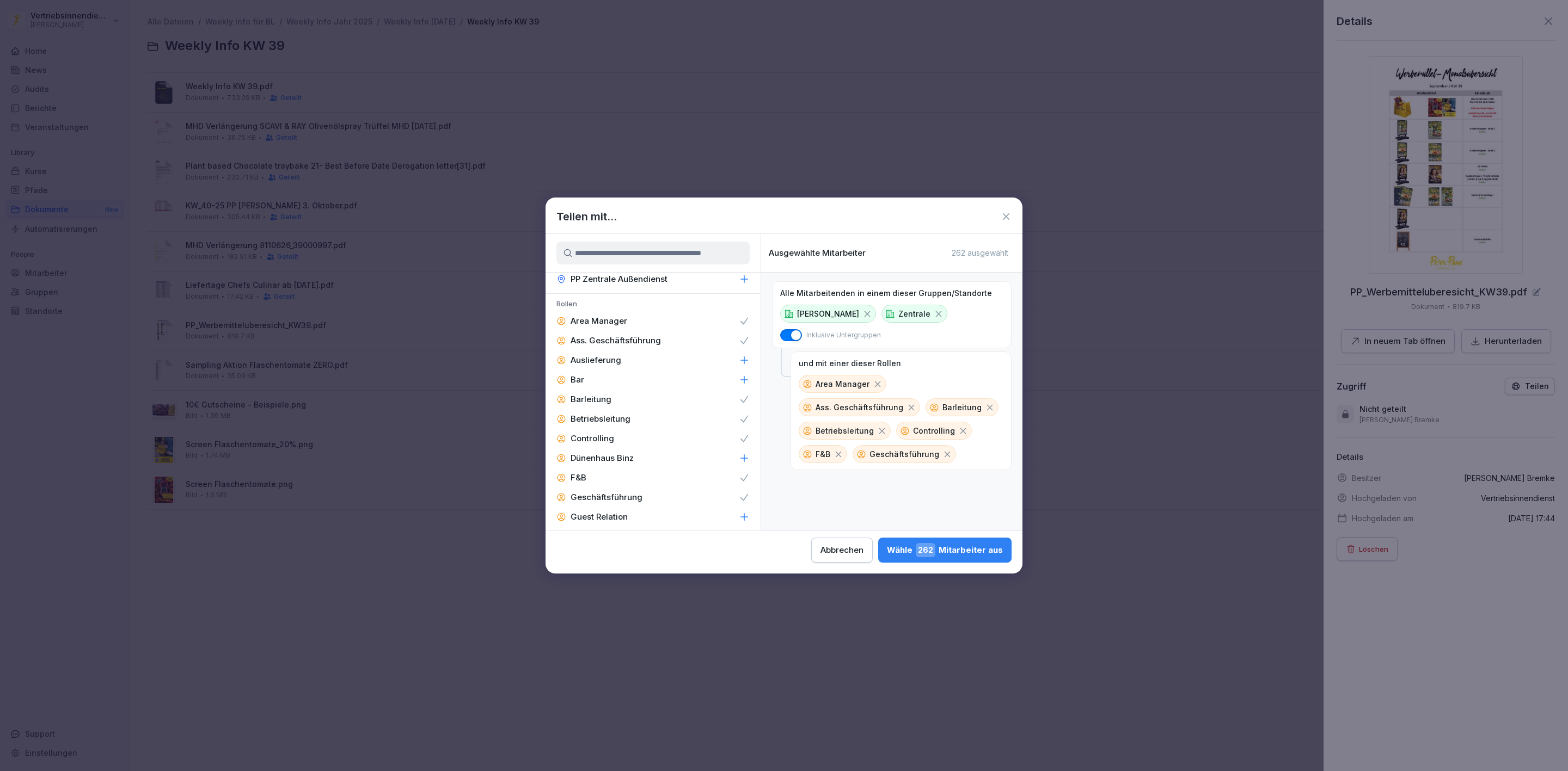
click at [608, 511] on p "Guest Relation" at bounding box center [599, 516] width 57 height 11
click at [611, 531] on p "Immobilien & Ladenbau" at bounding box center [617, 536] width 93 height 11
click at [605, 551] on p "Innendienst" at bounding box center [594, 556] width 46 height 11
click at [661, 337] on div "Instandhaltung" at bounding box center [652, 347] width 215 height 19
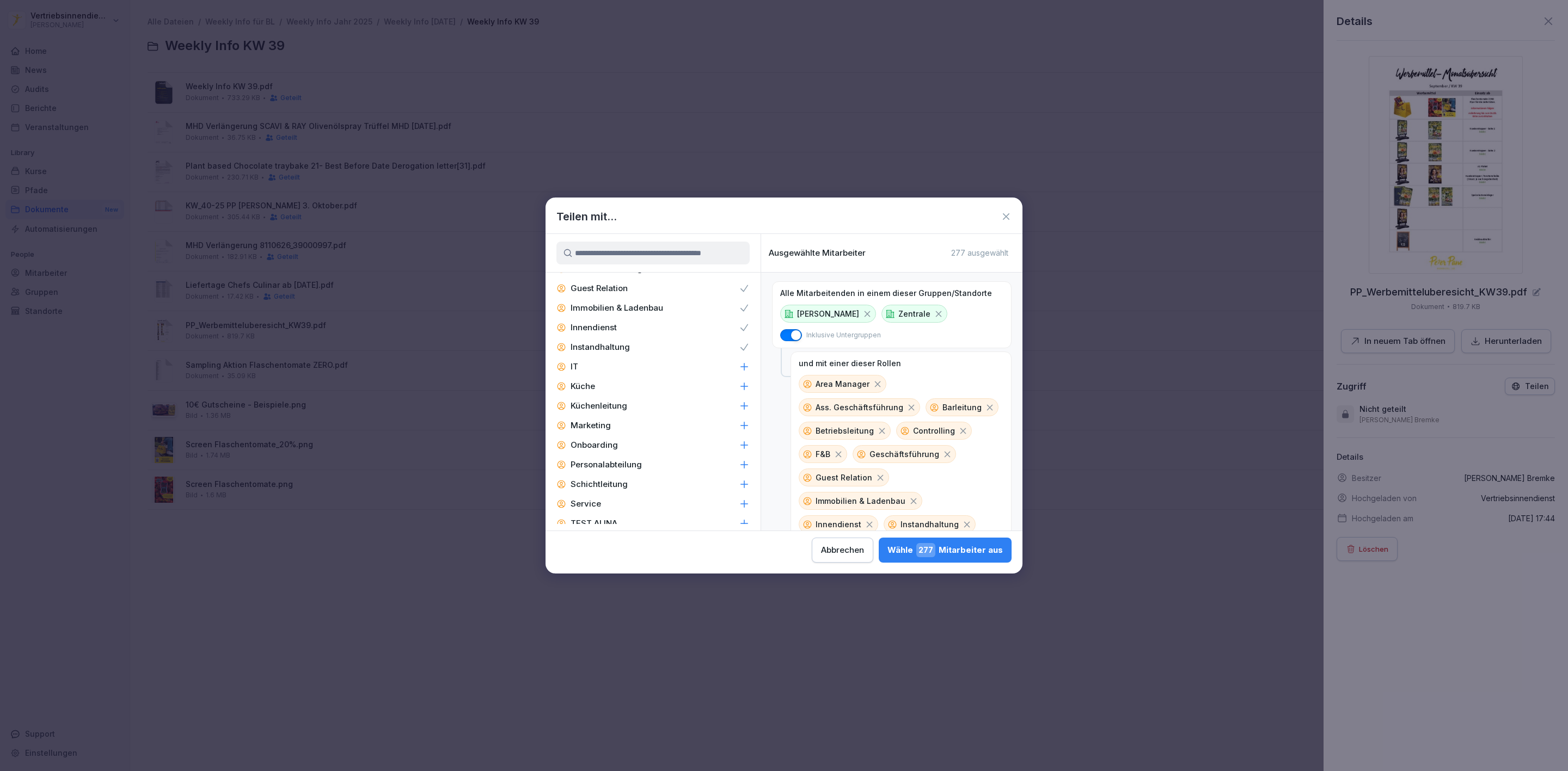
click at [580, 357] on div "IT" at bounding box center [652, 366] width 215 height 19
click at [590, 401] on p "Küchenleitung" at bounding box center [599, 406] width 56 height 11
click at [595, 420] on p "Marketing" at bounding box center [591, 425] width 40 height 11
click at [599, 459] on p "Personalabteilung" at bounding box center [606, 464] width 71 height 11
click at [610, 538] on p "Zentral-Admin" at bounding box center [599, 543] width 57 height 11
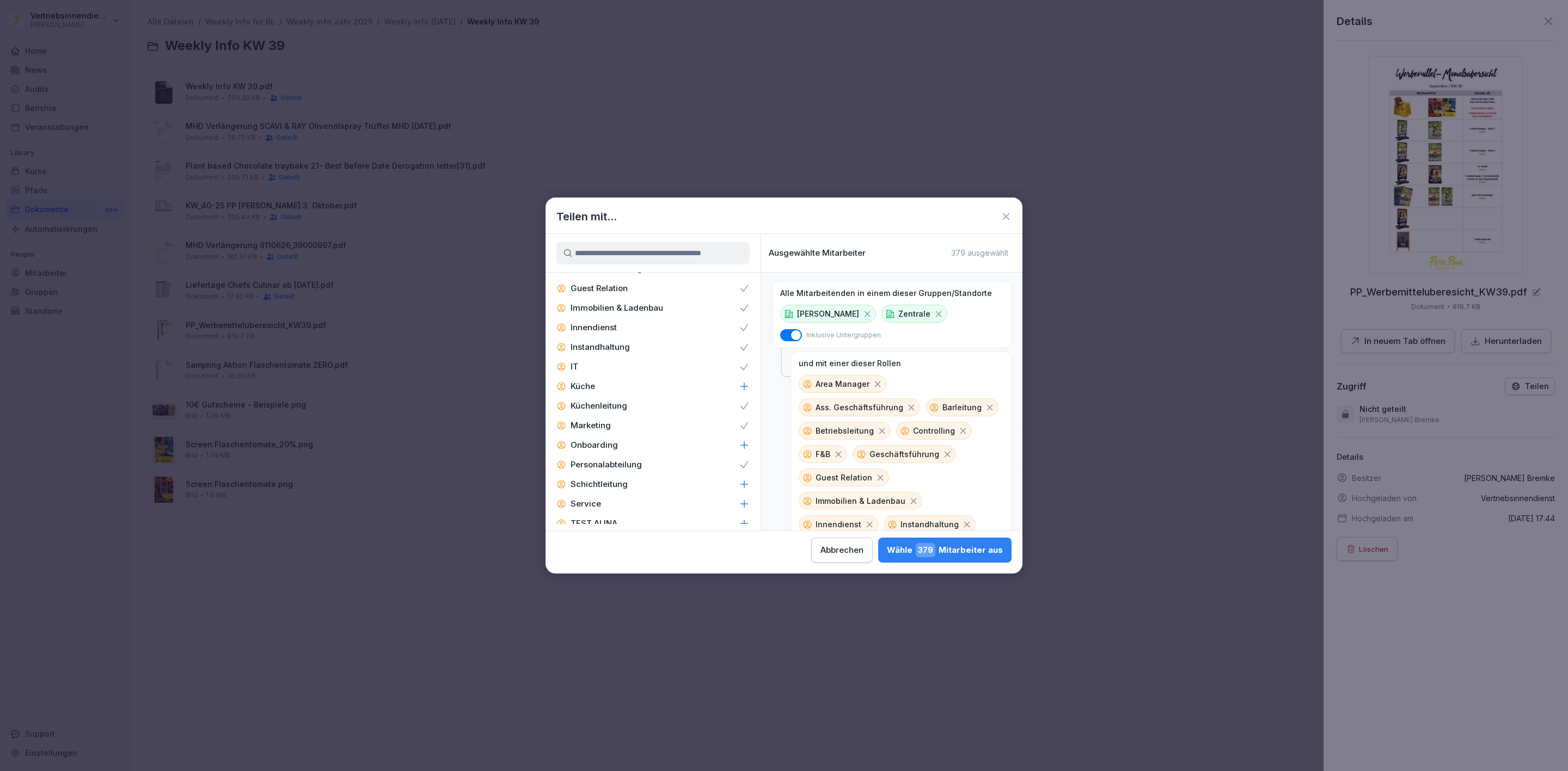
click at [601, 557] on p "Zentral-Admins" at bounding box center [601, 562] width 61 height 11
click at [972, 550] on div "Wähle 379 Mitarbeiter aus" at bounding box center [945, 550] width 116 height 14
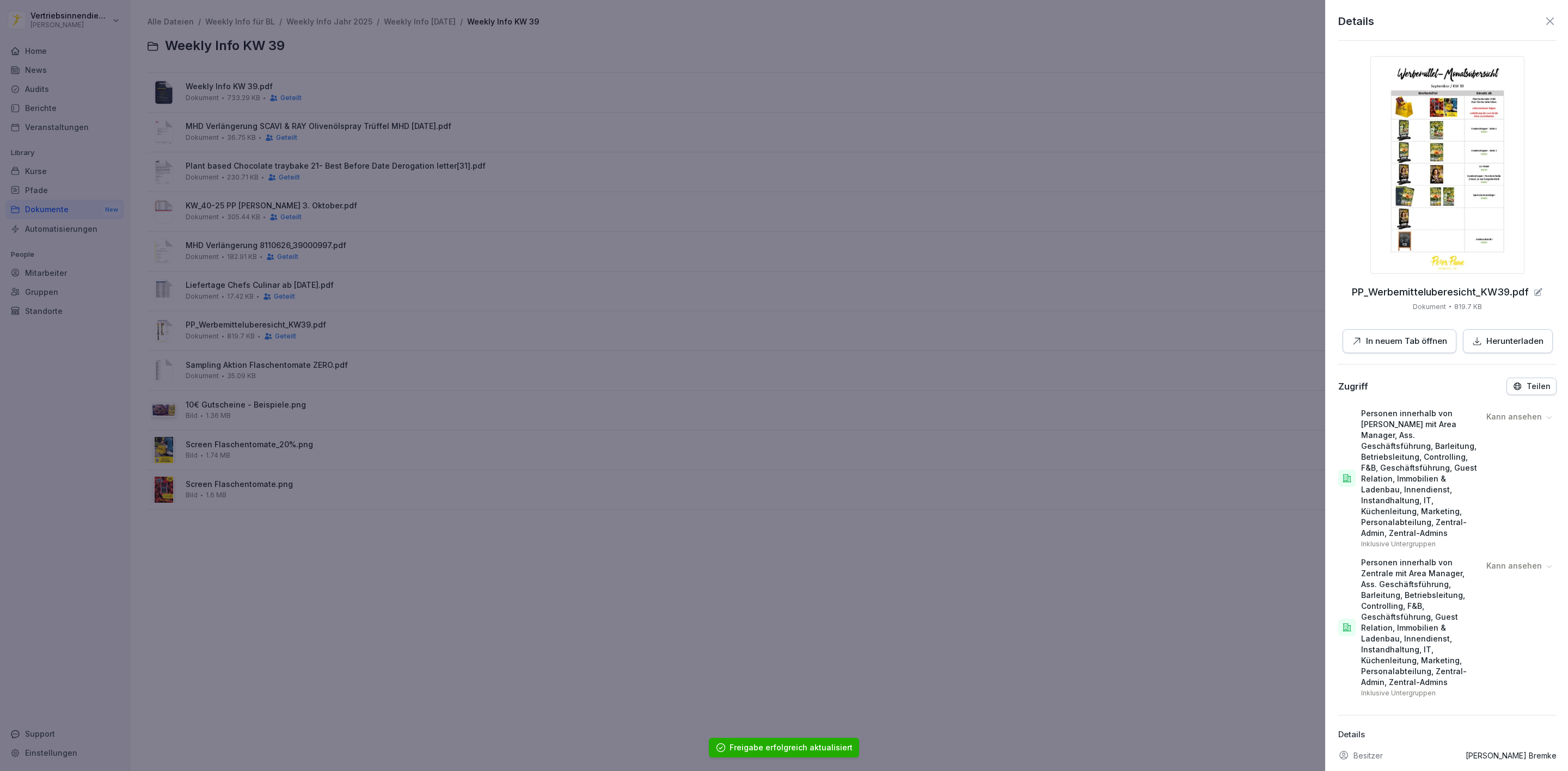
click at [314, 384] on div at bounding box center [784, 386] width 1568 height 771
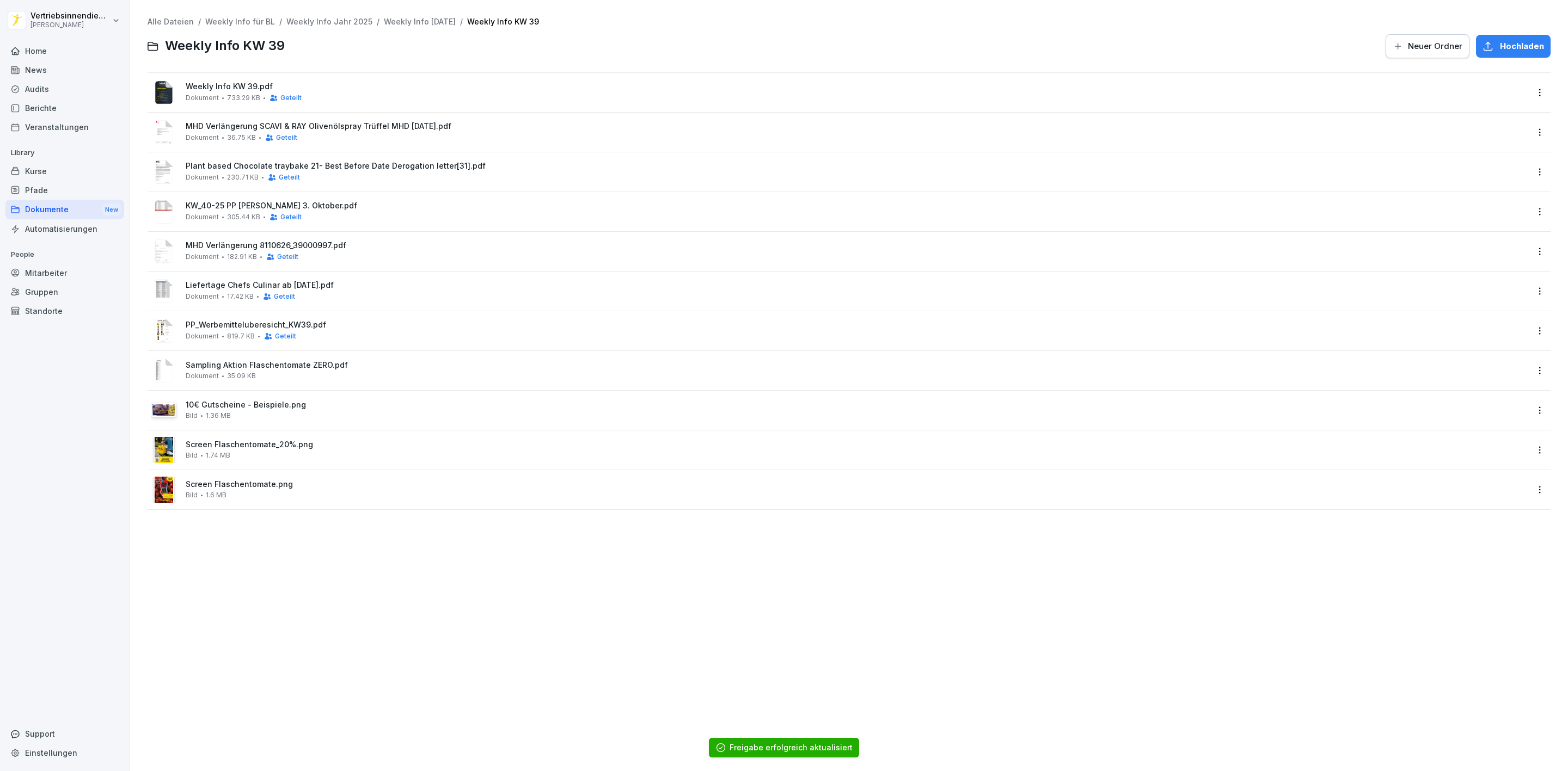
click at [330, 372] on div "Sampling Aktion Flaschentomate ZERO.pdf Dokument 35.09 KB" at bounding box center [857, 370] width 1342 height 19
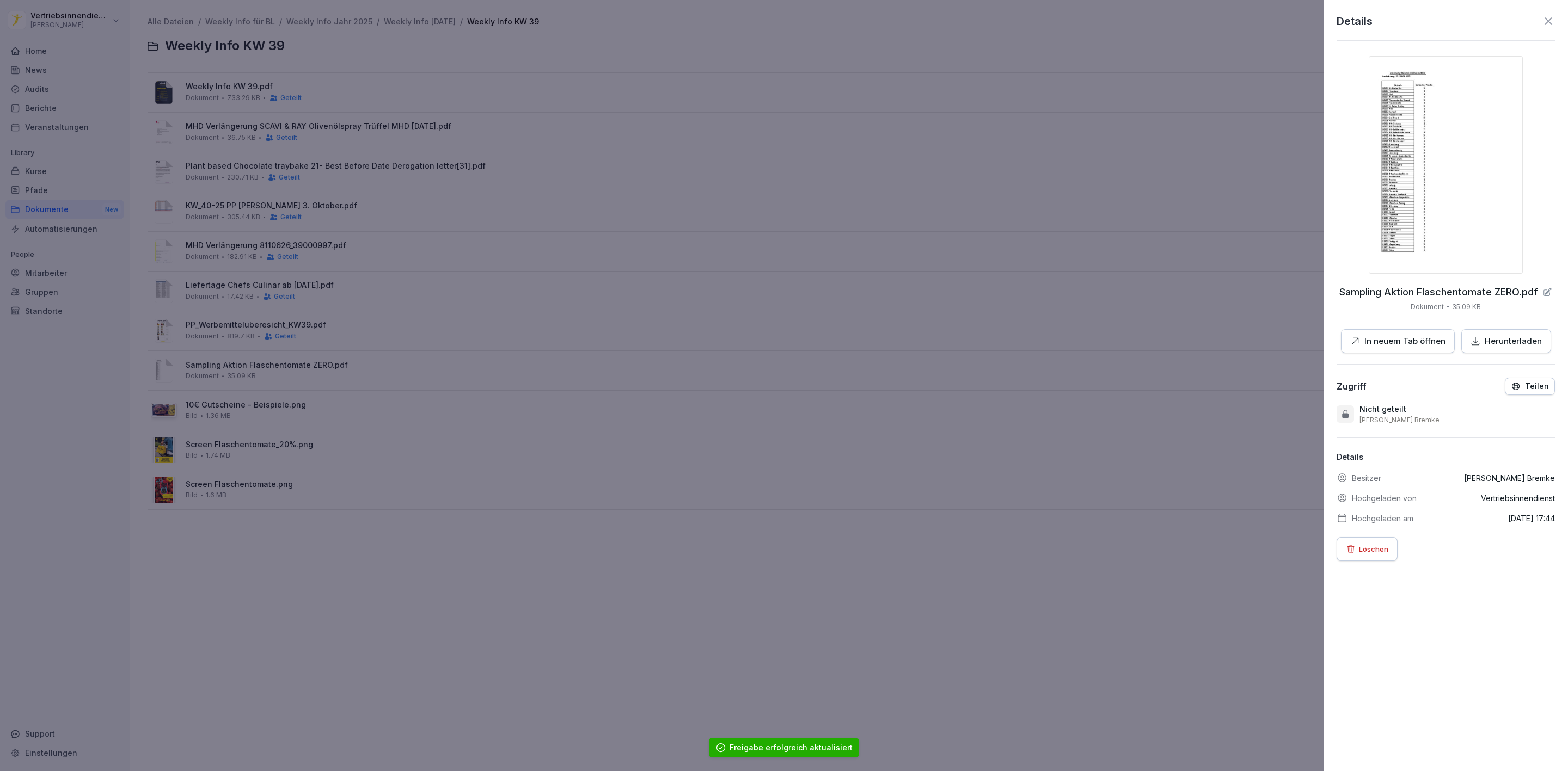
click at [1518, 381] on button "Teilen" at bounding box center [1530, 386] width 50 height 18
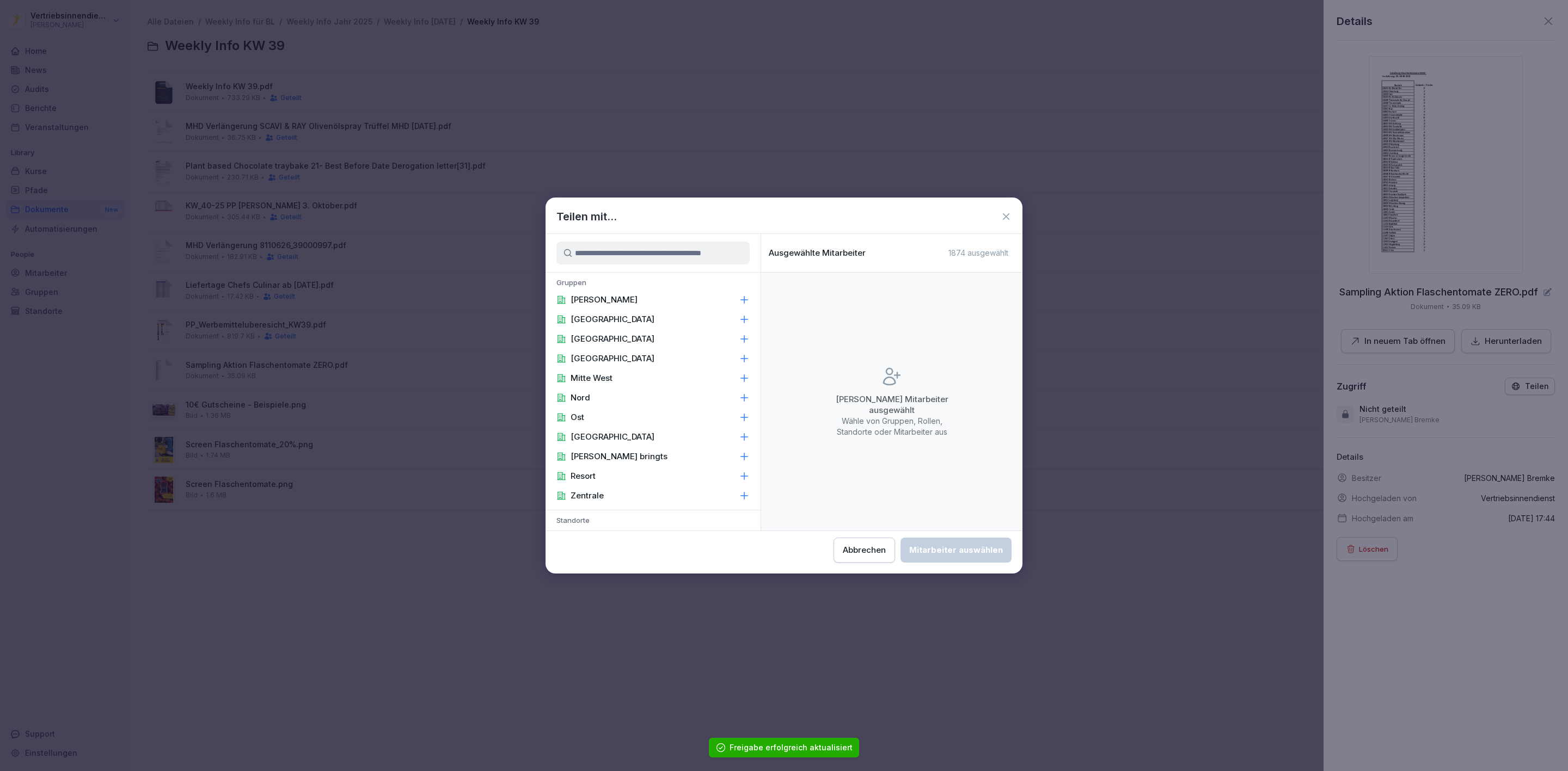
click at [662, 302] on div "[PERSON_NAME]" at bounding box center [652, 299] width 215 height 19
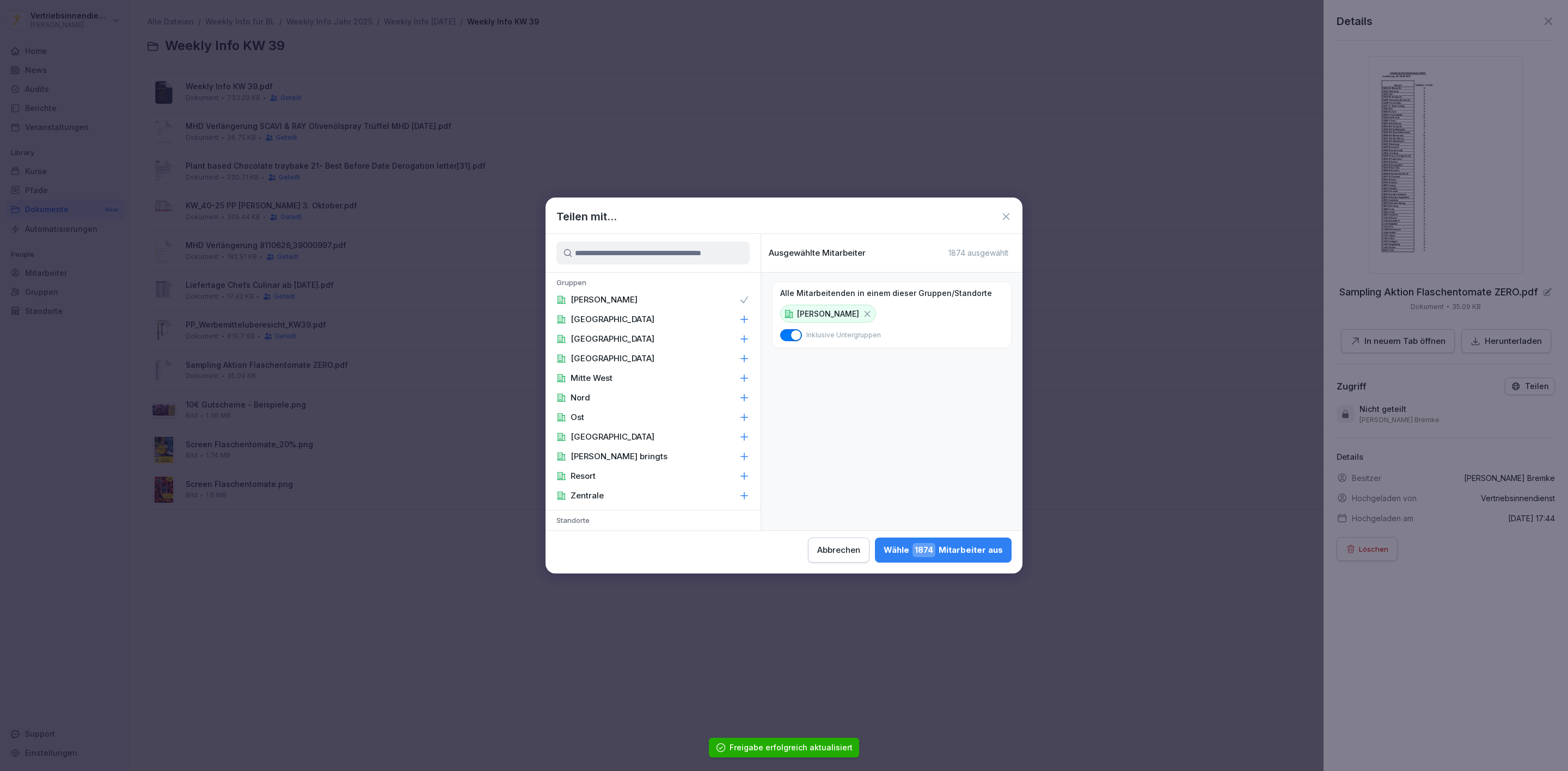
click at [591, 492] on p "Zentrale" at bounding box center [587, 495] width 33 height 11
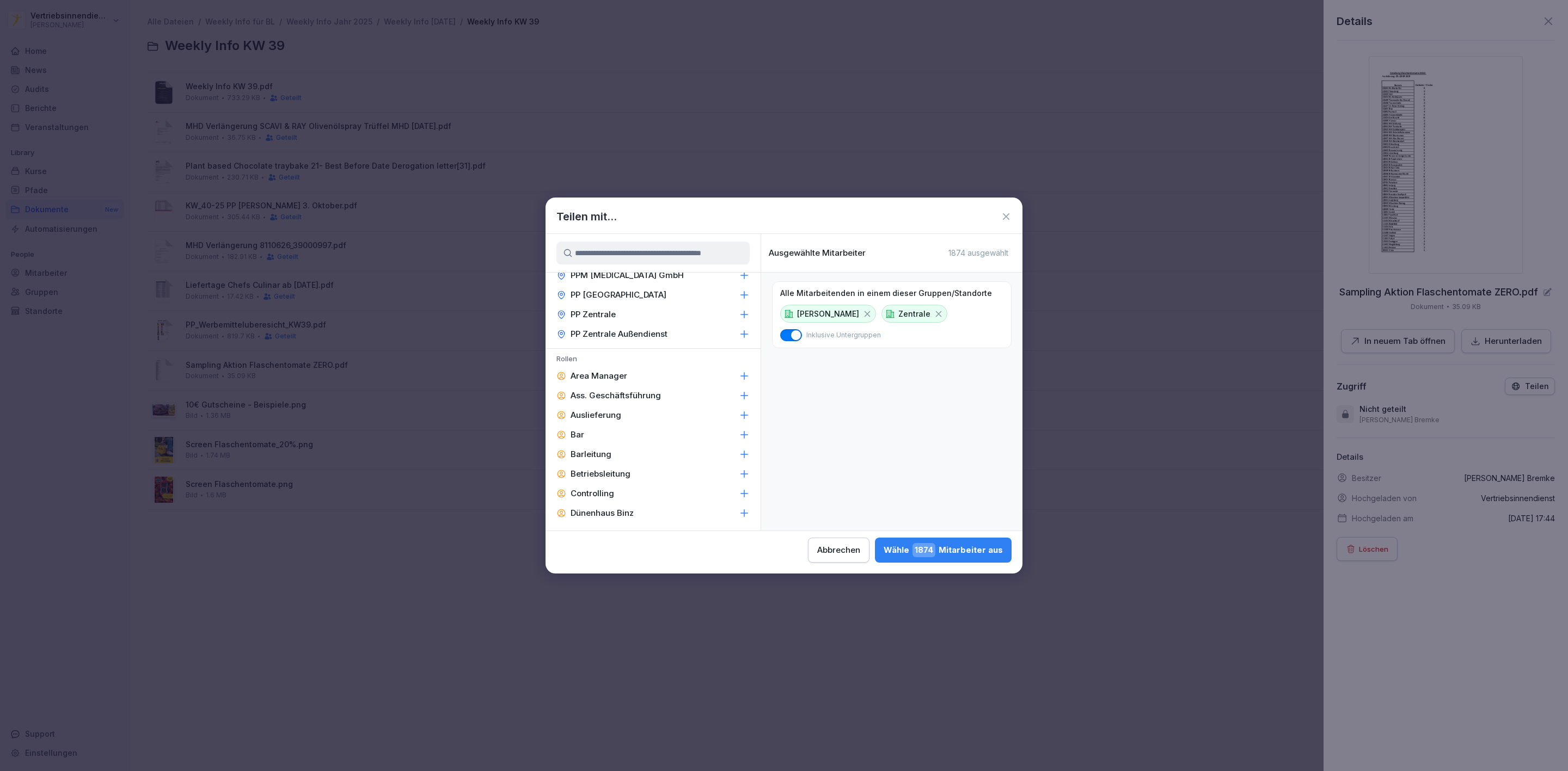
scroll to position [1416, 0]
click at [620, 334] on div "Area Manager" at bounding box center [652, 343] width 215 height 19
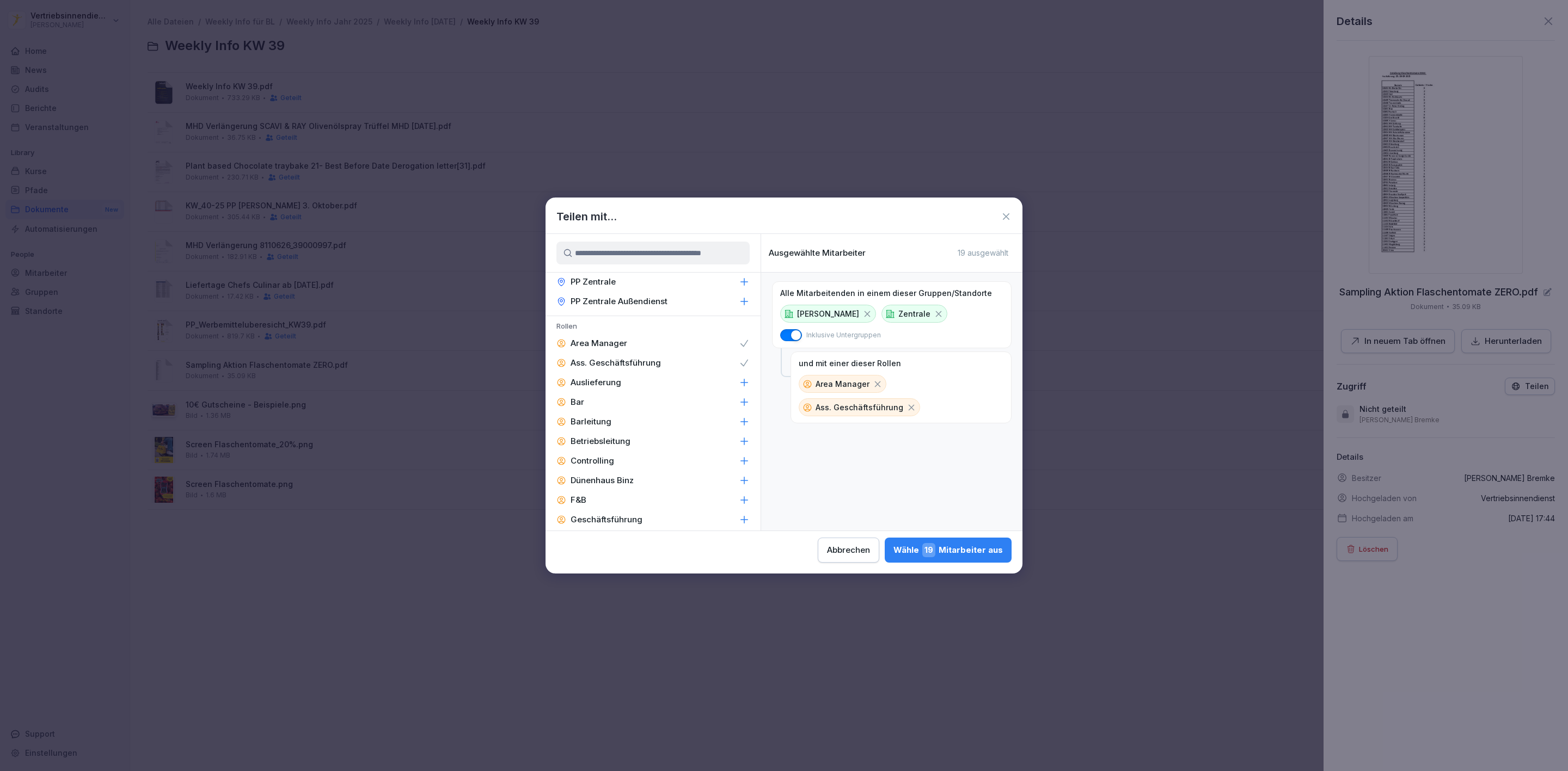
click at [597, 416] on p "Barleitung" at bounding box center [591, 421] width 41 height 11
click at [601, 436] on p "Betriebsleitung" at bounding box center [601, 441] width 60 height 11
click at [591, 475] on p "Dünenhaus Binz" at bounding box center [602, 480] width 63 height 11
click at [577, 494] on p "F&B" at bounding box center [578, 499] width 16 height 11
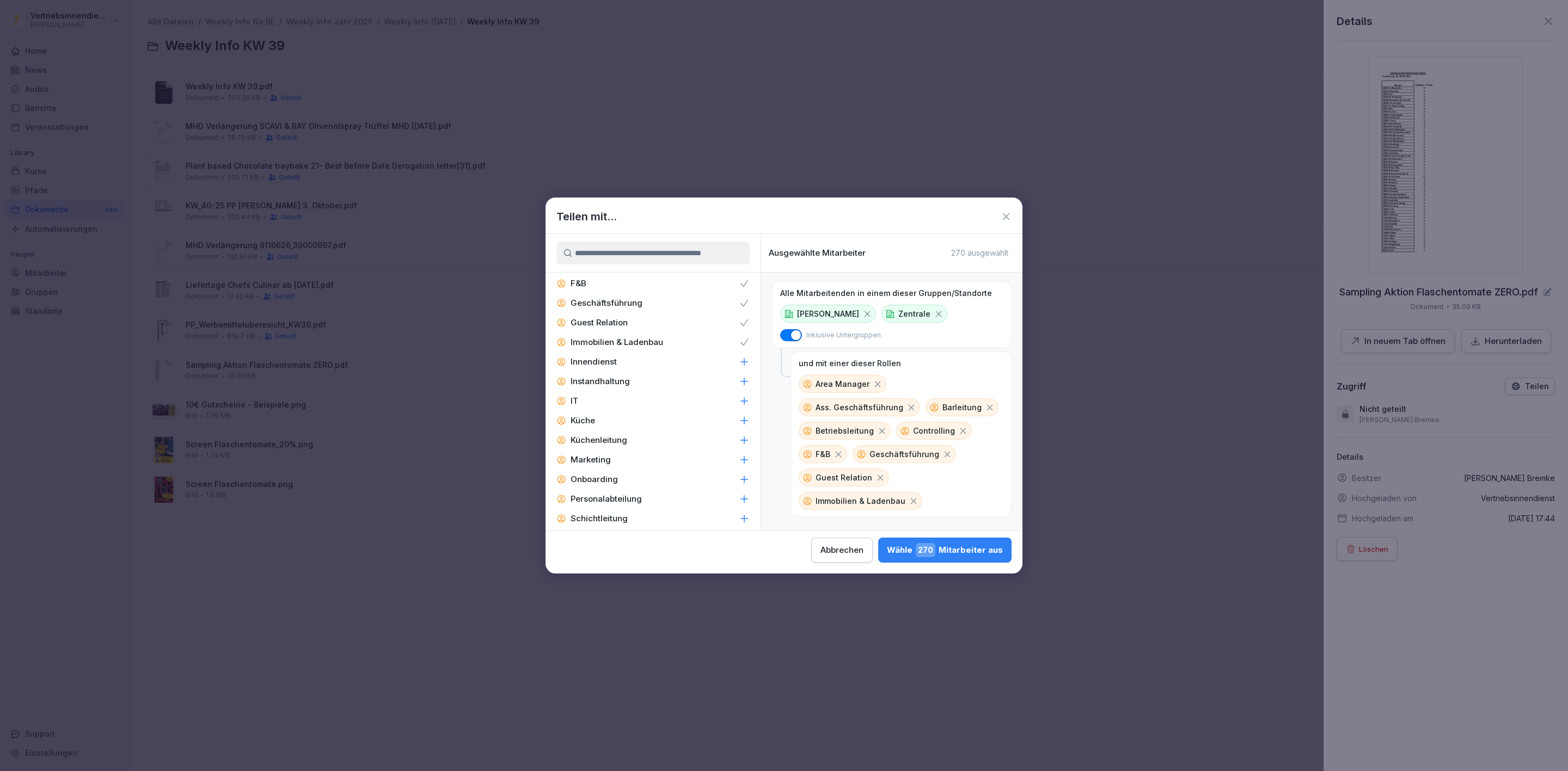
scroll to position [1645, 0]
click at [616, 340] on div "Innendienst" at bounding box center [652, 349] width 215 height 19
click at [605, 364] on p "Instandhaltung" at bounding box center [600, 369] width 59 height 11
click at [597, 423] on p "Küchenleitung" at bounding box center [599, 428] width 56 height 11
click at [595, 482] on p "Personalabteilung" at bounding box center [606, 487] width 71 height 11
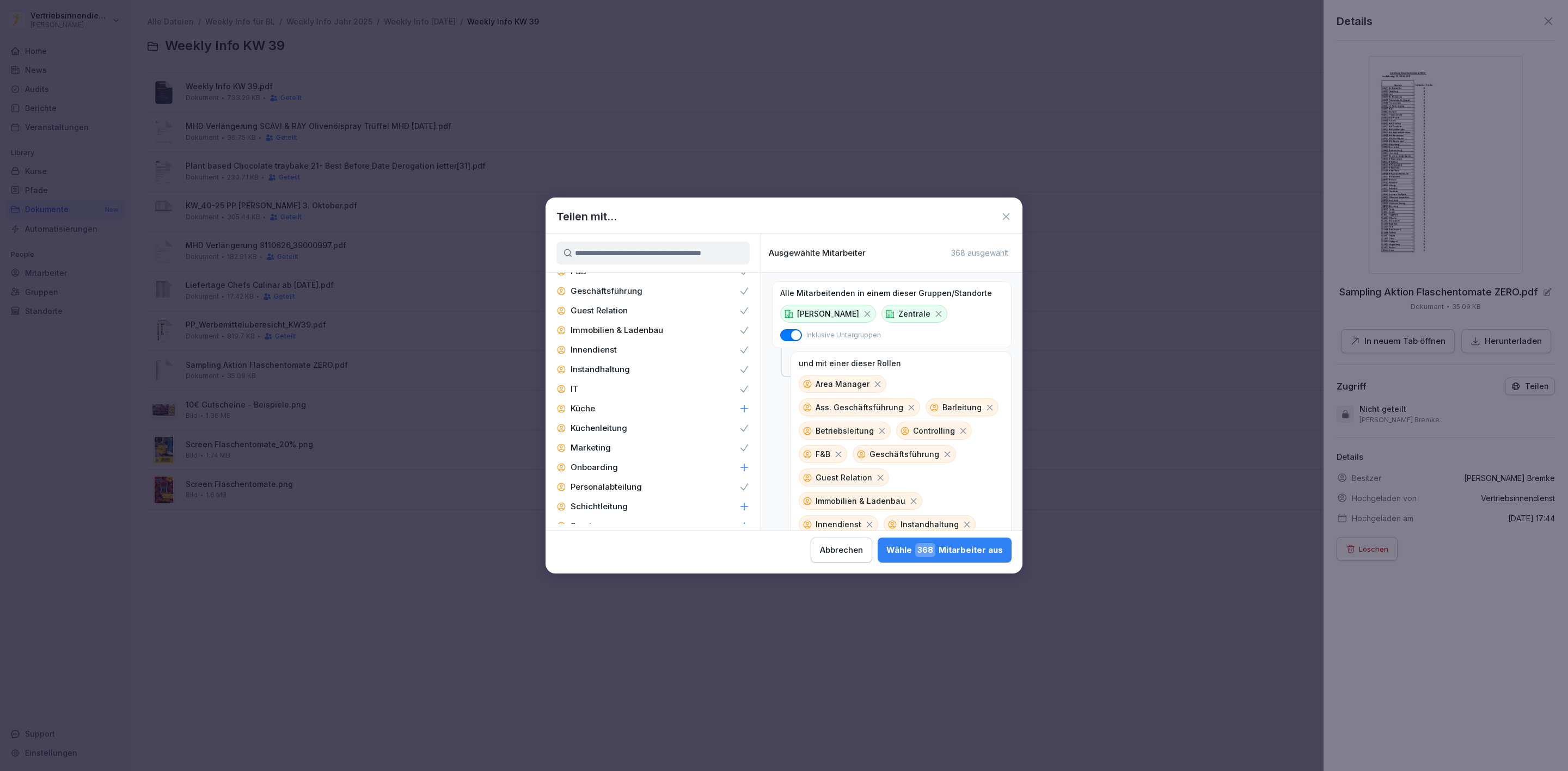
click at [601, 560] on p "Zentral-Admin" at bounding box center [599, 565] width 57 height 11
click at [701, 412] on div "Zentral-Admins" at bounding box center [652, 421] width 215 height 19
click at [902, 541] on button "Wähle 379 Mitarbeiter aus" at bounding box center [945, 550] width 133 height 25
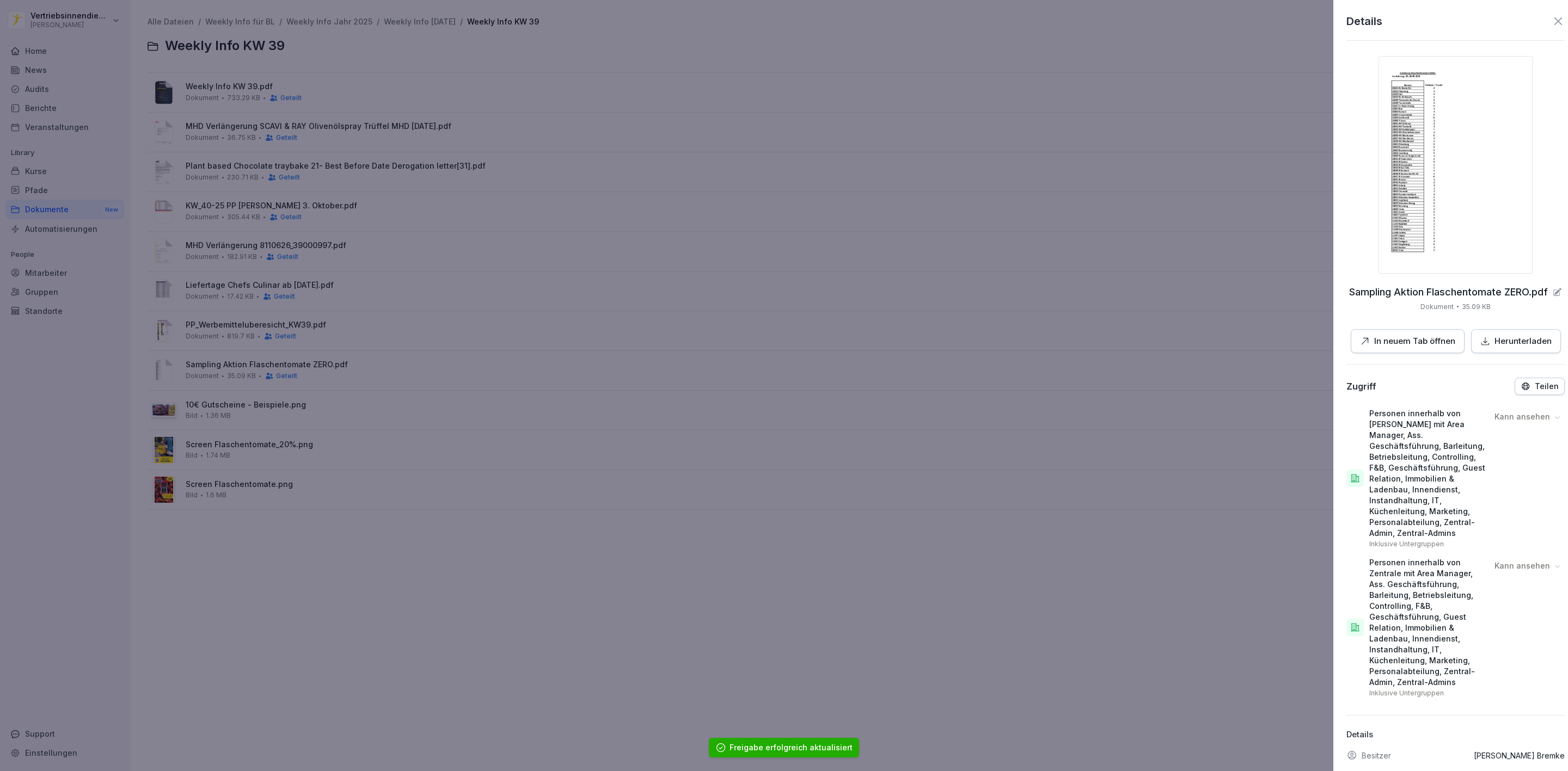
click at [374, 407] on div at bounding box center [784, 386] width 1568 height 771
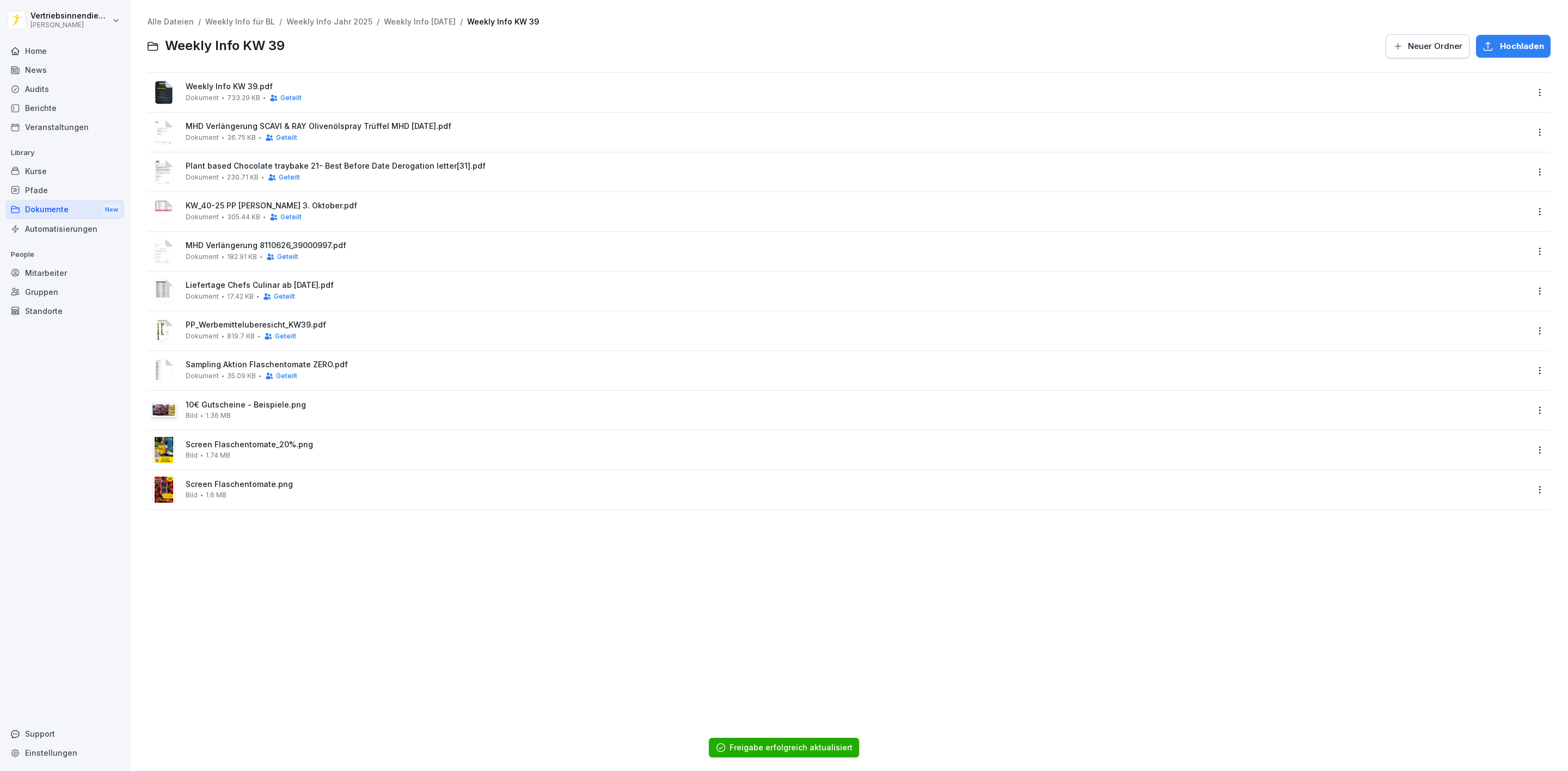
click at [1527, 405] on html "Vertriebsinnendienst Peter Pane Home News Audits Berichte Veranstaltungen Libra…" at bounding box center [784, 386] width 1568 height 771
click at [1473, 454] on div "Teilen" at bounding box center [1480, 454] width 115 height 22
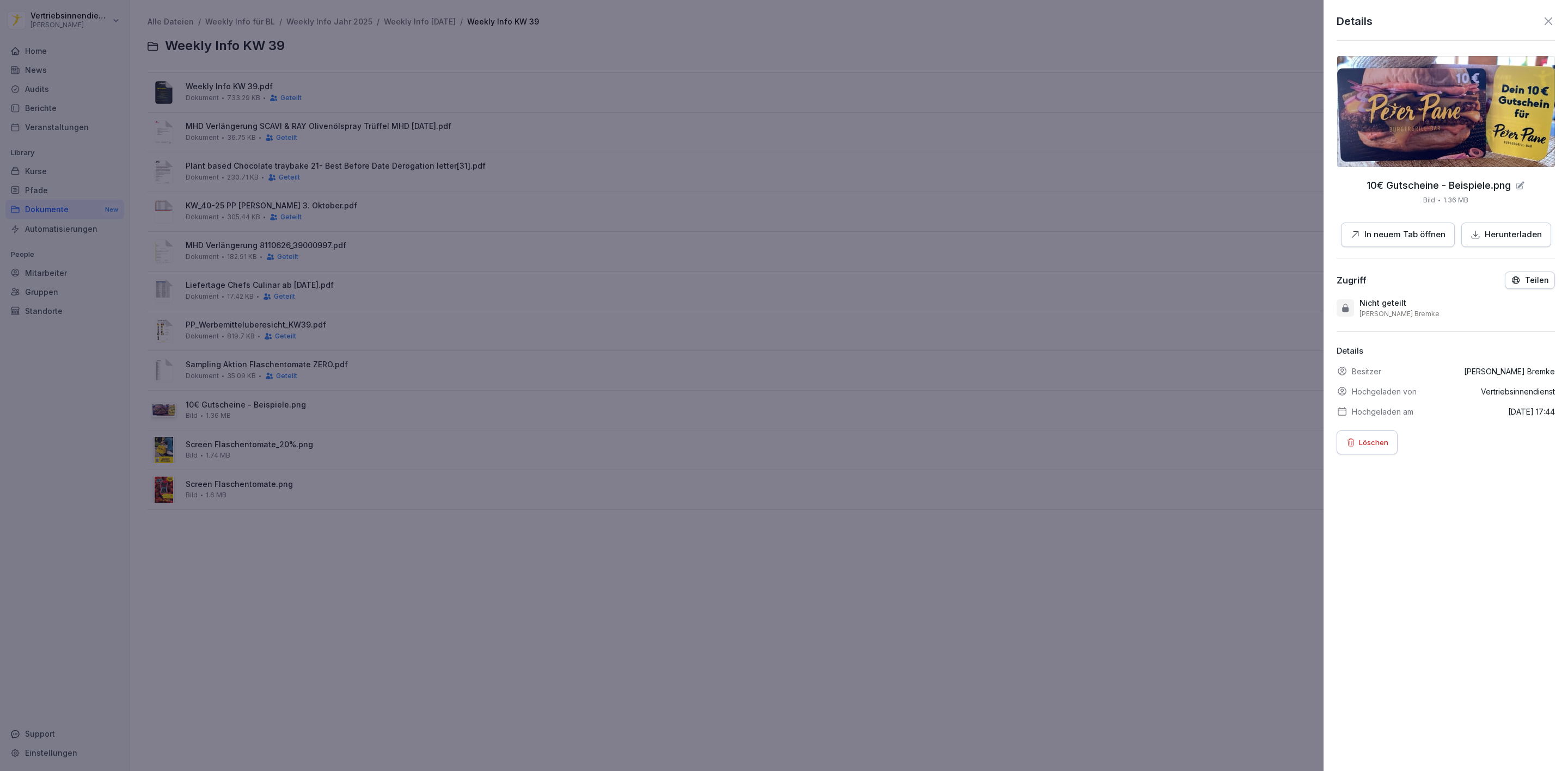
click at [1539, 280] on button "Teilen" at bounding box center [1530, 280] width 50 height 18
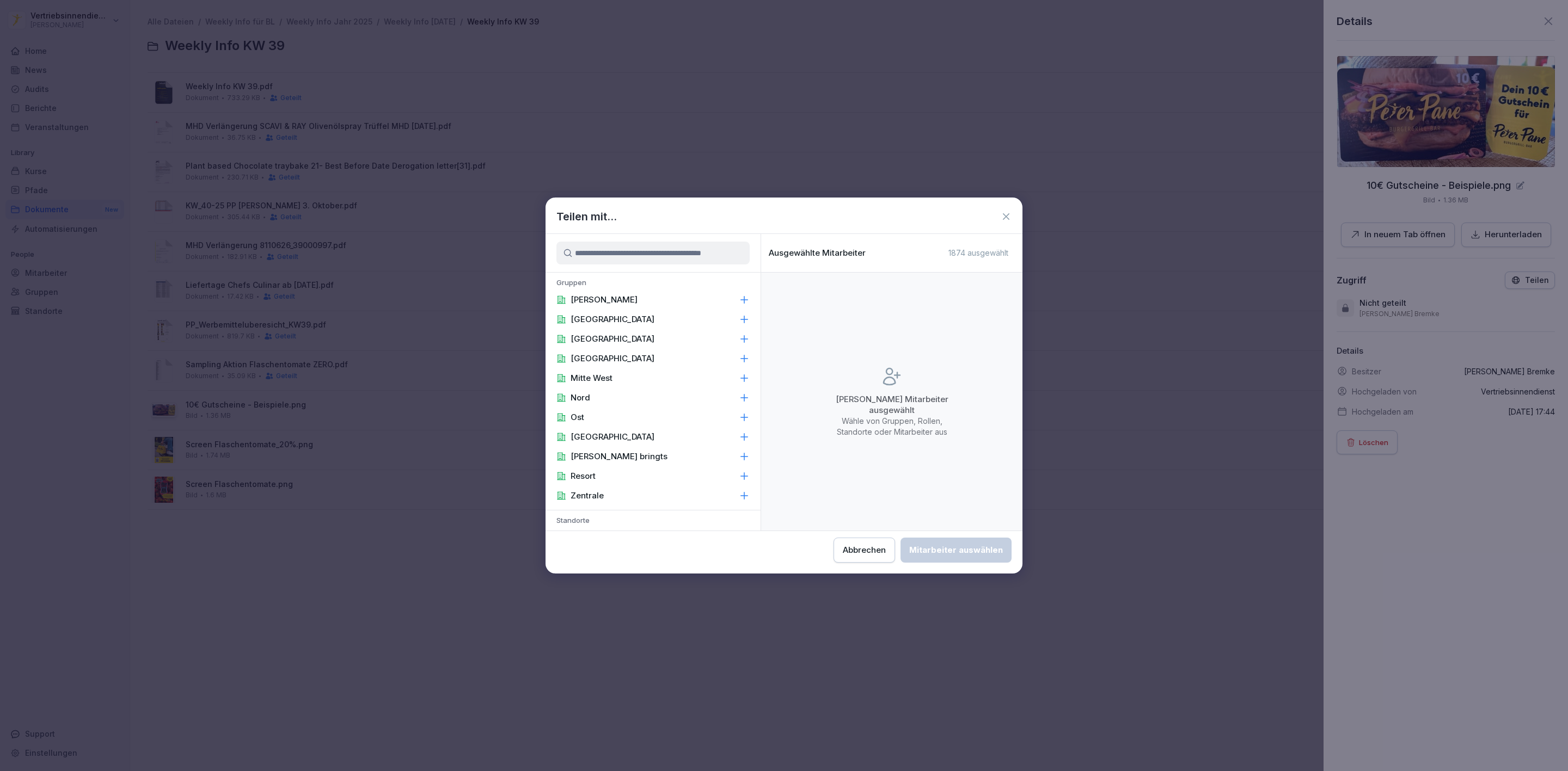
drag, startPoint x: 604, startPoint y: 294, endPoint x: 582, endPoint y: 524, distance: 231.0
click at [605, 295] on p "[PERSON_NAME]" at bounding box center [604, 299] width 67 height 11
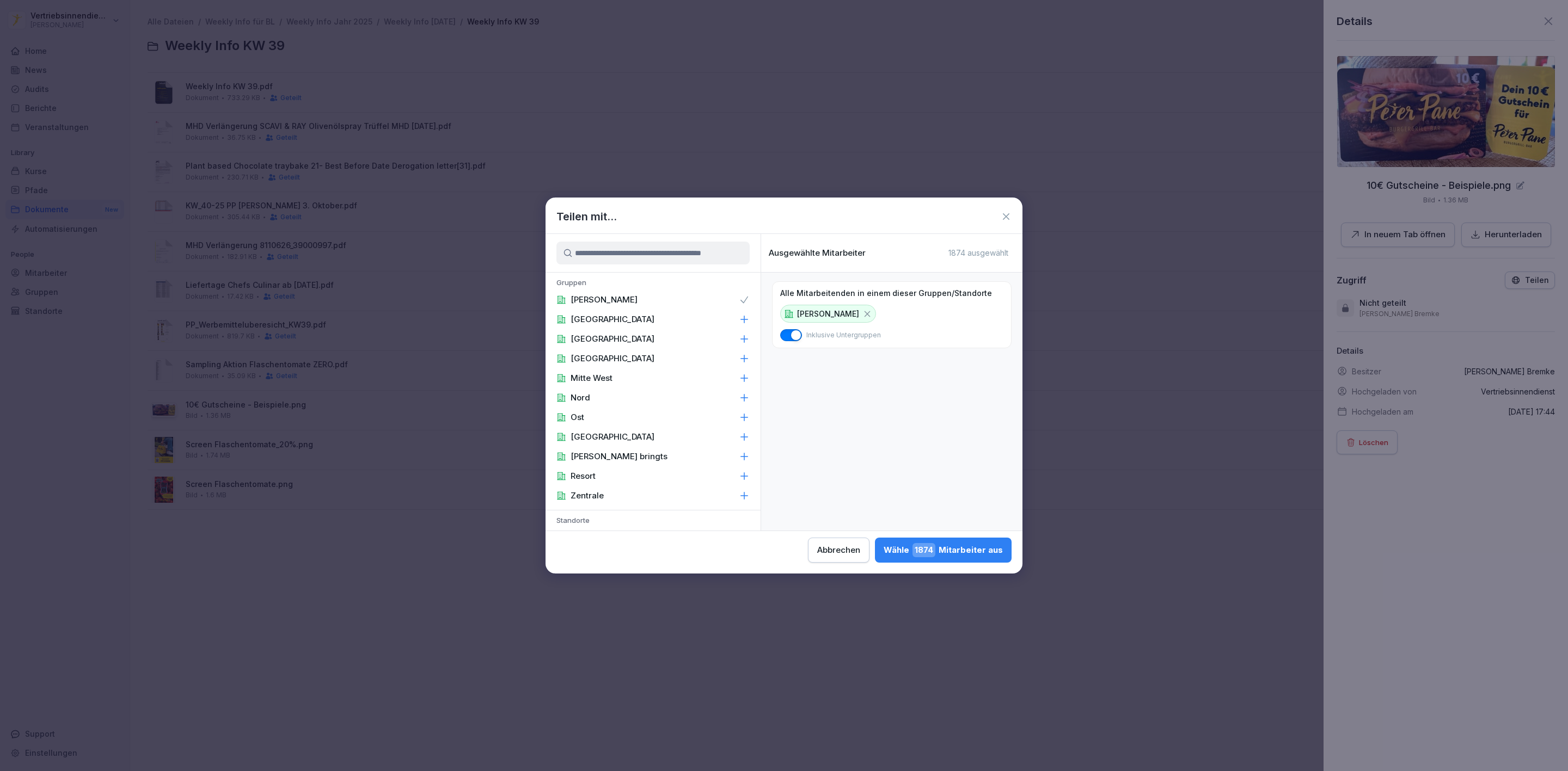
click at [585, 495] on p "Zentrale" at bounding box center [587, 495] width 33 height 11
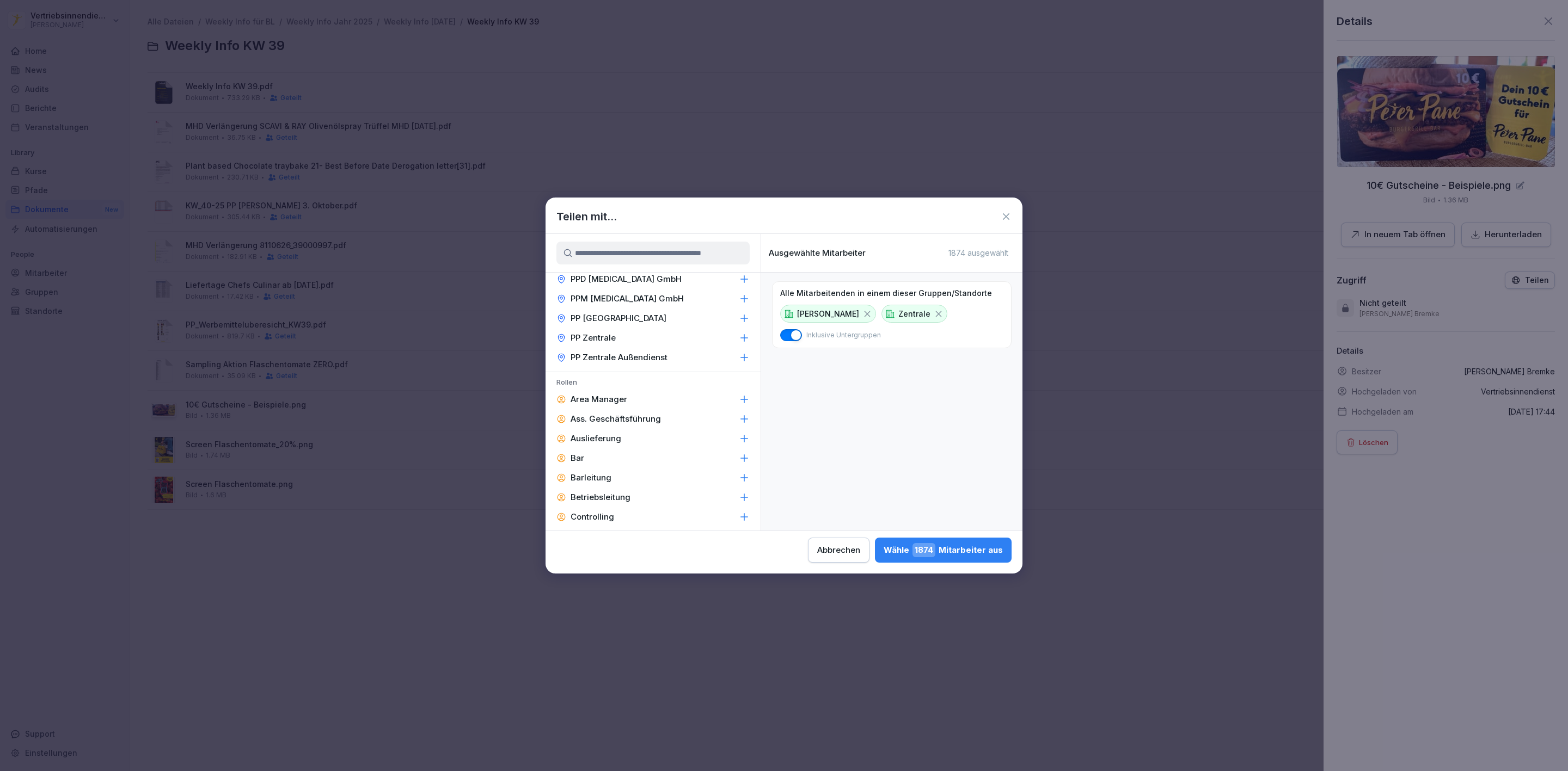
scroll to position [1387, 0]
click at [590, 366] on p "Area Manager" at bounding box center [599, 371] width 56 height 11
click at [641, 386] on p "Ass. Geschäftsführung" at bounding box center [616, 391] width 90 height 11
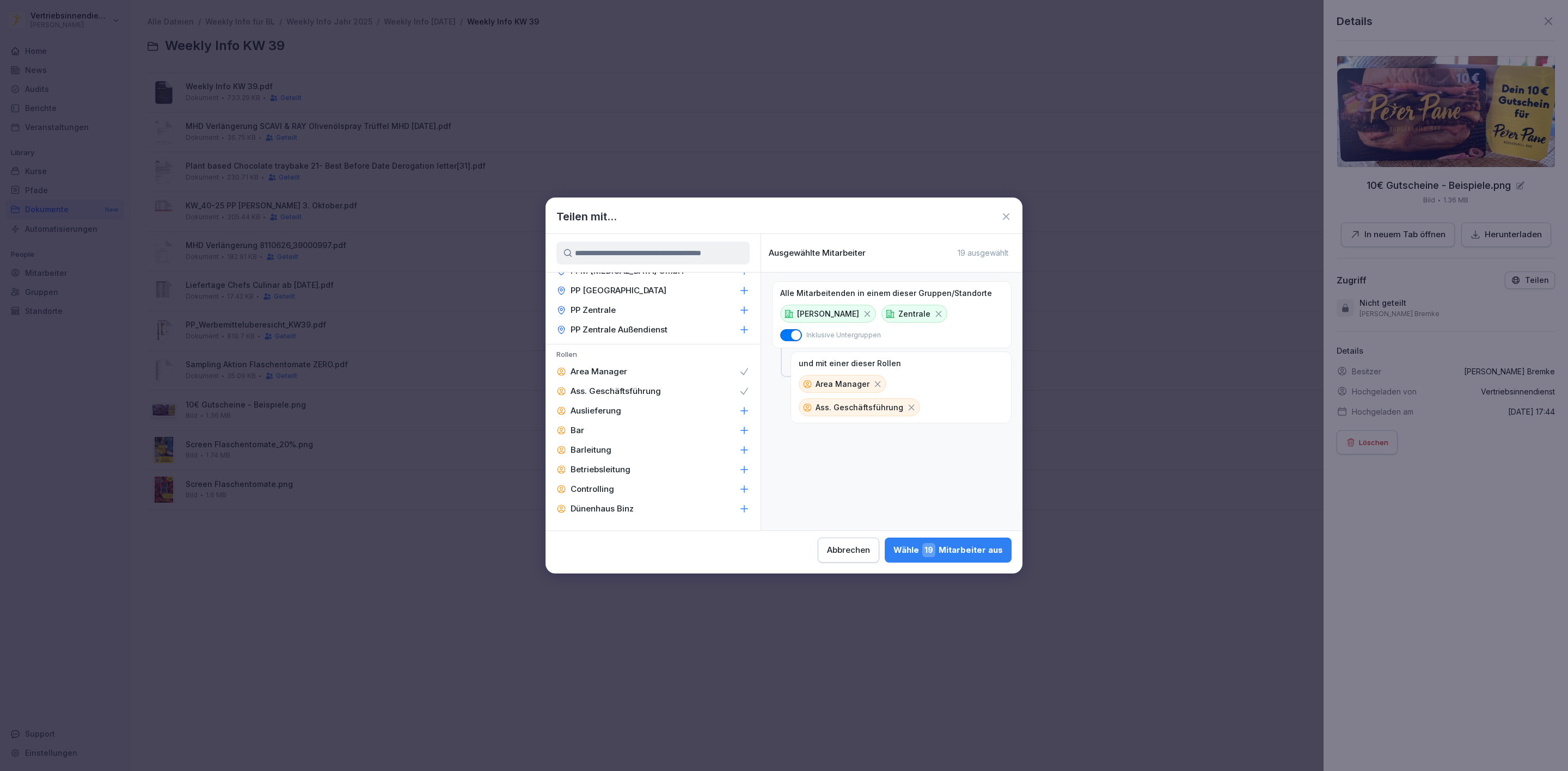
click at [583, 444] on p "Barleitung" at bounding box center [591, 449] width 41 height 11
click at [594, 464] on p "Betriebsleitung" at bounding box center [601, 469] width 60 height 11
click at [590, 519] on div "F&B" at bounding box center [652, 528] width 215 height 19
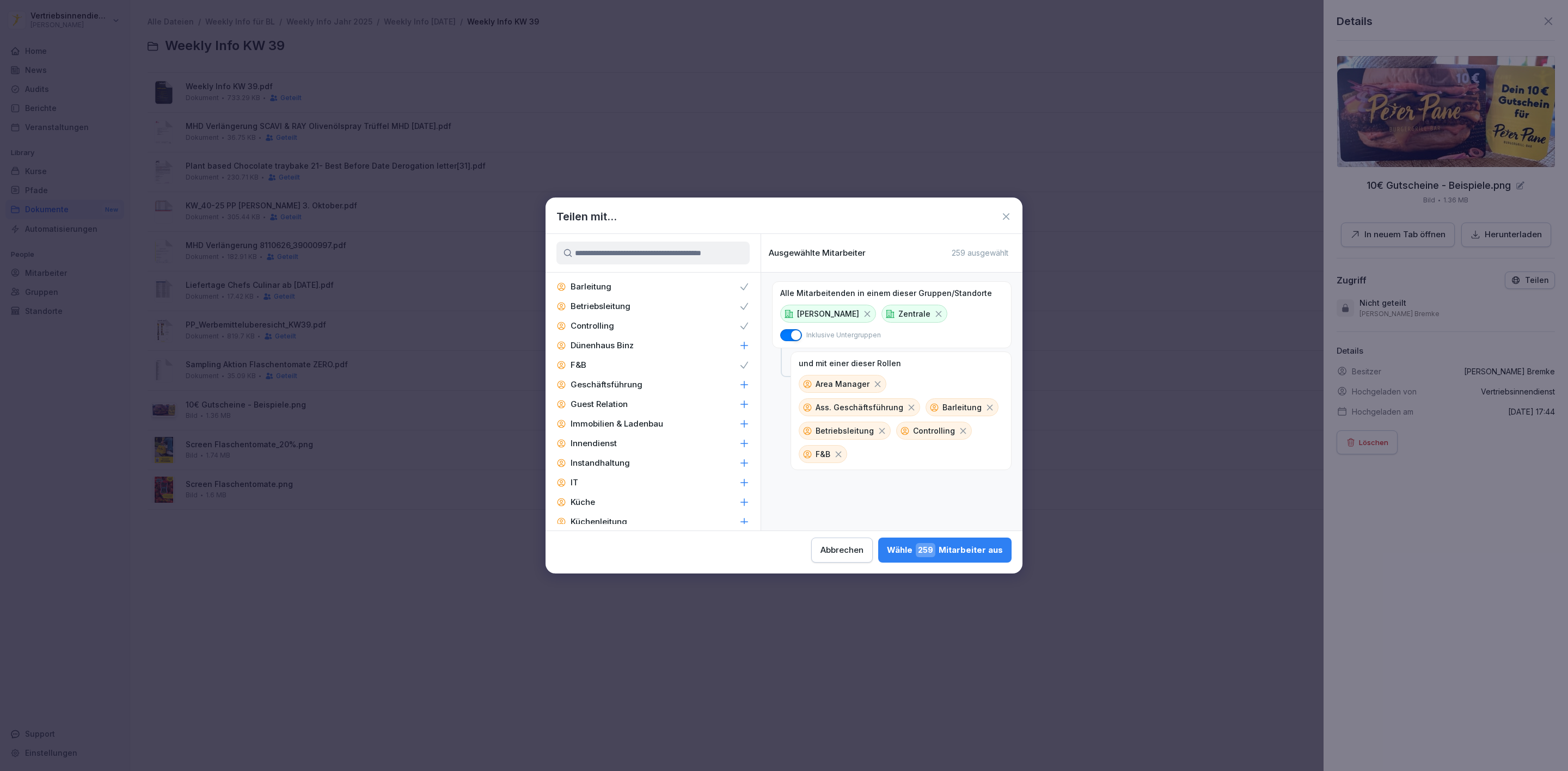
click at [611, 379] on p "Geschäftsführung" at bounding box center [606, 384] width 72 height 11
click at [589, 419] on p "Immobilien & Ladenbau" at bounding box center [617, 424] width 93 height 11
click at [599, 536] on p "Marketing" at bounding box center [591, 541] width 40 height 11
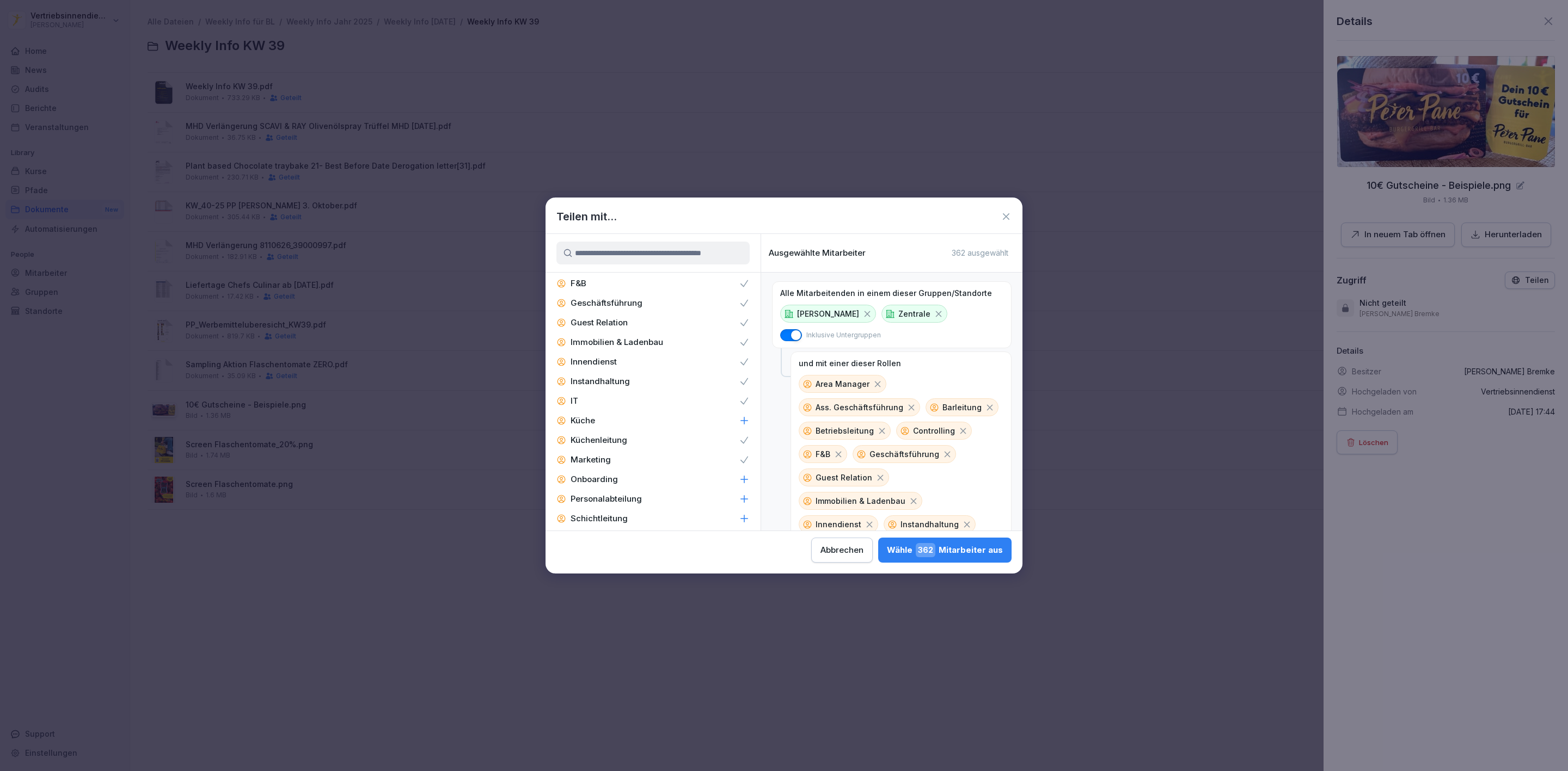
click at [602, 494] on p "Personalabteilung" at bounding box center [606, 499] width 71 height 11
click at [610, 508] on p "Vertriebsinnendienst" at bounding box center [611, 513] width 82 height 11
click at [637, 424] on div "Vertriebsinnendienst" at bounding box center [652, 433] width 215 height 19
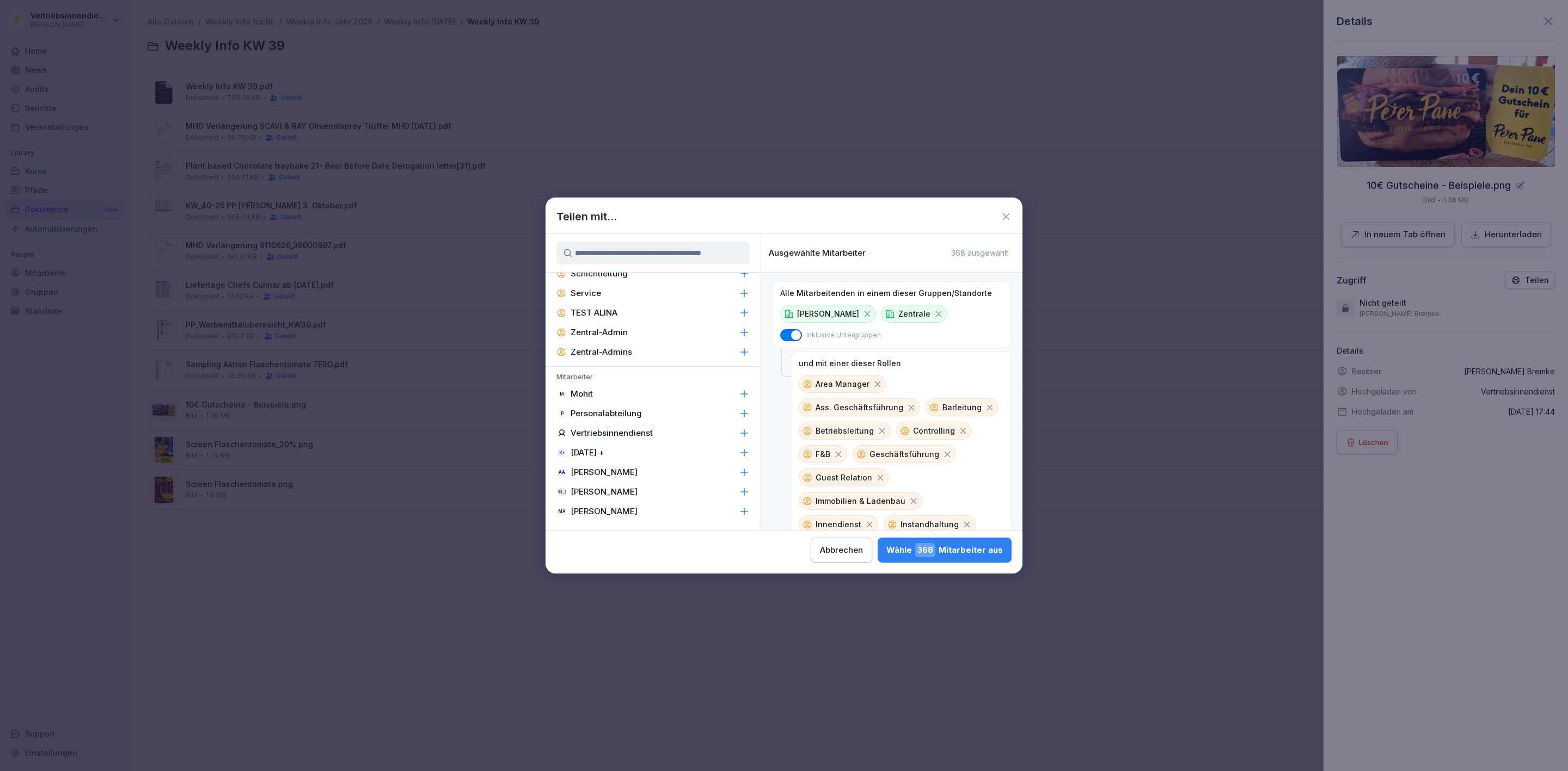
click at [621, 347] on p "Zentral-Admins" at bounding box center [601, 352] width 61 height 11
click at [959, 545] on div "Wähle 379 Mitarbeiter aus" at bounding box center [945, 550] width 116 height 14
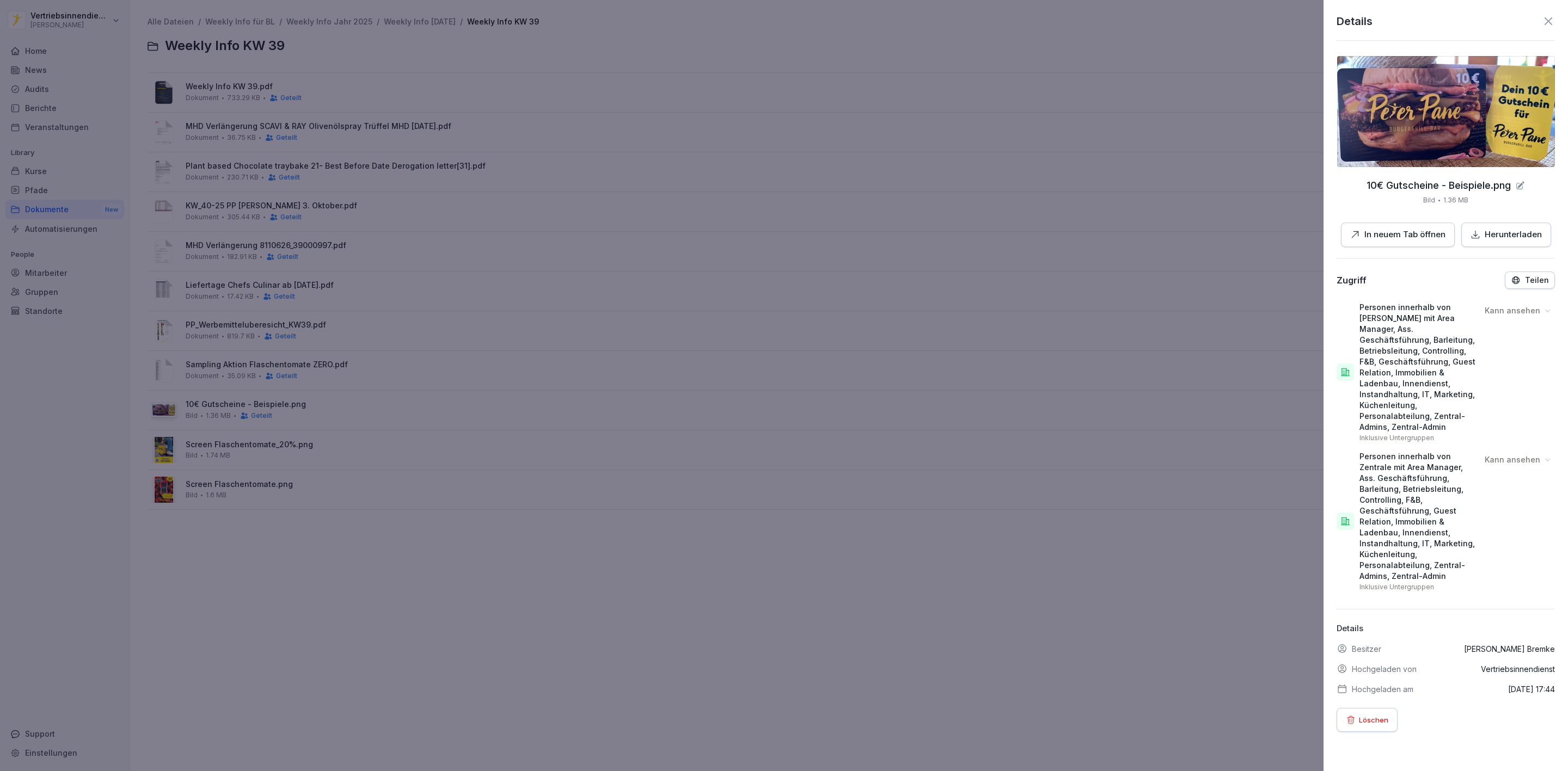
click at [464, 467] on div at bounding box center [784, 386] width 1568 height 771
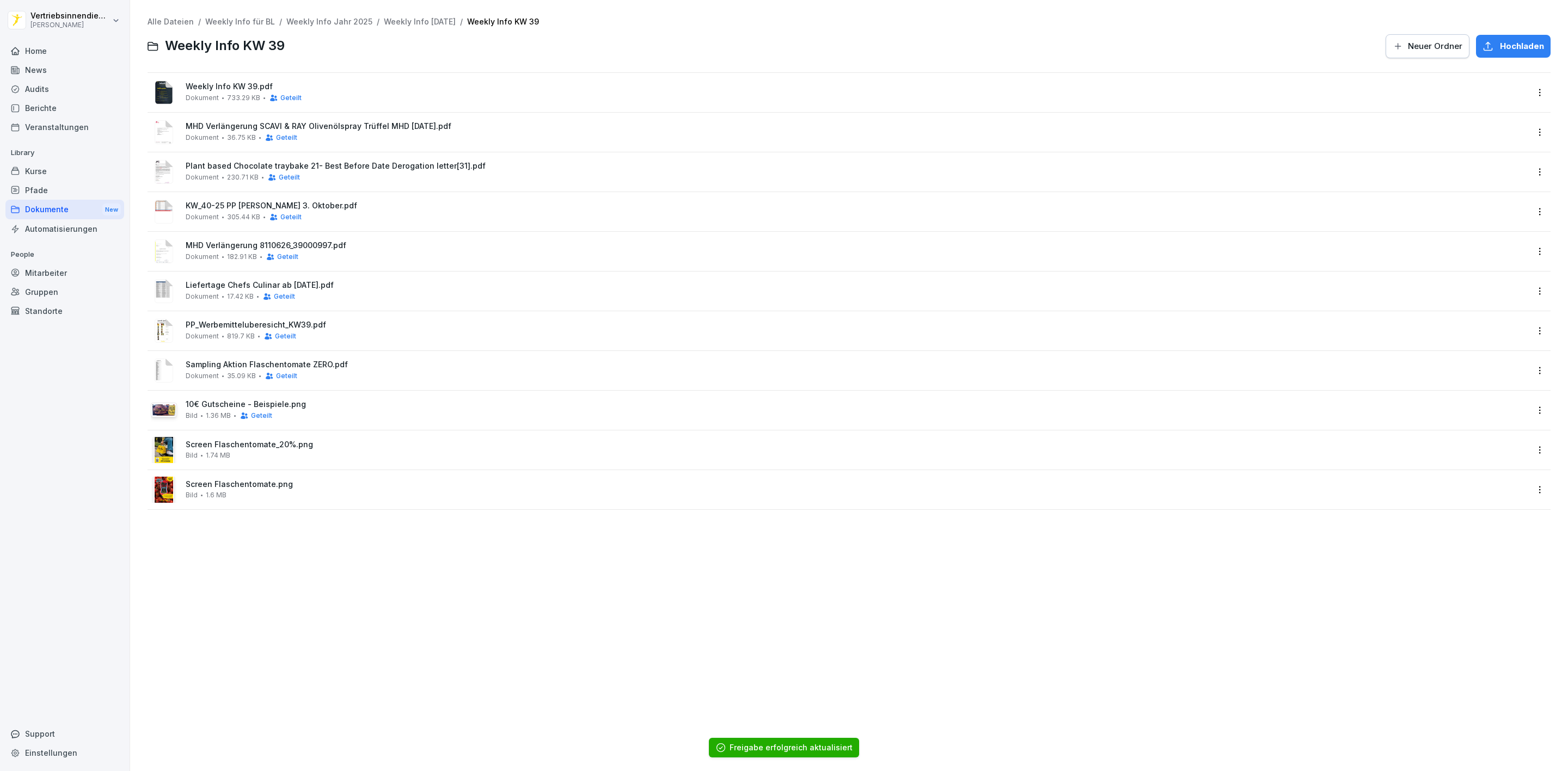
click at [1526, 447] on html "Vertriebsinnendienst Peter Pane Home News Audits Berichte Veranstaltungen Libra…" at bounding box center [784, 386] width 1568 height 771
click at [1488, 475] on div "Details" at bounding box center [1480, 472] width 115 height 22
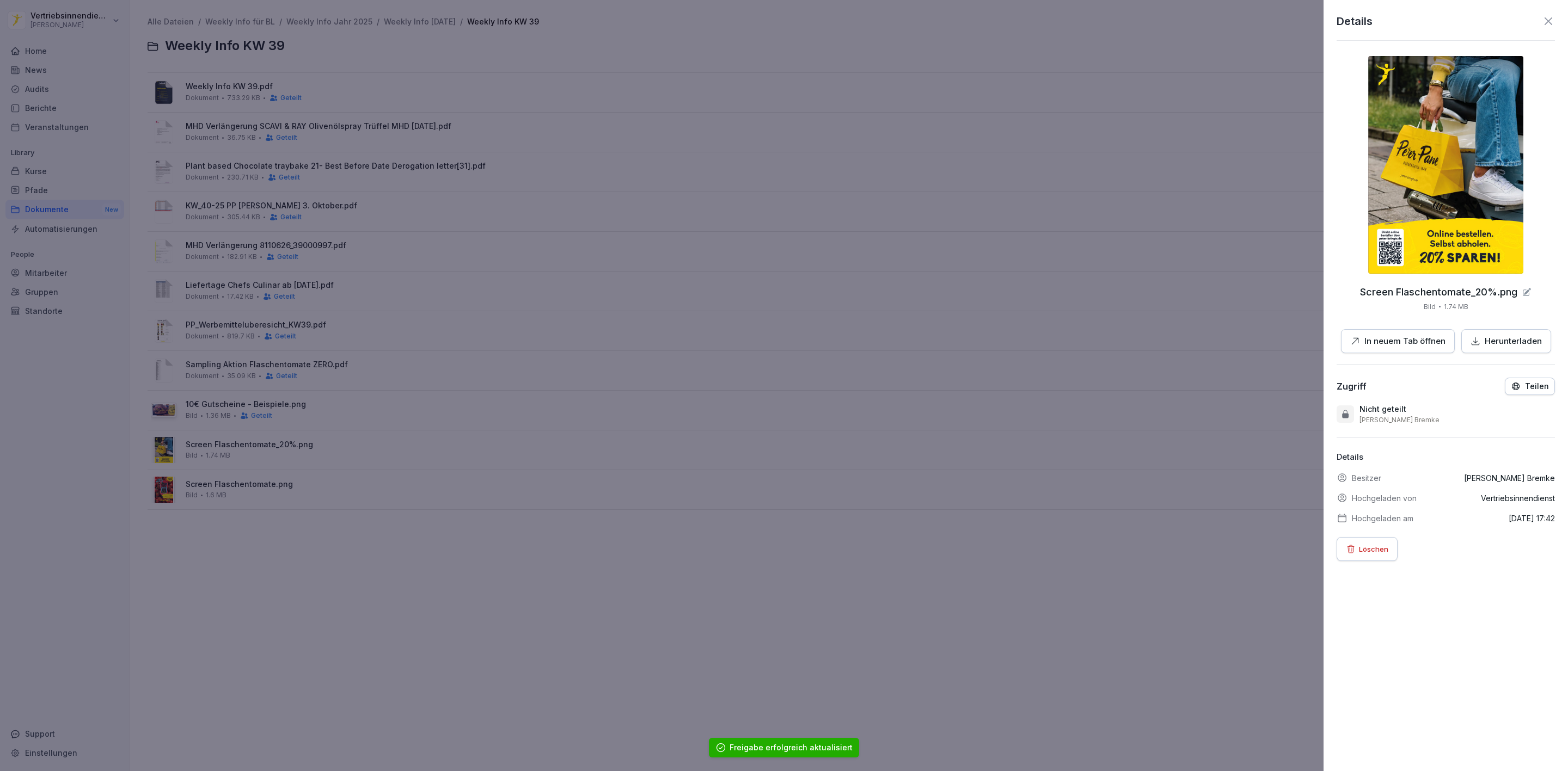
click at [1526, 391] on p "Teilen" at bounding box center [1537, 386] width 24 height 9
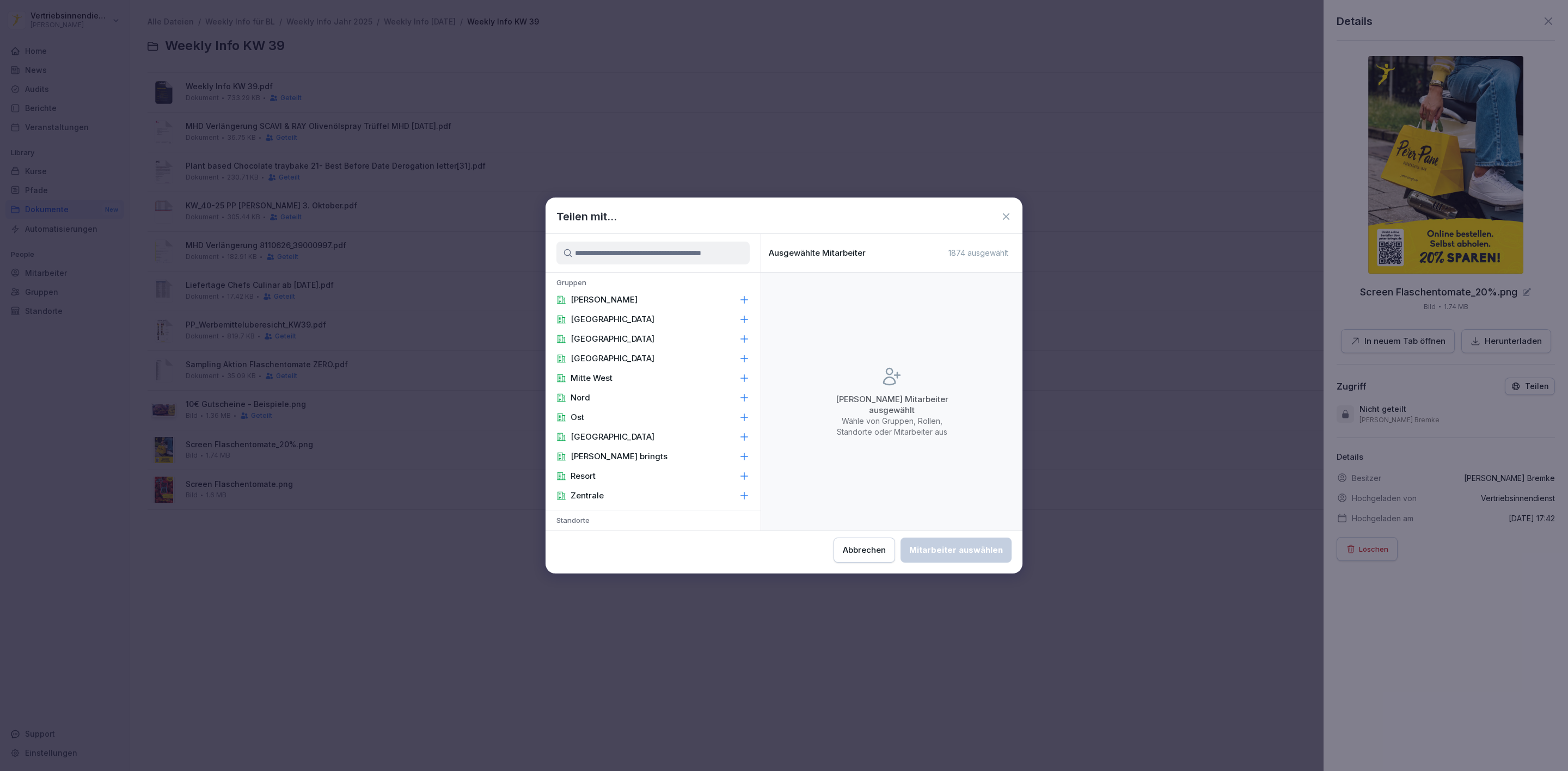
click at [698, 302] on div "[PERSON_NAME]" at bounding box center [652, 299] width 215 height 19
click at [618, 494] on div "Zentrale" at bounding box center [664, 496] width 239 height 19
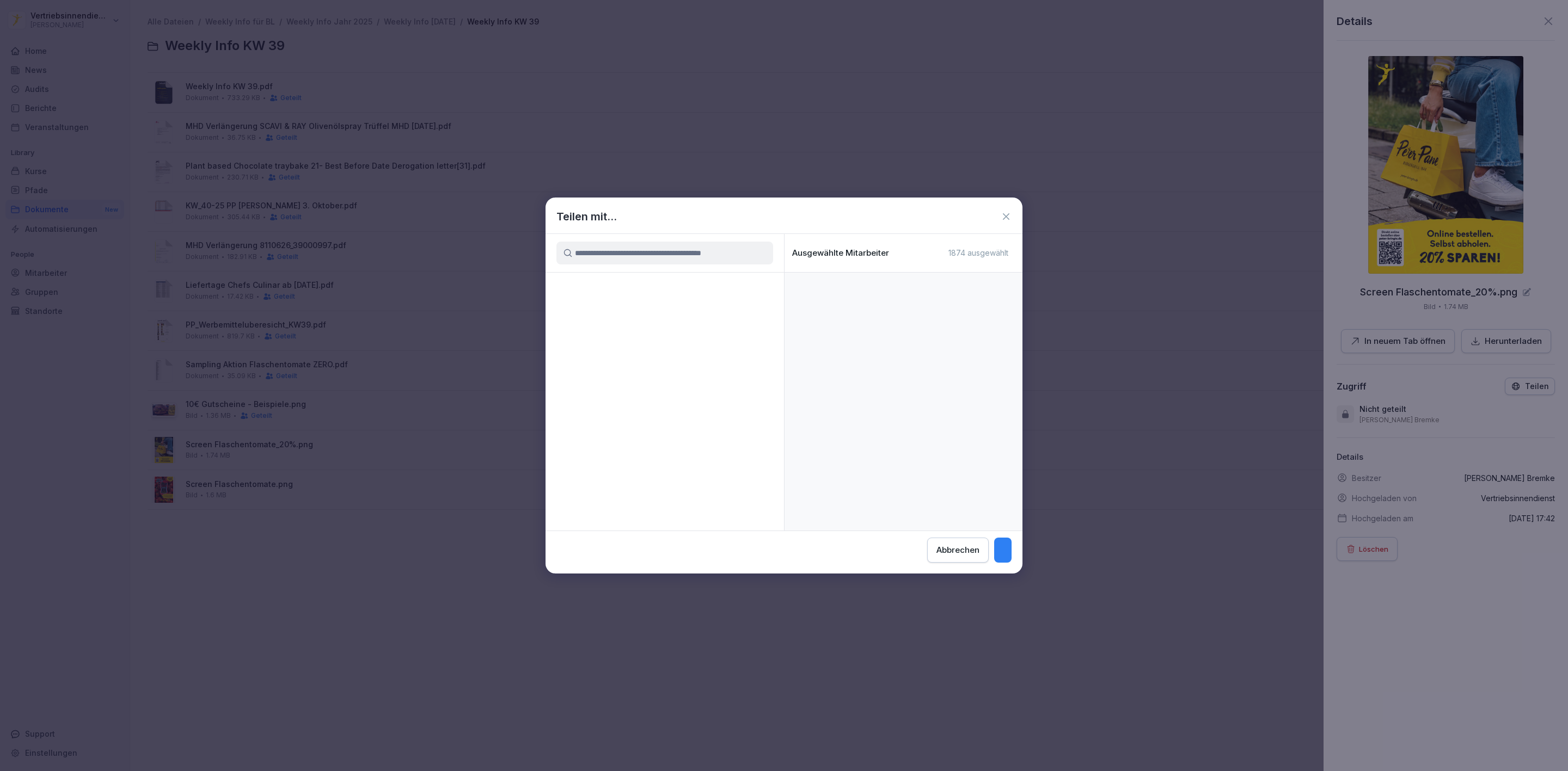
scroll to position [1389, 0]
click div "Area Manager"
click p "Barleitung"
click p "Betriebsleitung"
click p "Controlling"
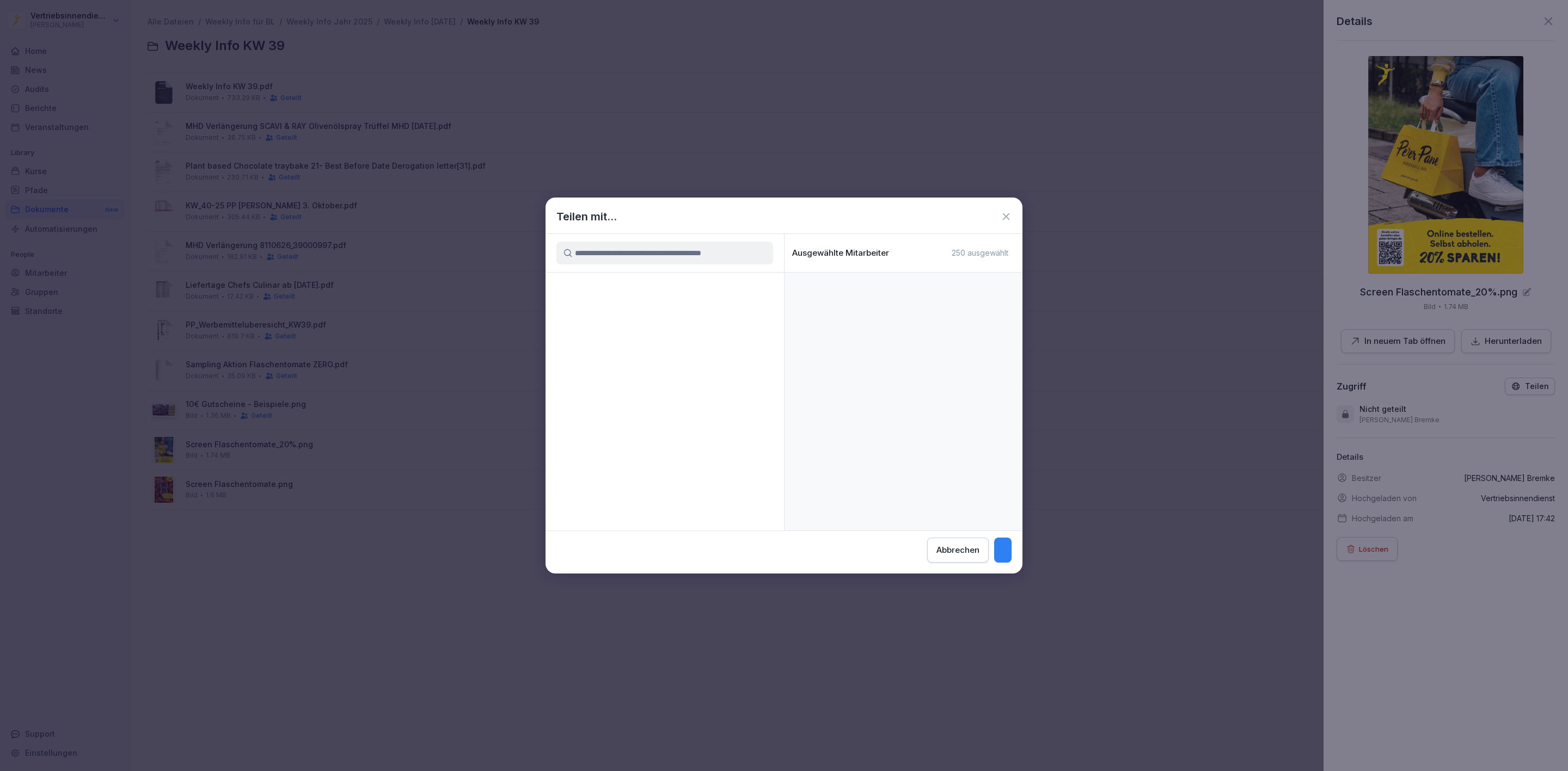
click div "F&B"
click div "Guest Relation"
click icon
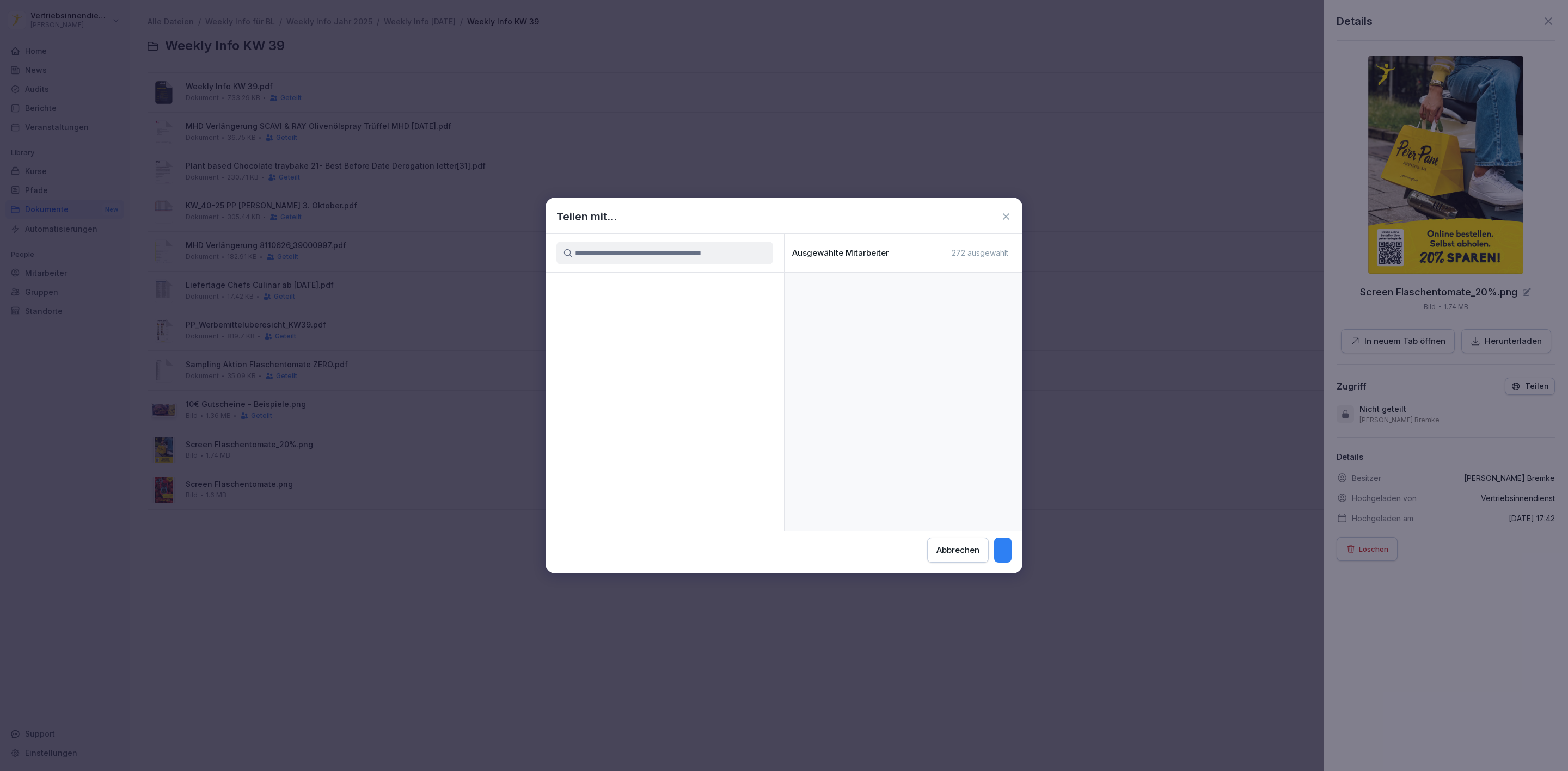
click div "Instandhaltung"
click div "IT"
click p "Küchenleitung"
click div "Marketing"
click p "Personalabteilung"
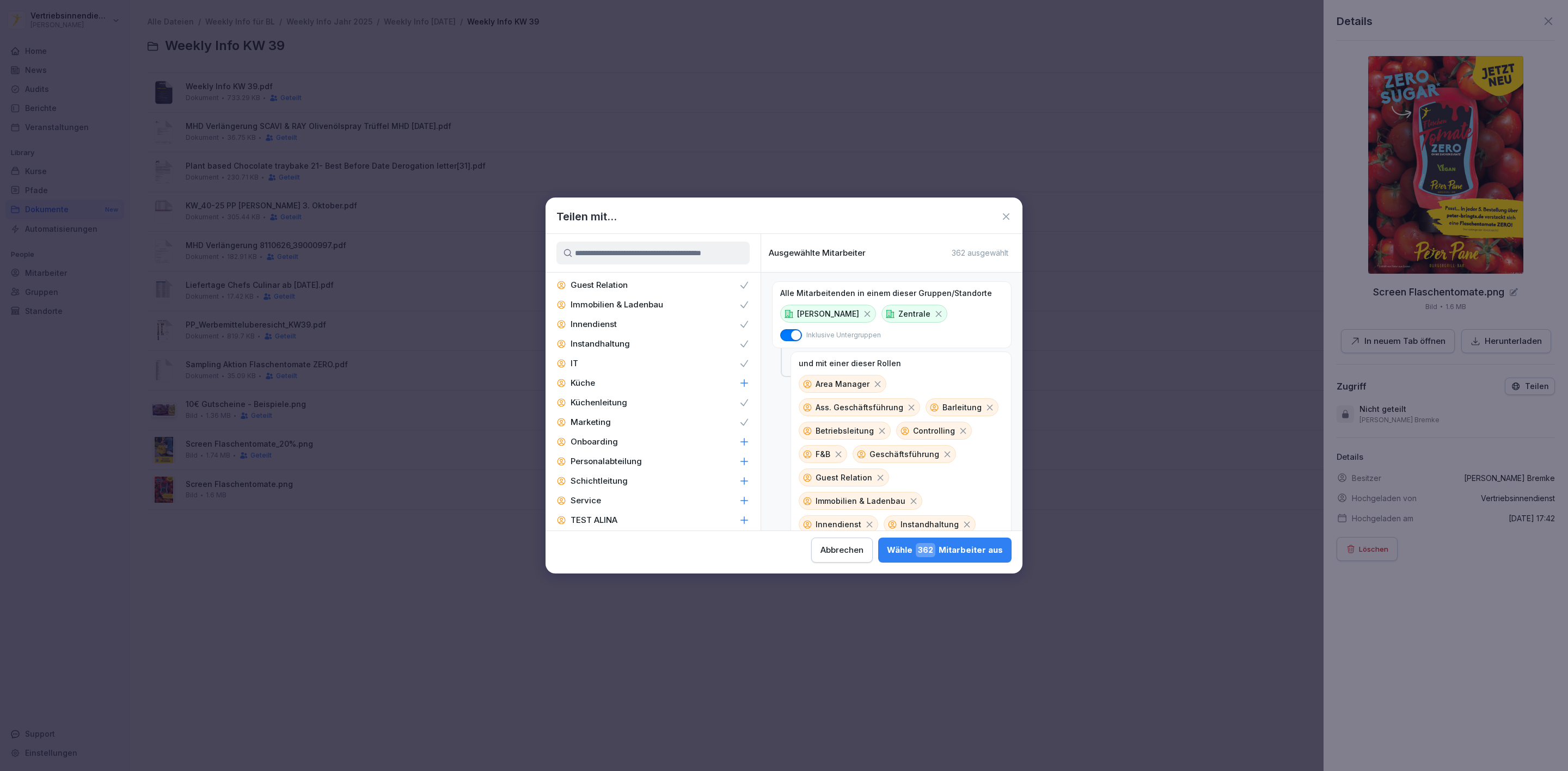
scroll to position [1677, 0]
click at [632, 449] on p "Personalabteilung" at bounding box center [606, 454] width 71 height 11
click at [599, 528] on p "Zentral-Admin" at bounding box center [599, 533] width 57 height 11
click at [591, 543] on div "Zentral-Admins" at bounding box center [652, 552] width 215 height 19
click at [944, 544] on div "Wähle 379 Mitarbeiter aus" at bounding box center [945, 550] width 116 height 14
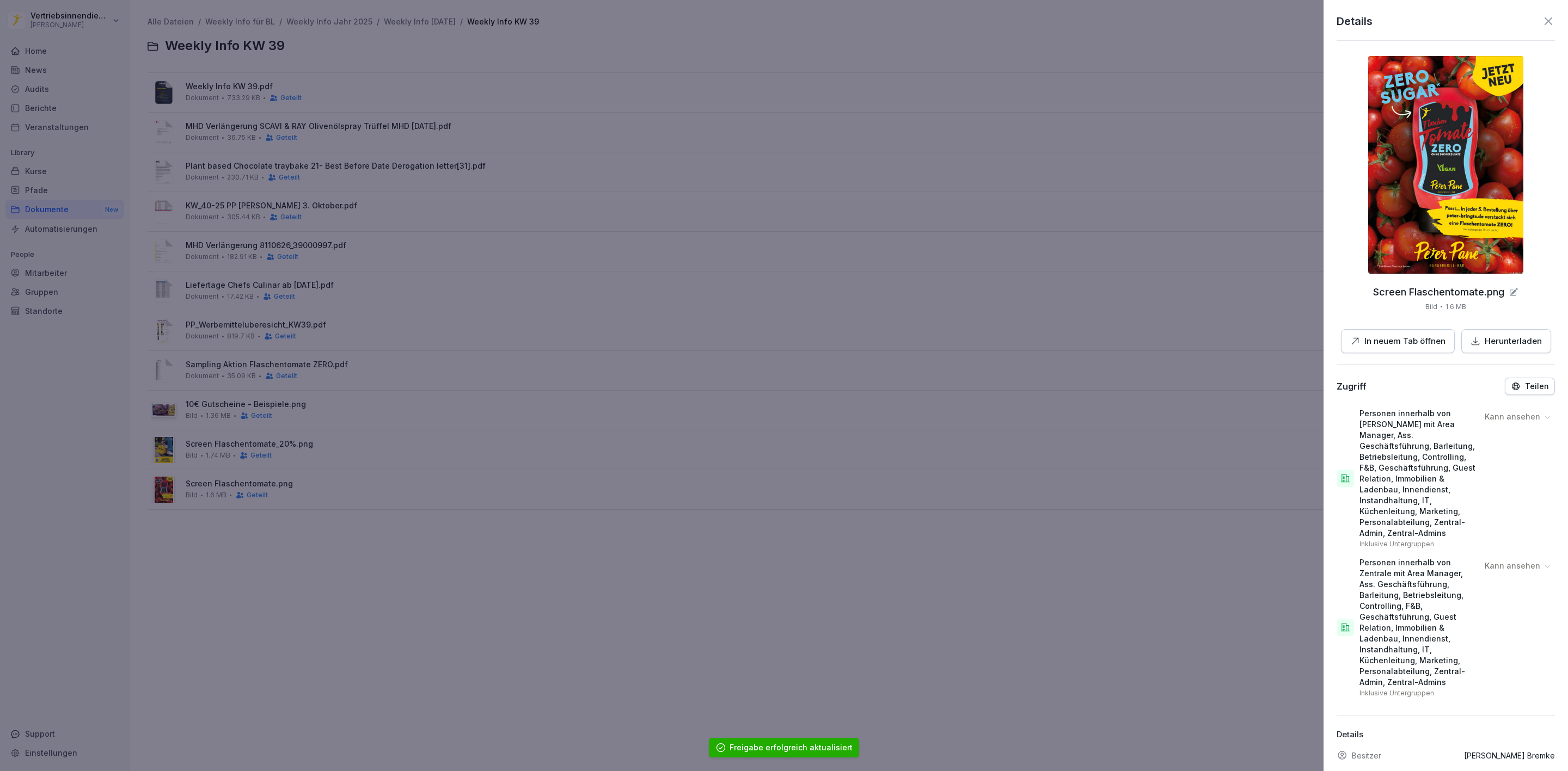
click at [394, 552] on div at bounding box center [784, 386] width 1568 height 771
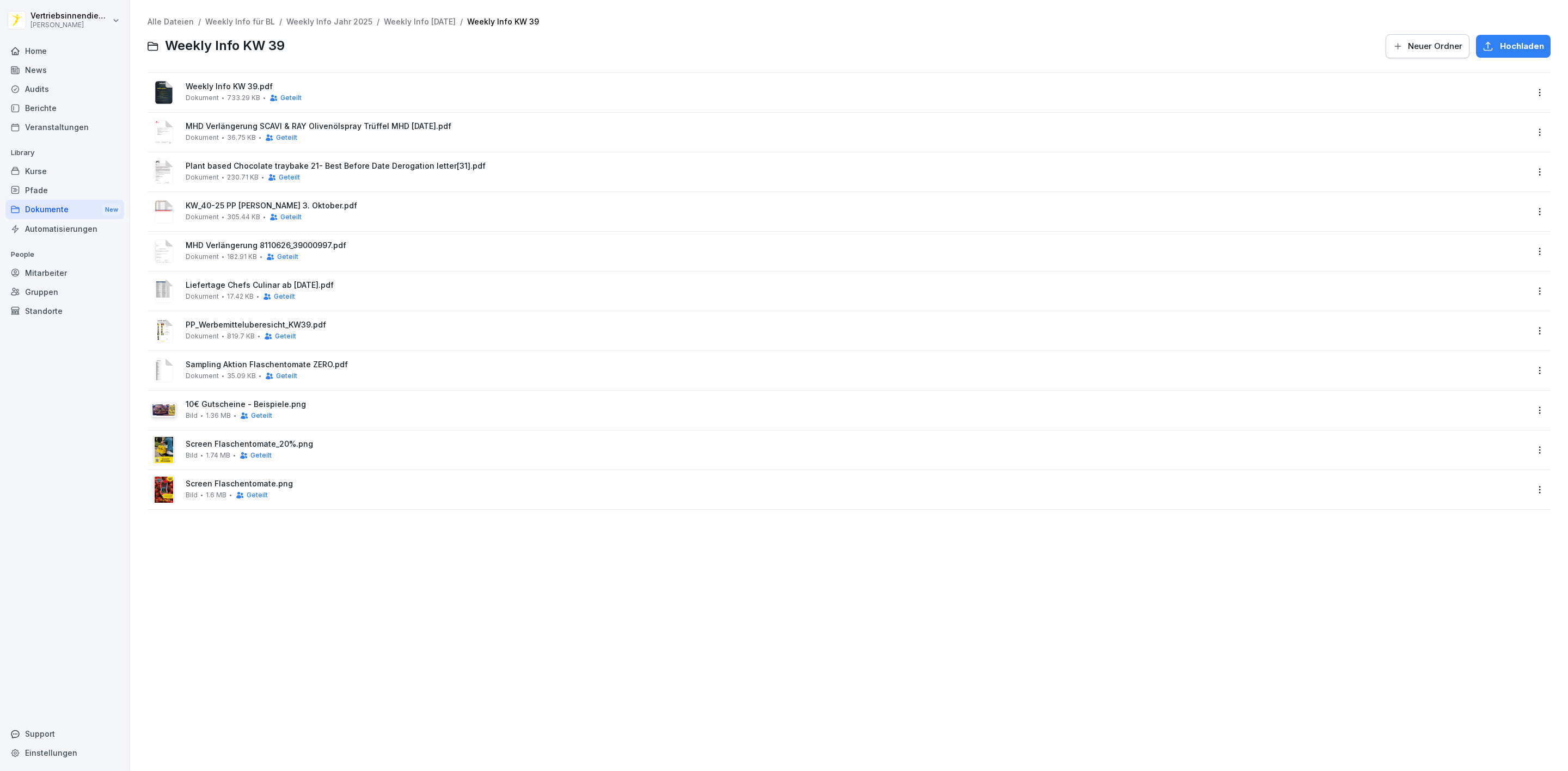
click at [53, 210] on div "Dokumente New" at bounding box center [65, 210] width 119 height 20
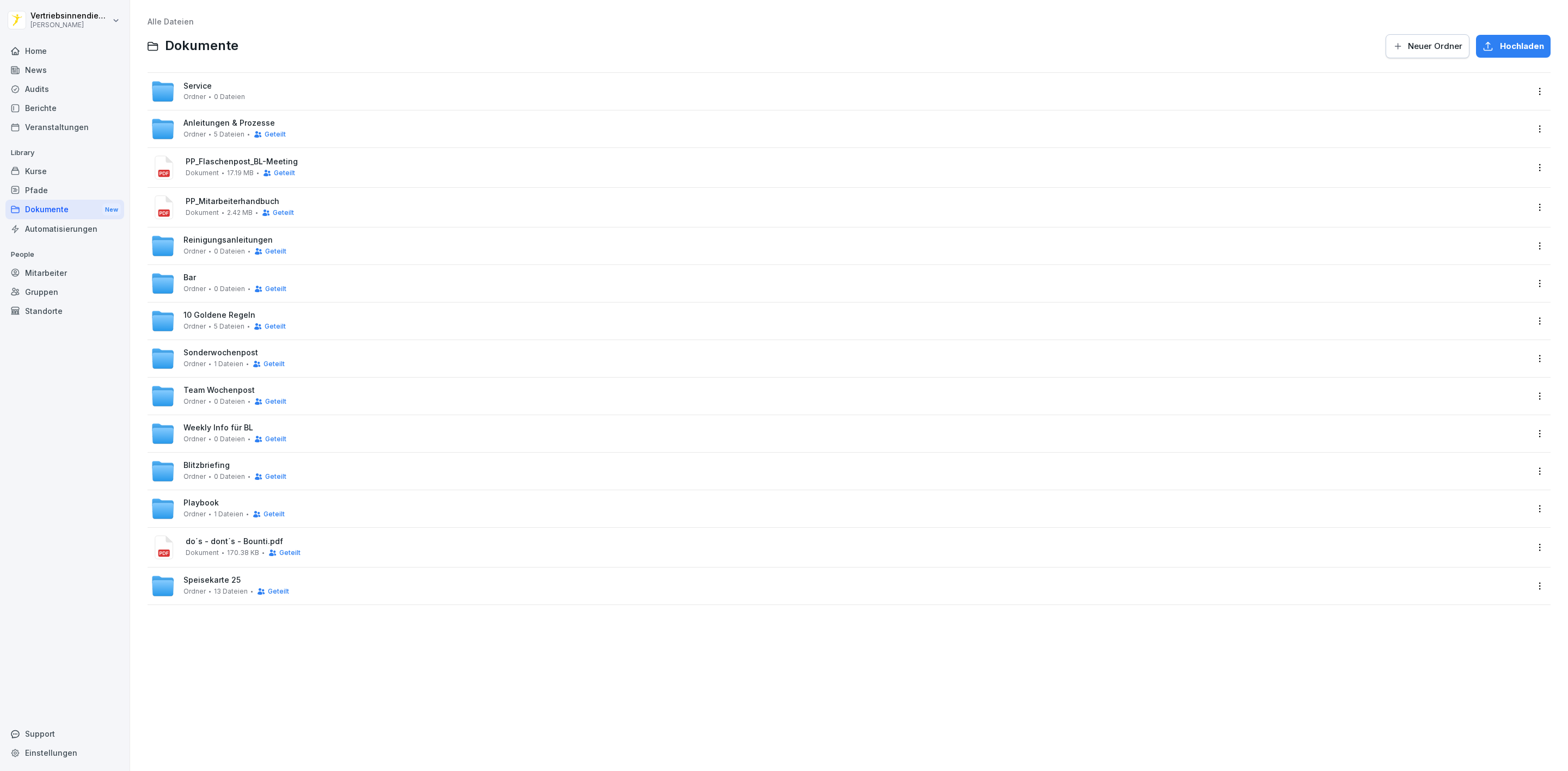
click at [229, 351] on span "Sonderwochenpost" at bounding box center [220, 353] width 75 height 9
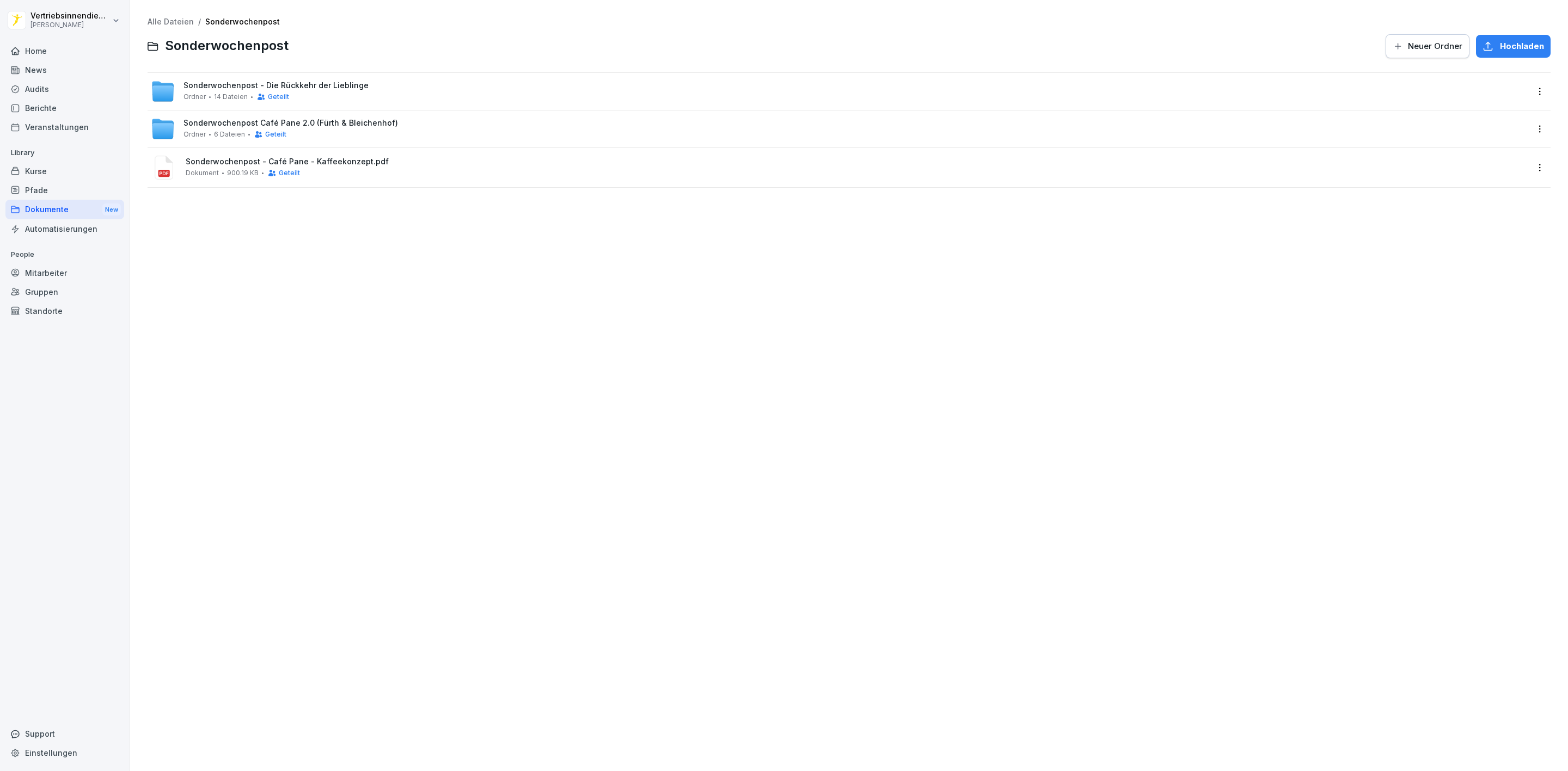
click at [1530, 124] on html "Vertriebsinnendienst Peter Pane Home News Audits Berichte Veranstaltungen Libra…" at bounding box center [784, 386] width 1568 height 771
click at [1476, 172] on div "Umbenennen" at bounding box center [1479, 173] width 56 height 13
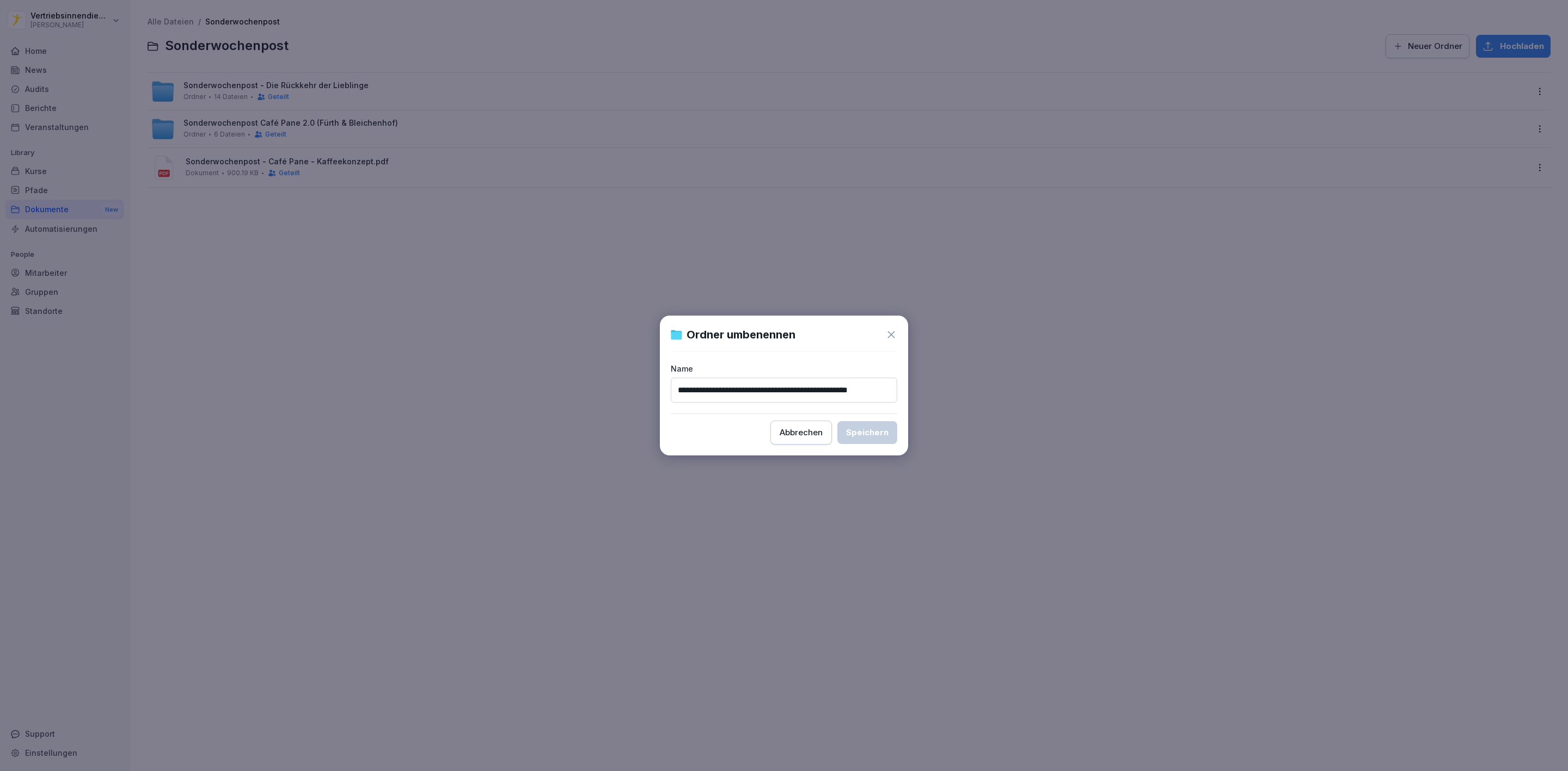
click at [778, 389] on input "**********" at bounding box center [784, 390] width 227 height 25
drag, startPoint x: 752, startPoint y: 387, endPoint x: 651, endPoint y: 401, distance: 102.0
click at [651, 401] on body "**********" at bounding box center [784, 386] width 1568 height 771
type input "**********"
click at [879, 423] on button "Speichern" at bounding box center [867, 432] width 60 height 23
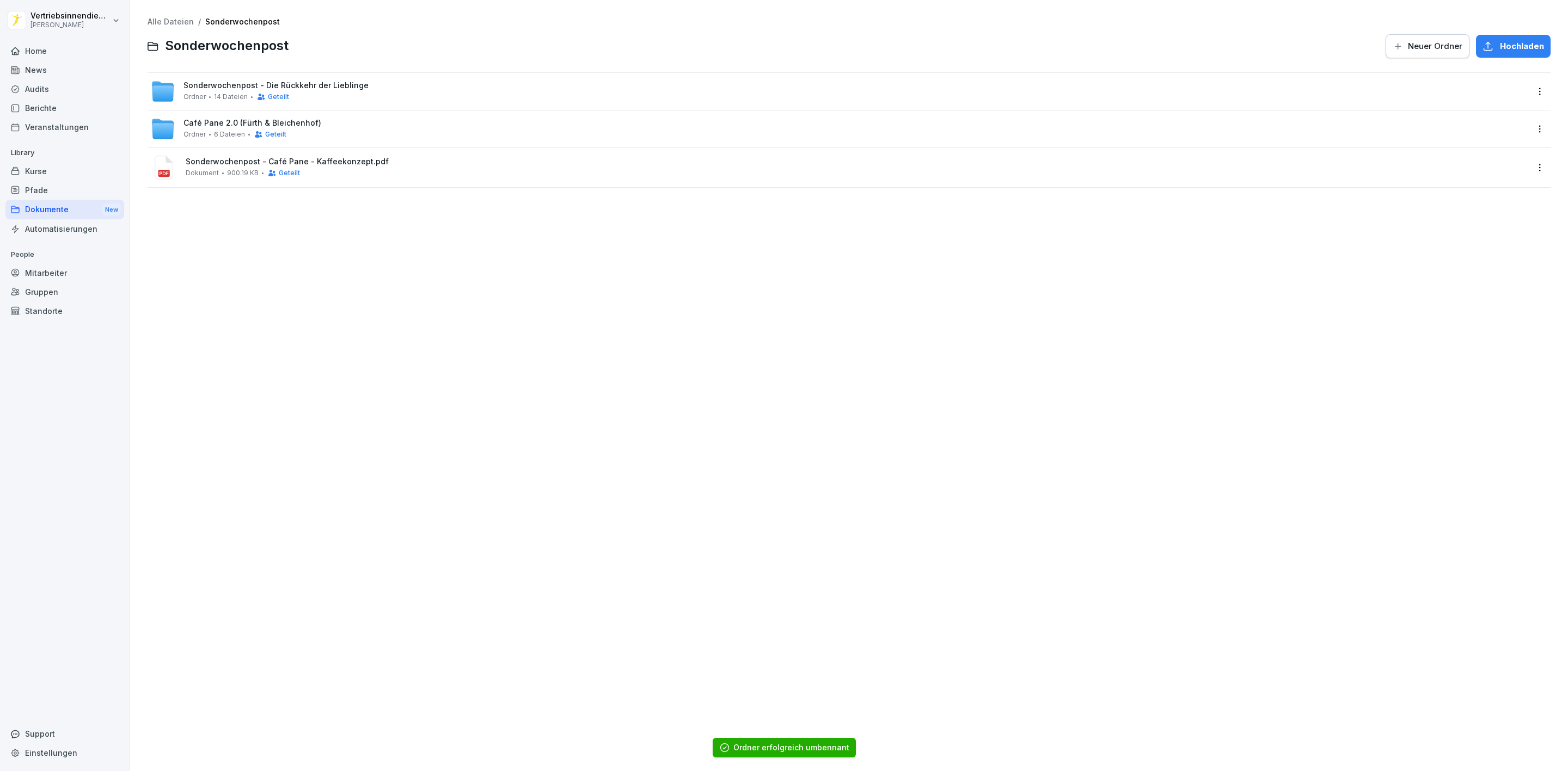
drag, startPoint x: 223, startPoint y: 81, endPoint x: 311, endPoint y: 105, distance: 91.2
click at [224, 81] on span "Sonderwochenpost - Die Rückkehr der Lieblinge" at bounding box center [276, 86] width 185 height 9
click at [1527, 93] on html "Vertriebsinnendienst Peter Pane Home News Audits Berichte Veranstaltungen Libra…" at bounding box center [784, 386] width 1568 height 771
click at [1469, 131] on div "Umbenennen" at bounding box center [1479, 135] width 56 height 13
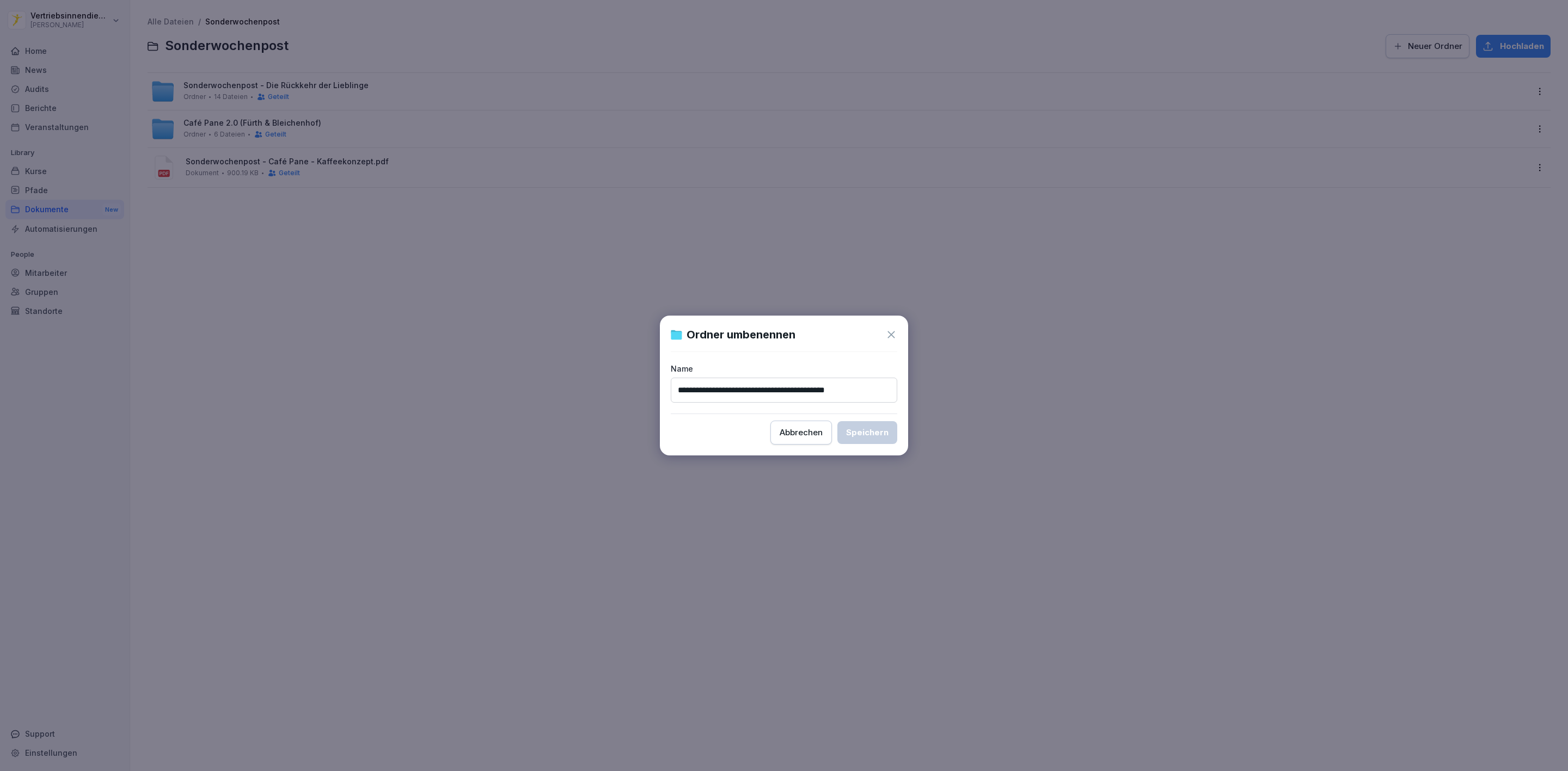
click at [742, 387] on input "**********" at bounding box center [784, 390] width 227 height 25
click at [760, 391] on input "**********" at bounding box center [784, 390] width 227 height 25
drag, startPoint x: 757, startPoint y: 389, endPoint x: 658, endPoint y: 386, distance: 99.0
click at [658, 386] on body "**********" at bounding box center [784, 386] width 1568 height 771
click at [802, 389] on input "**********" at bounding box center [784, 390] width 227 height 25
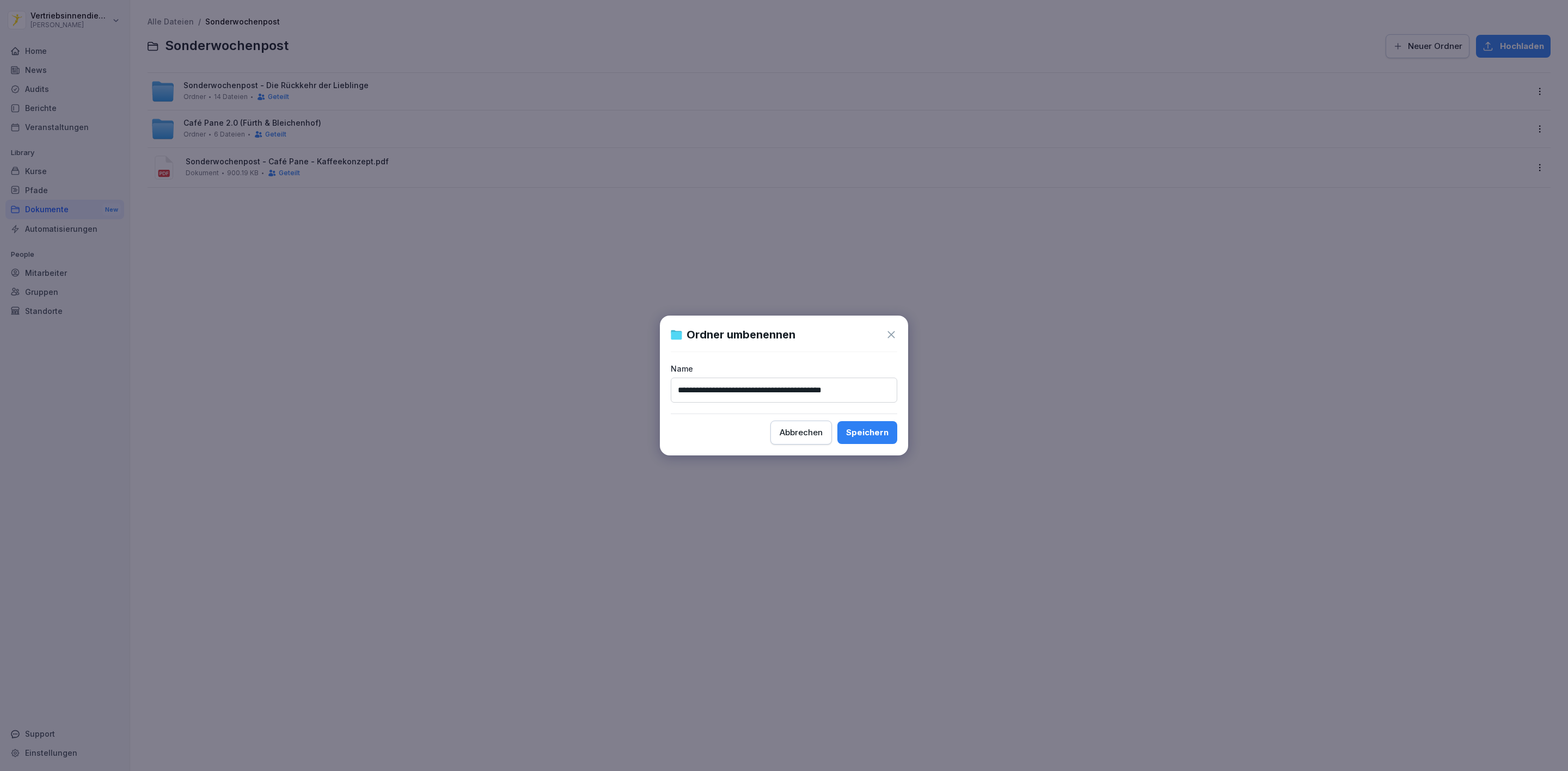
type input "**********"
click at [837, 421] on button "Speichern" at bounding box center [867, 432] width 60 height 23
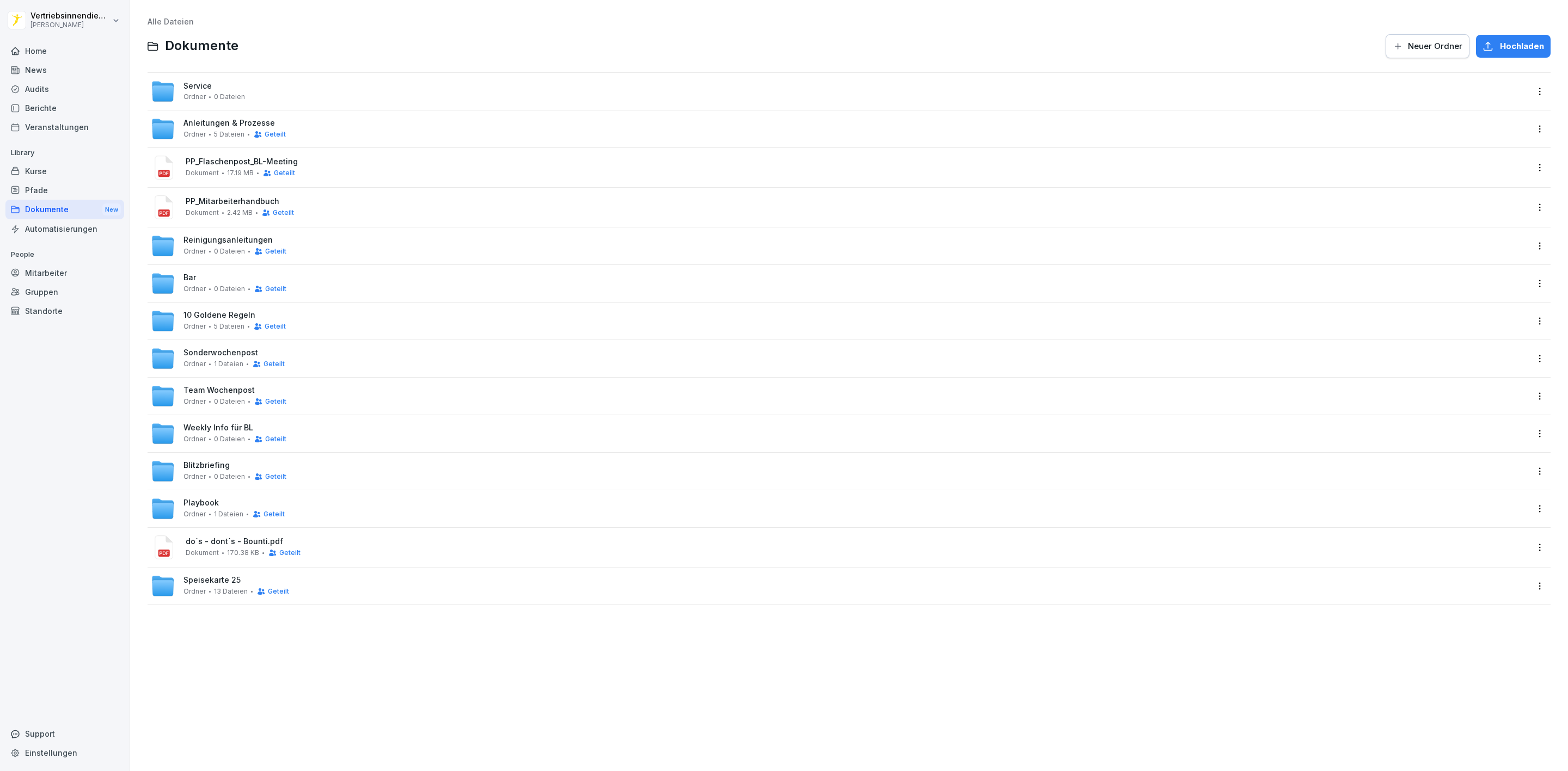
click at [41, 68] on div "News" at bounding box center [65, 70] width 119 height 19
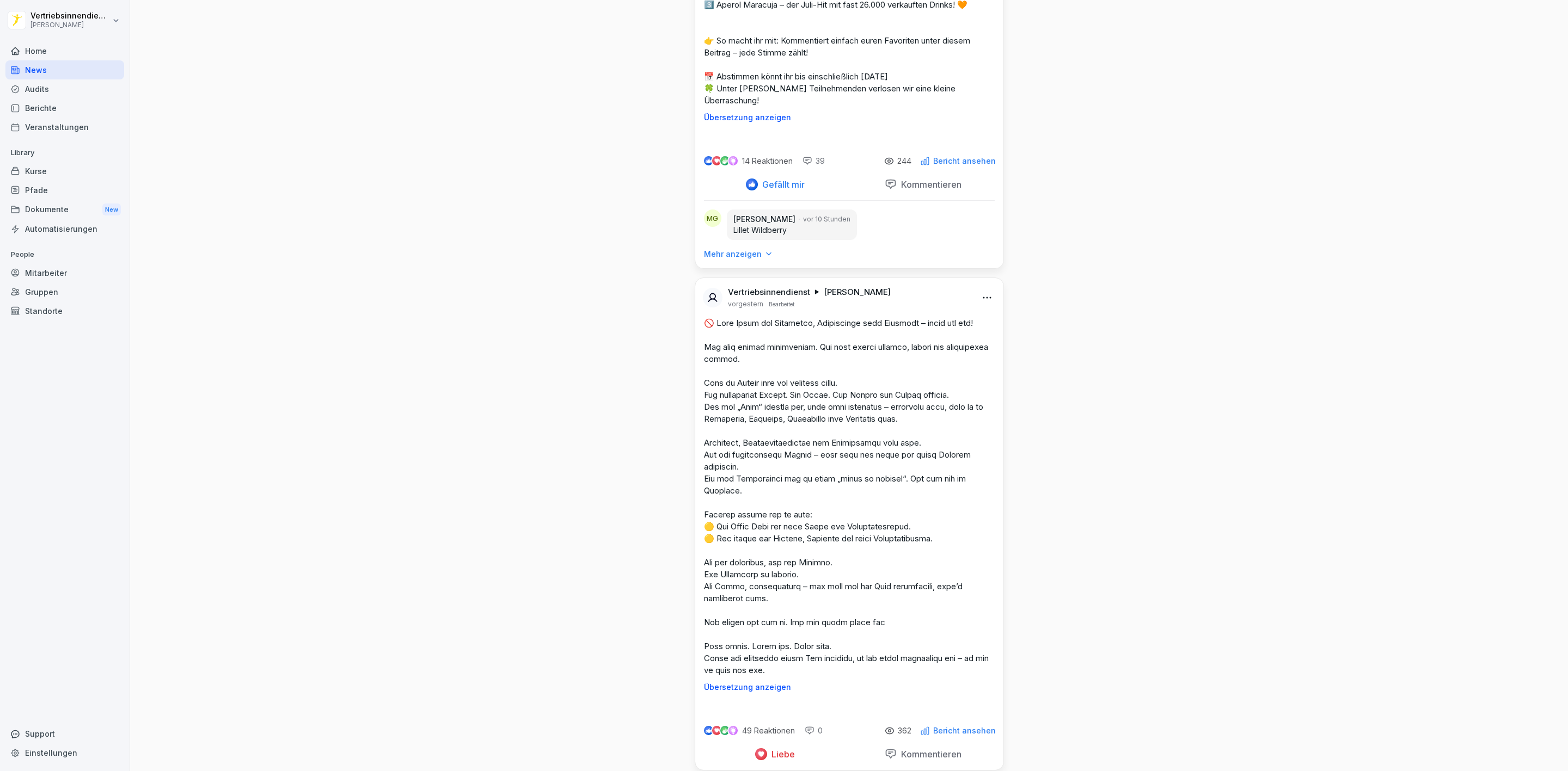
scroll to position [3102, 0]
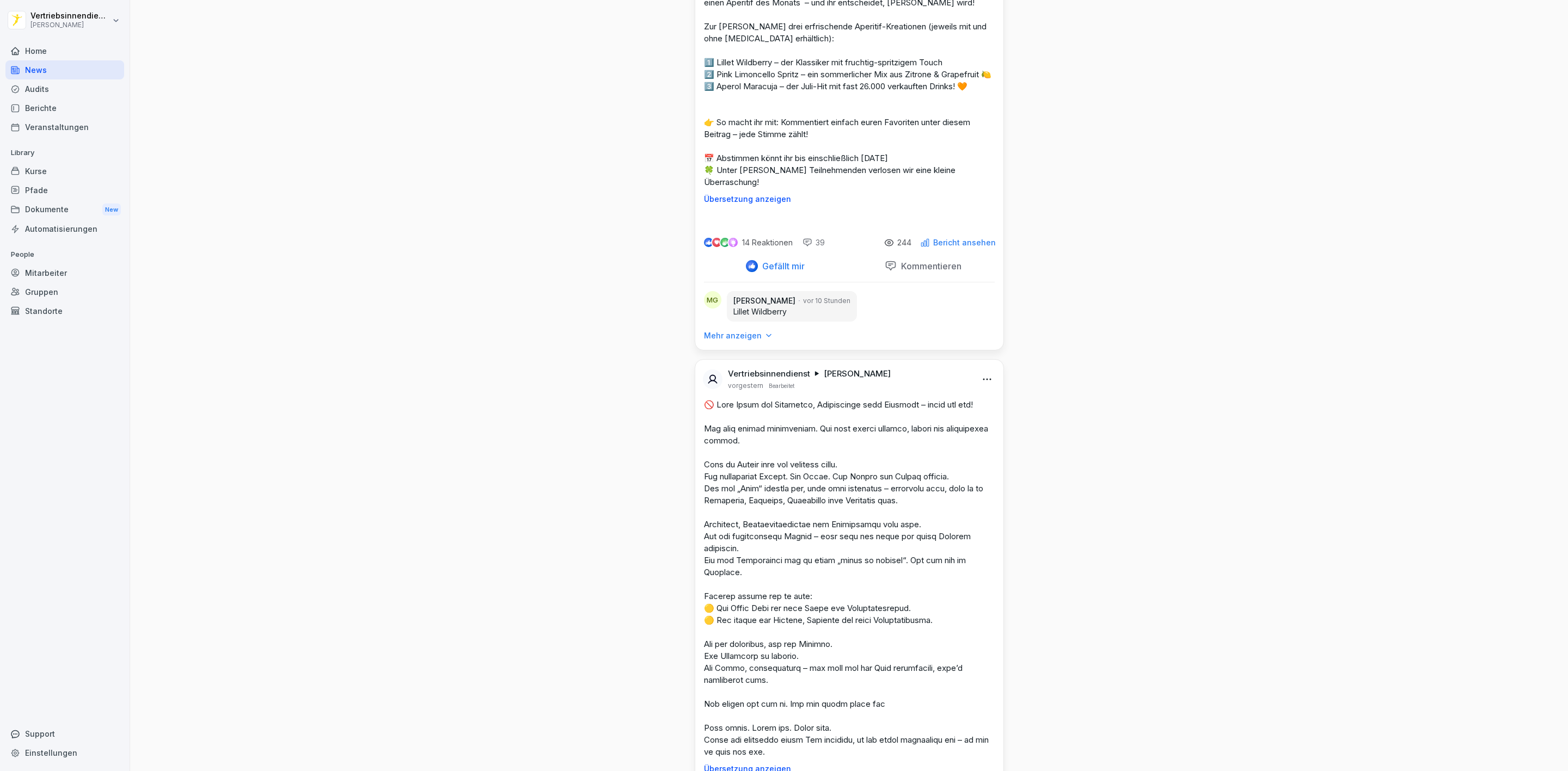
click at [980, 273] on html "Vertriebsinnendienst Peter Pane Home News Audits Berichte Veranstaltungen Libra…" at bounding box center [784, 386] width 1568 height 771
click at [909, 298] on div "Bearbeiten" at bounding box center [921, 295] width 135 height 22
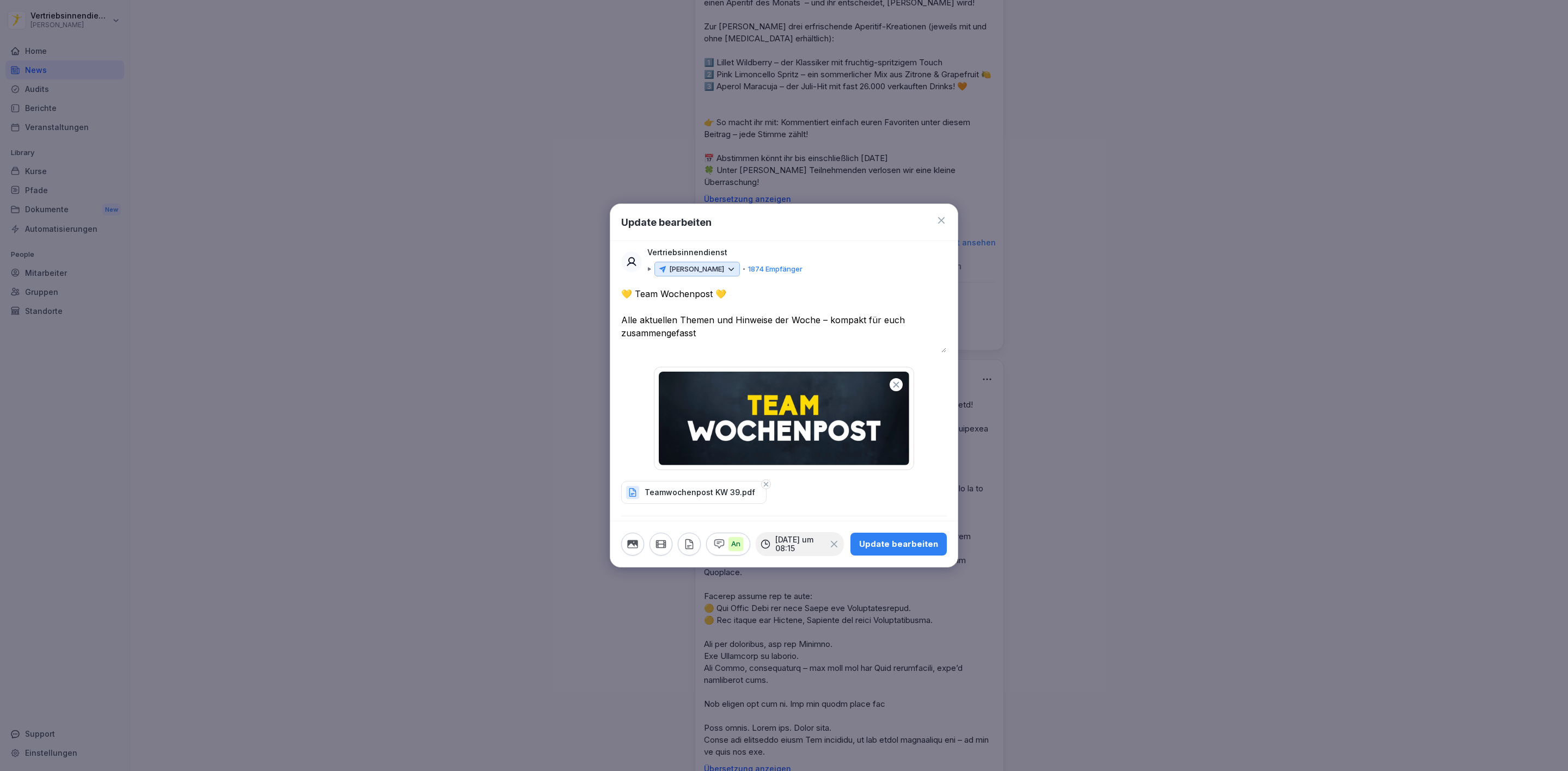
click at [690, 349] on div "**********" at bounding box center [784, 327] width 326 height 79
click at [703, 330] on textarea "**********" at bounding box center [783, 320] width 325 height 65
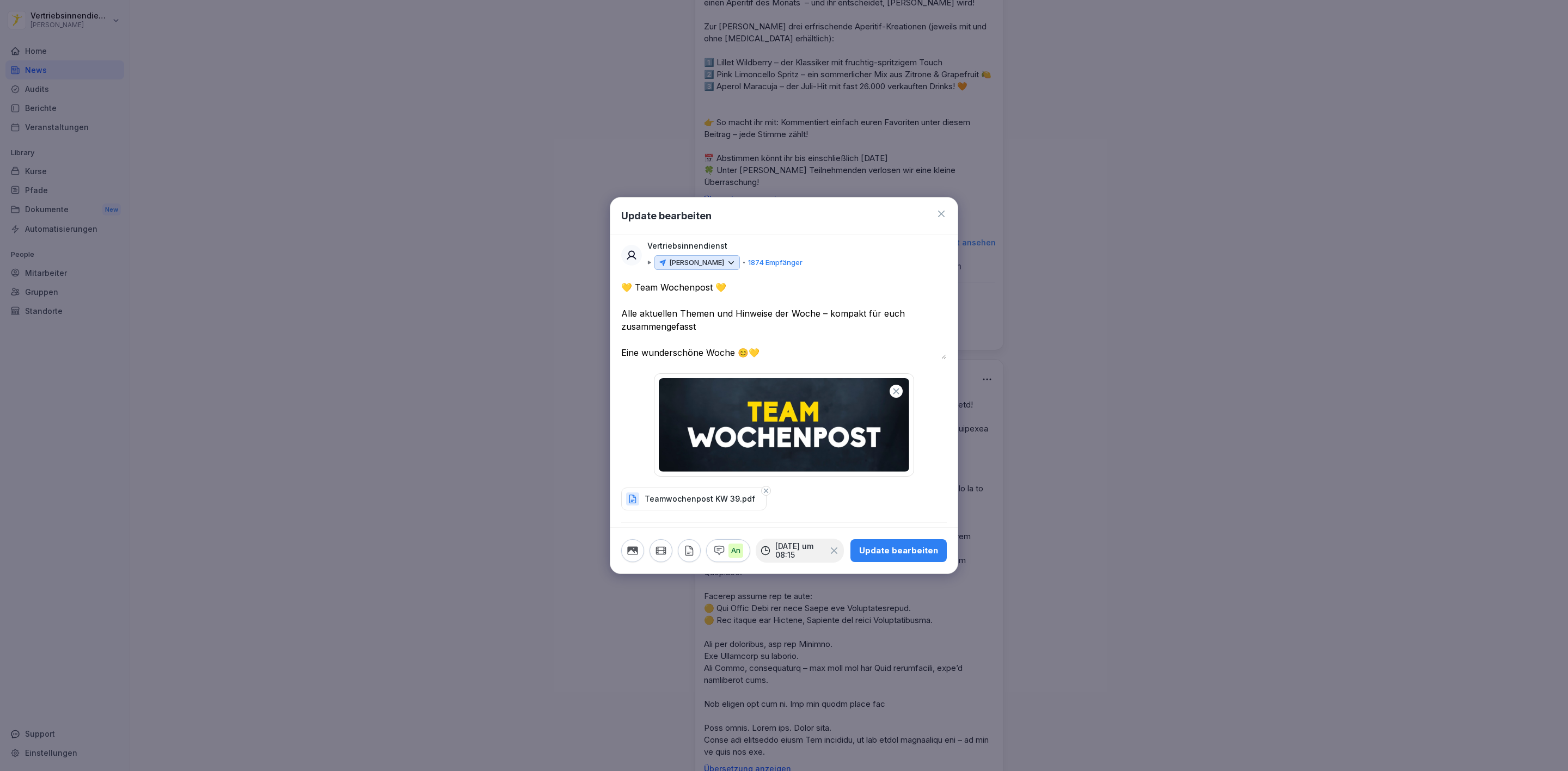
type textarea "**********"
click at [908, 542] on button "Update bearbeiten" at bounding box center [899, 551] width 96 height 23
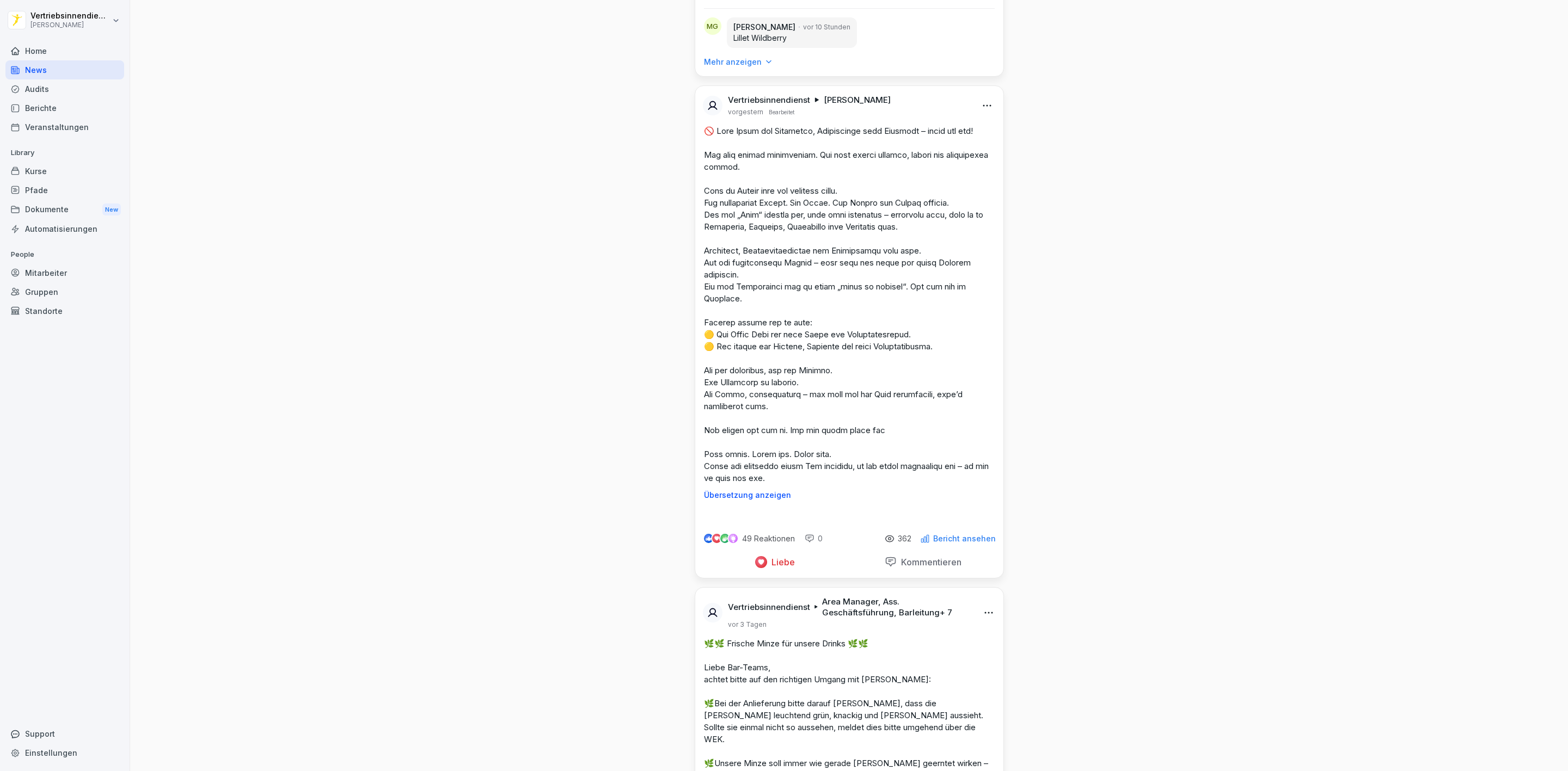
scroll to position [3510, 0]
click at [63, 276] on div "Mitarbeiter" at bounding box center [65, 273] width 119 height 19
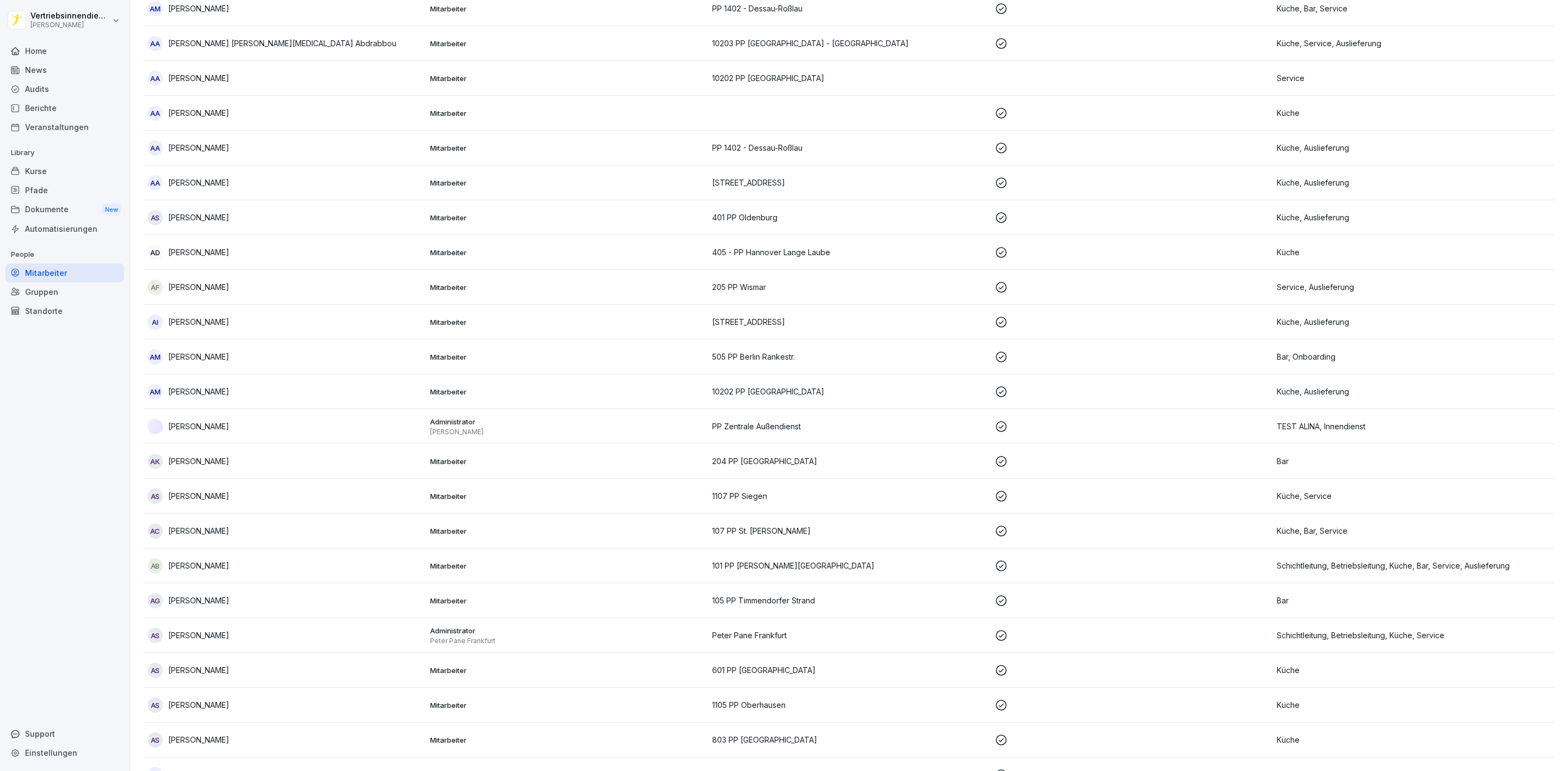
scroll to position [11, 0]
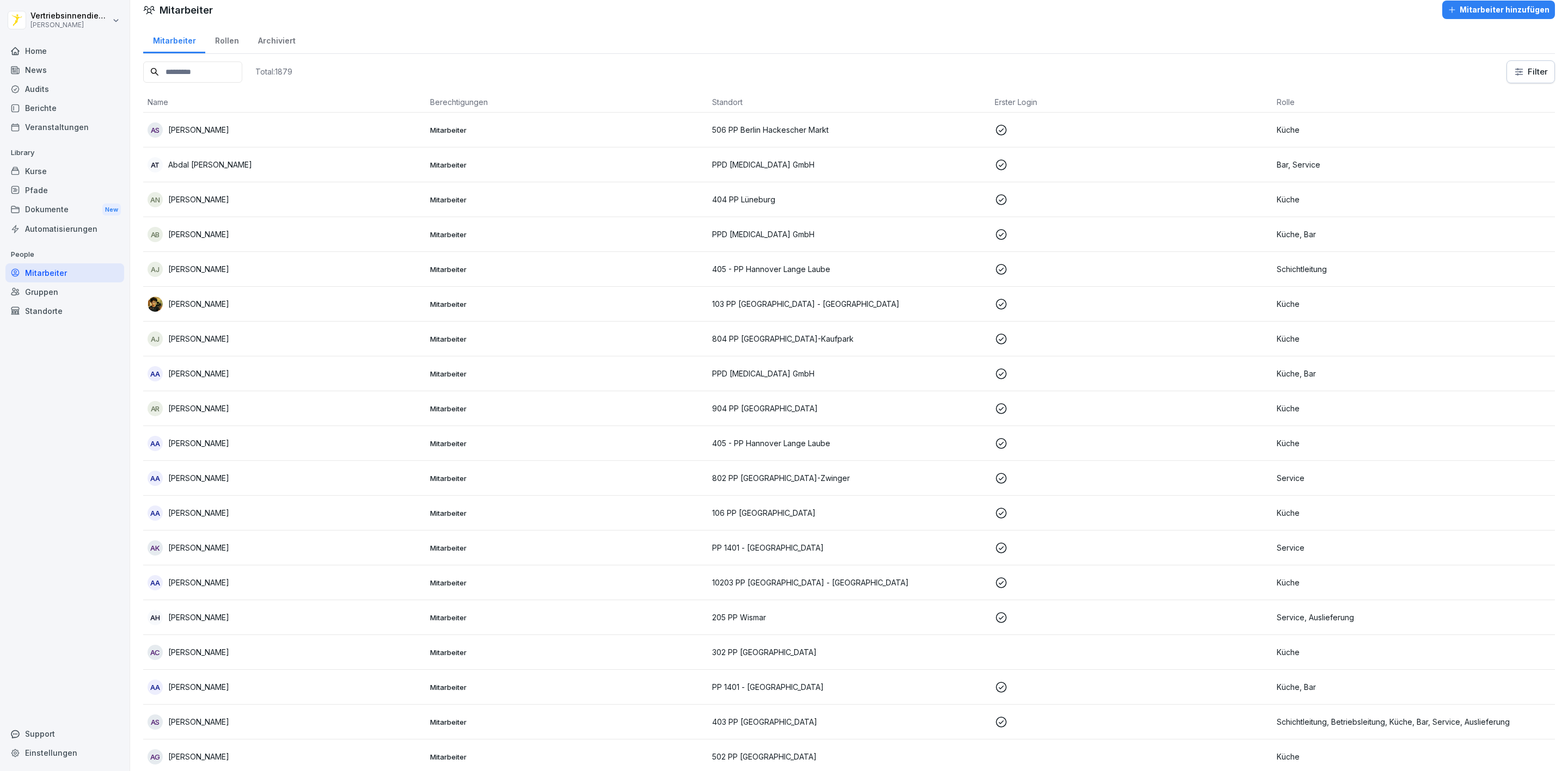
click at [43, 195] on div "Pfade" at bounding box center [65, 190] width 119 height 19
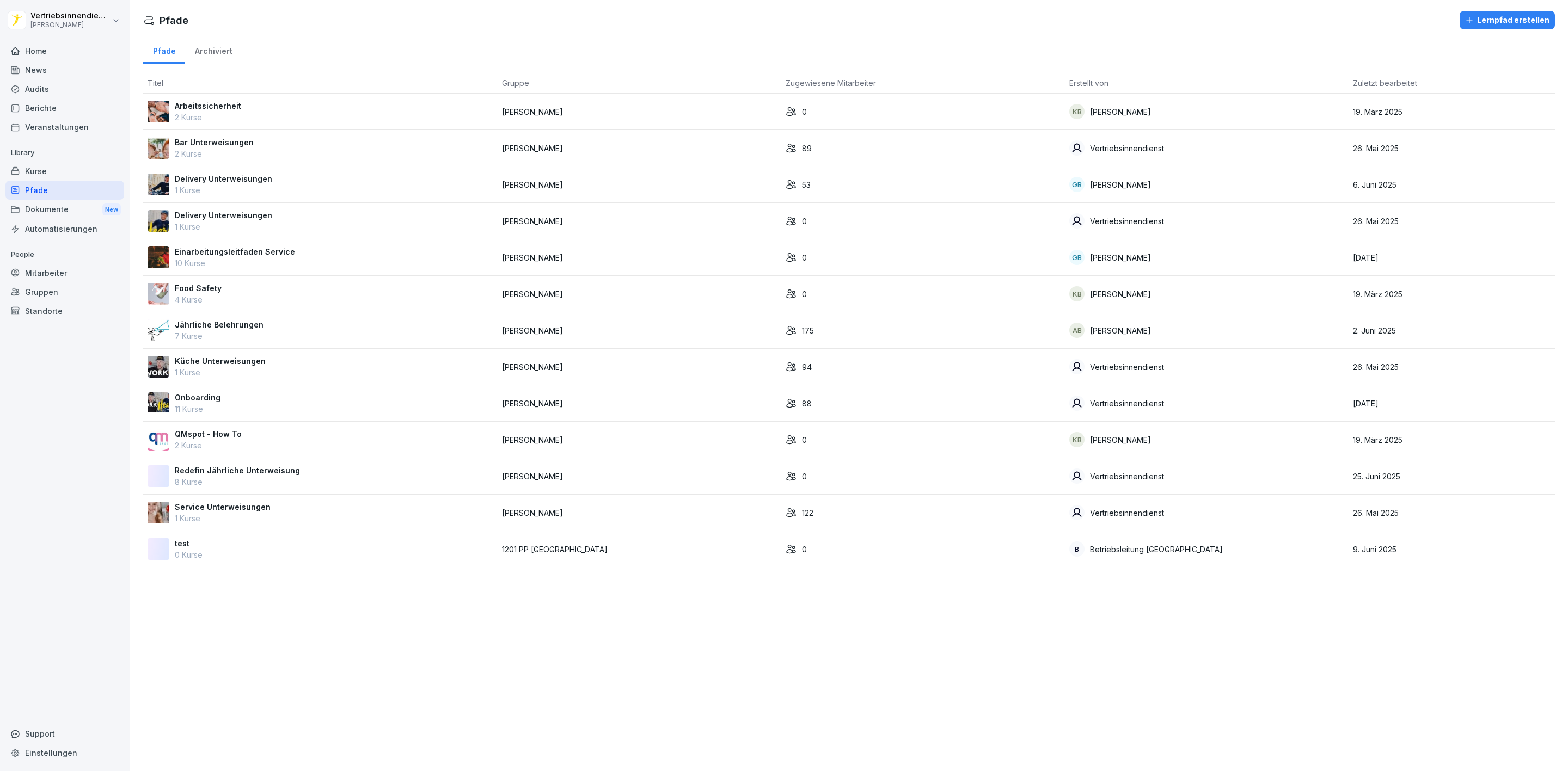
click at [217, 341] on p "7 Kurse" at bounding box center [219, 336] width 89 height 11
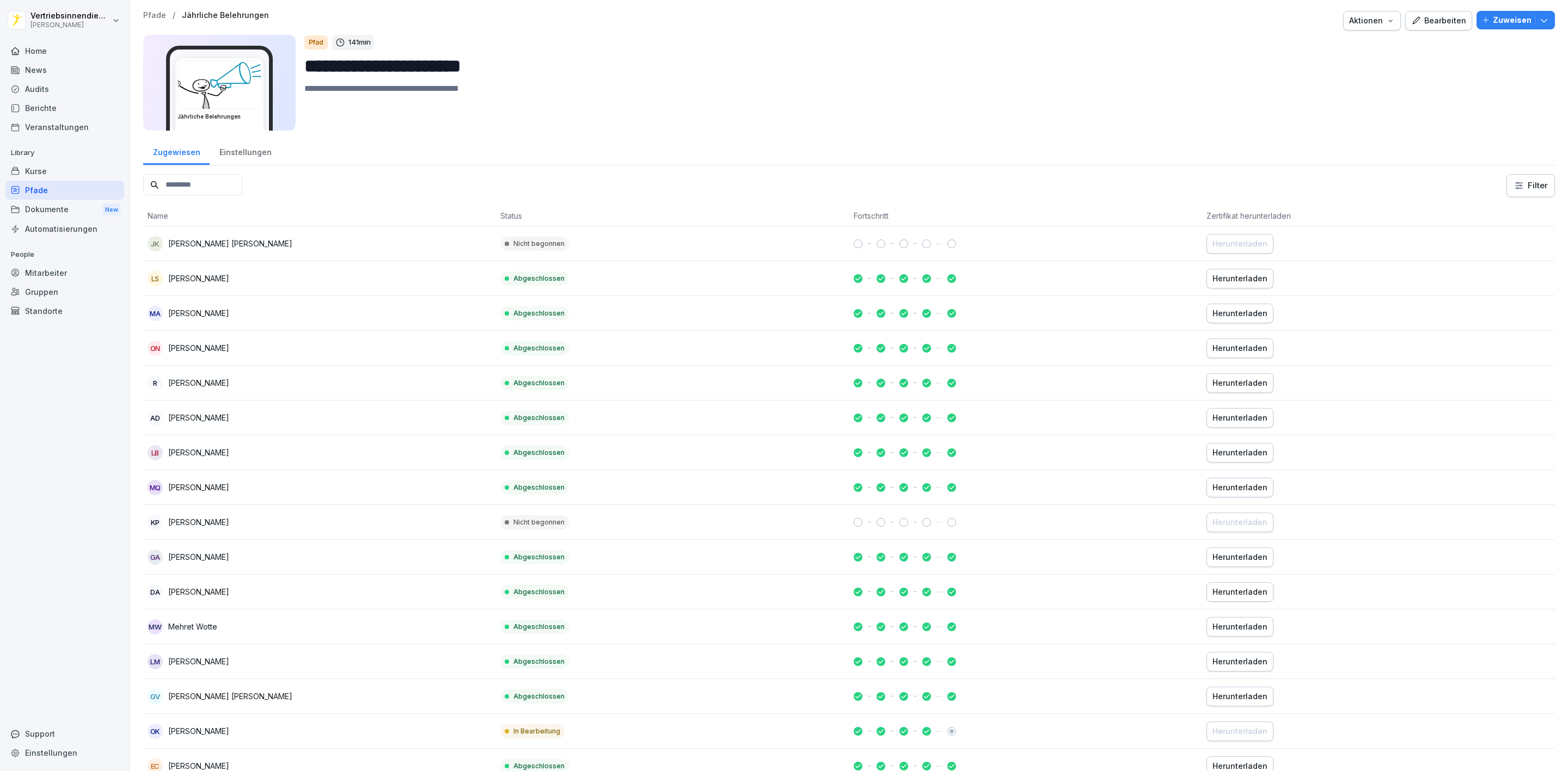
click at [1500, 18] on p "Zuweisen" at bounding box center [1512, 20] width 39 height 12
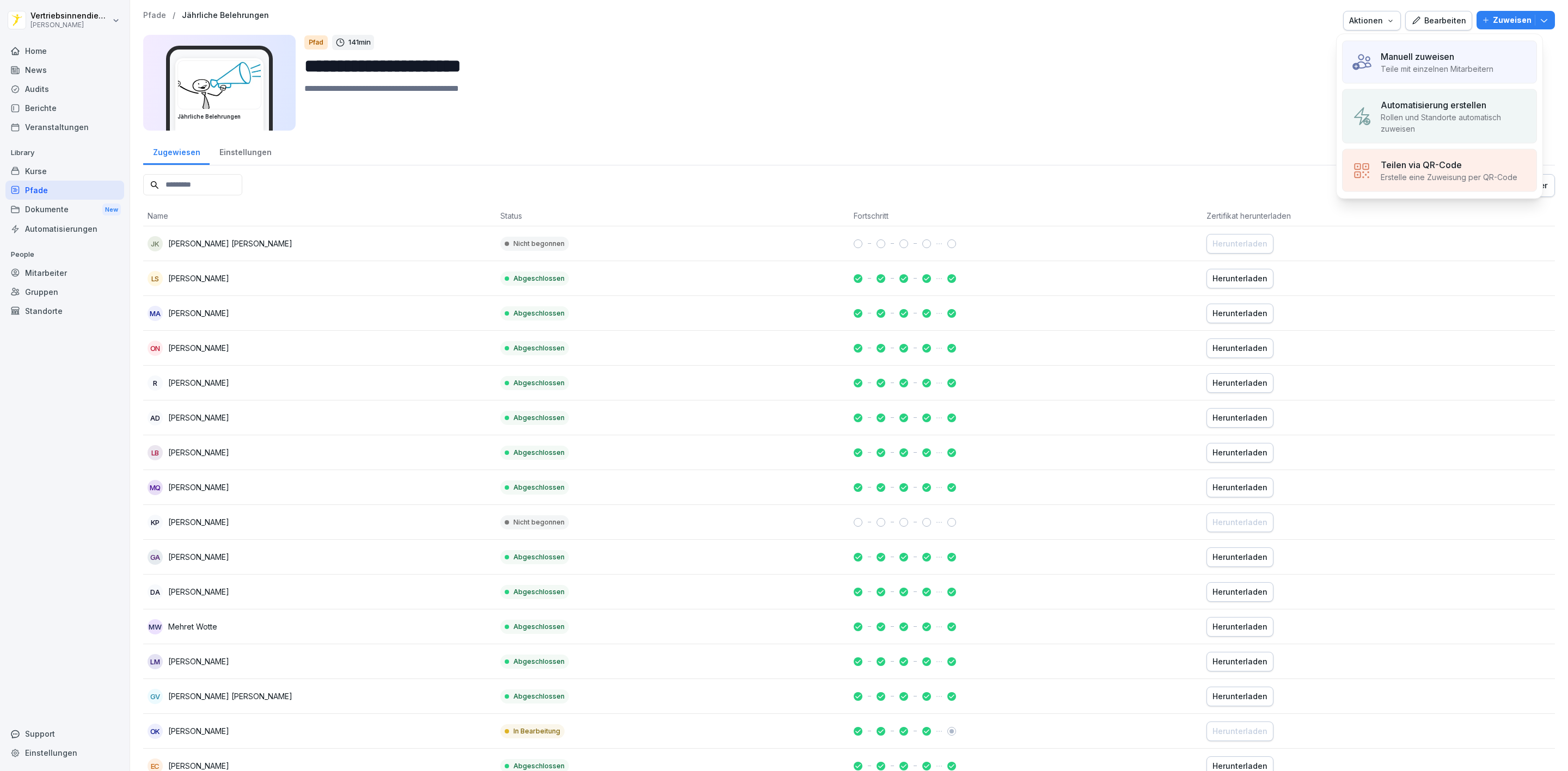
click at [1410, 70] on p "Teile mit einzelnen Mitarbeitern" at bounding box center [1437, 69] width 113 height 11
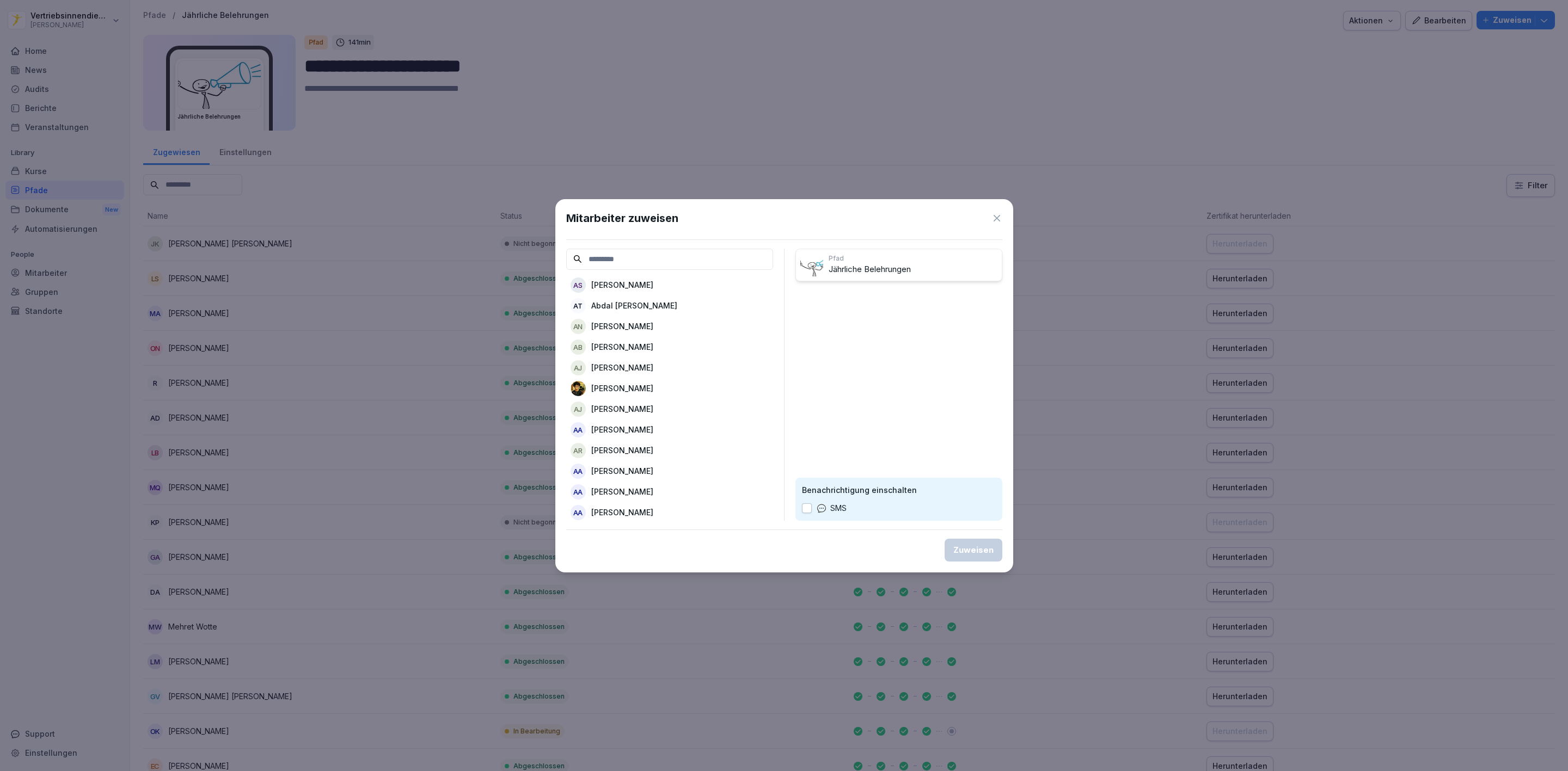
click at [696, 263] on input at bounding box center [669, 259] width 207 height 21
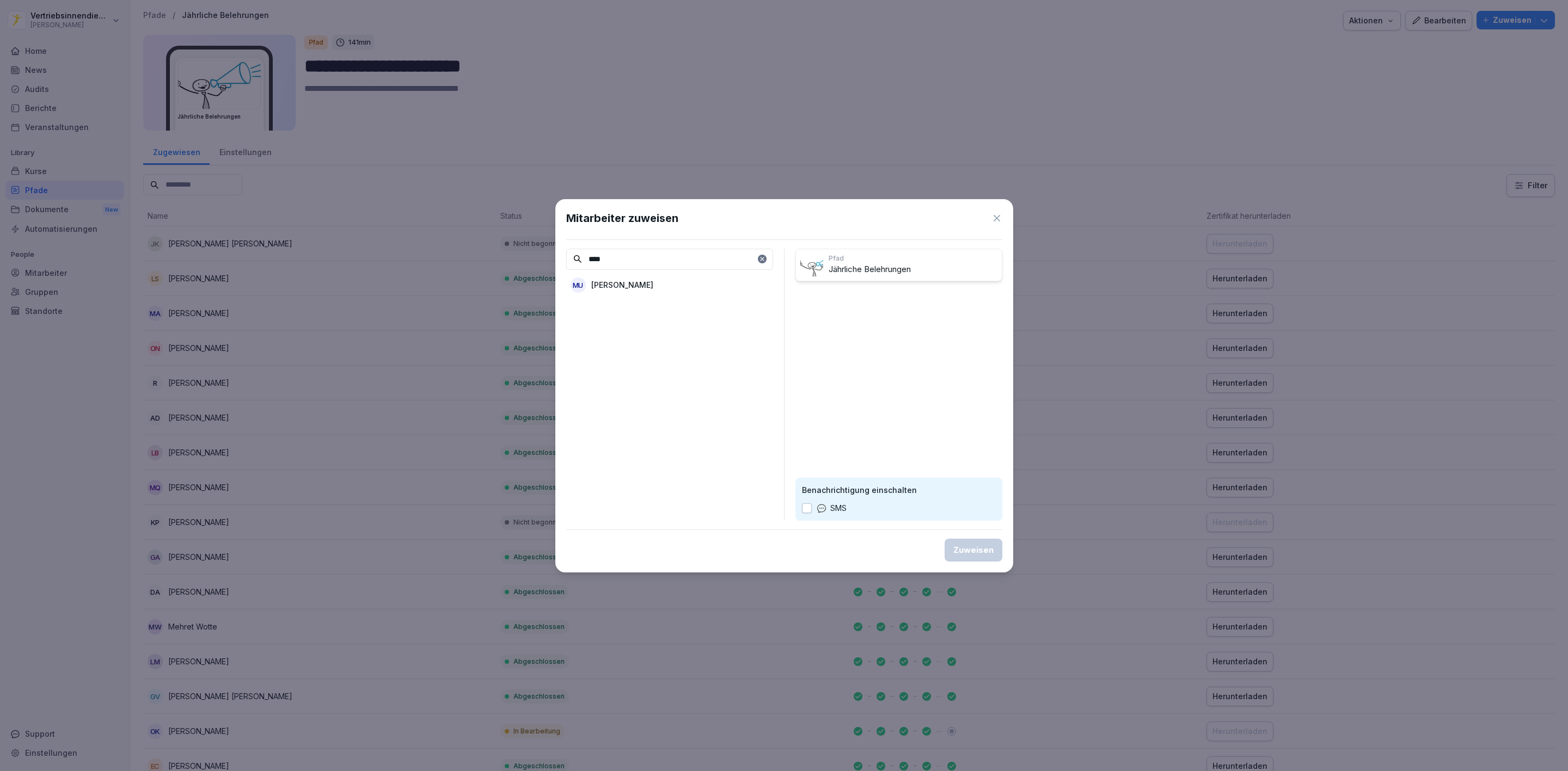
type input "****"
click at [602, 294] on div "MU [PERSON_NAME]" at bounding box center [669, 285] width 207 height 19
drag, startPoint x: 637, startPoint y: 260, endPoint x: 567, endPoint y: 262, distance: 70.0
click at [567, 262] on input "****" at bounding box center [669, 259] width 207 height 21
type input "****"
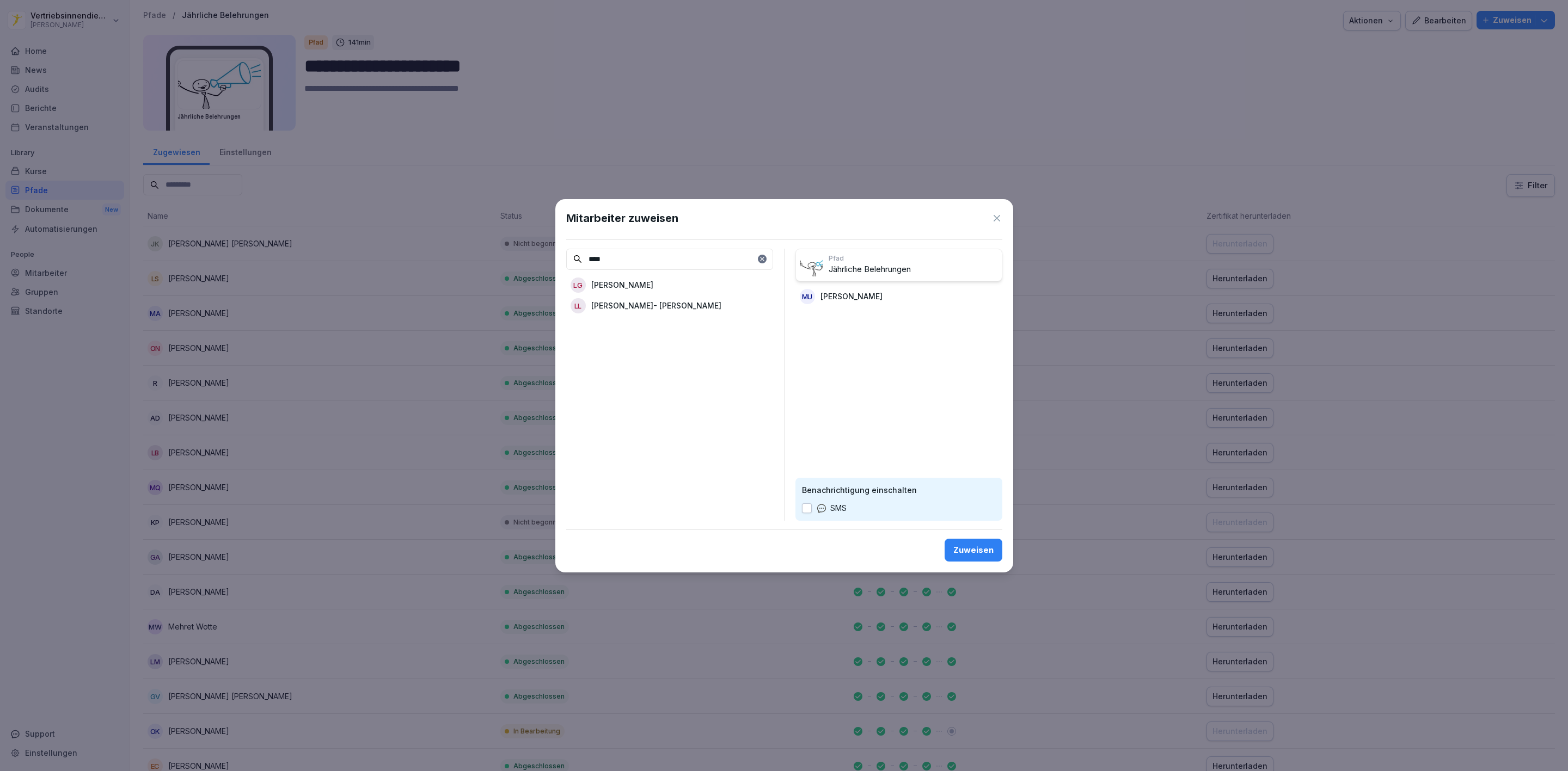
click at [662, 309] on p "[PERSON_NAME]- [PERSON_NAME]" at bounding box center [656, 305] width 130 height 11
drag, startPoint x: 570, startPoint y: 255, endPoint x: 522, endPoint y: 253, distance: 48.0
click at [522, 253] on body "**********" at bounding box center [784, 386] width 1568 height 771
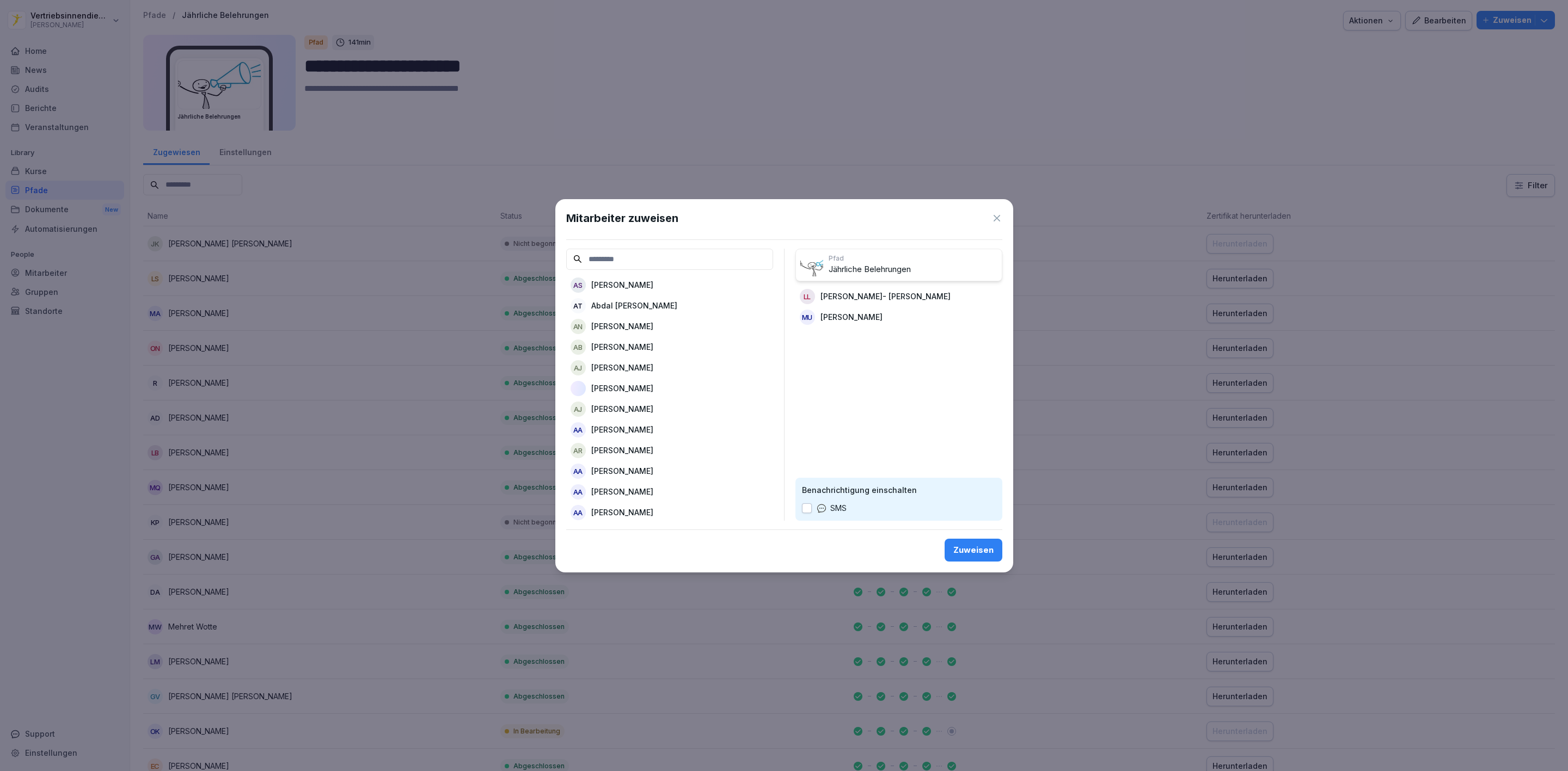
type input "*"
type input "*****"
click at [654, 348] on div "[PERSON_NAME] [PERSON_NAME]" at bounding box center [669, 347] width 207 height 19
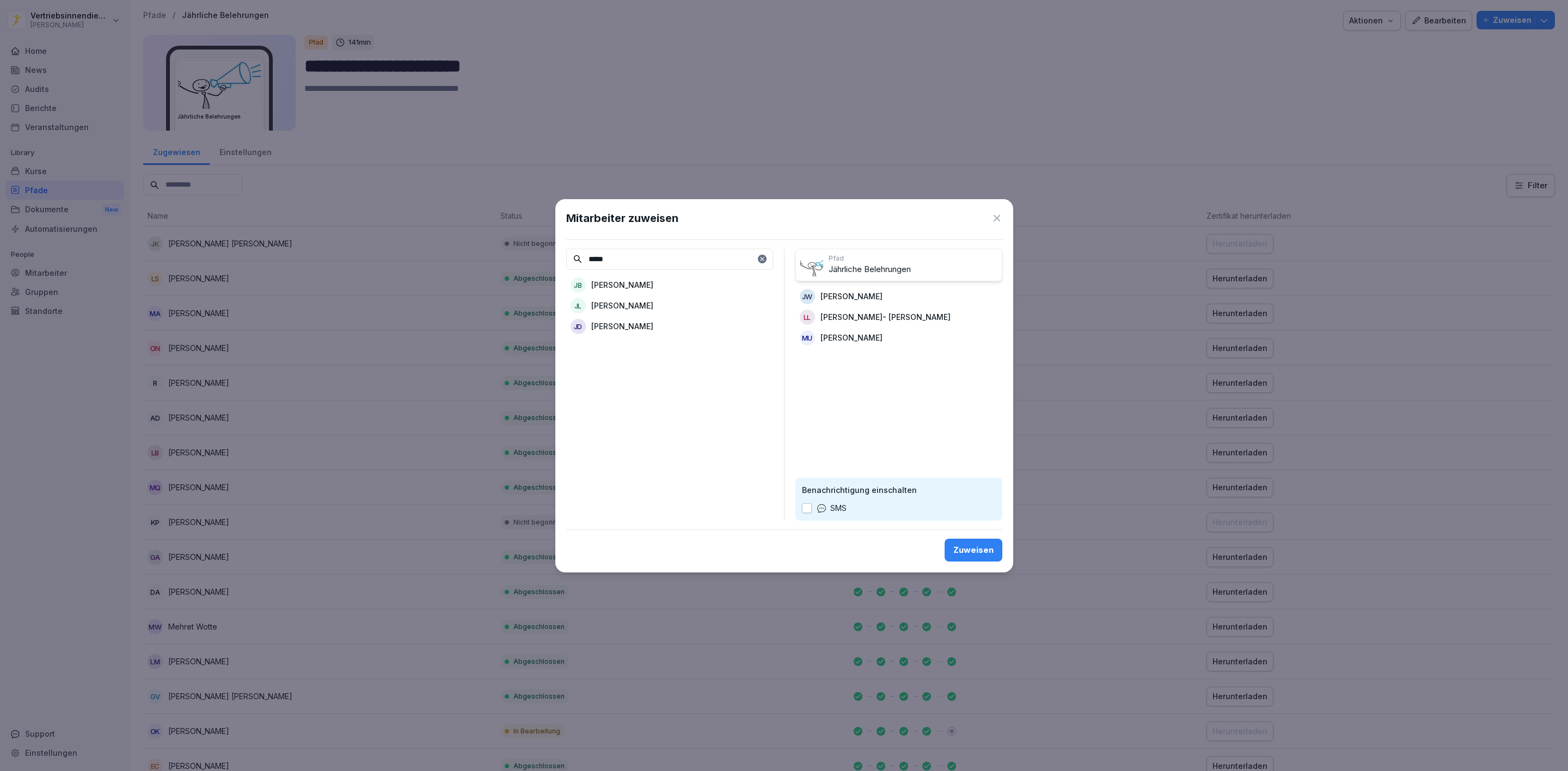
drag, startPoint x: 628, startPoint y: 261, endPoint x: 549, endPoint y: 271, distance: 79.6
click at [554, 272] on body "**********" at bounding box center [784, 386] width 1568 height 771
type input "*****"
click at [649, 309] on div "ES [PERSON_NAME]" at bounding box center [669, 305] width 207 height 19
drag, startPoint x: 621, startPoint y: 257, endPoint x: 520, endPoint y: 260, distance: 101.0
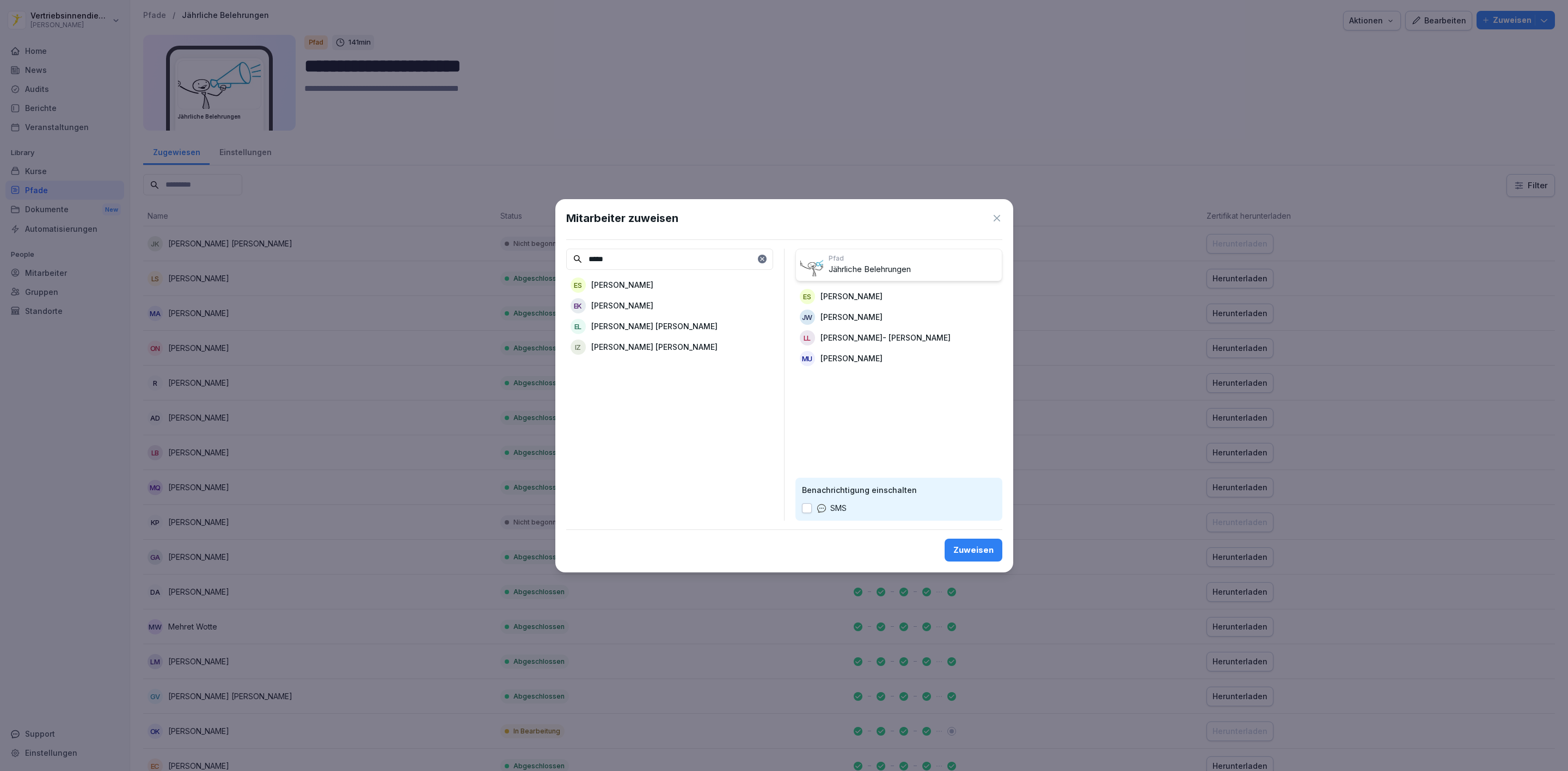
click at [537, 263] on body "**********" at bounding box center [784, 386] width 1568 height 771
type input "***"
click at [652, 382] on div "[PERSON_NAME] Barne" at bounding box center [669, 388] width 207 height 19
click at [966, 557] on button "Zuweisen" at bounding box center [974, 550] width 58 height 23
